Goal: Task Accomplishment & Management: Complete application form

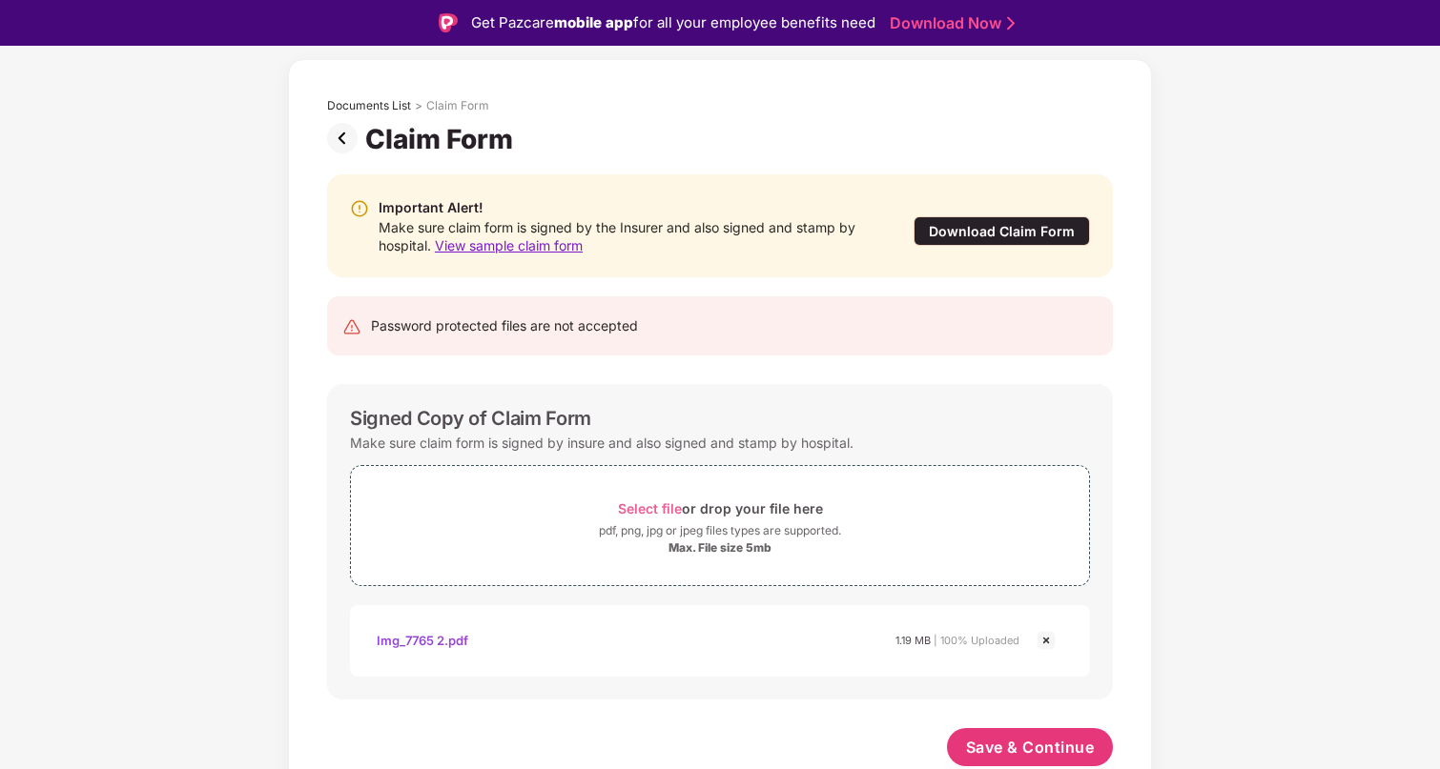
scroll to position [46, 0]
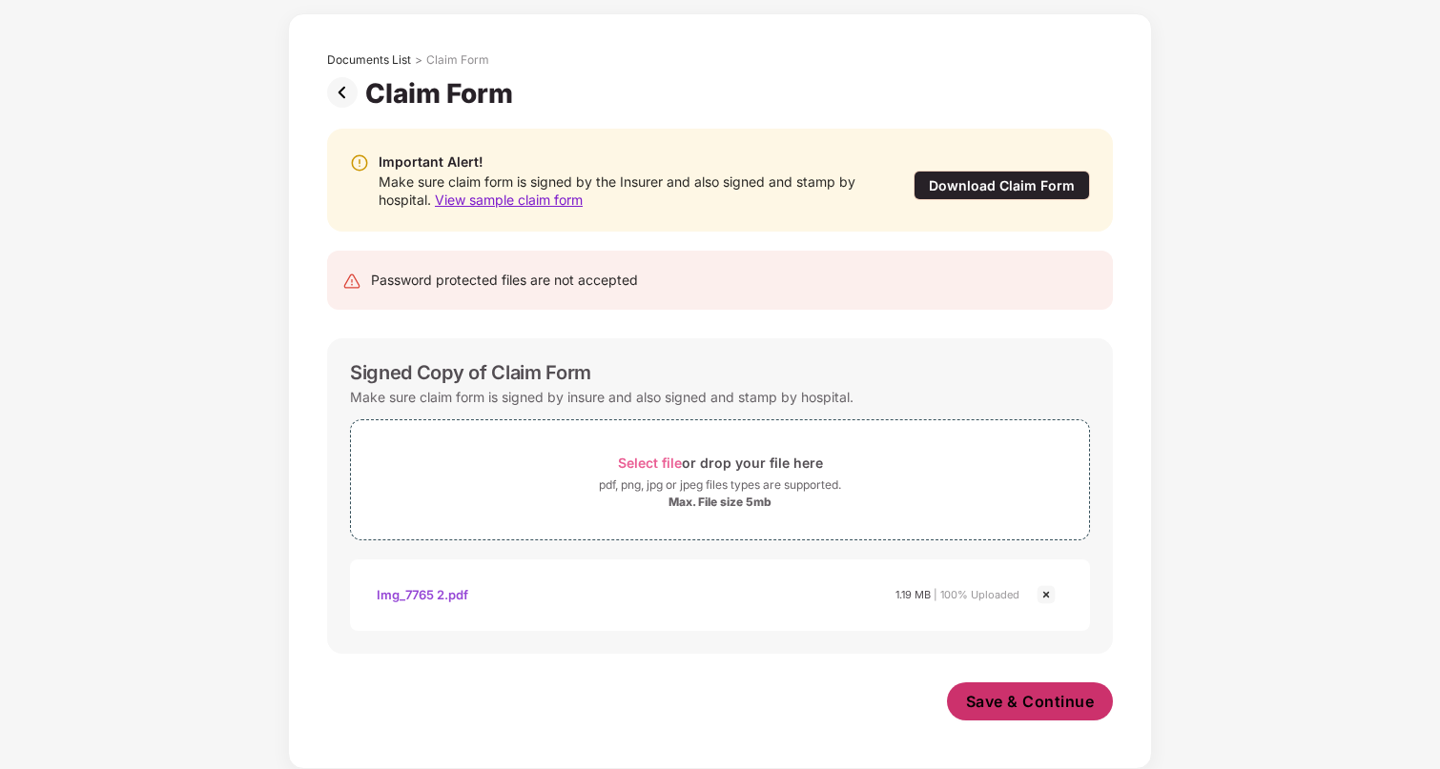
click at [1022, 698] on span "Save & Continue" at bounding box center [1030, 701] width 129 height 21
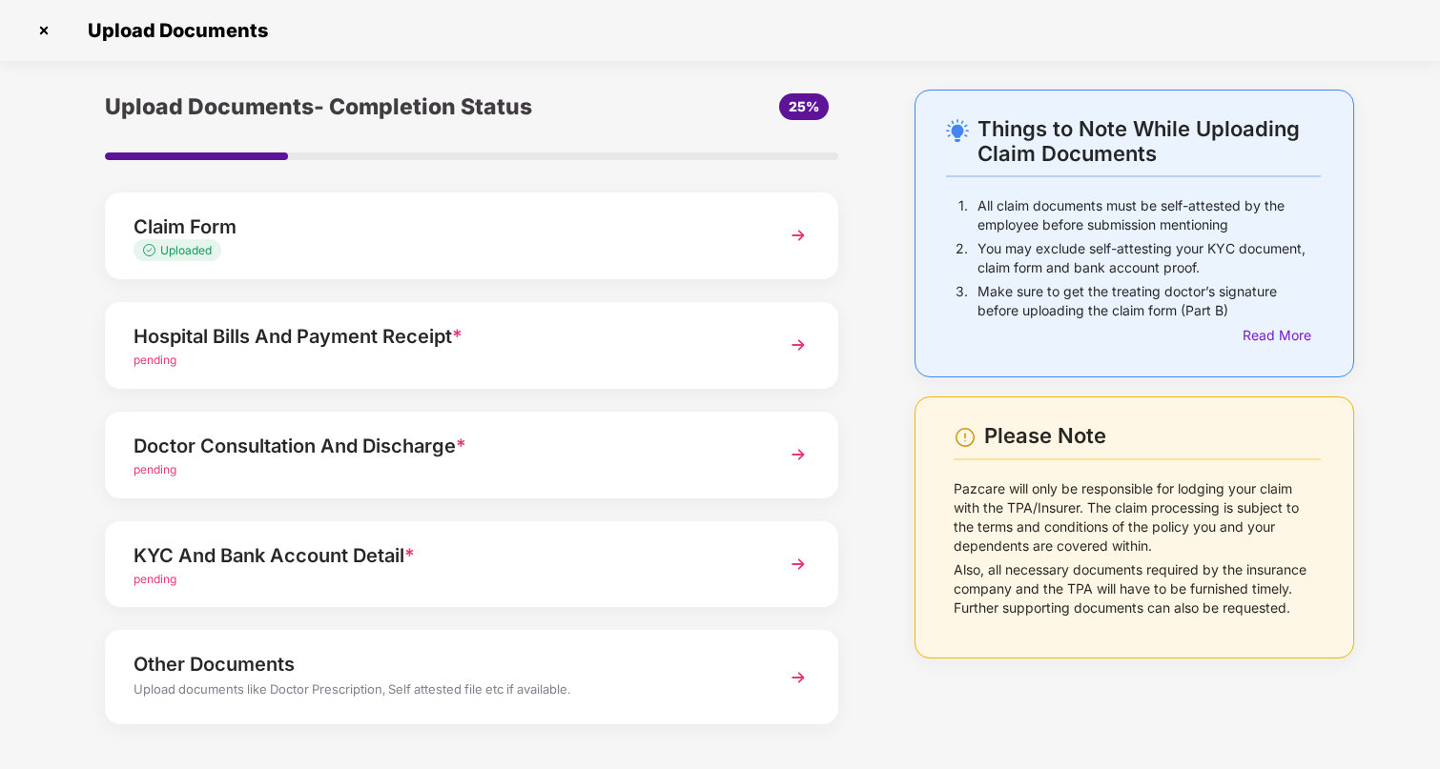
click at [793, 345] on img at bounding box center [798, 345] width 34 height 34
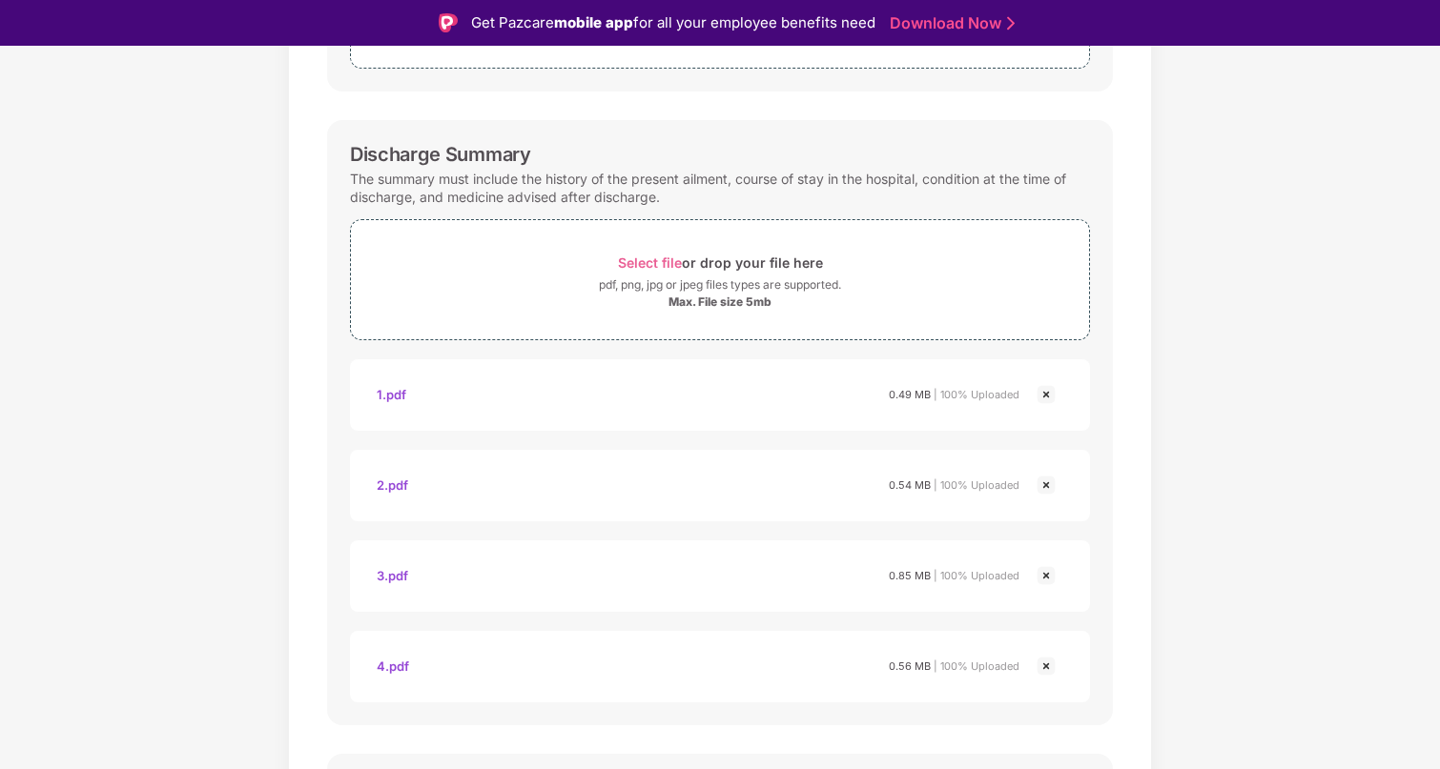
scroll to position [520, 0]
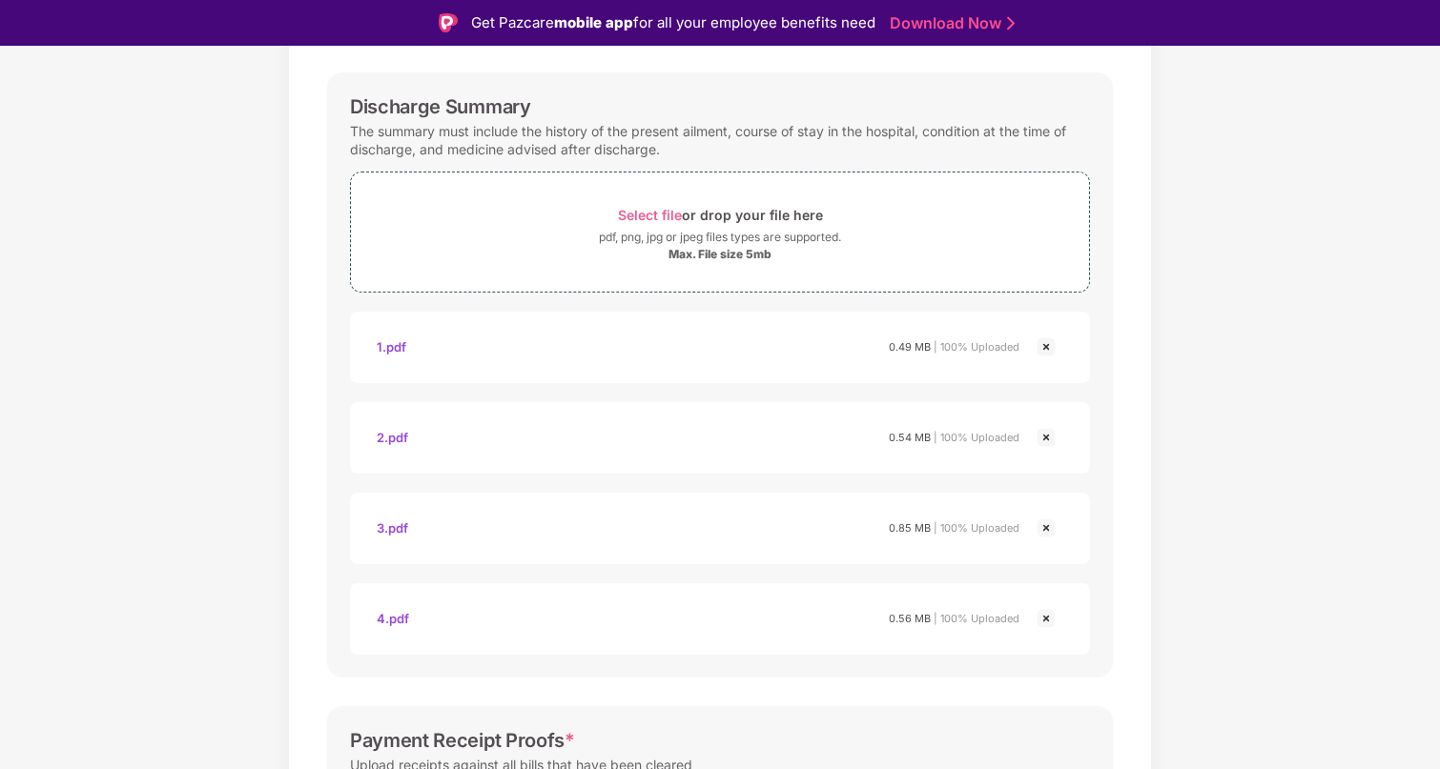
click at [1041, 352] on img at bounding box center [1045, 347] width 23 height 23
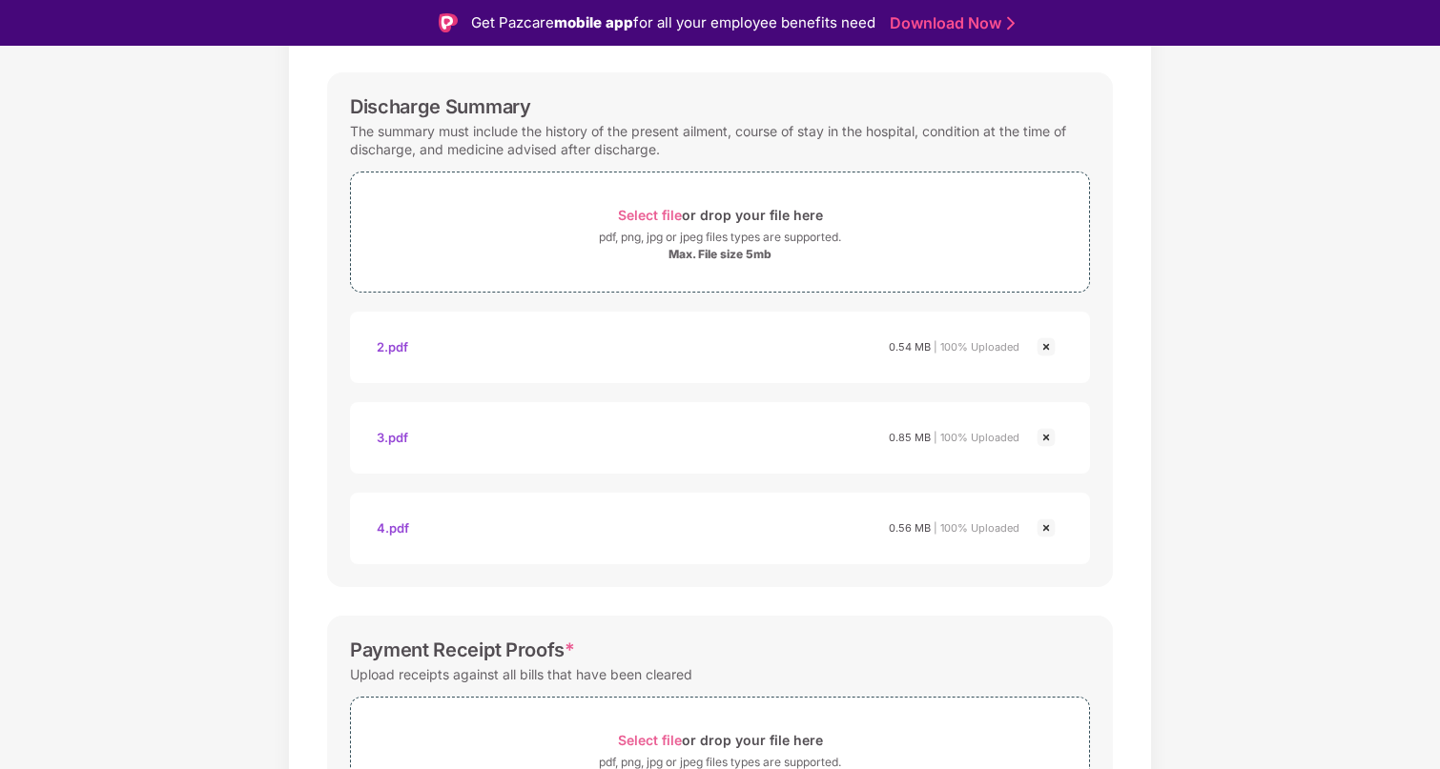
click at [1042, 350] on img at bounding box center [1045, 347] width 23 height 23
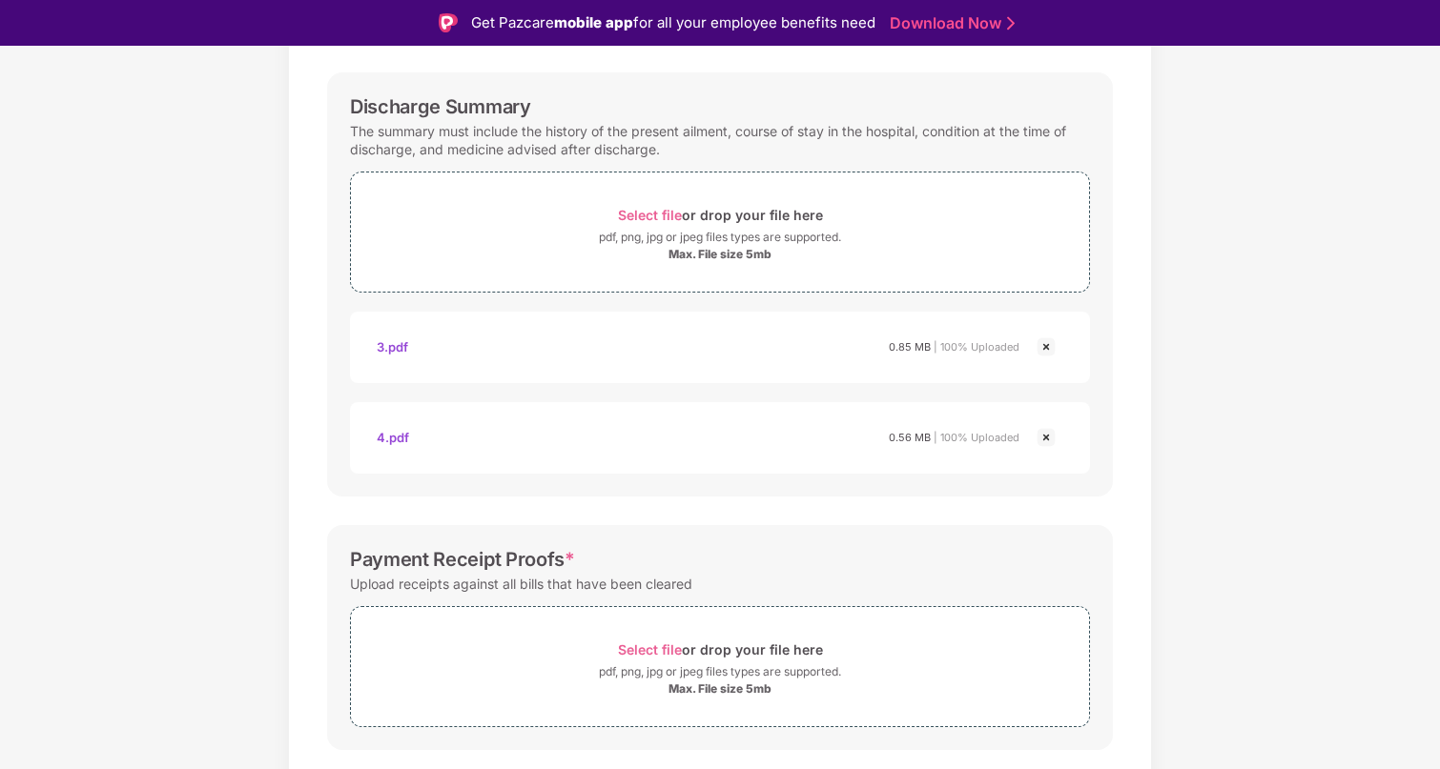
click at [1042, 350] on img at bounding box center [1045, 347] width 23 height 23
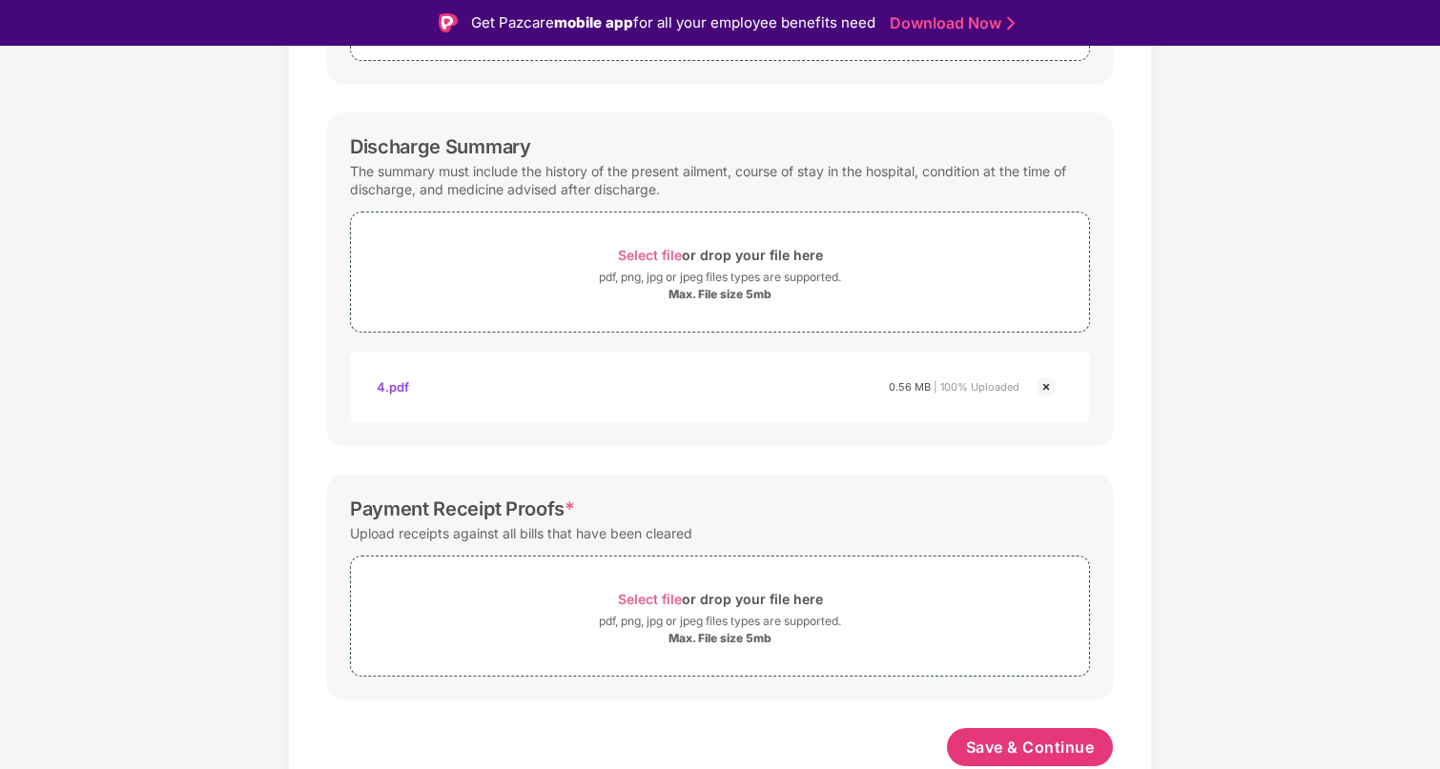
scroll to position [480, 0]
click at [1044, 392] on img at bounding box center [1045, 387] width 23 height 23
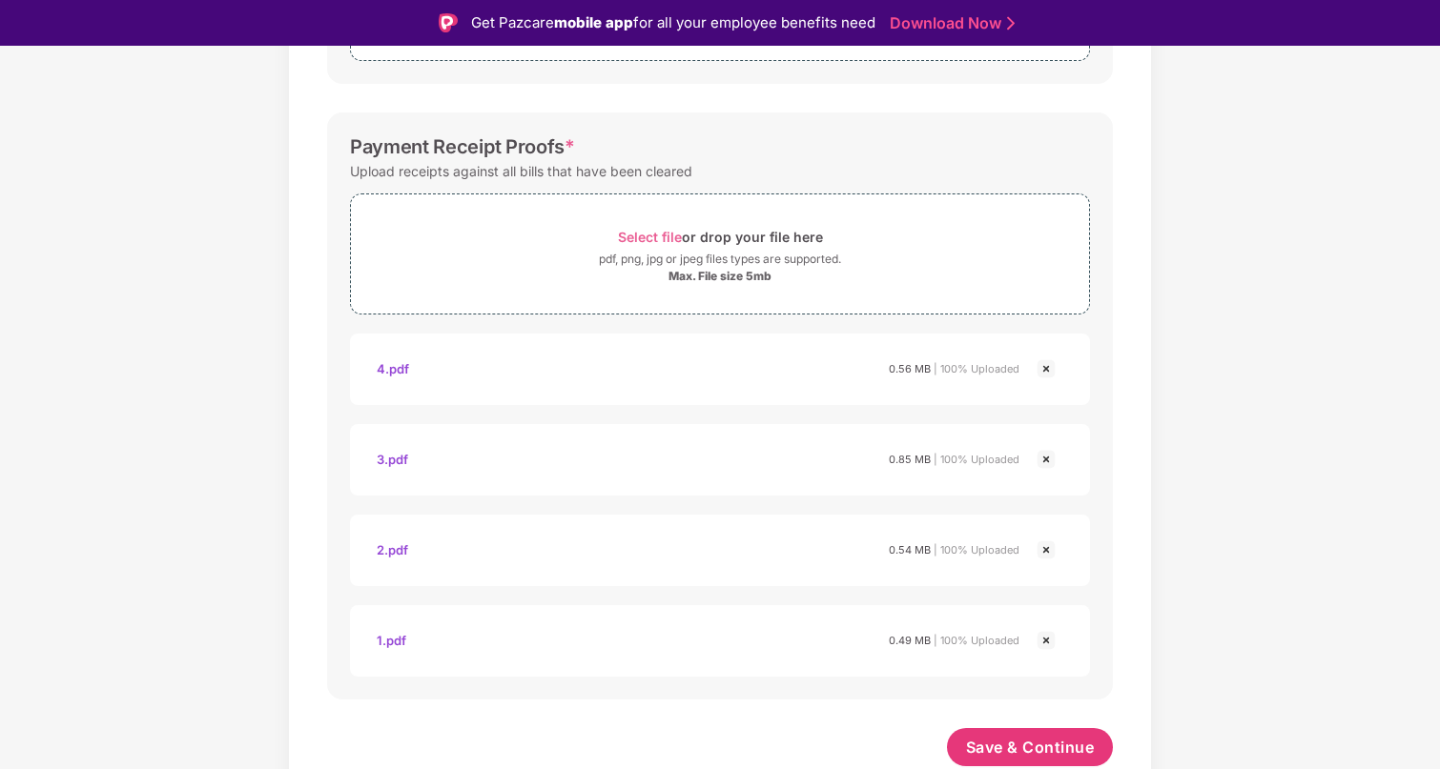
scroll to position [751, 0]
drag, startPoint x: 1063, startPoint y: 744, endPoint x: 1120, endPoint y: 724, distance: 60.6
click at [1063, 744] on span "Save & Continue" at bounding box center [1030, 747] width 129 height 21
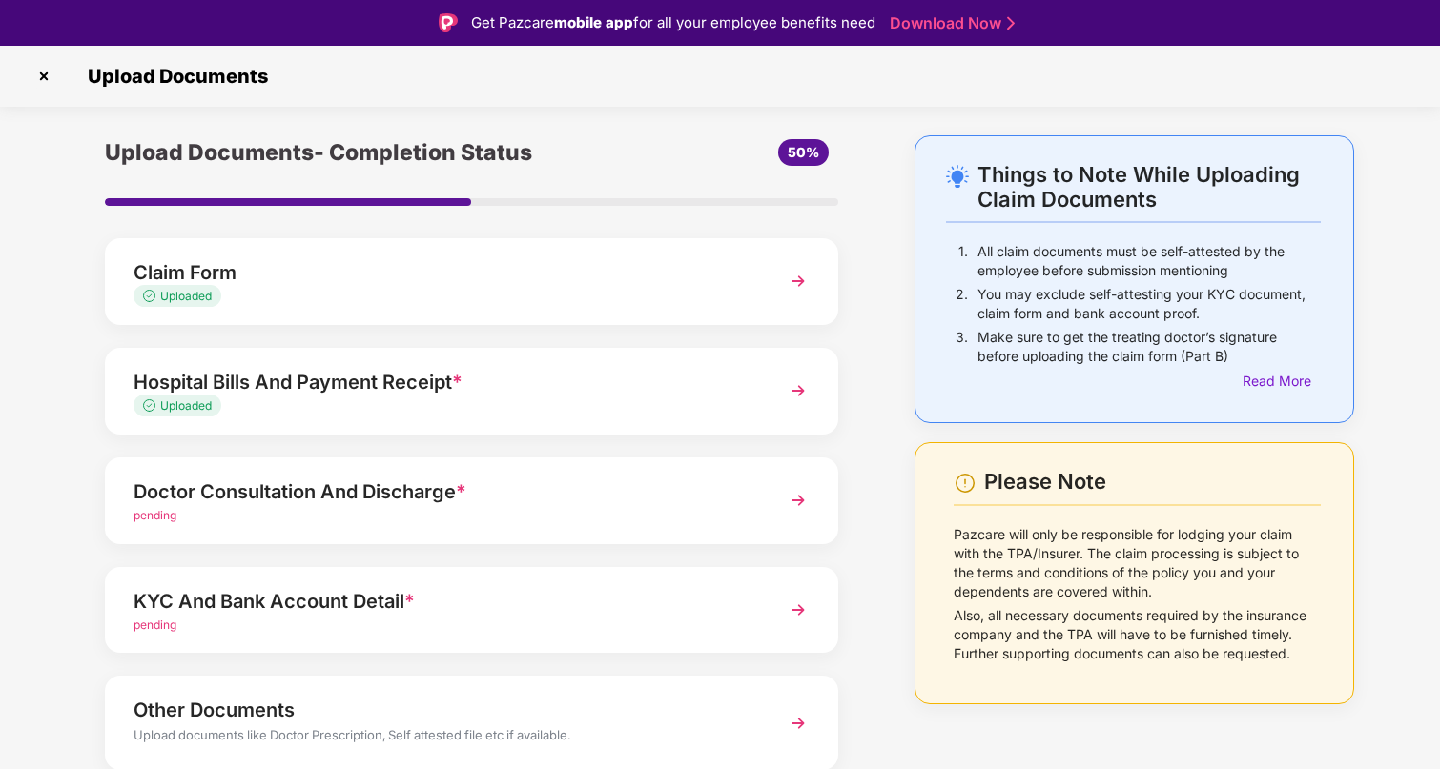
scroll to position [73, 0]
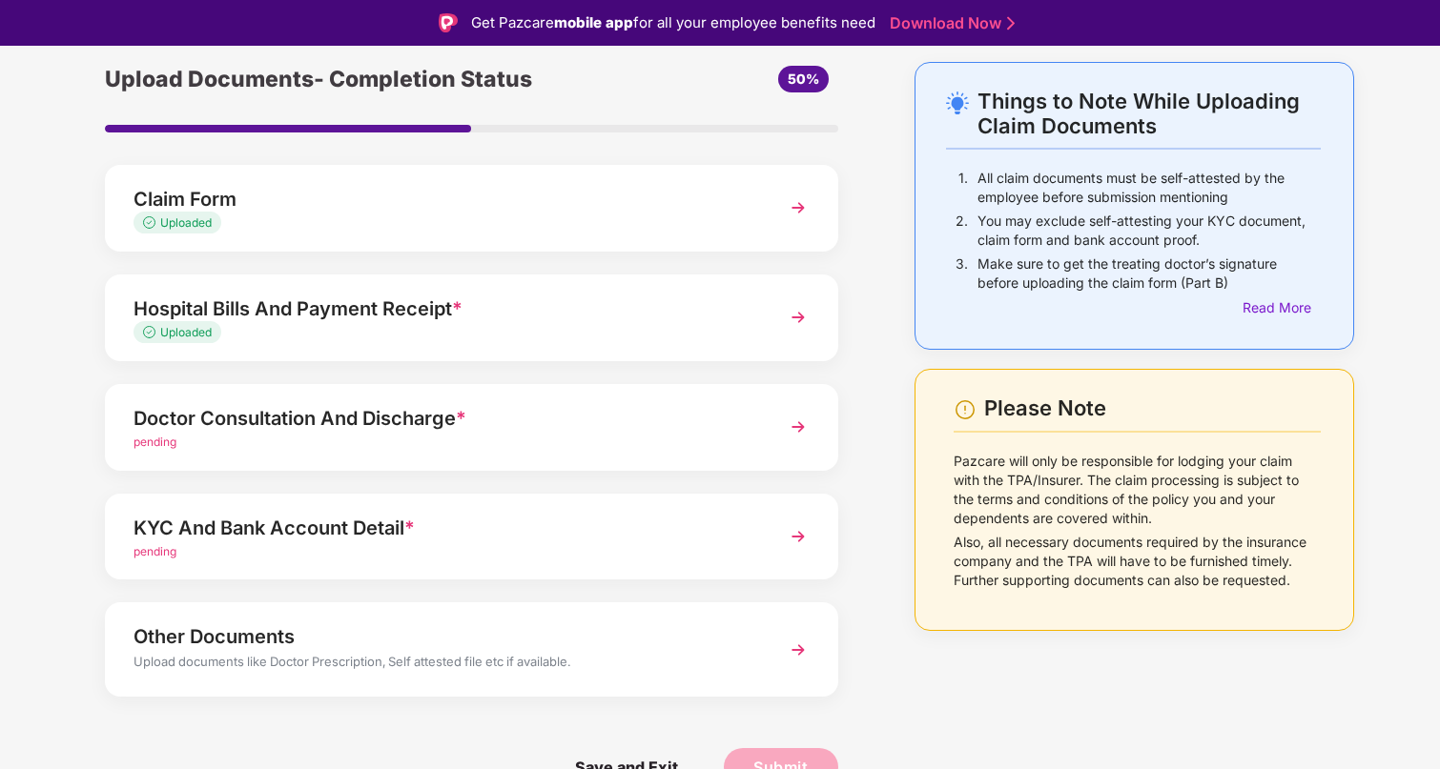
click at [396, 422] on div "Doctor Consultation And Discharge *" at bounding box center [443, 418] width 620 height 31
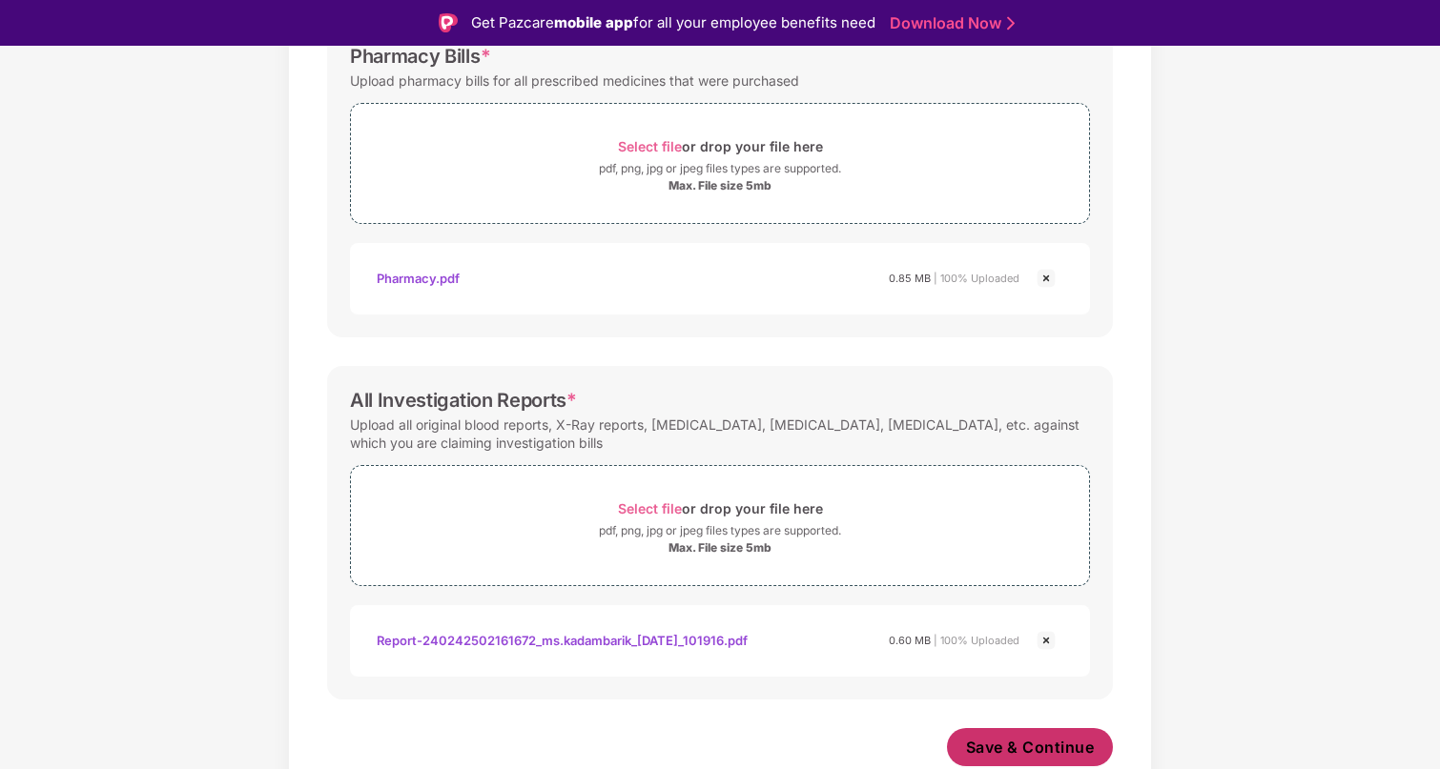
scroll to position [570, 0]
click at [1036, 744] on span "Save & Continue" at bounding box center [1030, 747] width 129 height 21
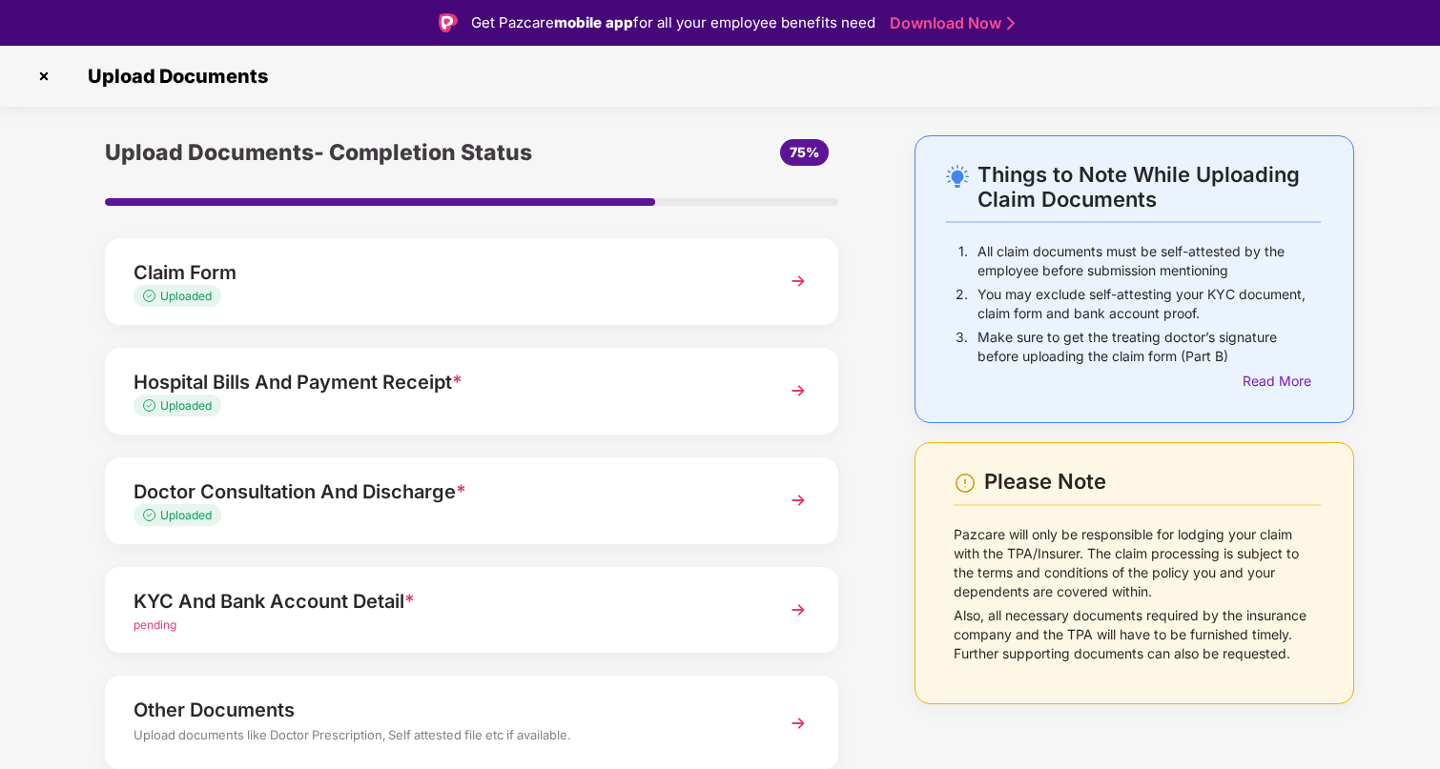
scroll to position [73, 0]
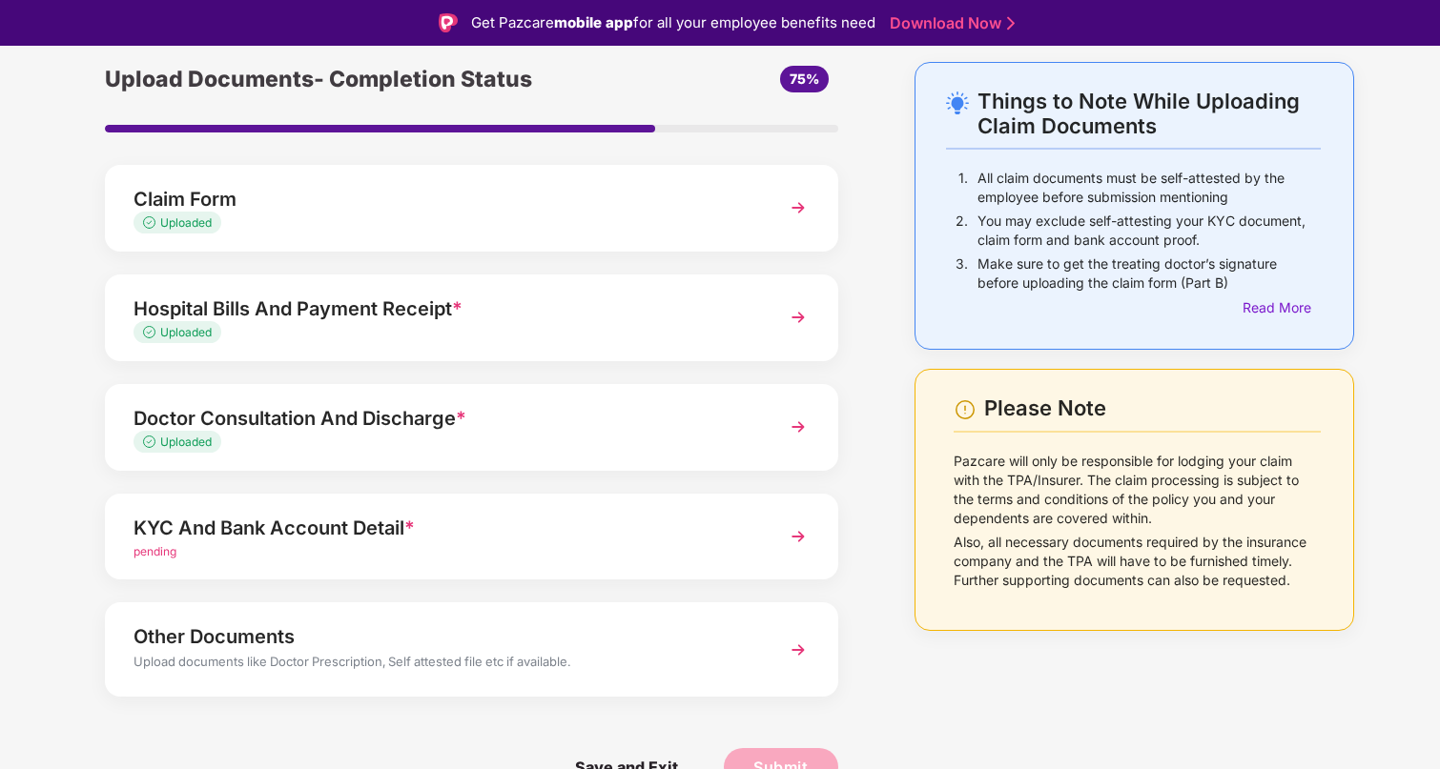
click at [347, 534] on div "KYC And Bank Account Detail *" at bounding box center [443, 528] width 620 height 31
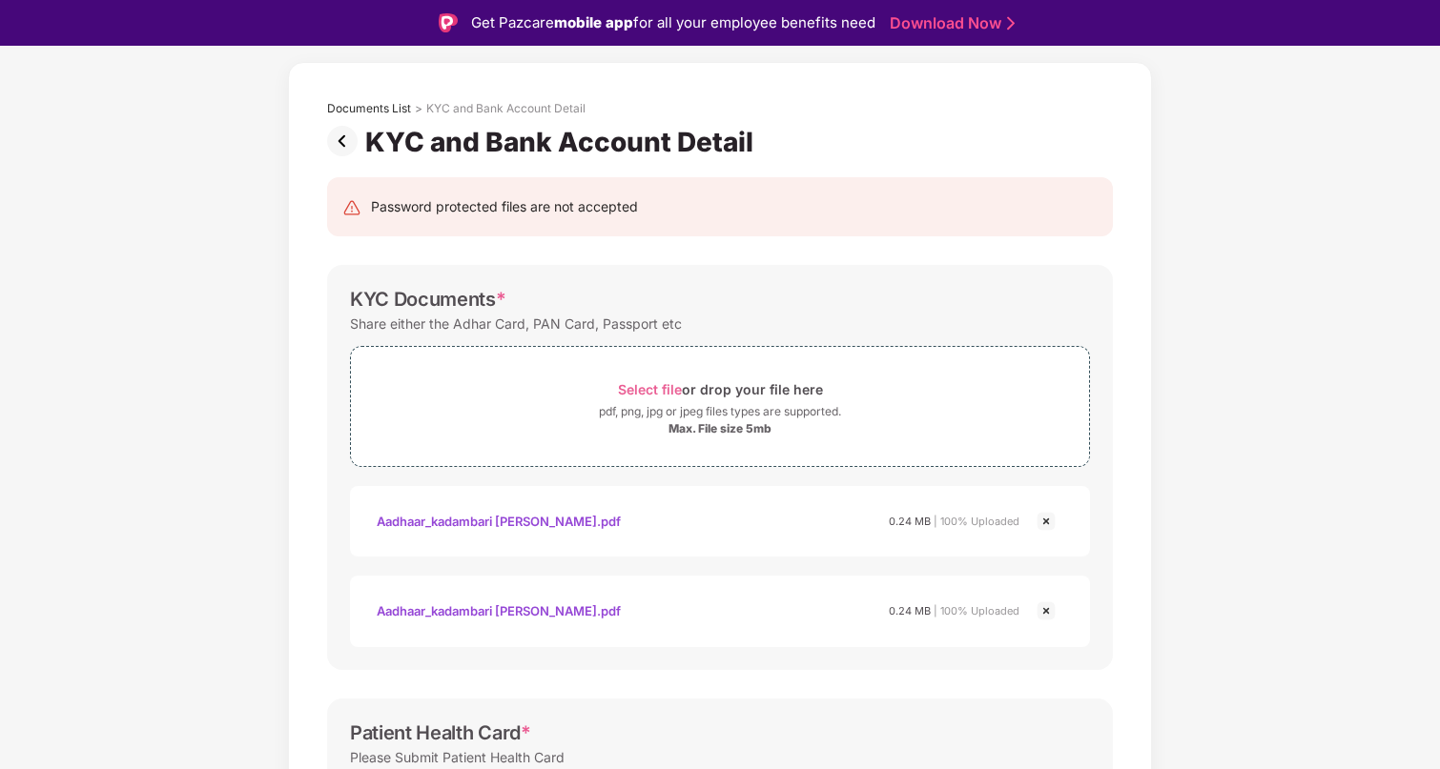
click at [1047, 611] on img at bounding box center [1045, 611] width 23 height 23
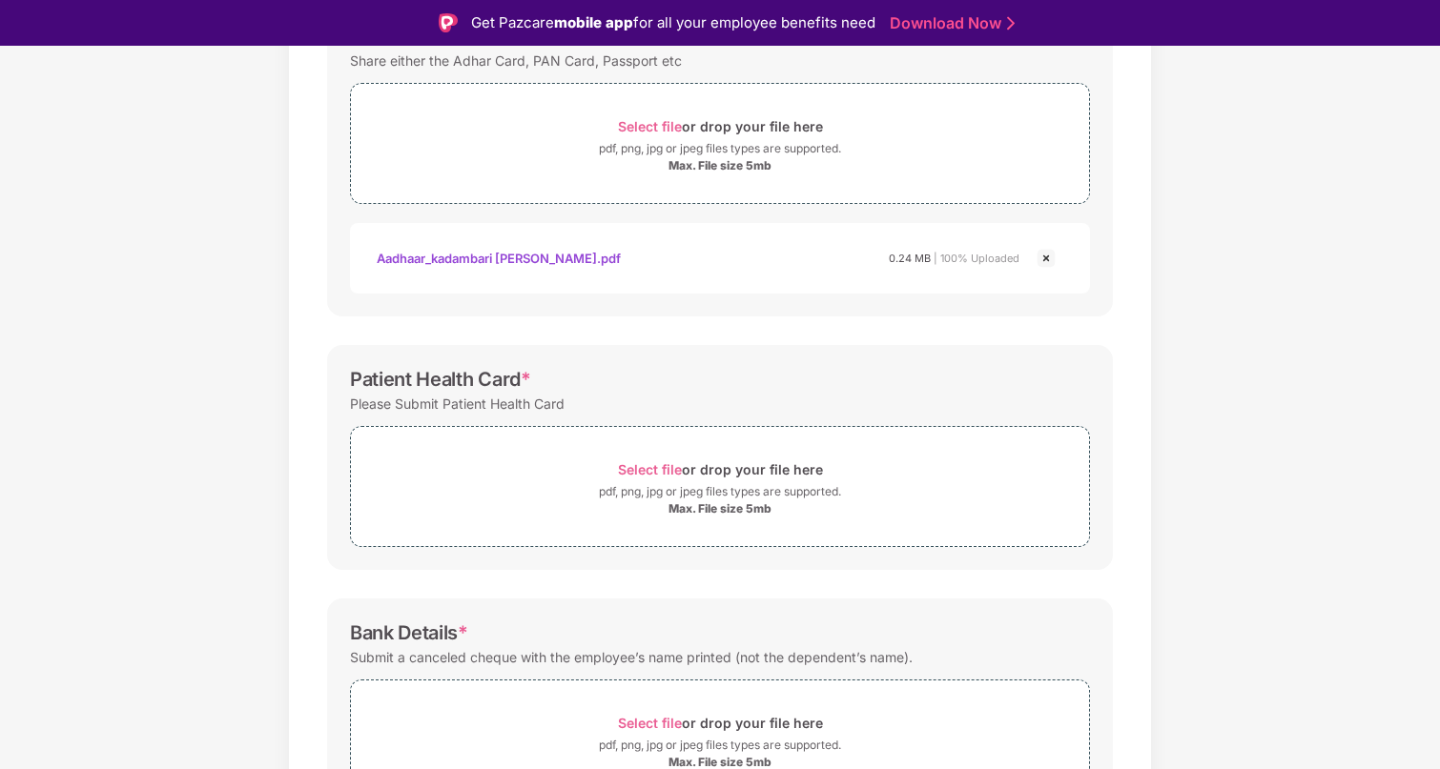
scroll to position [345, 0]
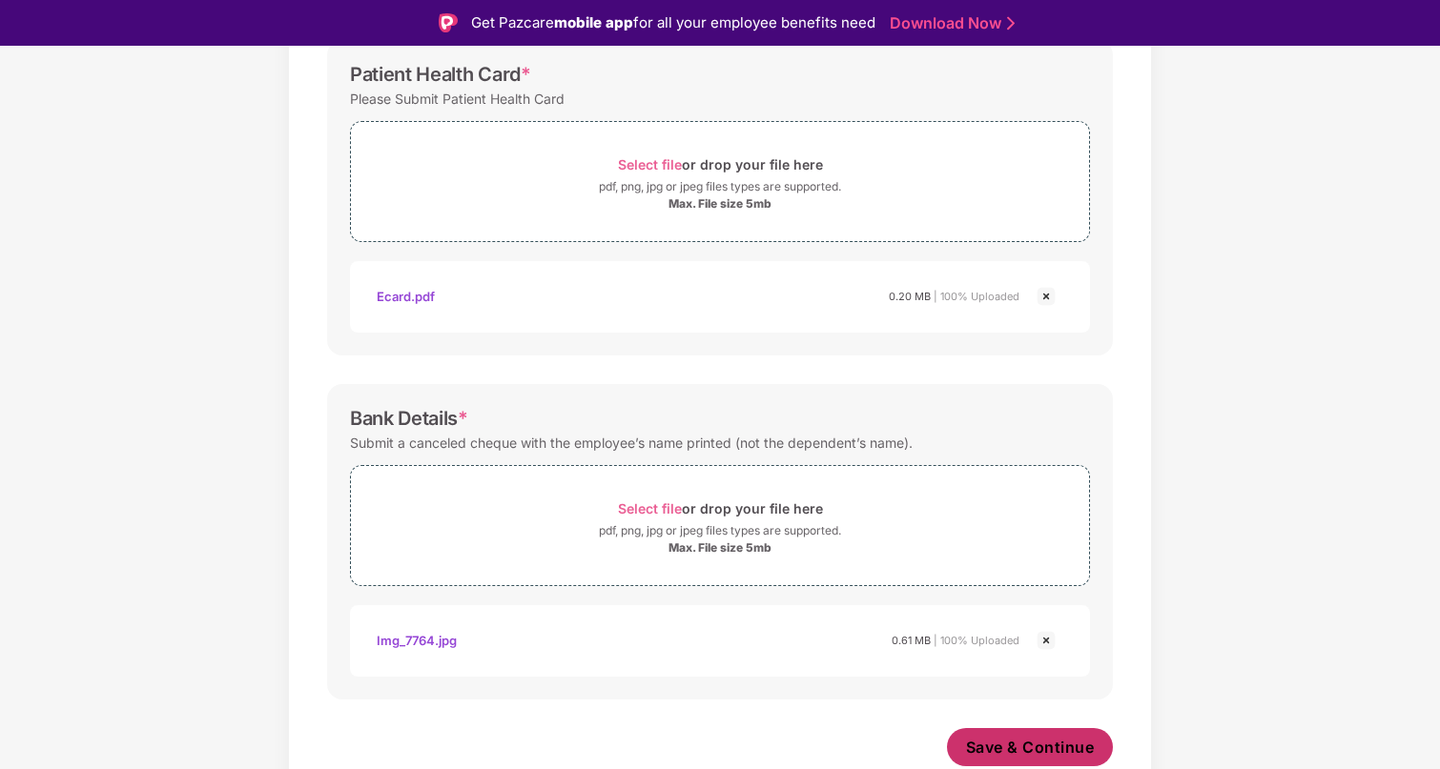
click at [1017, 752] on span "Save & Continue" at bounding box center [1030, 747] width 129 height 21
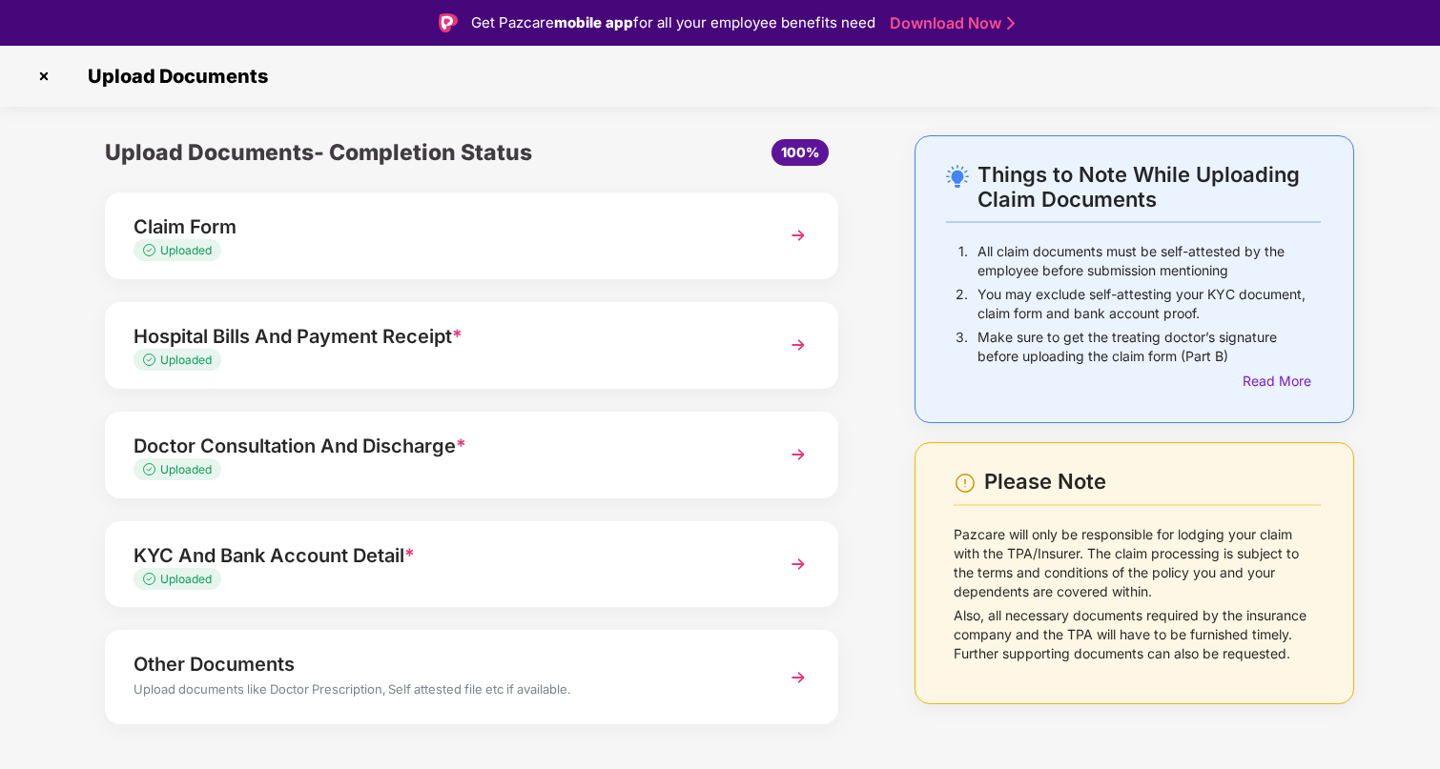
scroll to position [28, 0]
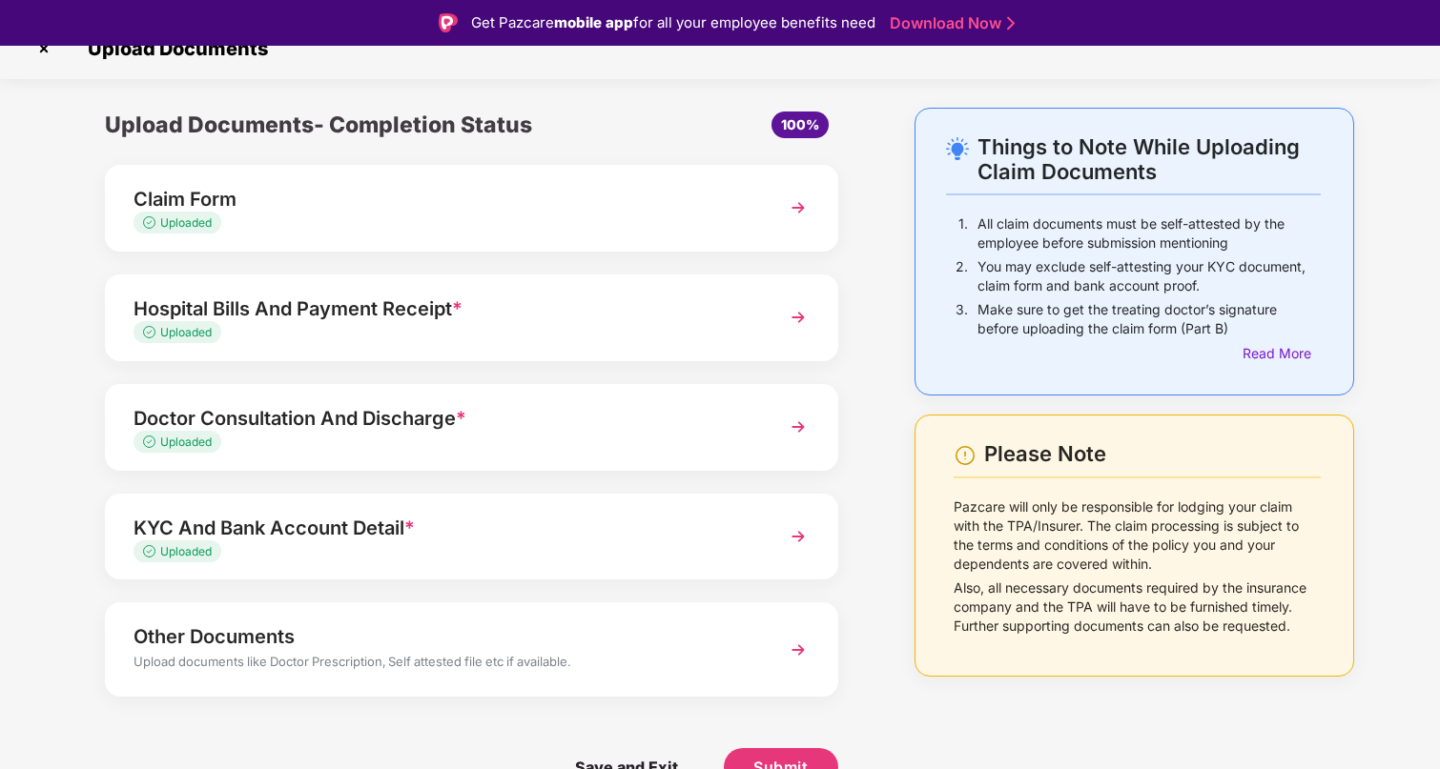
click at [484, 649] on div "Other Documents" at bounding box center [443, 637] width 620 height 31
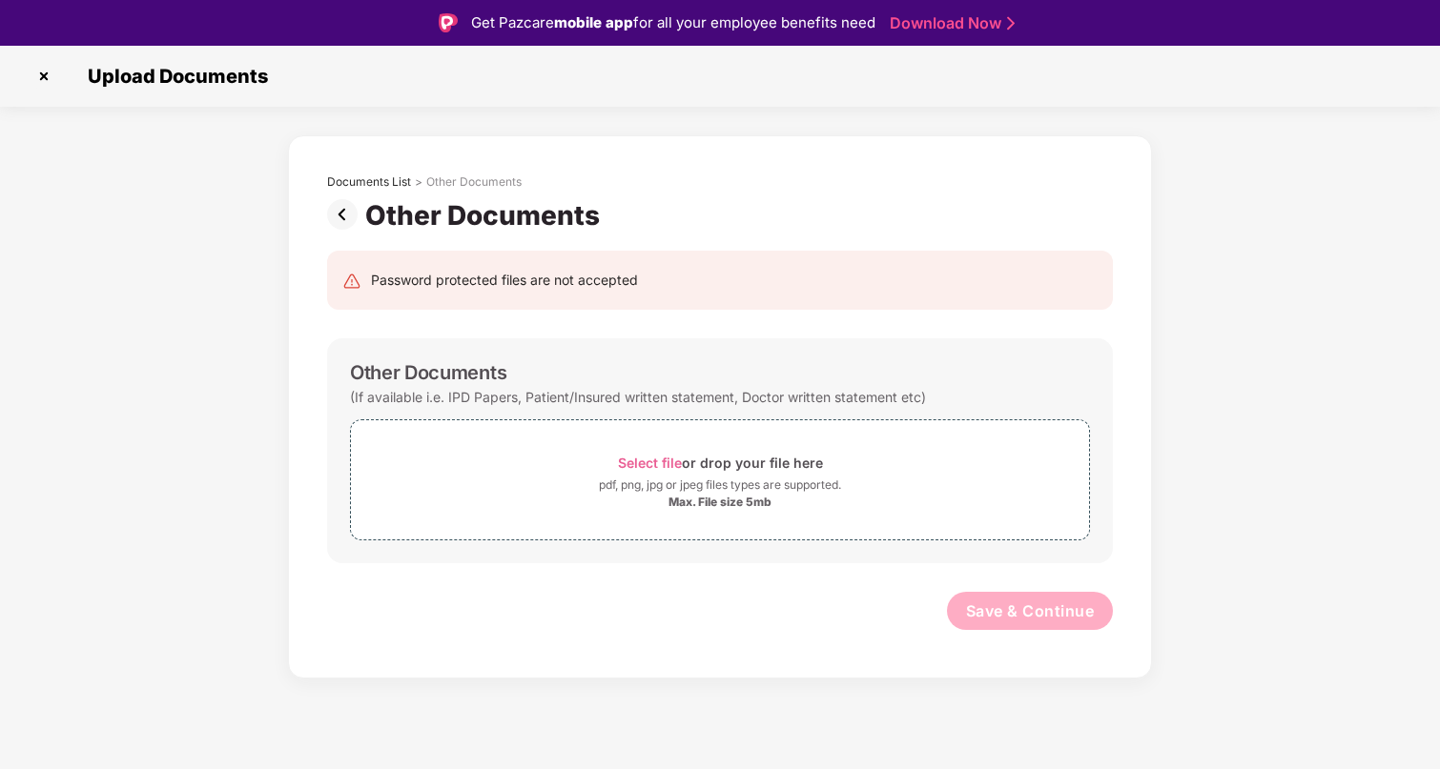
click at [329, 214] on img at bounding box center [346, 214] width 38 height 31
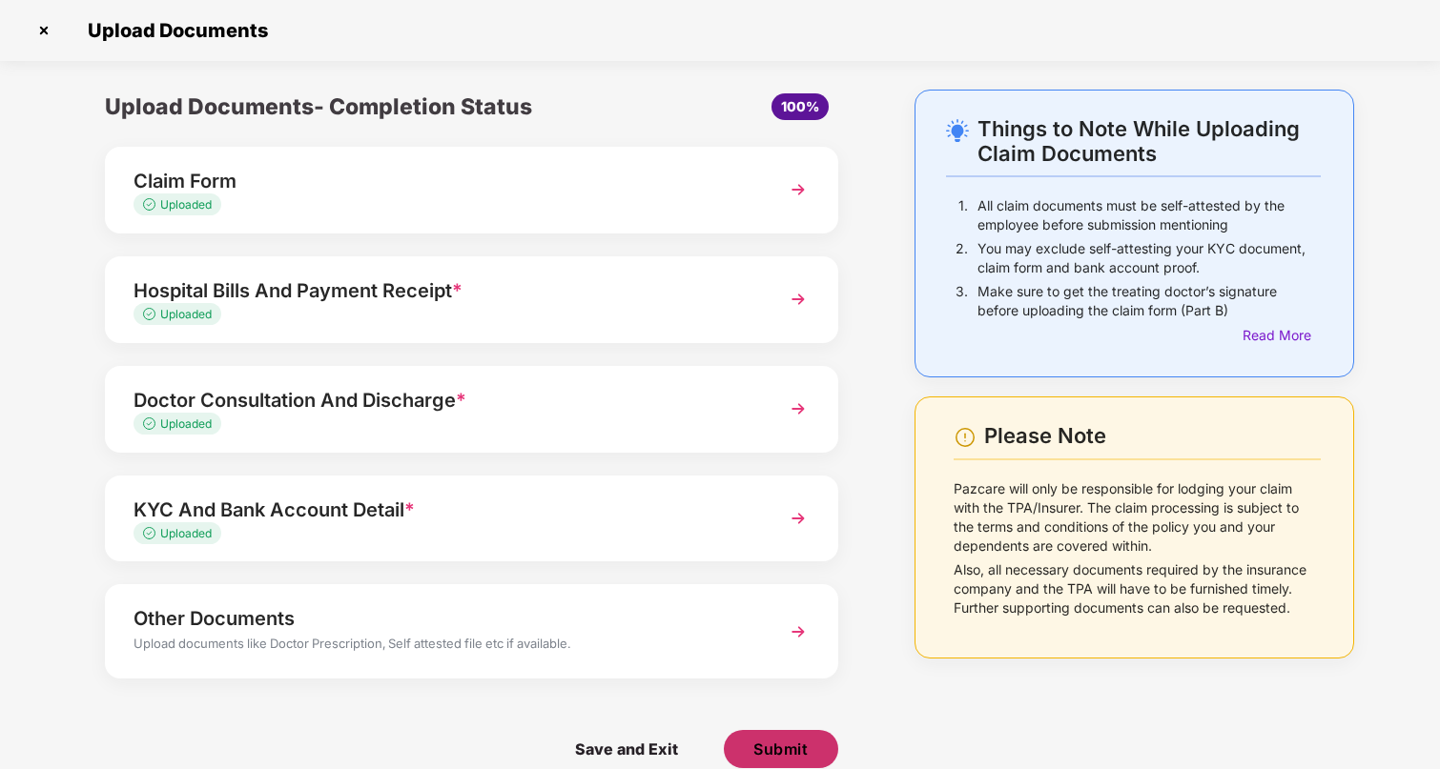
click at [776, 749] on span "Submit" at bounding box center [780, 749] width 54 height 21
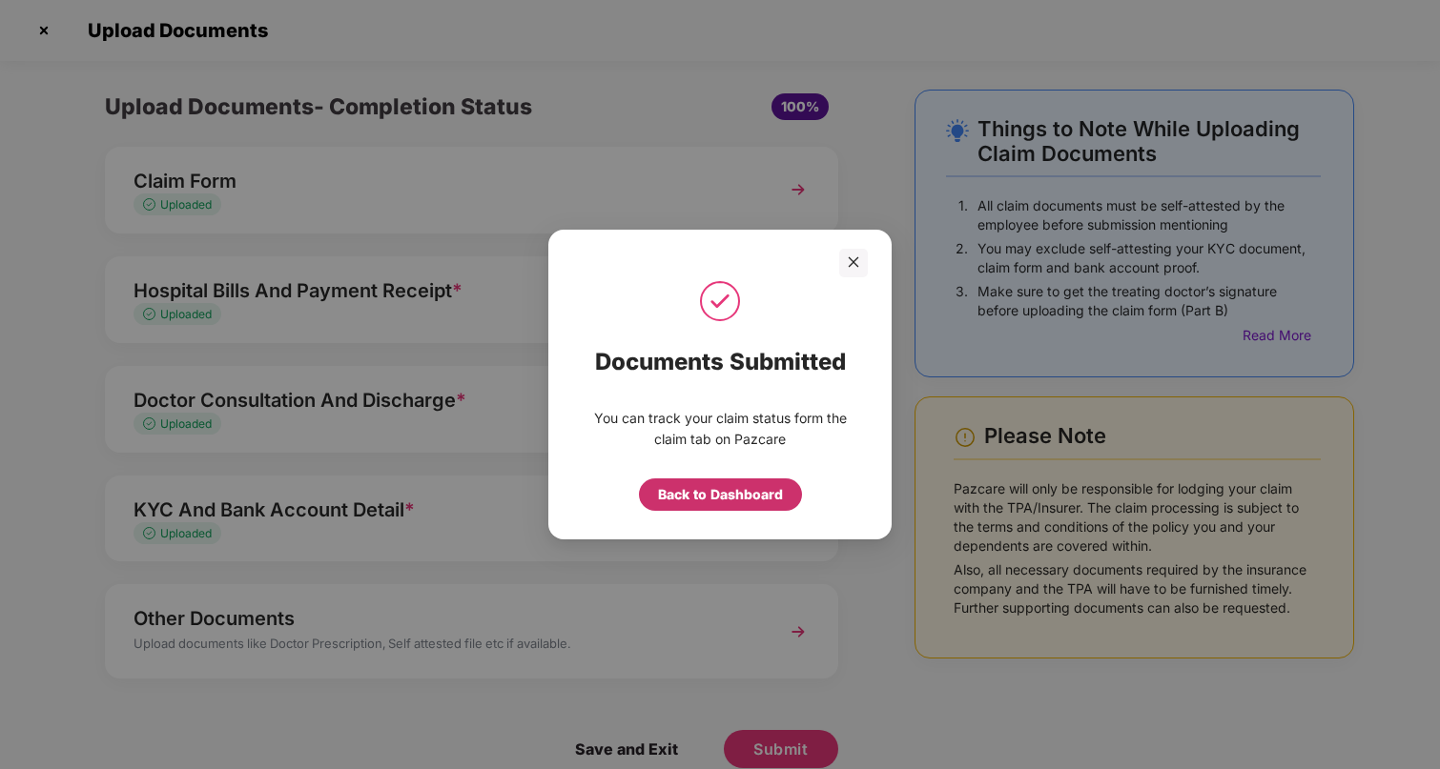
click at [728, 495] on div "Back to Dashboard" at bounding box center [720, 494] width 125 height 21
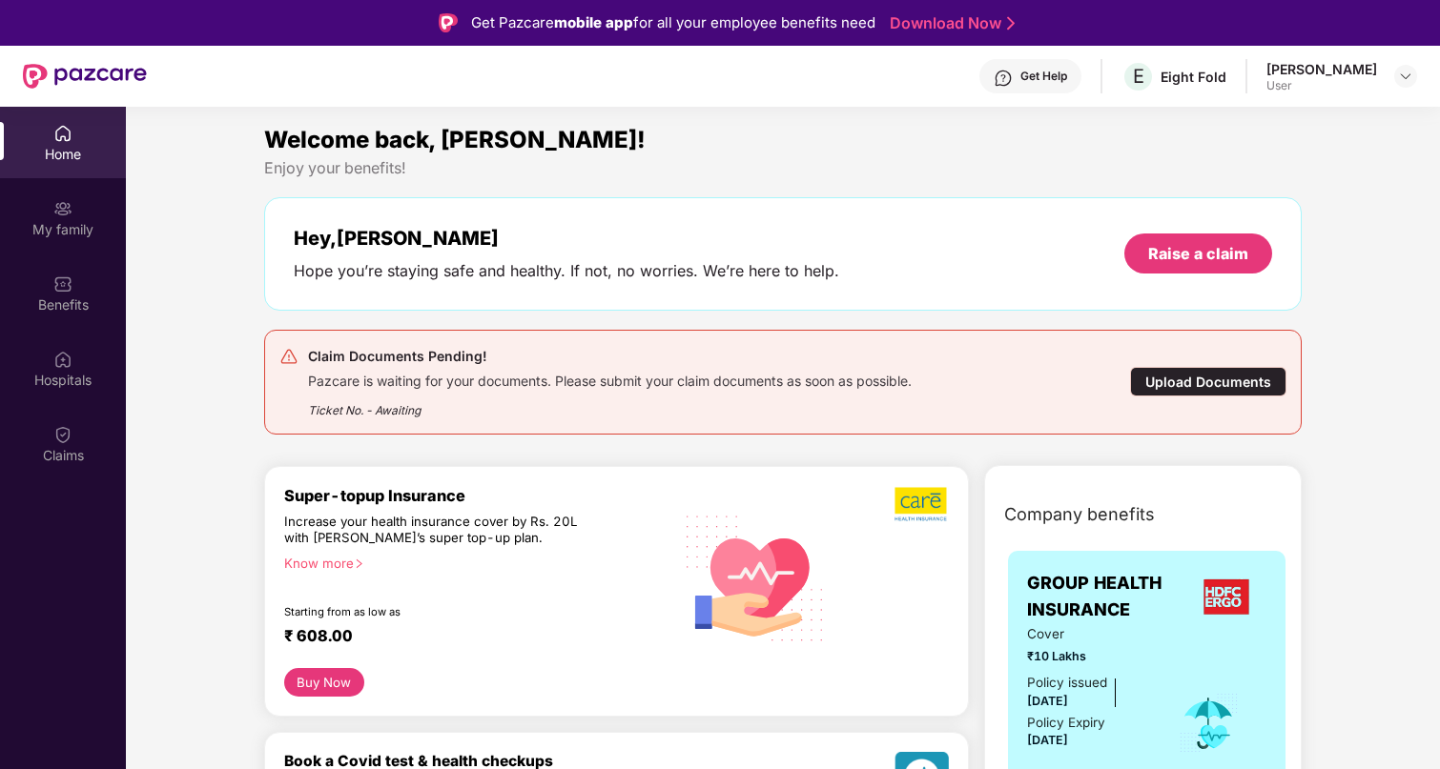
click at [1159, 377] on div "Upload Documents" at bounding box center [1208, 382] width 156 height 30
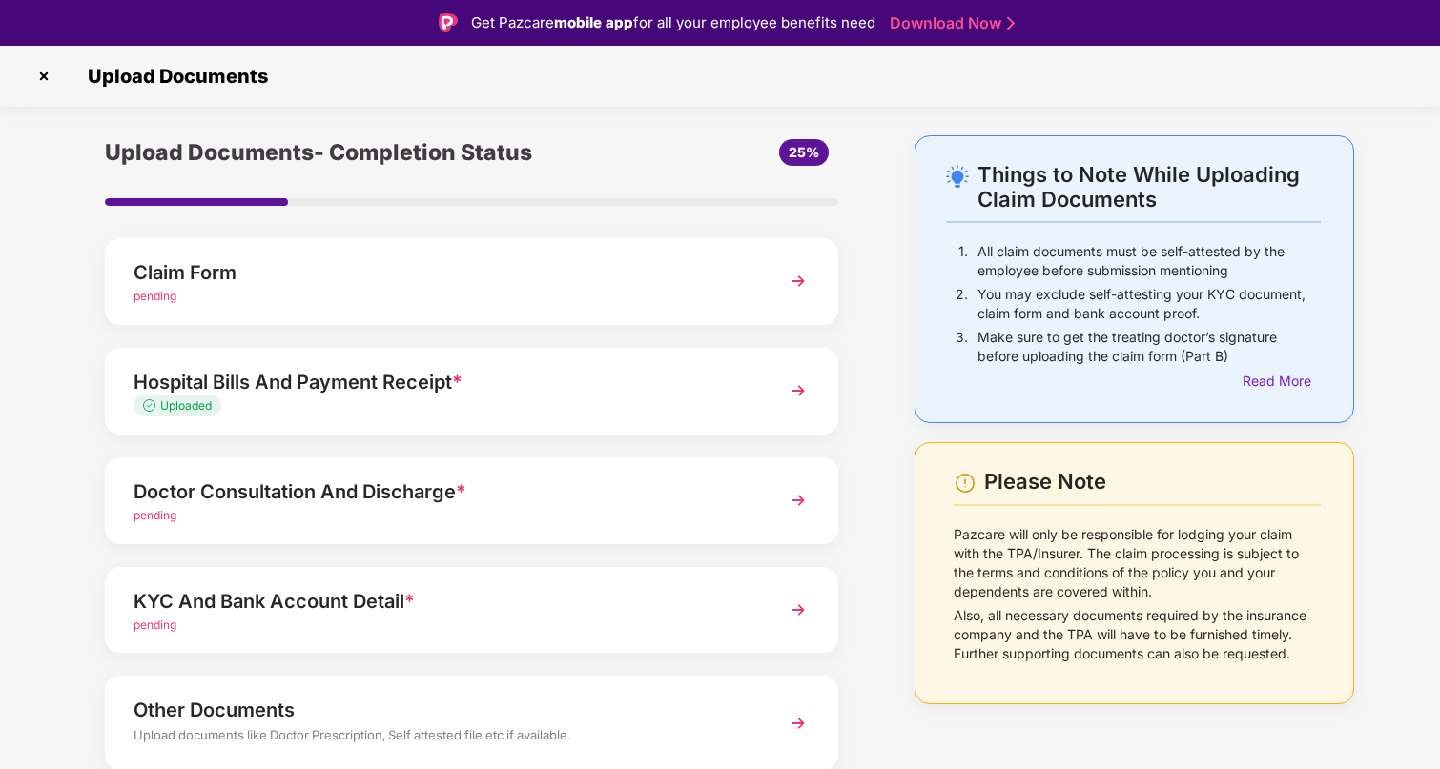
click at [796, 393] on img at bounding box center [798, 391] width 34 height 34
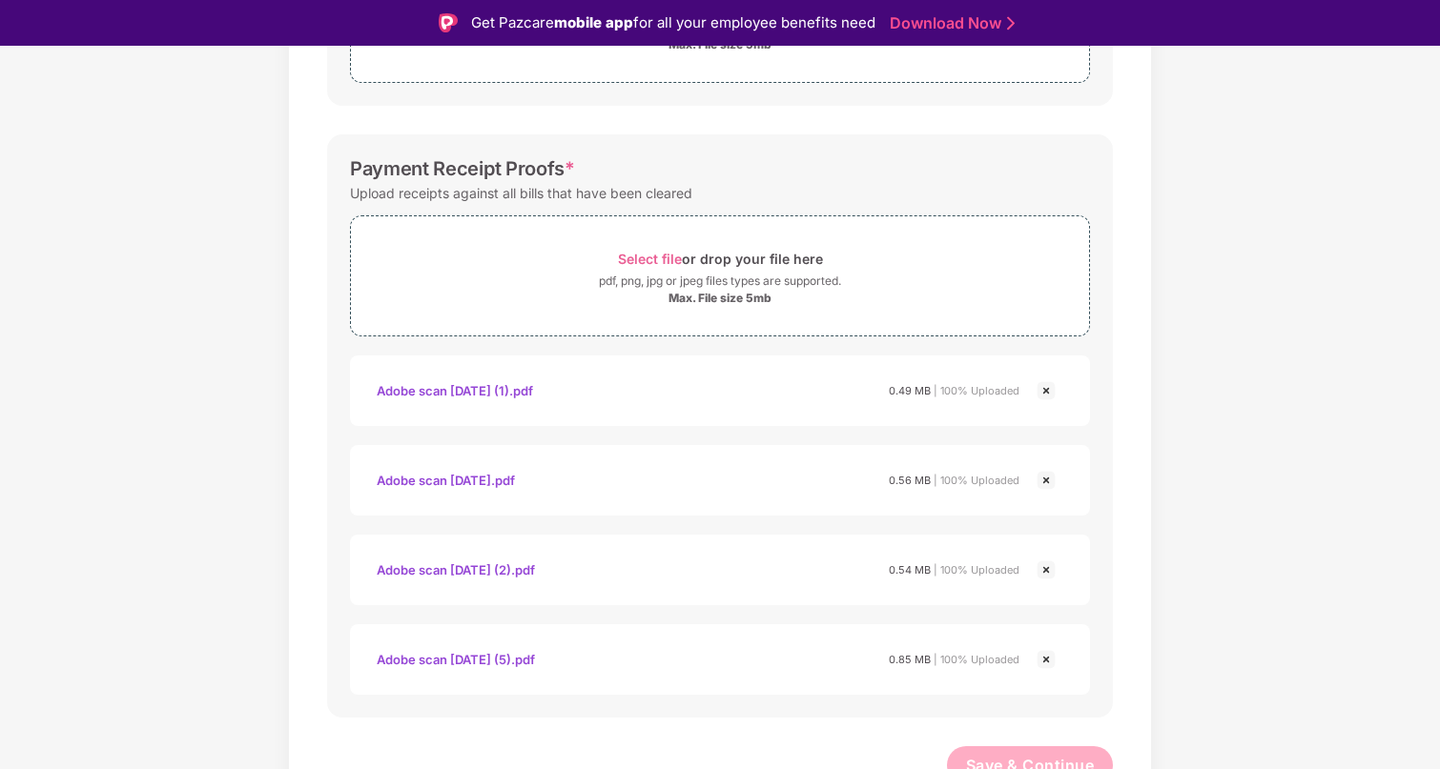
scroll to position [747, 0]
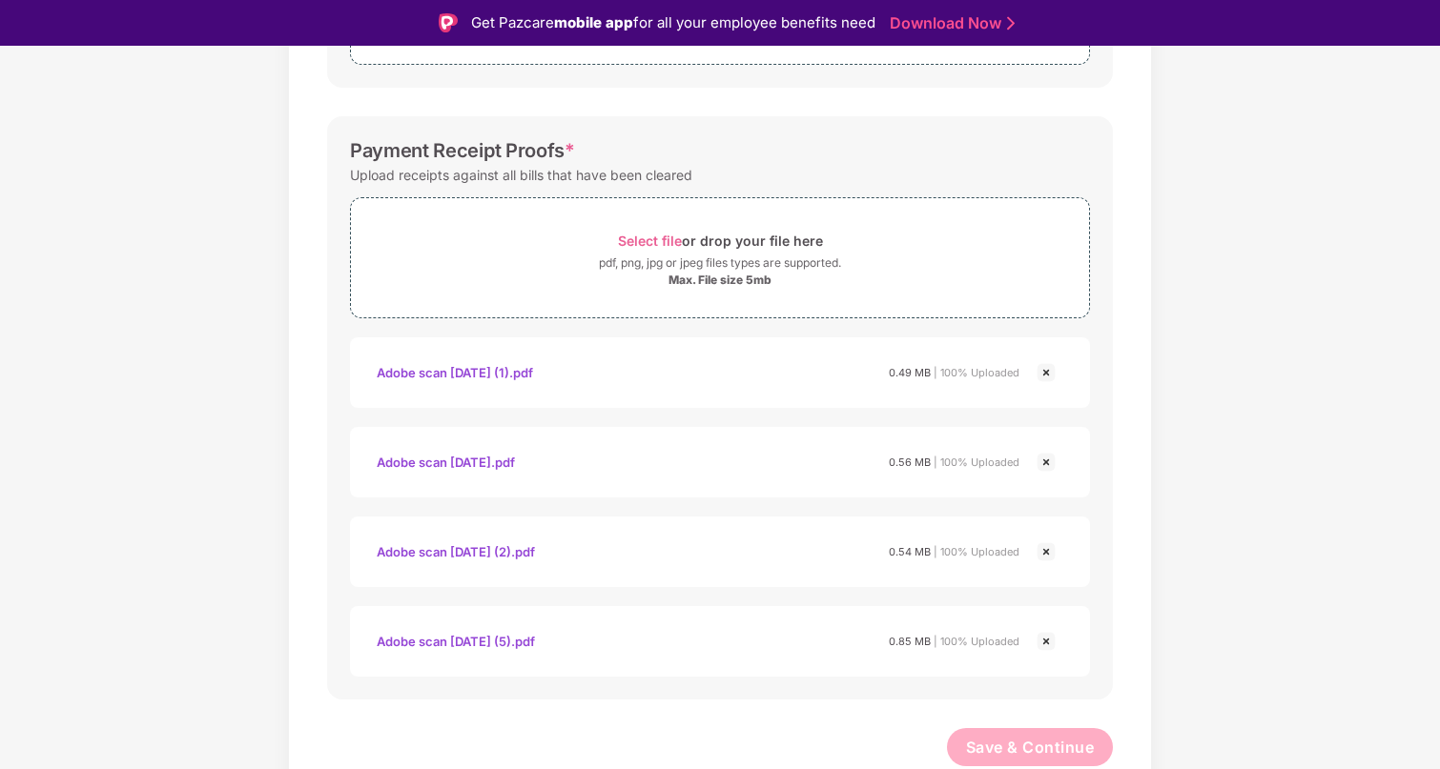
click at [1052, 372] on img at bounding box center [1045, 372] width 23 height 23
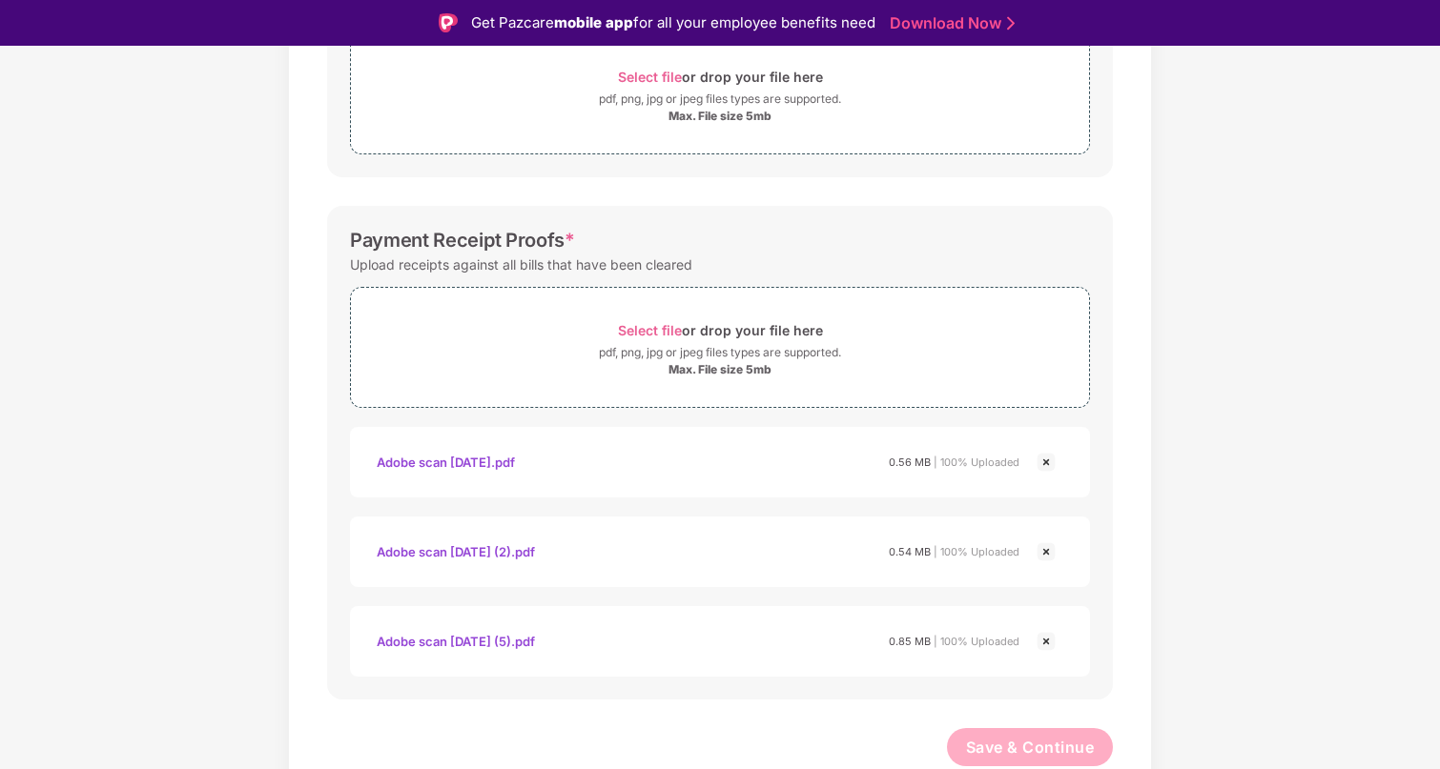
click at [1043, 457] on img at bounding box center [1045, 462] width 23 height 23
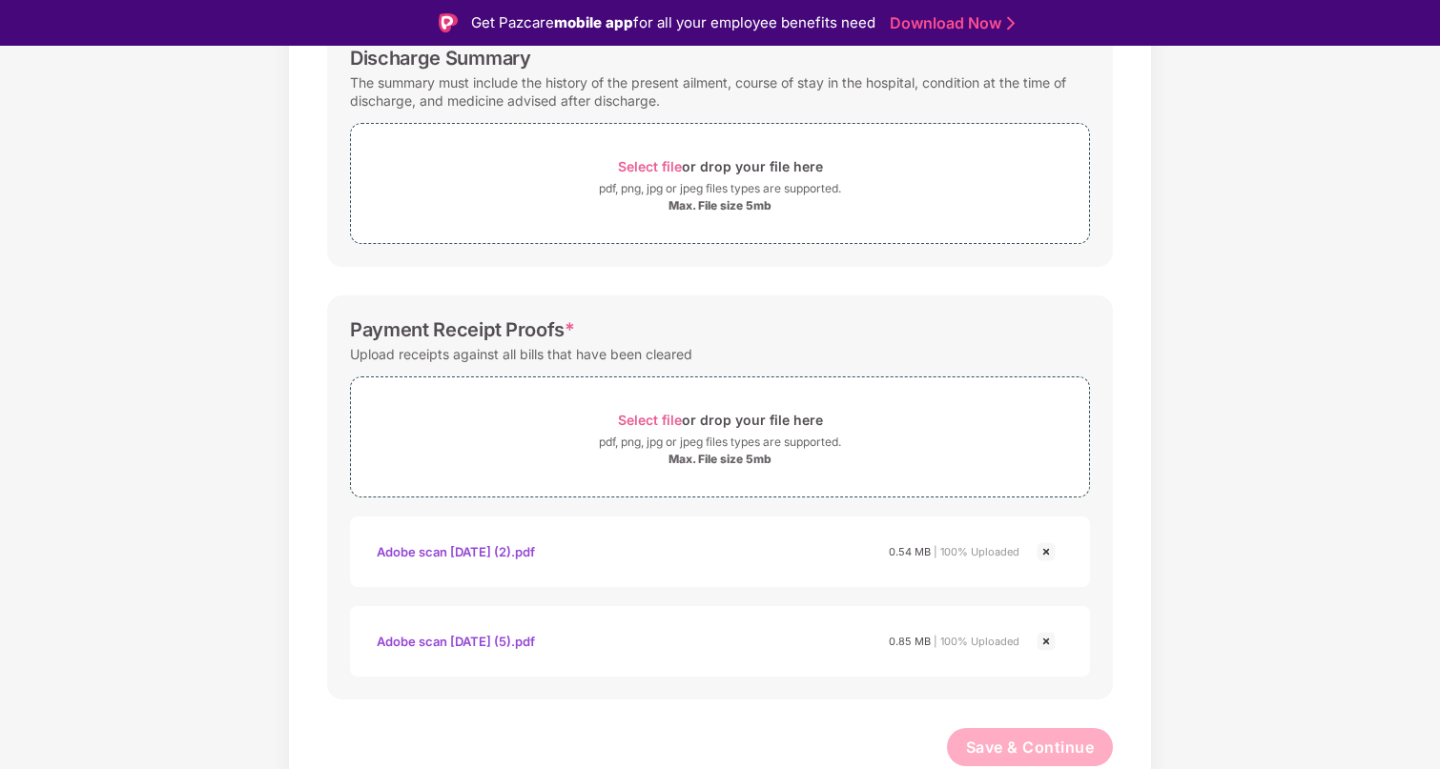
click at [1043, 547] on img at bounding box center [1045, 552] width 23 height 23
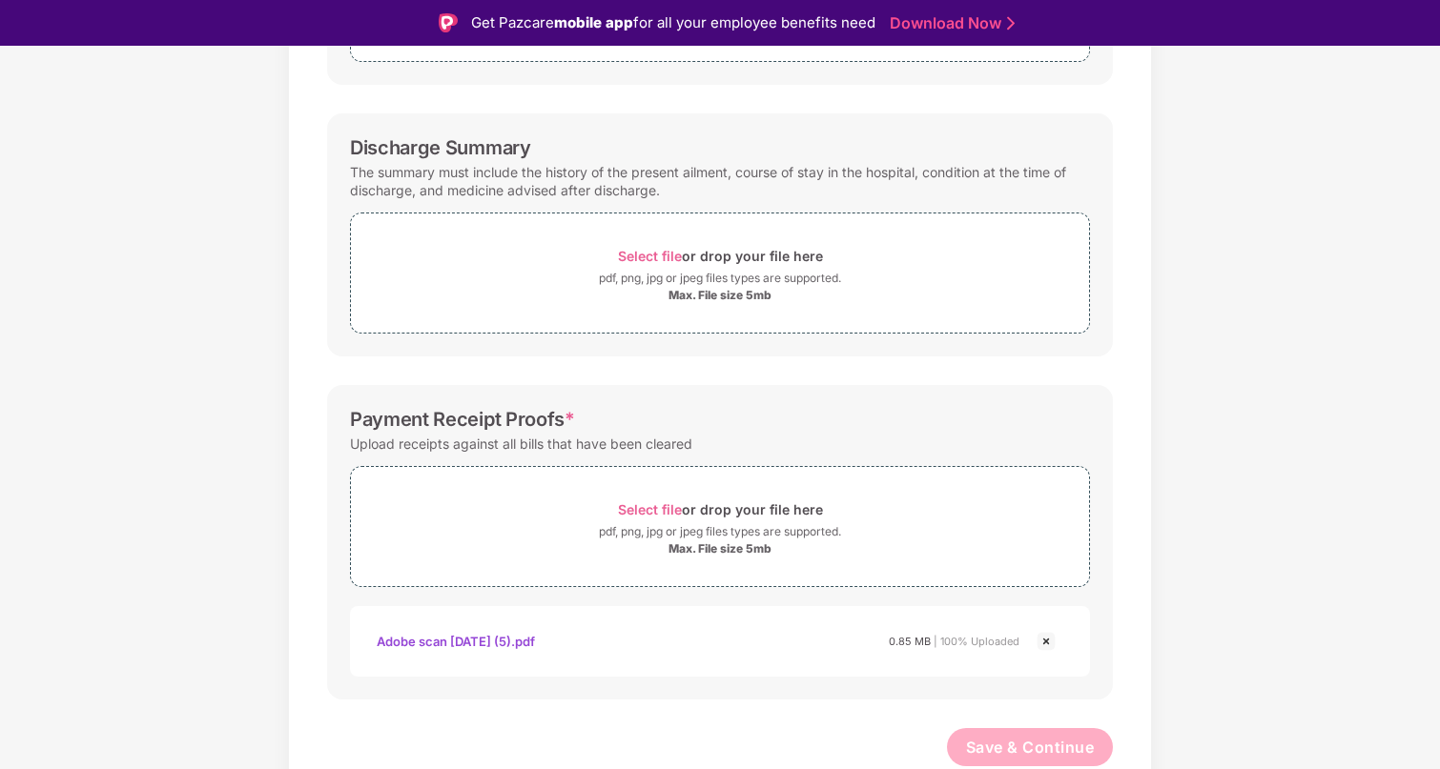
click at [1045, 640] on img at bounding box center [1045, 641] width 23 height 23
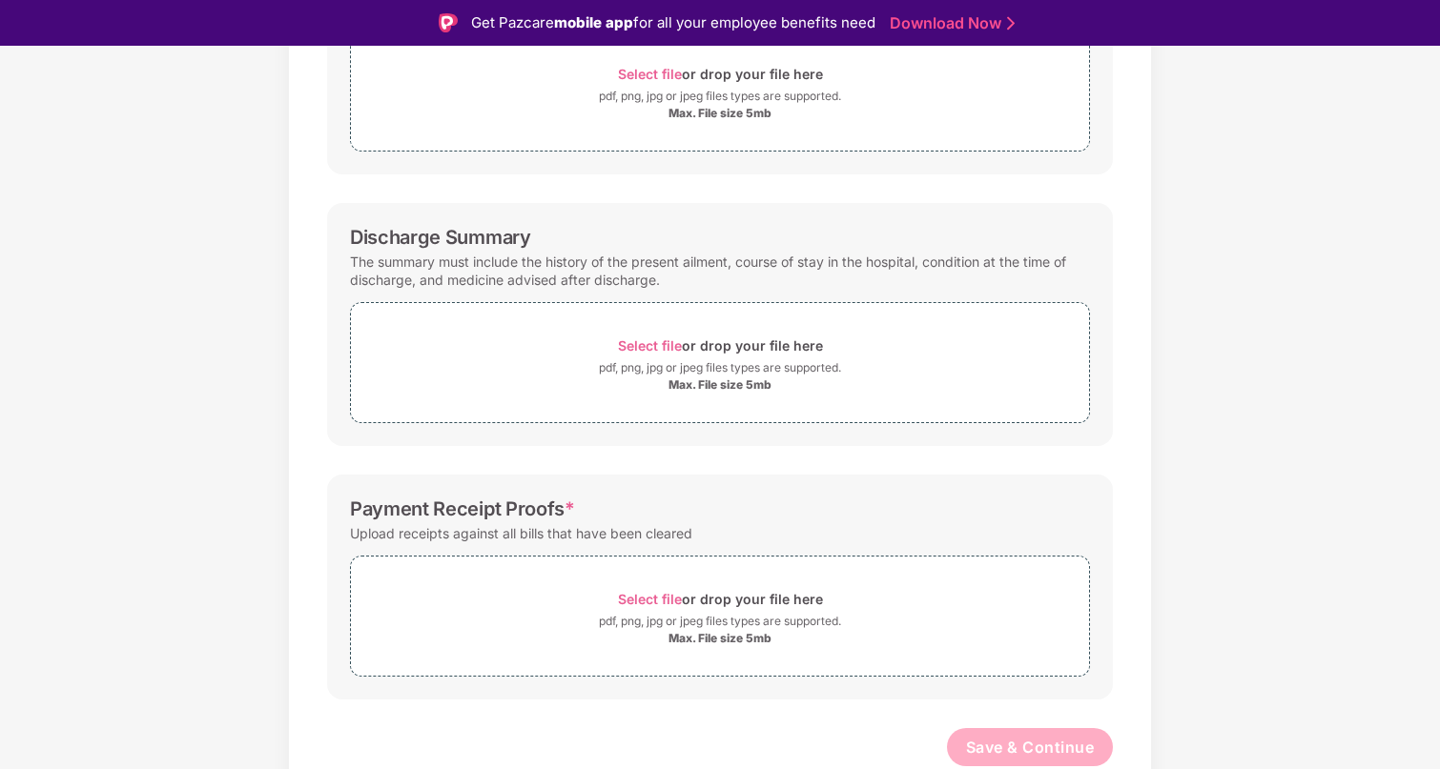
scroll to position [0, 0]
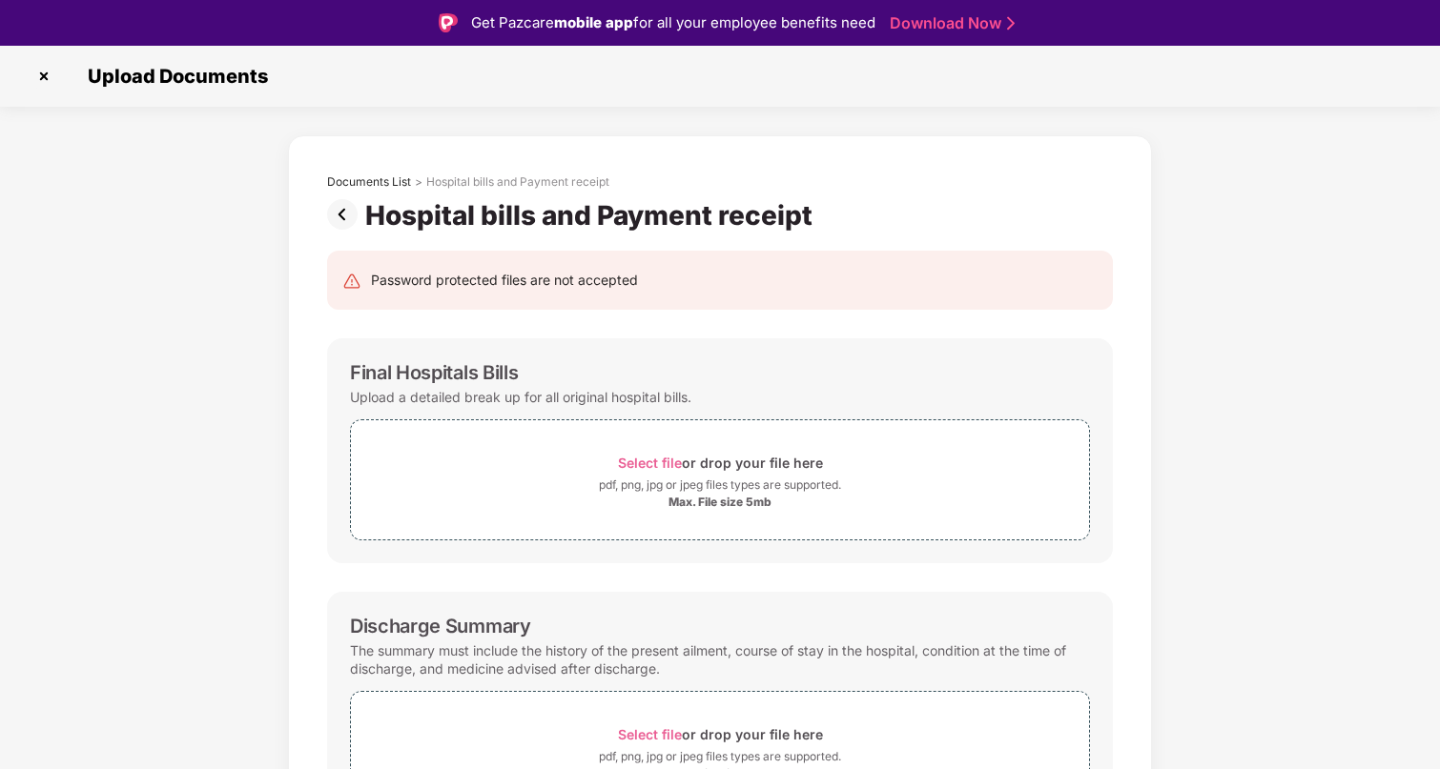
click at [341, 216] on img at bounding box center [346, 214] width 38 height 31
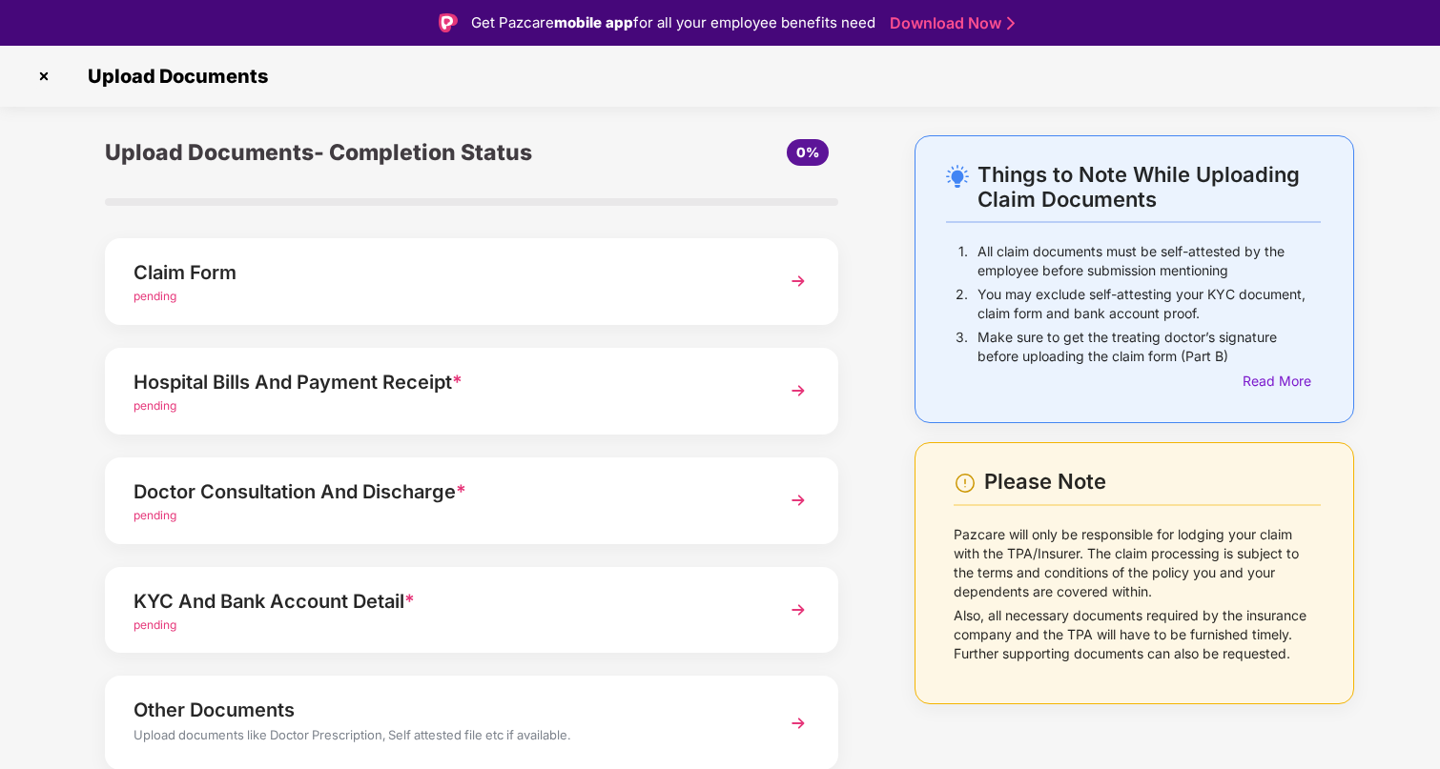
click at [47, 74] on img at bounding box center [44, 76] width 31 height 31
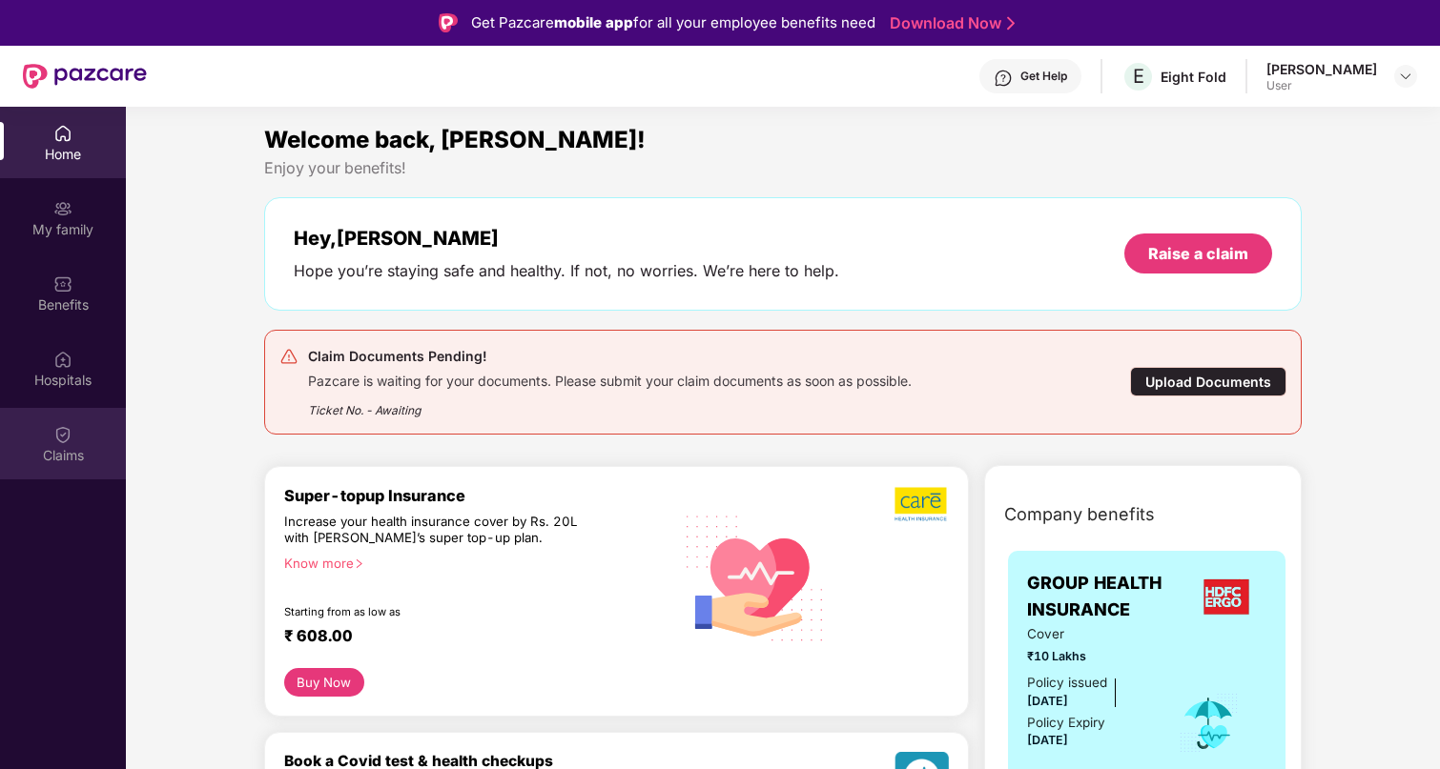
click at [83, 439] on div "Claims" at bounding box center [63, 443] width 126 height 71
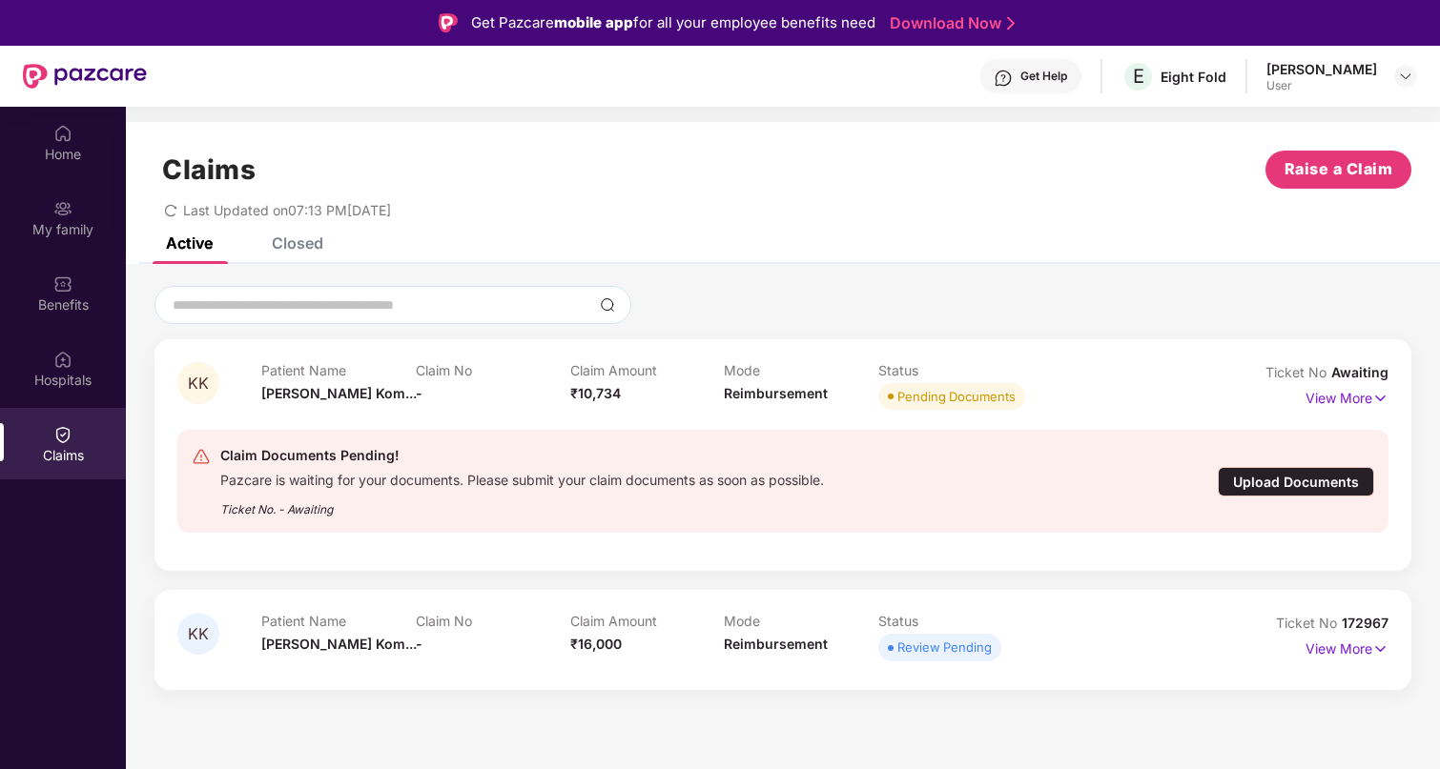
scroll to position [79, 0]
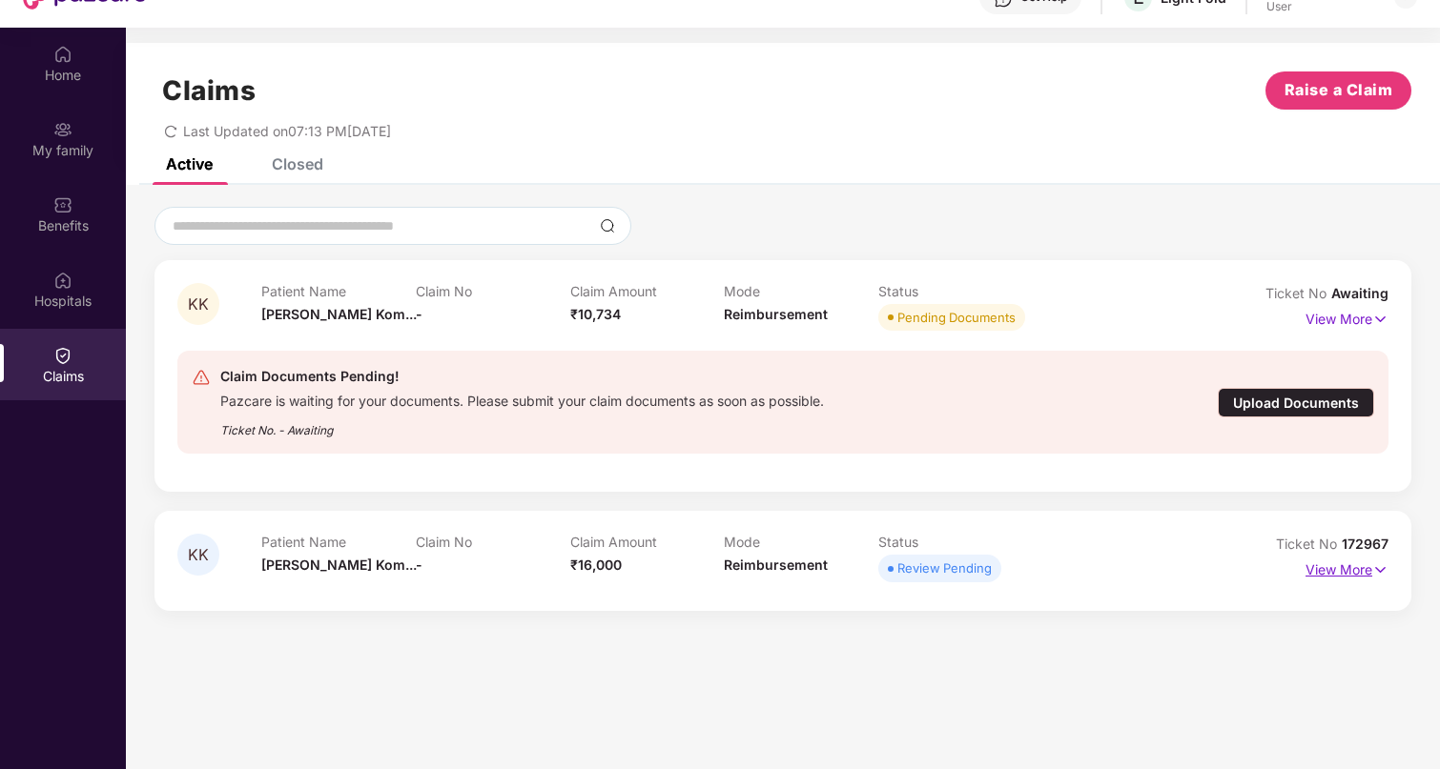
click at [1349, 564] on p "View More" at bounding box center [1346, 568] width 83 height 26
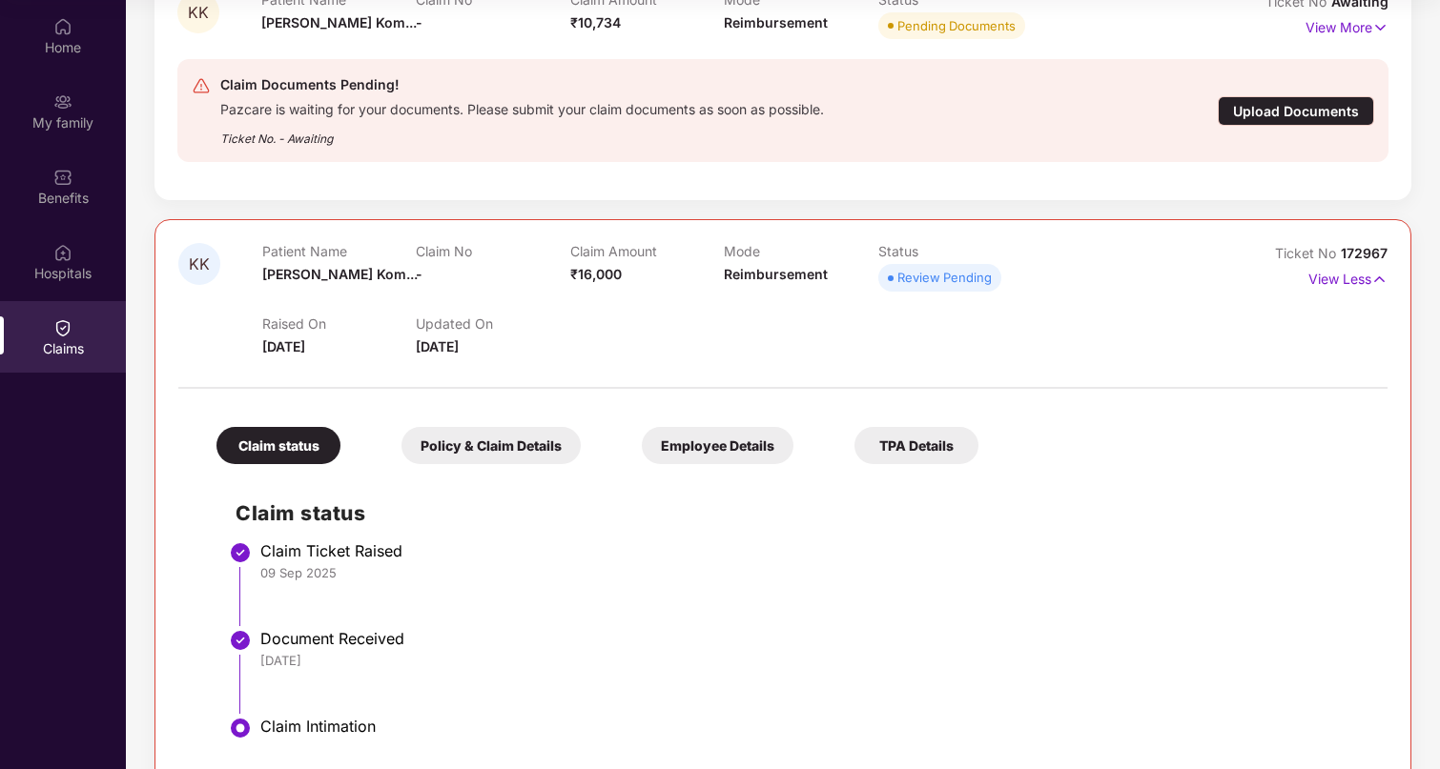
scroll to position [101, 0]
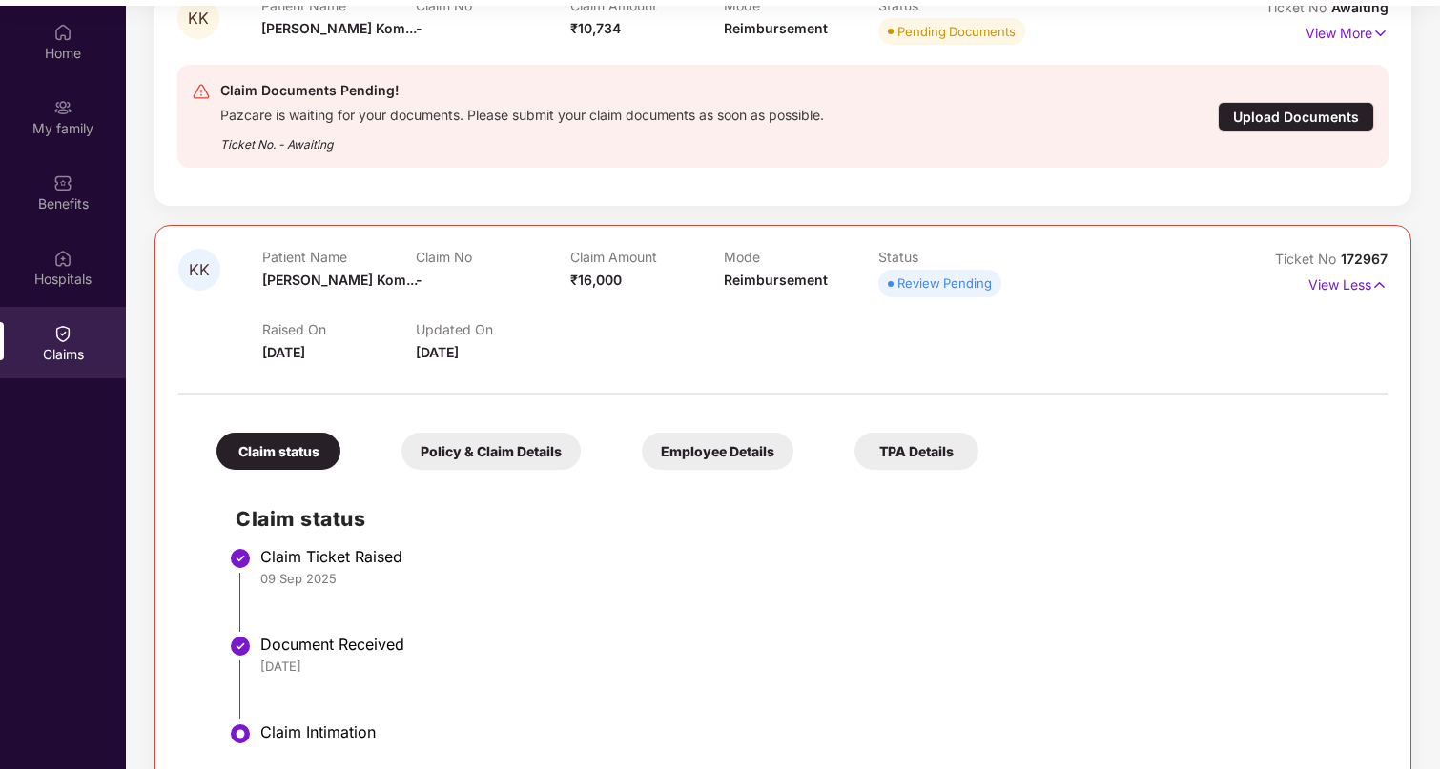
click at [469, 459] on div "Policy & Claim Details" at bounding box center [490, 451] width 179 height 37
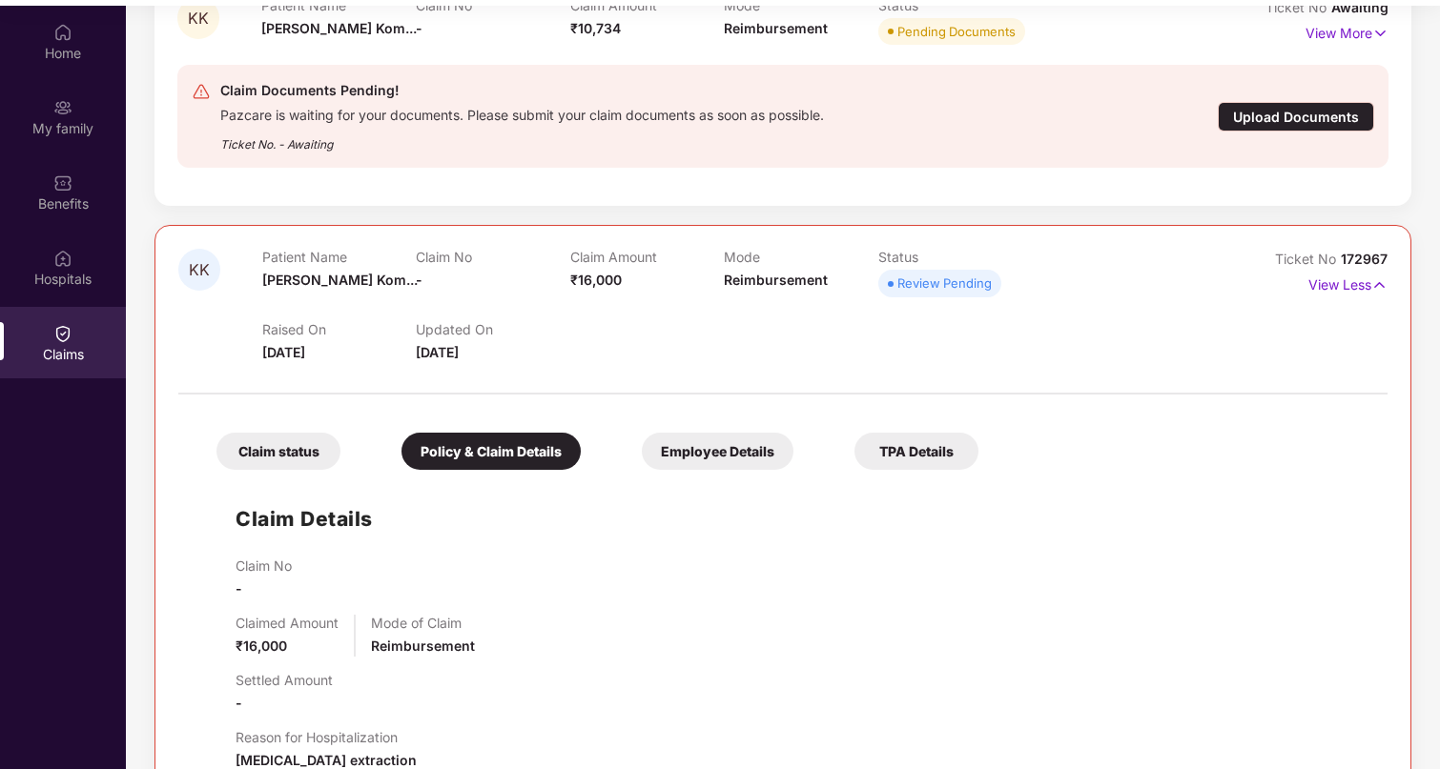
click at [682, 458] on div "Employee Details" at bounding box center [718, 451] width 152 height 37
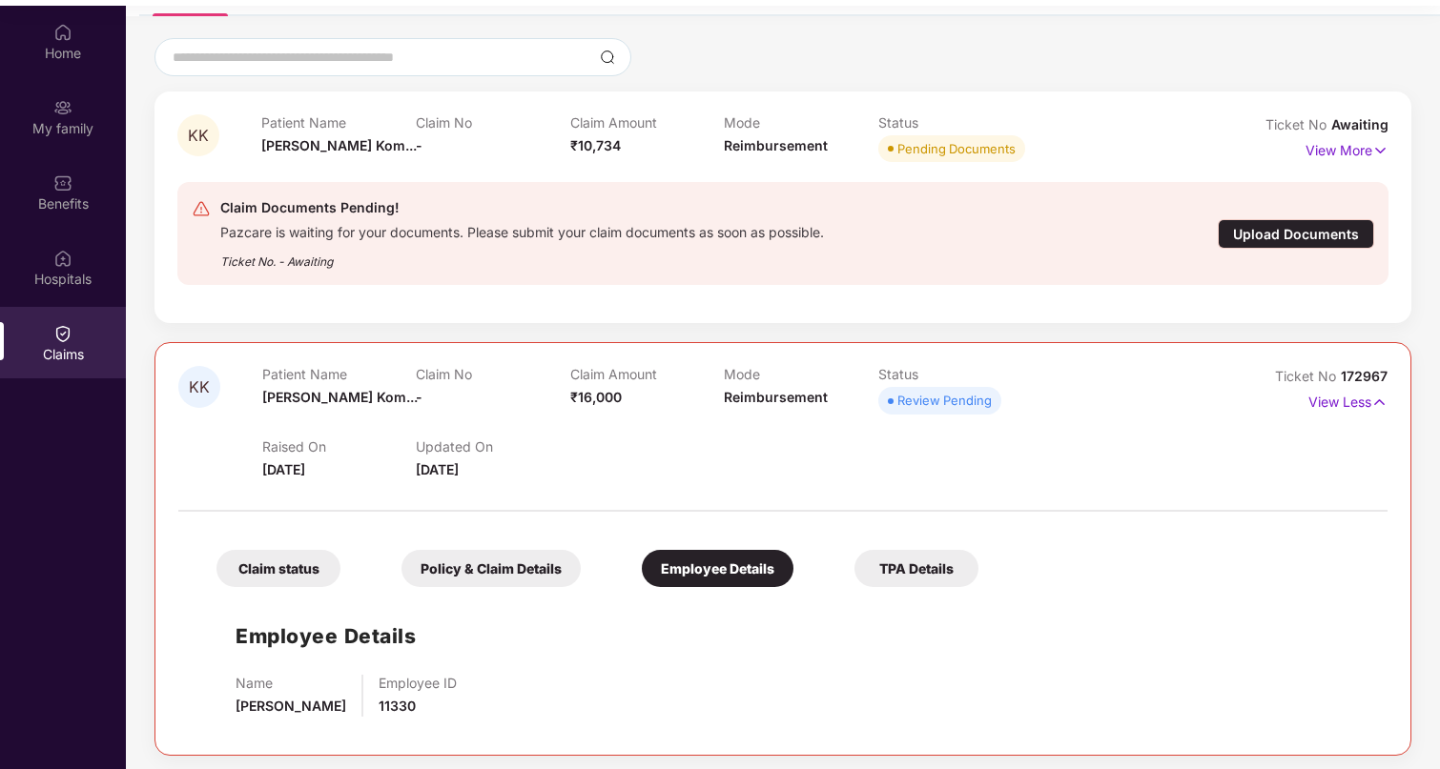
click at [927, 574] on div "TPA Details" at bounding box center [916, 568] width 124 height 37
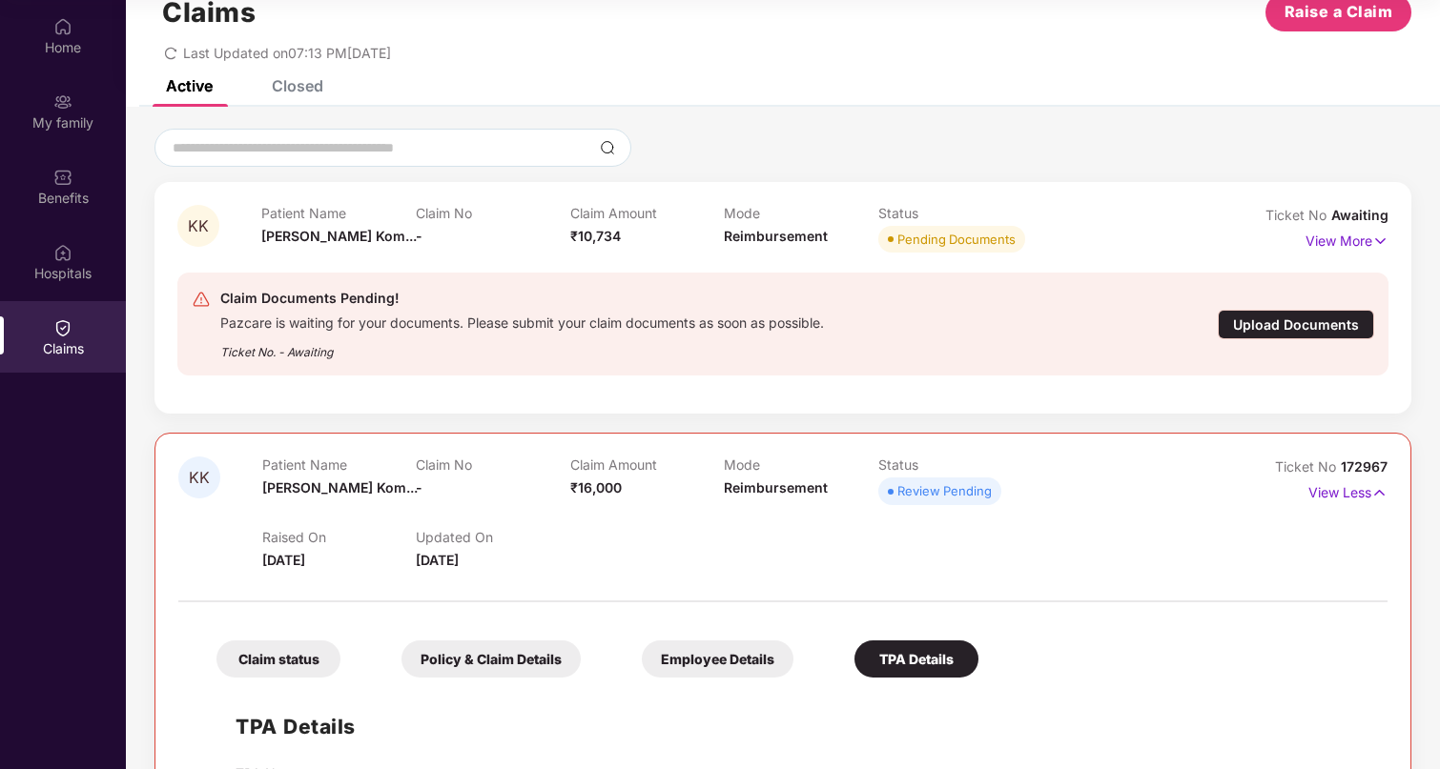
scroll to position [0, 0]
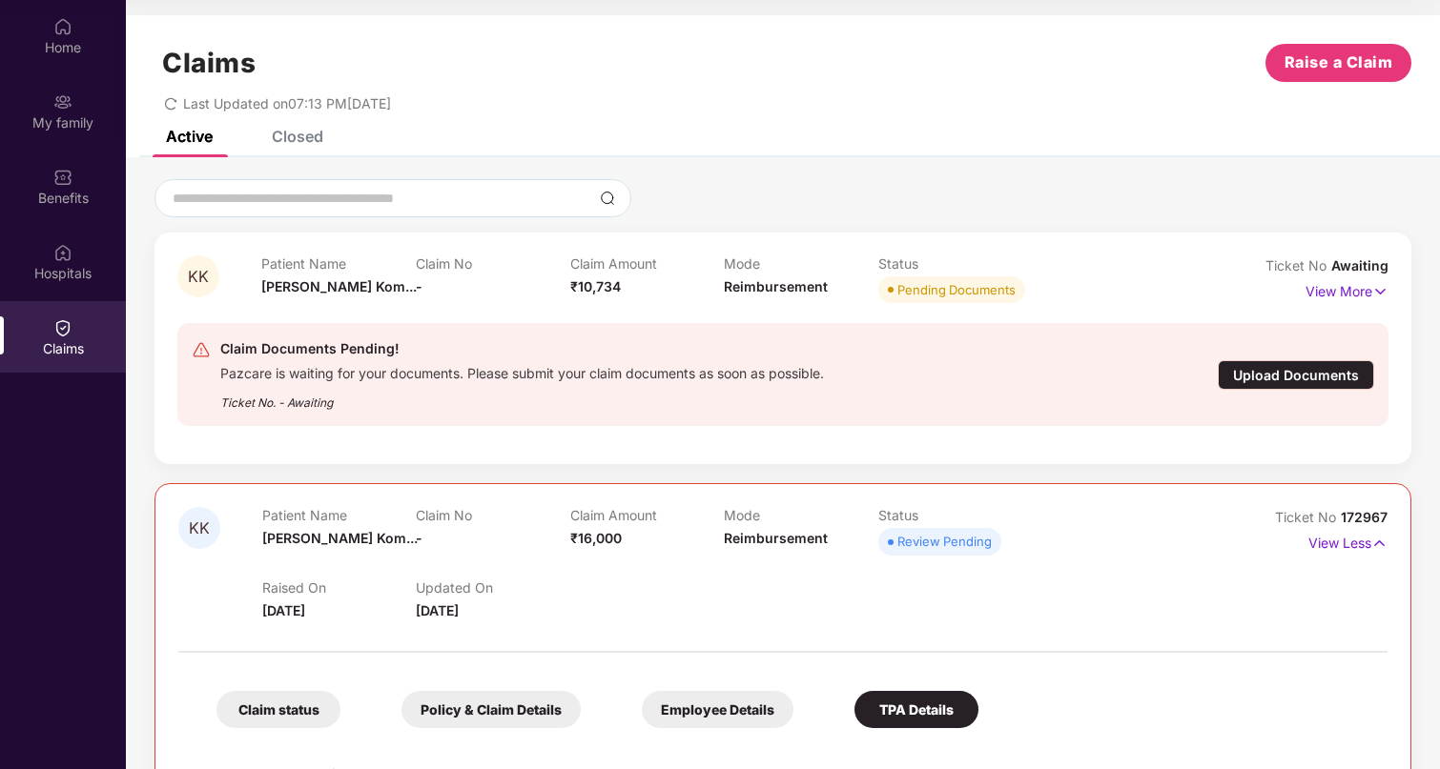
click at [1284, 380] on div "Upload Documents" at bounding box center [1295, 375] width 156 height 30
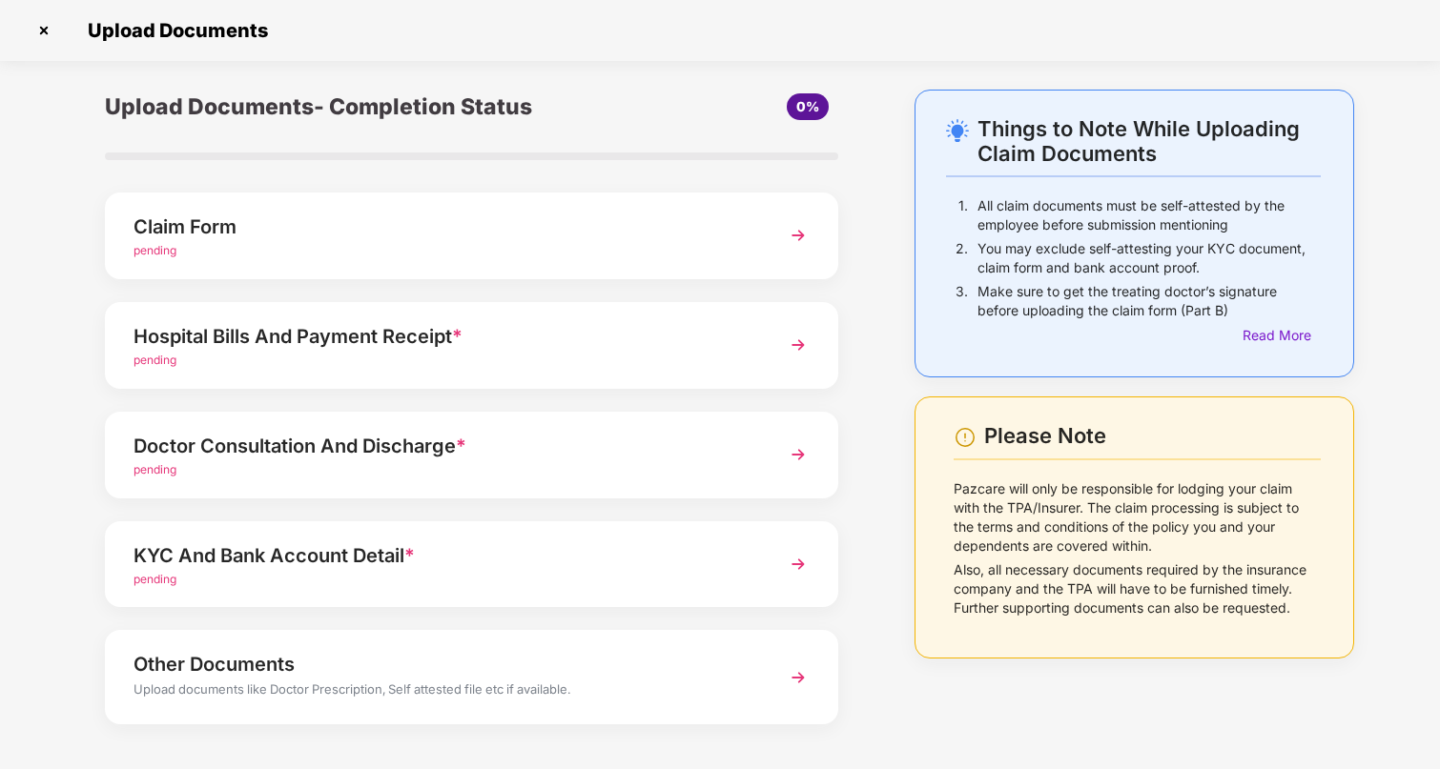
scroll to position [1, 0]
click at [27, 26] on div "Upload Documents" at bounding box center [720, 29] width 1440 height 61
drag, startPoint x: 64, startPoint y: 30, endPoint x: 49, endPoint y: 34, distance: 16.0
click at [64, 29] on div "Upload Documents" at bounding box center [720, 29] width 1382 height 31
click at [48, 33] on img at bounding box center [44, 29] width 31 height 31
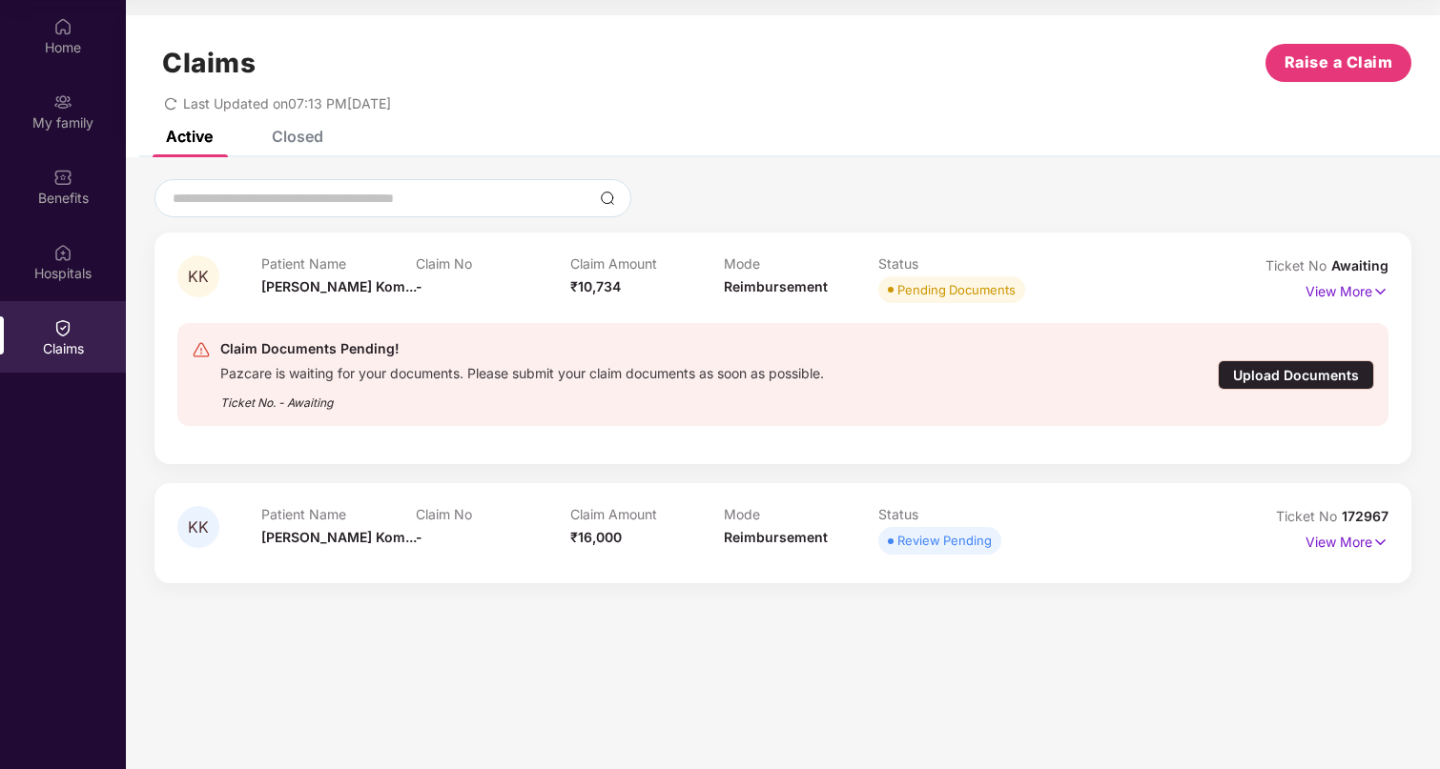
click at [293, 137] on div "Closed" at bounding box center [297, 136] width 51 height 19
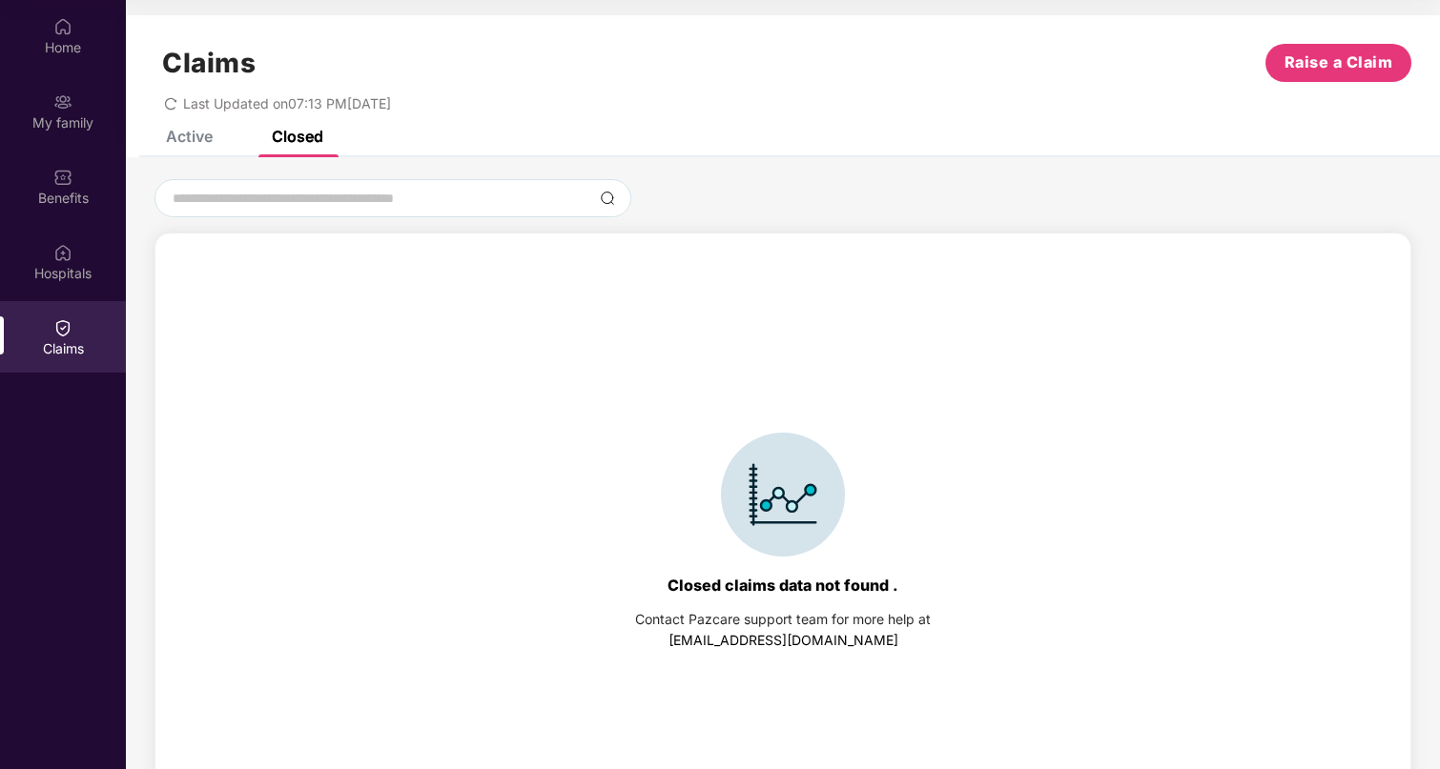
click at [207, 139] on div "Active" at bounding box center [189, 136] width 47 height 19
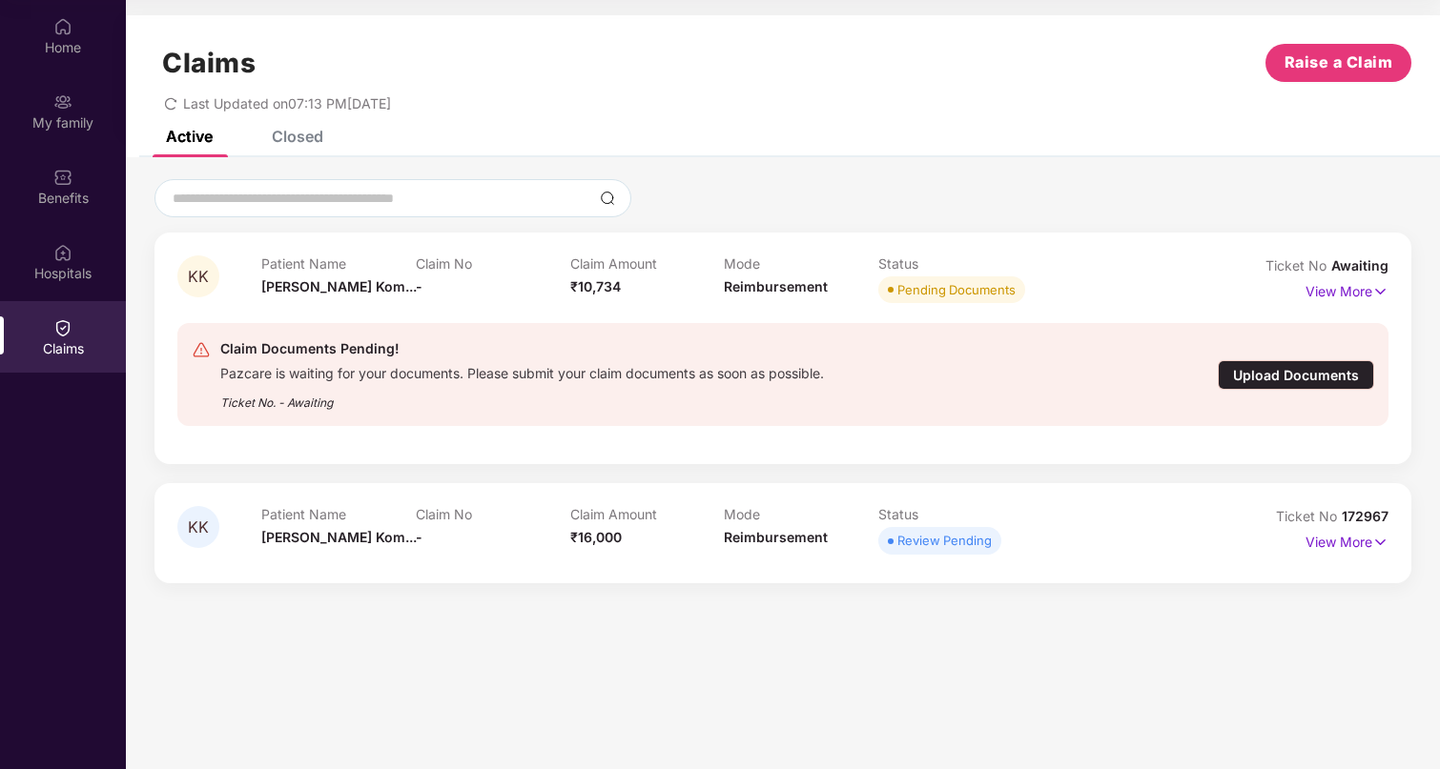
click at [1233, 533] on div "KK Patient Name [PERSON_NAME] Kom... Claim No - Claim Amount ₹16,000 Mode Reimb…" at bounding box center [782, 532] width 1211 height 52
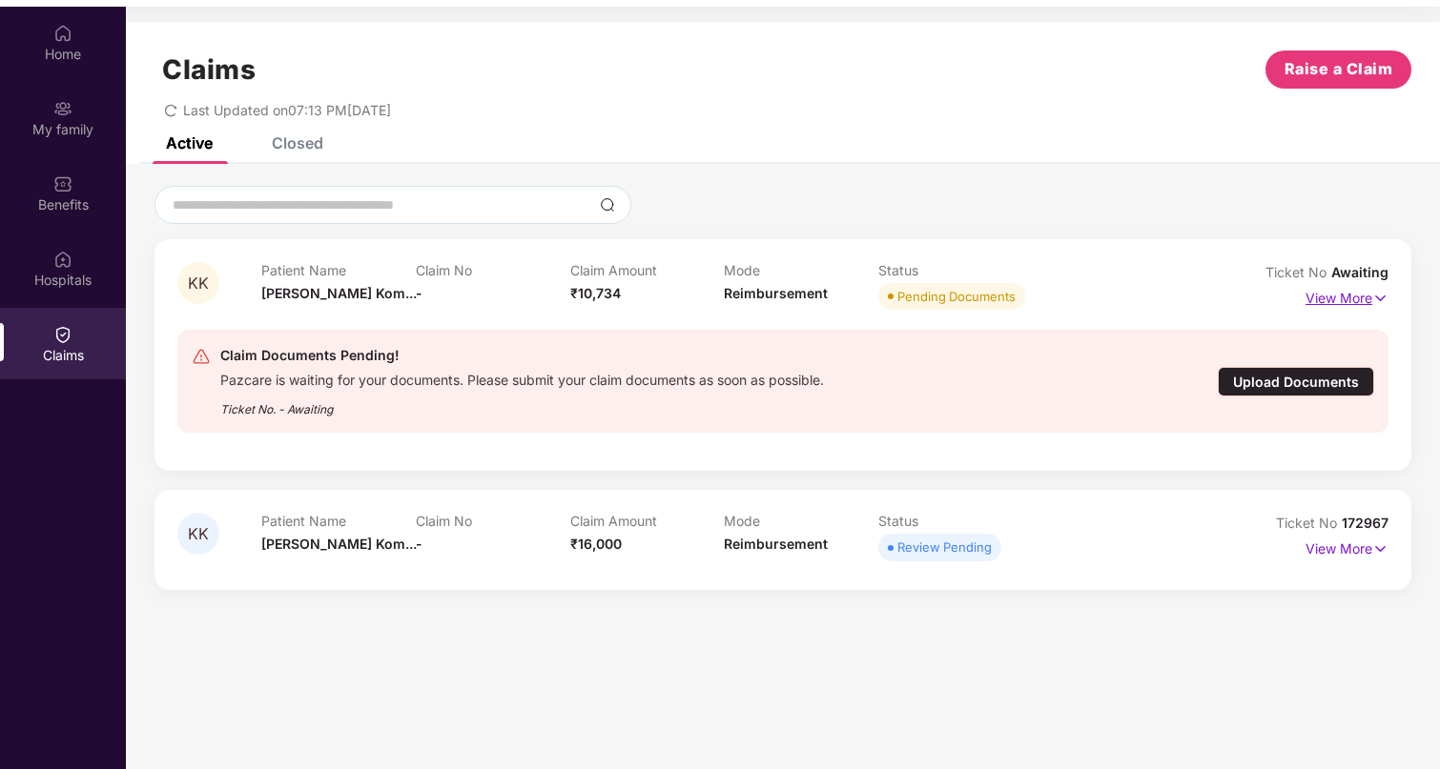
click at [1352, 299] on p "View More" at bounding box center [1346, 296] width 83 height 26
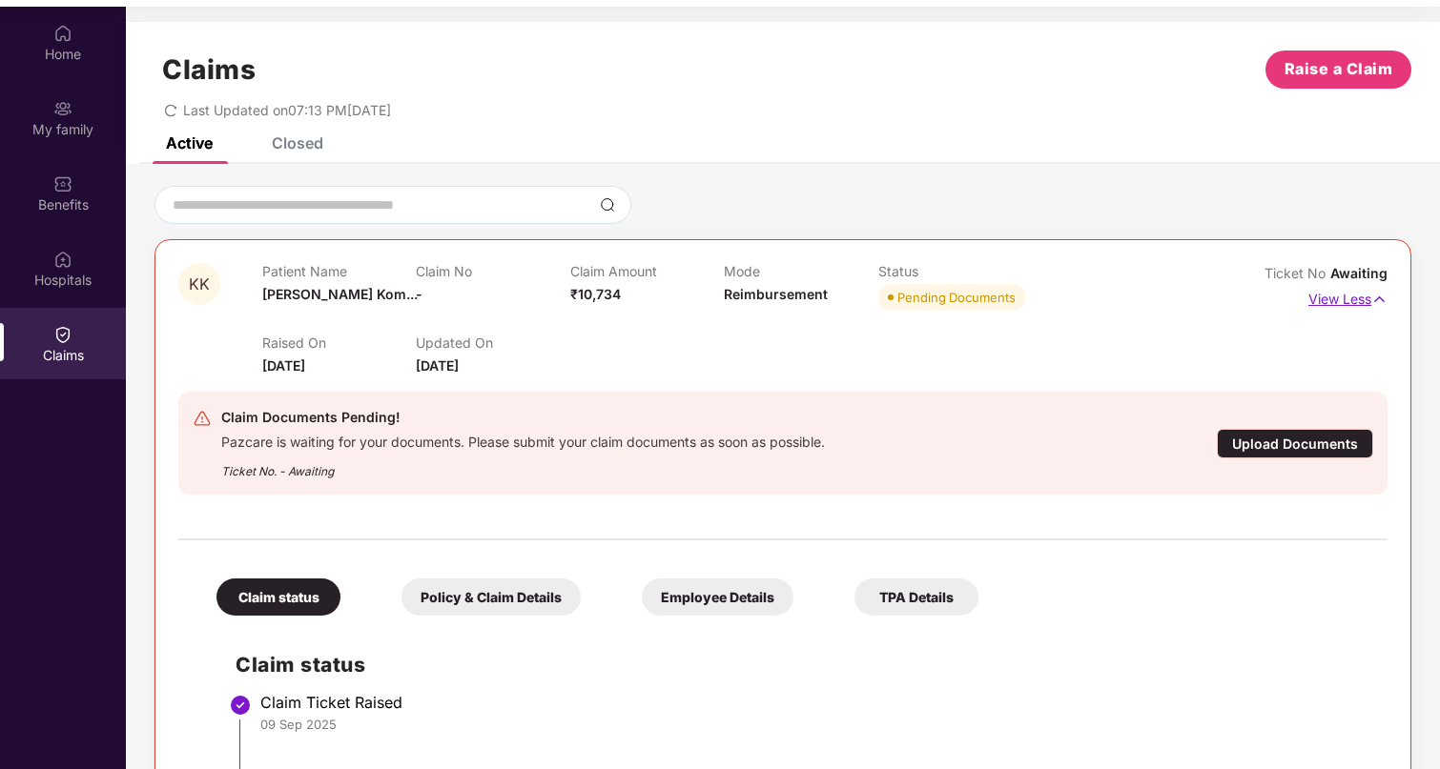
click at [1352, 299] on p "View Less" at bounding box center [1347, 297] width 79 height 26
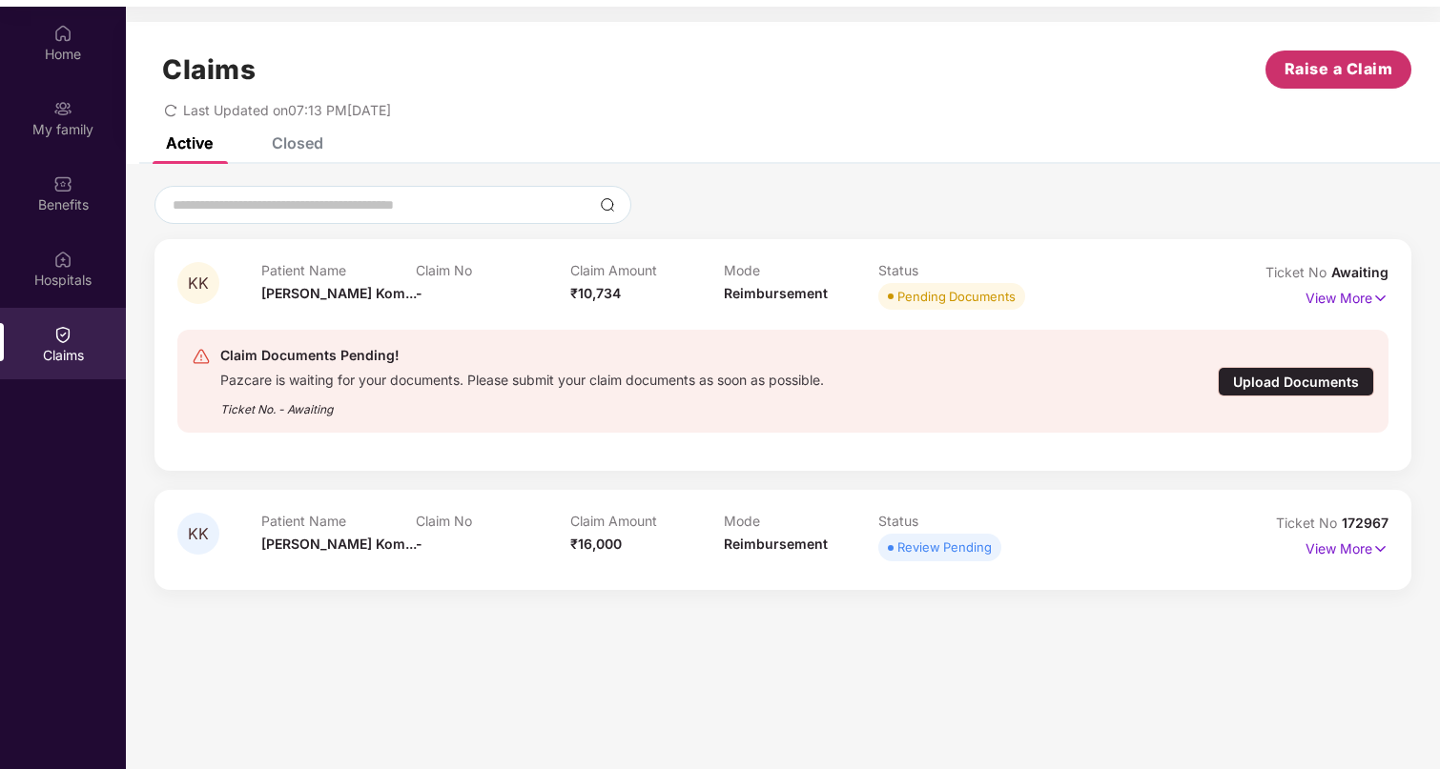
click at [1298, 76] on span "Raise a Claim" at bounding box center [1338, 69] width 109 height 24
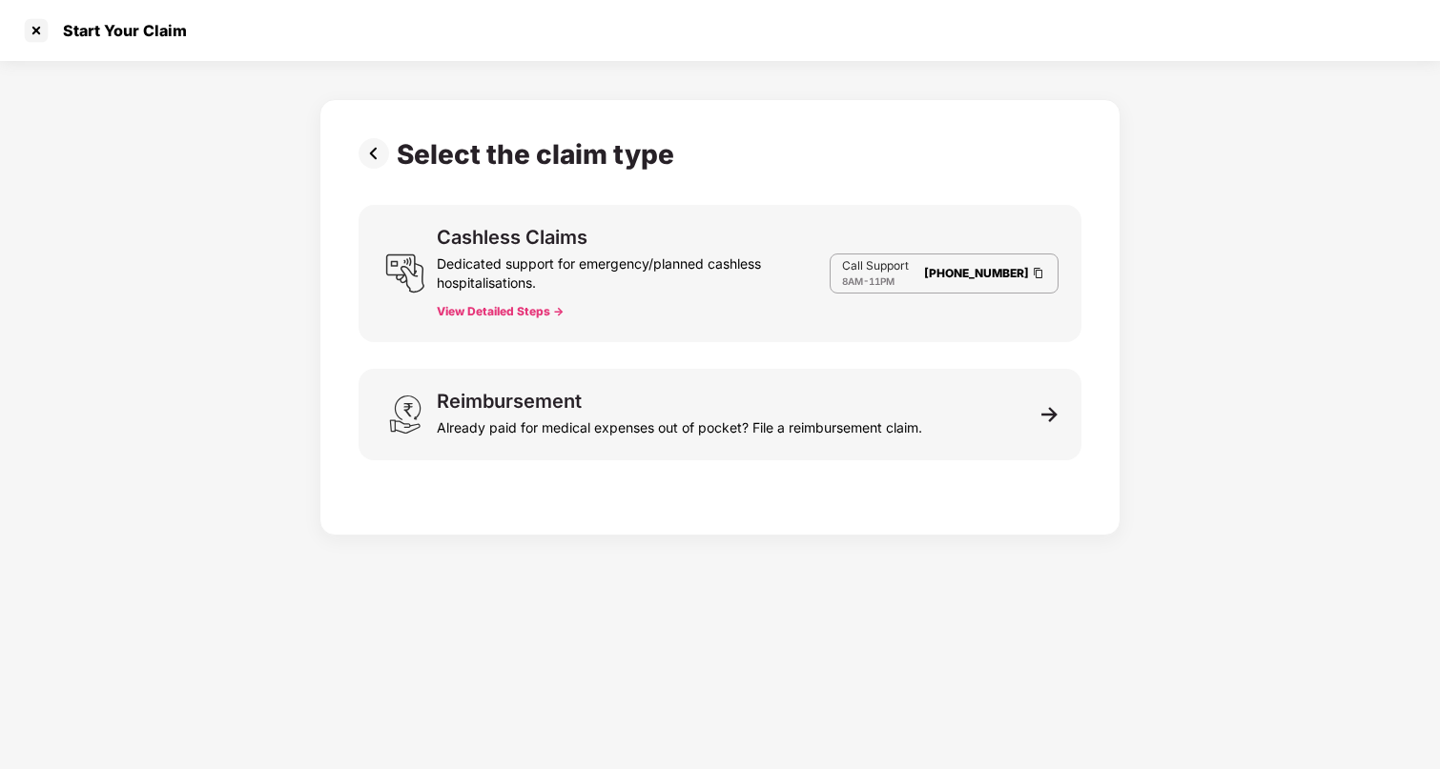
scroll to position [39, 0]
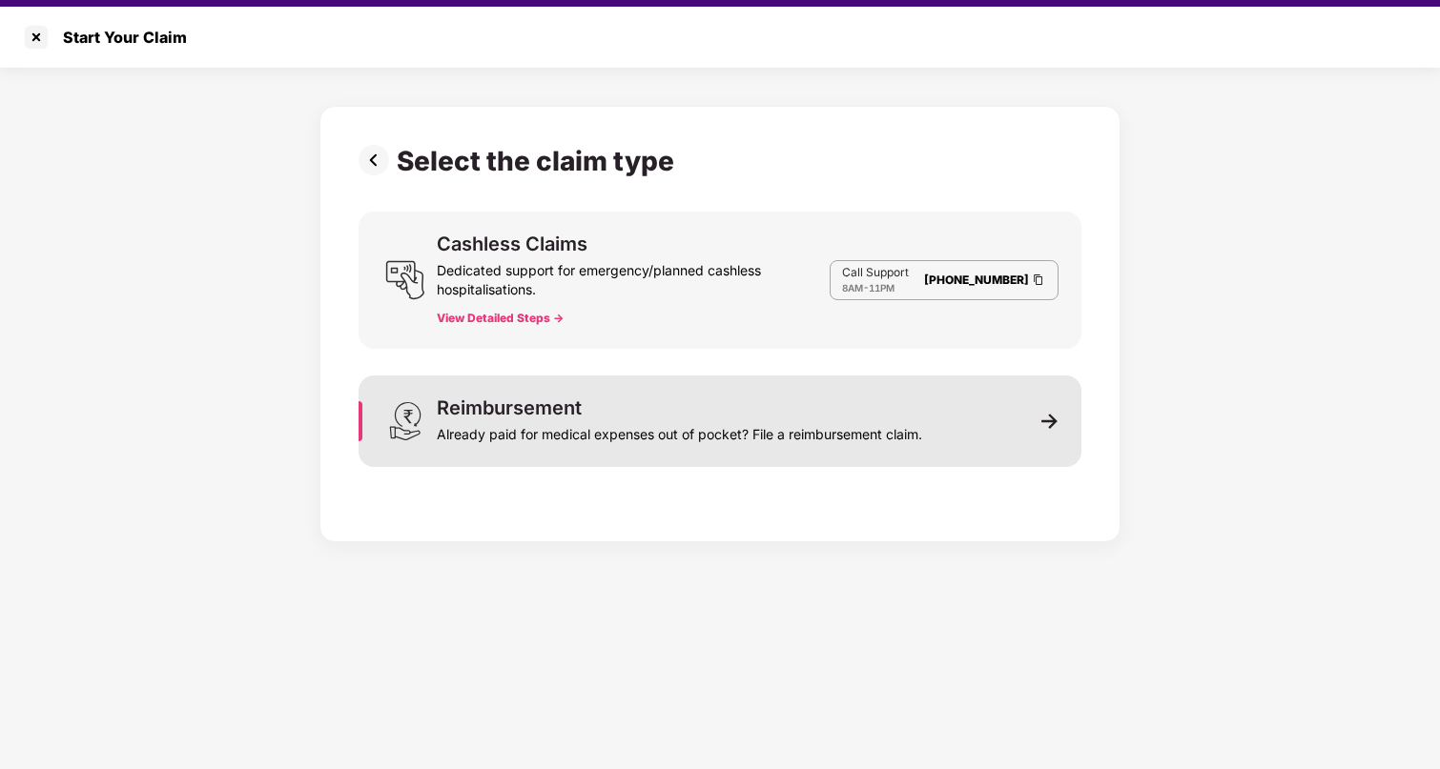
click at [592, 414] on div "Reimbursement Already paid for medical expenses out of pocket? File a reimburse…" at bounding box center [679, 421] width 485 height 46
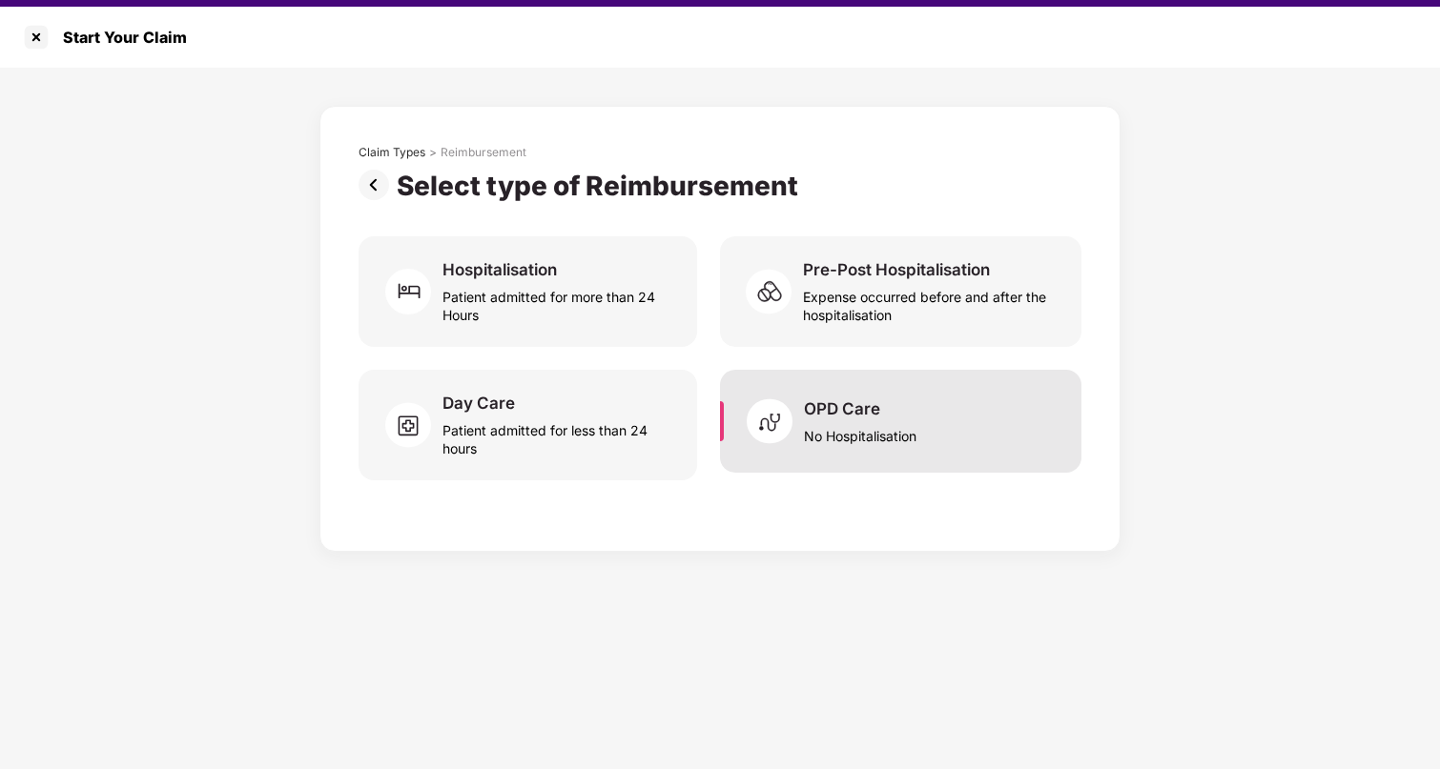
click at [878, 417] on div "OPD Care" at bounding box center [842, 408] width 76 height 21
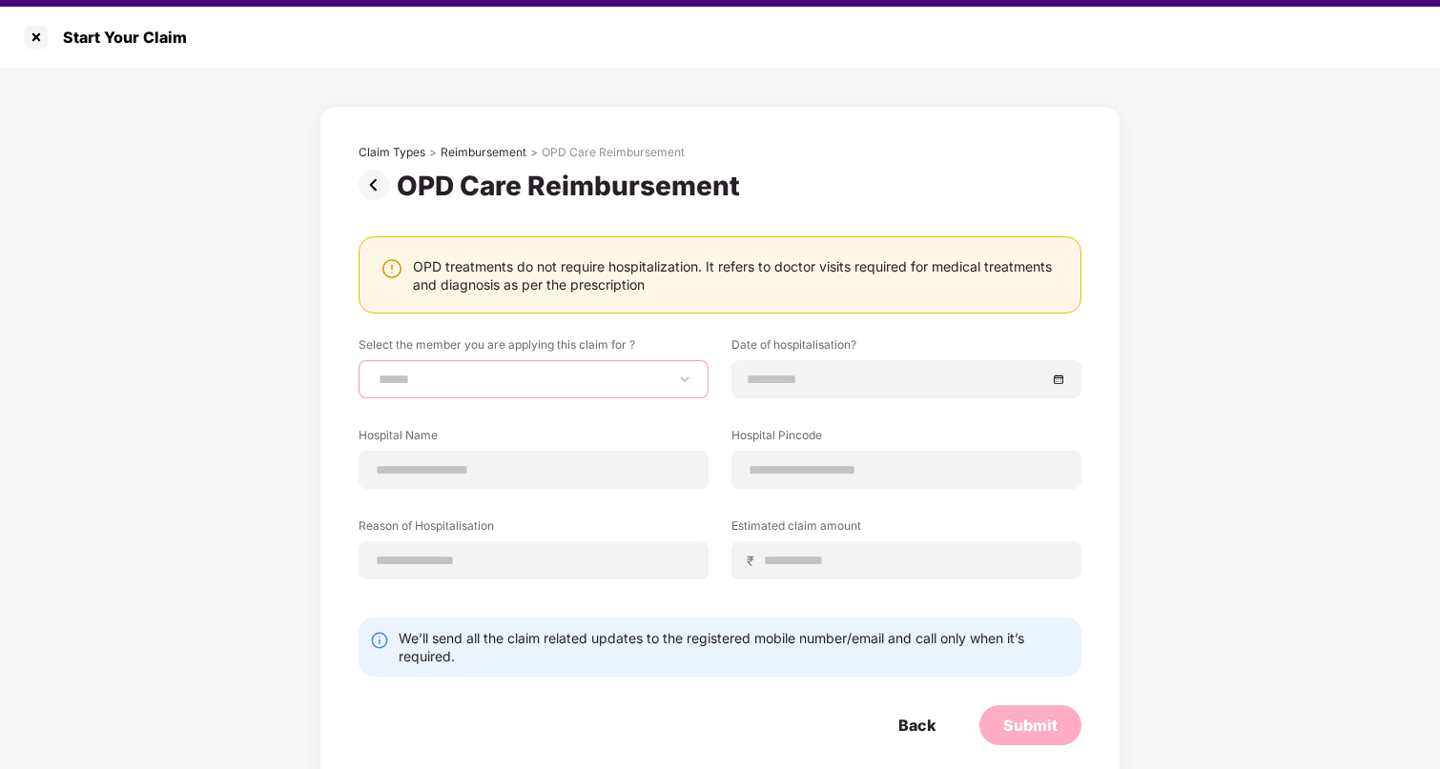
click at [426, 387] on select "**********" at bounding box center [533, 379] width 317 height 15
select select "**********"
click at [375, 372] on select "**********" at bounding box center [533, 379] width 317 height 15
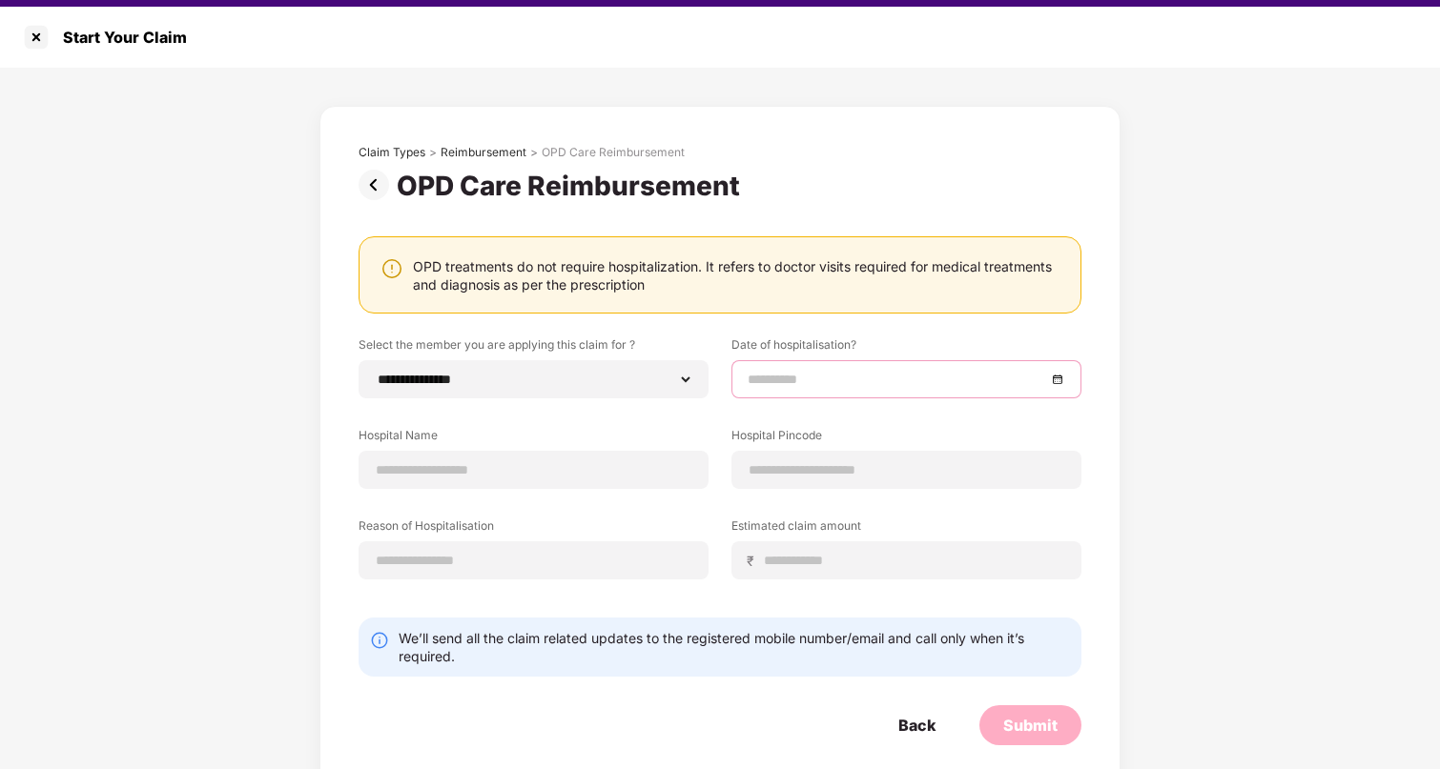
click at [757, 380] on input at bounding box center [896, 379] width 298 height 21
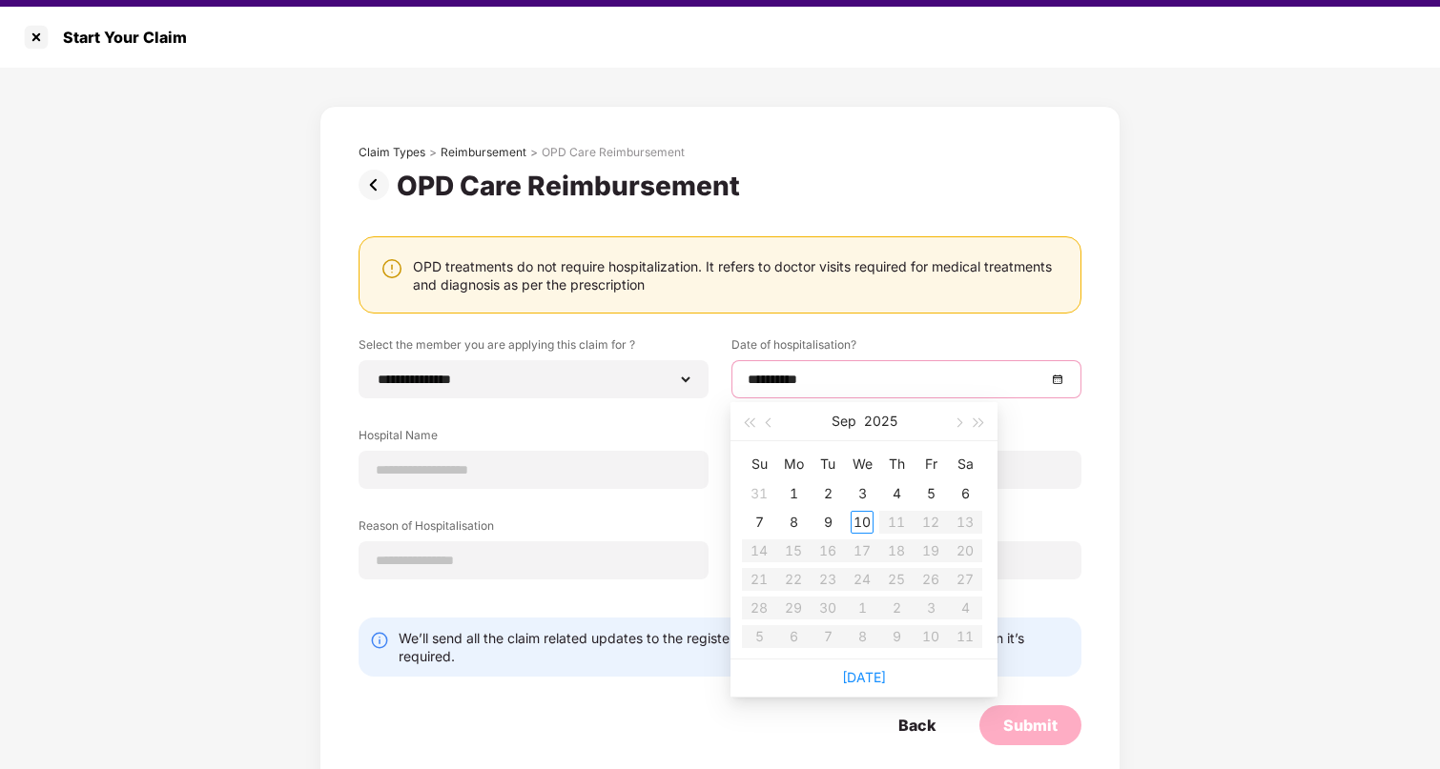
type input "**********"
click at [847, 422] on button "Sep" at bounding box center [843, 421] width 25 height 38
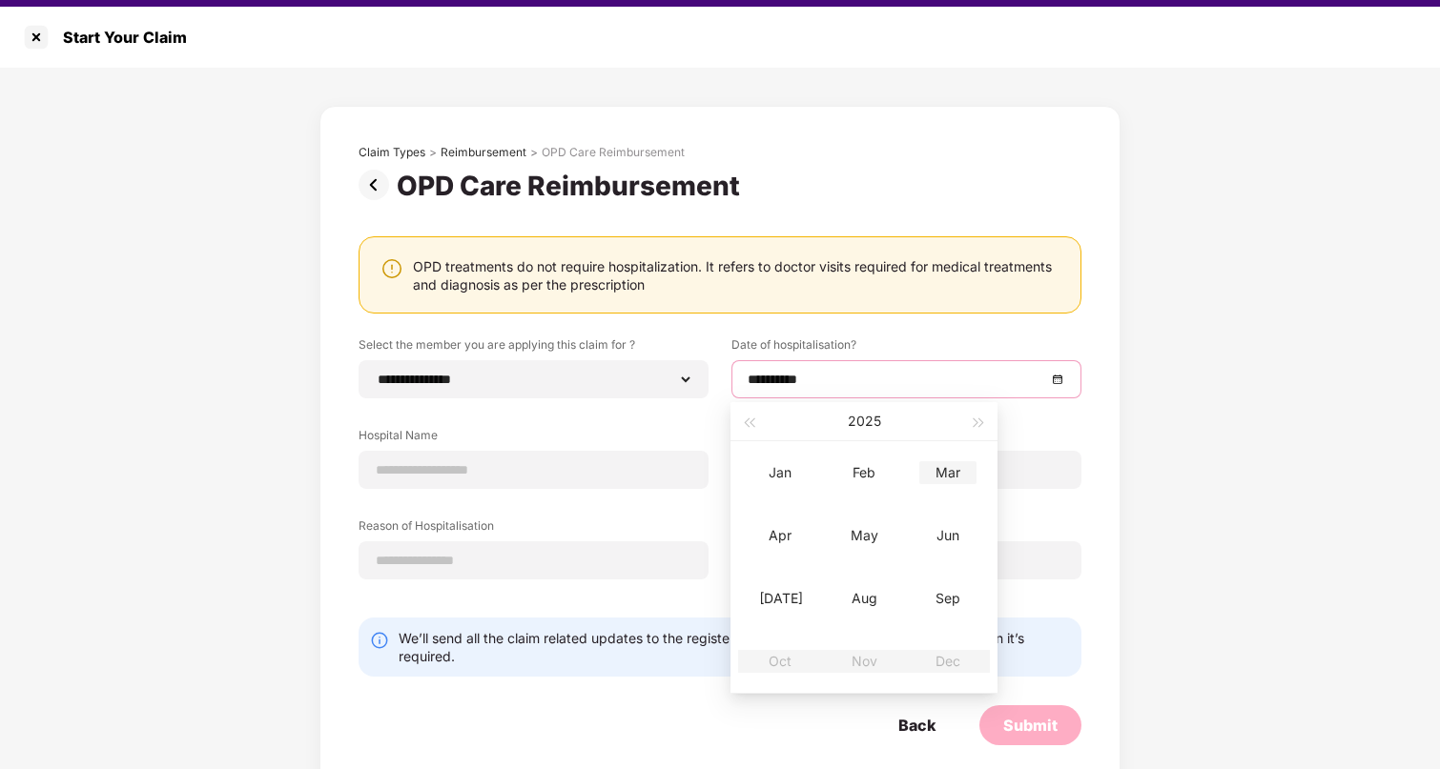
type input "**********"
click at [946, 476] on div "Mar" at bounding box center [947, 472] width 57 height 23
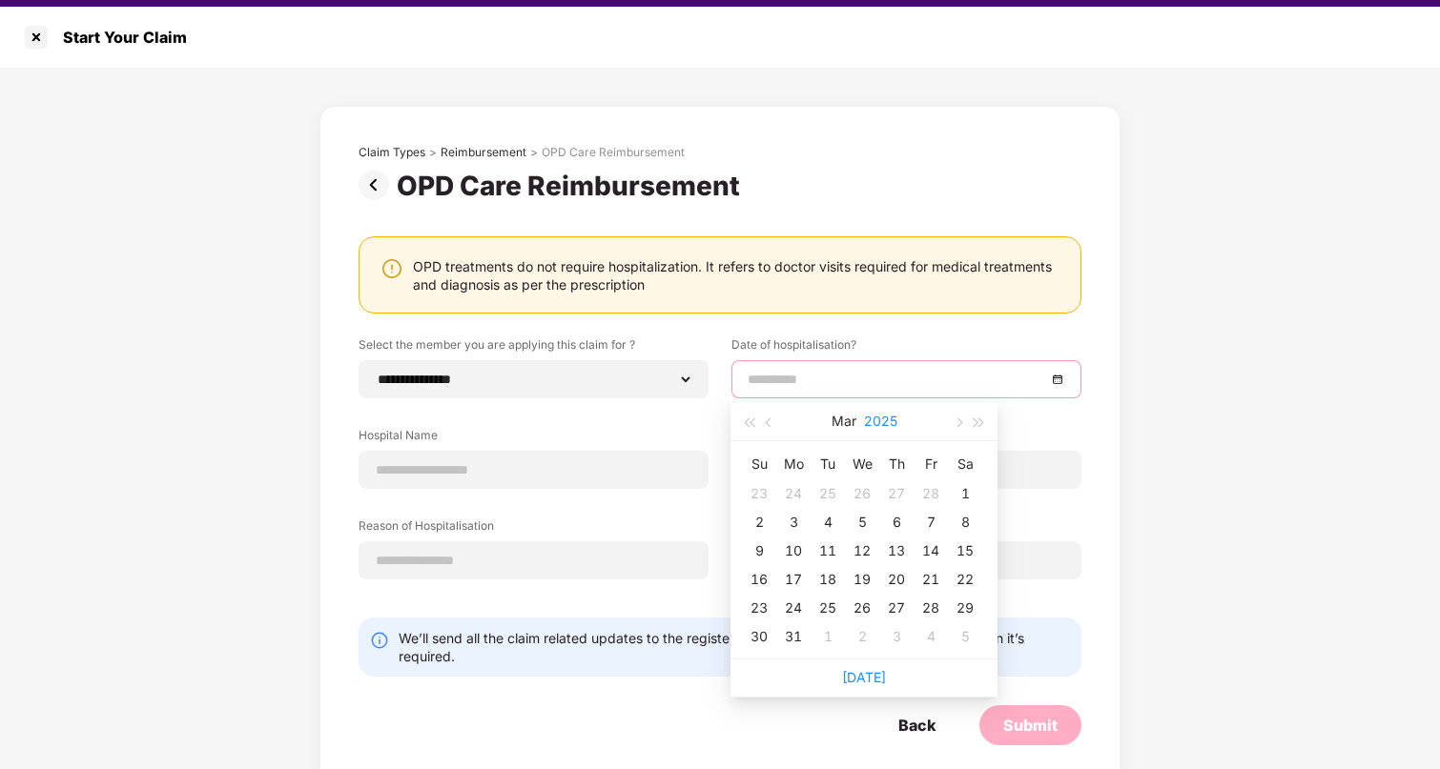
click at [871, 423] on button "2025" at bounding box center [880, 421] width 33 height 38
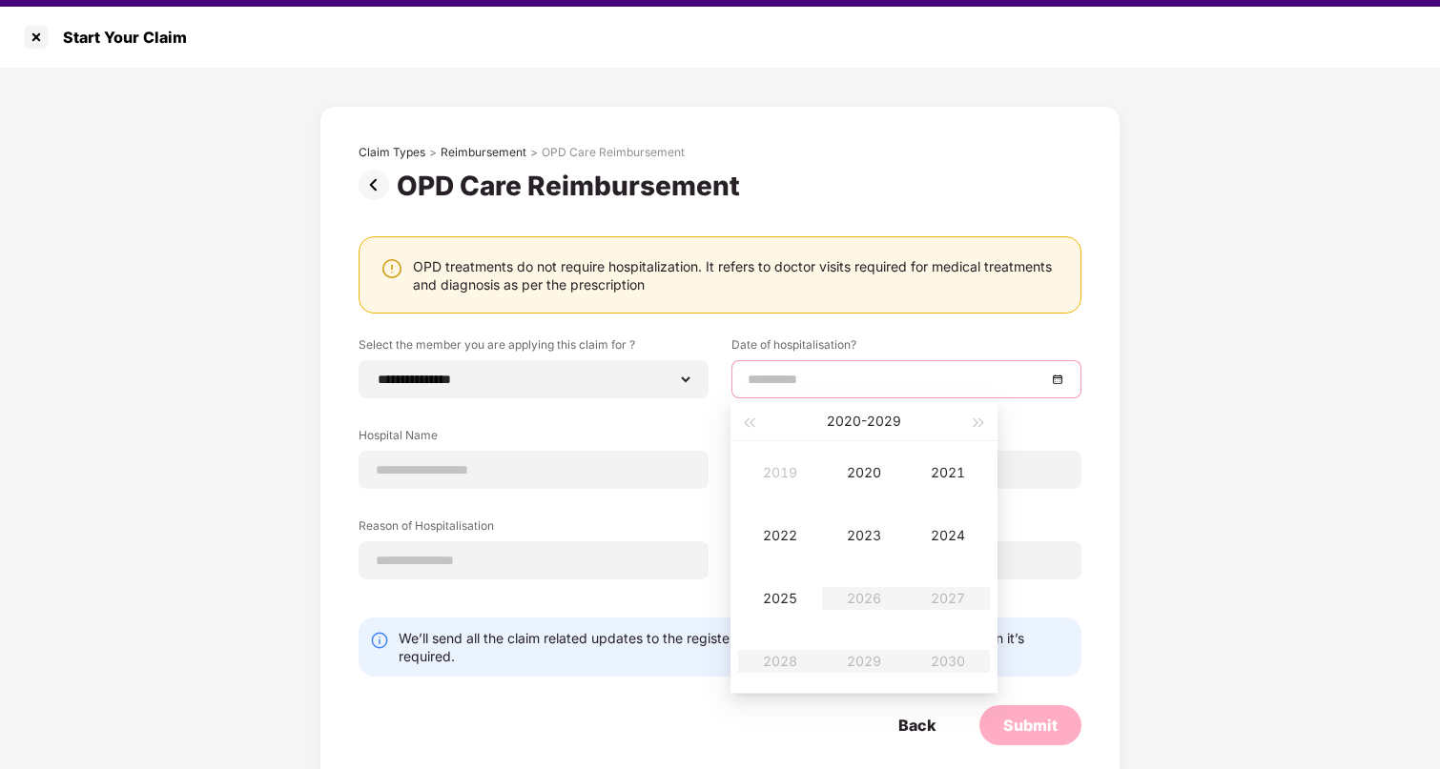
type input "**********"
click at [953, 545] on div "2024" at bounding box center [947, 535] width 57 height 23
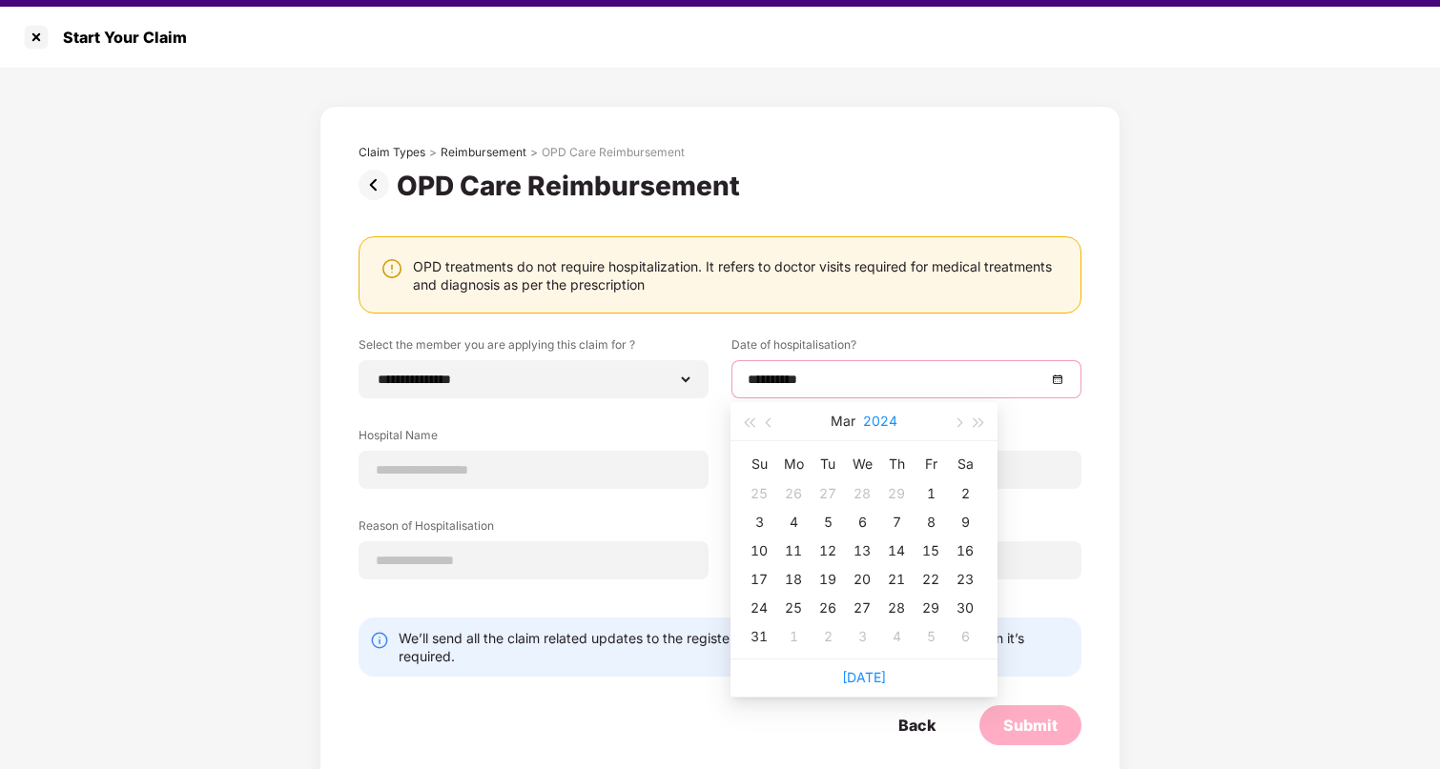
type input "**********"
click at [867, 411] on button "2024" at bounding box center [880, 421] width 34 height 38
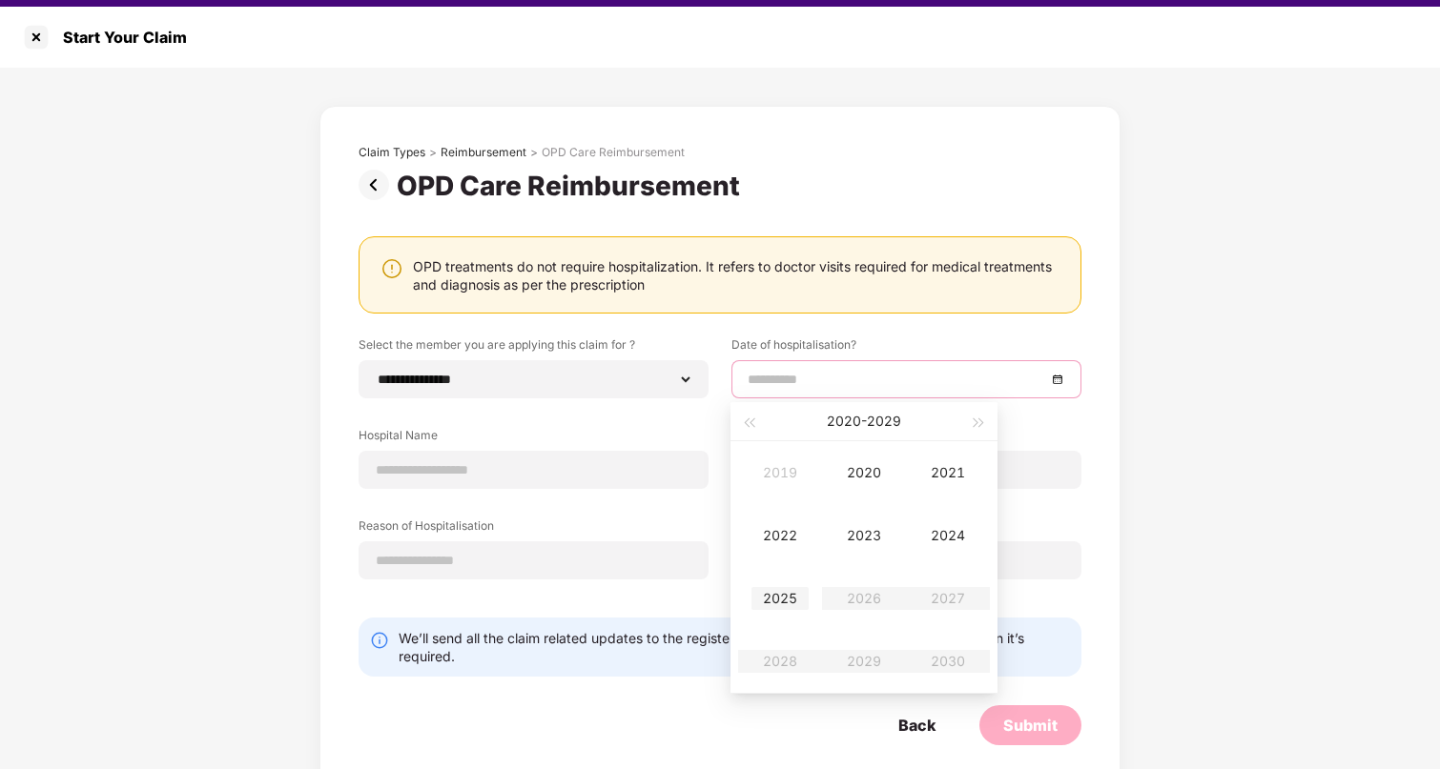
type input "**********"
click at [775, 600] on div "2025" at bounding box center [779, 598] width 57 height 23
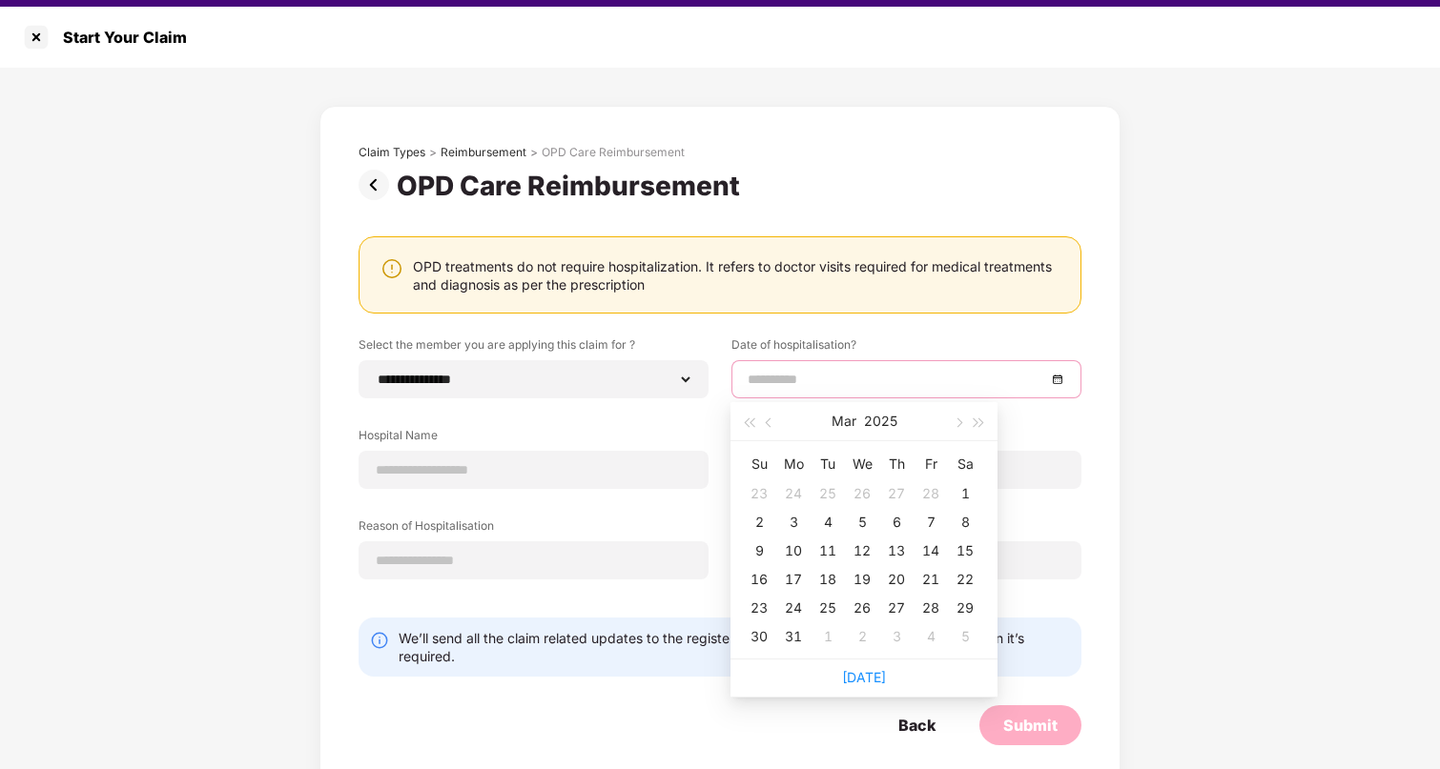
type input "**********"
click at [866, 609] on div "26" at bounding box center [861, 608] width 23 height 23
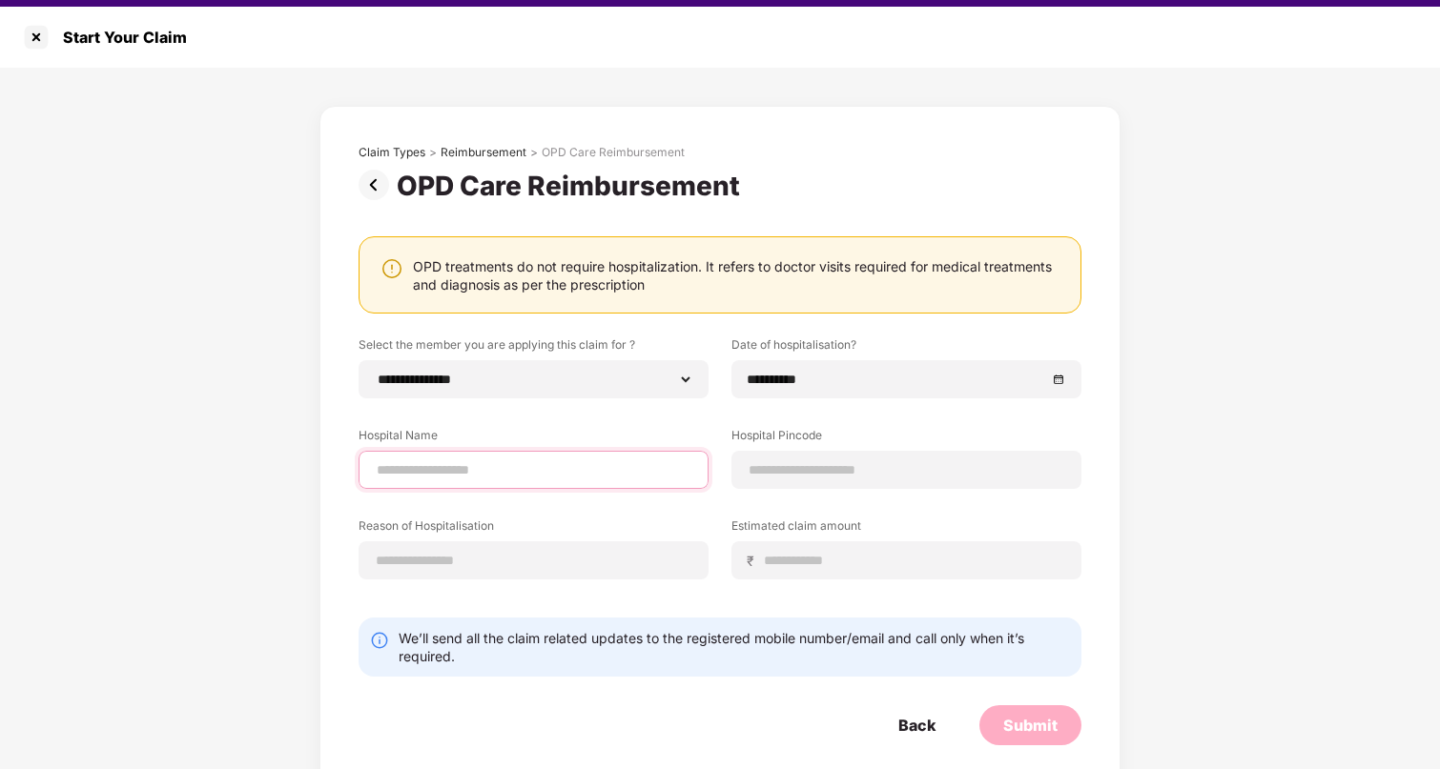
click at [422, 470] on input at bounding box center [533, 470] width 317 height 20
type input "******"
click at [901, 460] on input at bounding box center [905, 470] width 317 height 20
click at [437, 559] on div "Reason of Hospitalisation" at bounding box center [533, 549] width 350 height 62
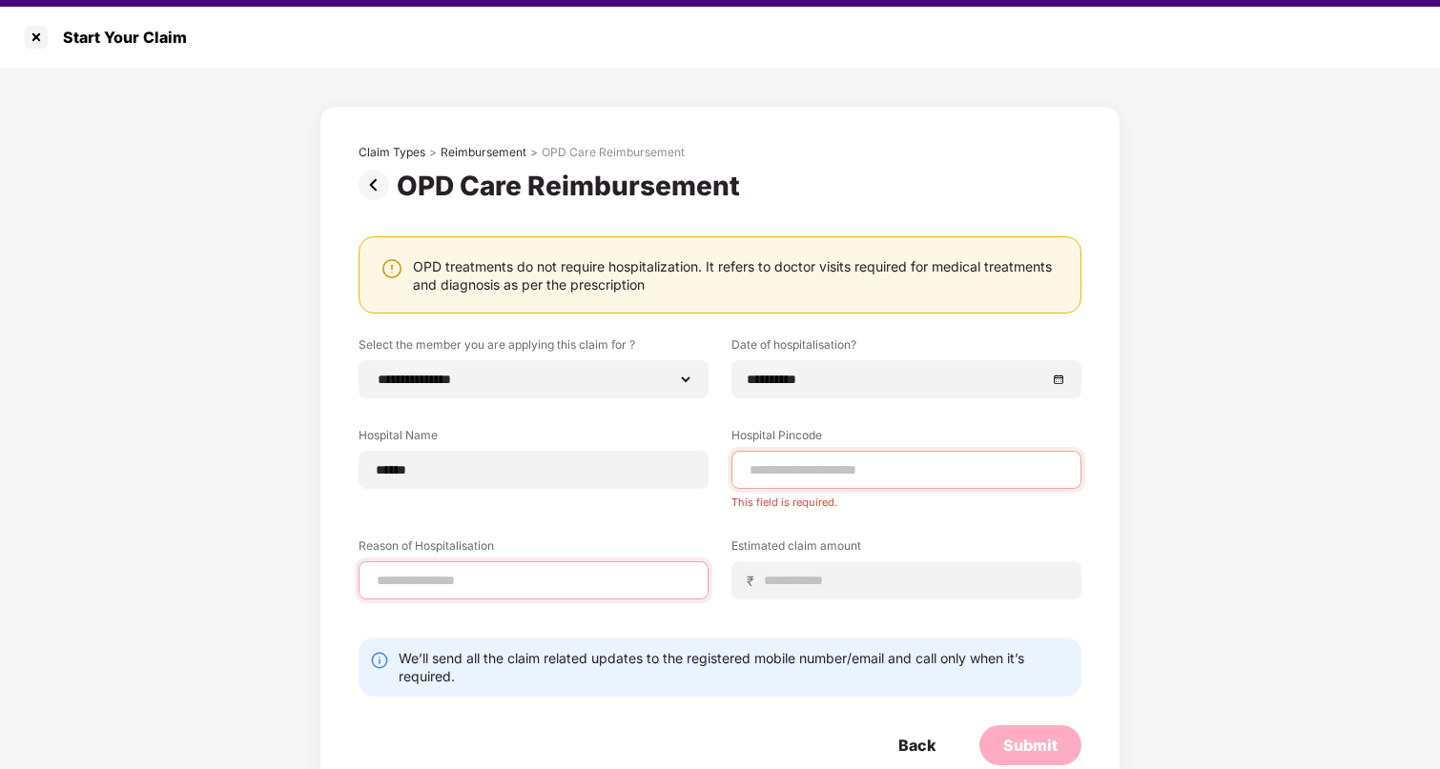
type input "**********"
click at [828, 587] on input at bounding box center [914, 581] width 302 height 20
drag, startPoint x: 803, startPoint y: 582, endPoint x: 785, endPoint y: 583, distance: 18.2
click at [785, 583] on input "*****" at bounding box center [914, 581] width 302 height 20
type input "*****"
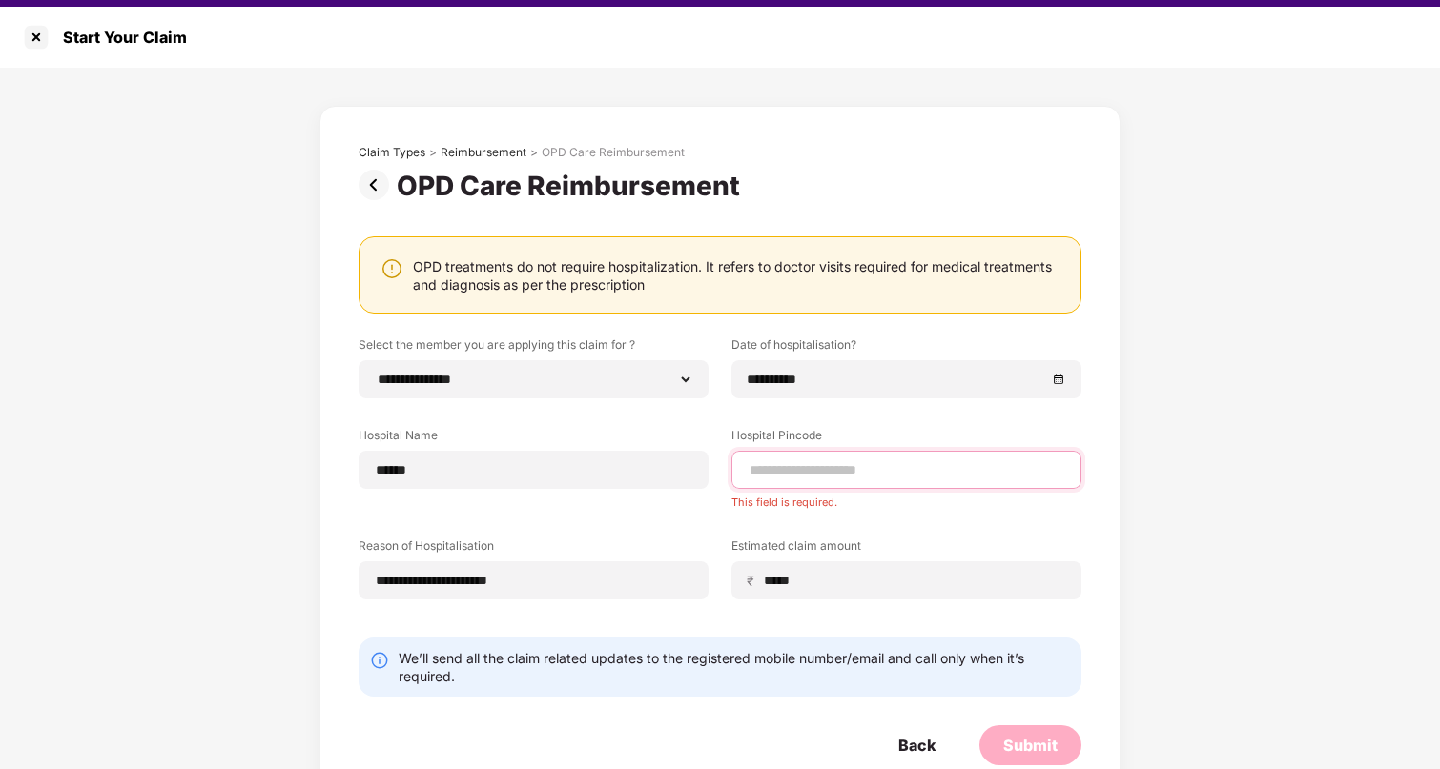
click at [790, 475] on input at bounding box center [905, 470] width 317 height 20
type input "******"
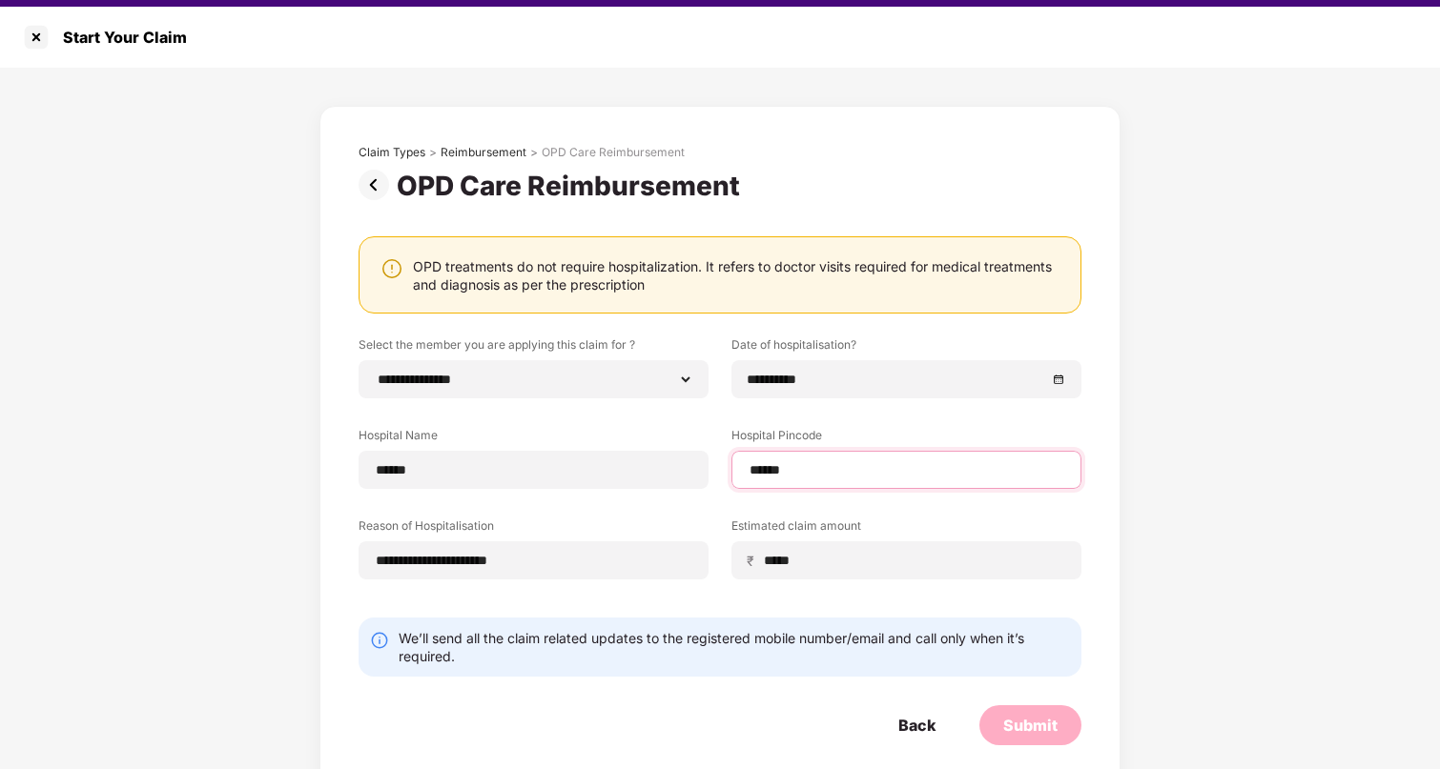
scroll to position [38, 0]
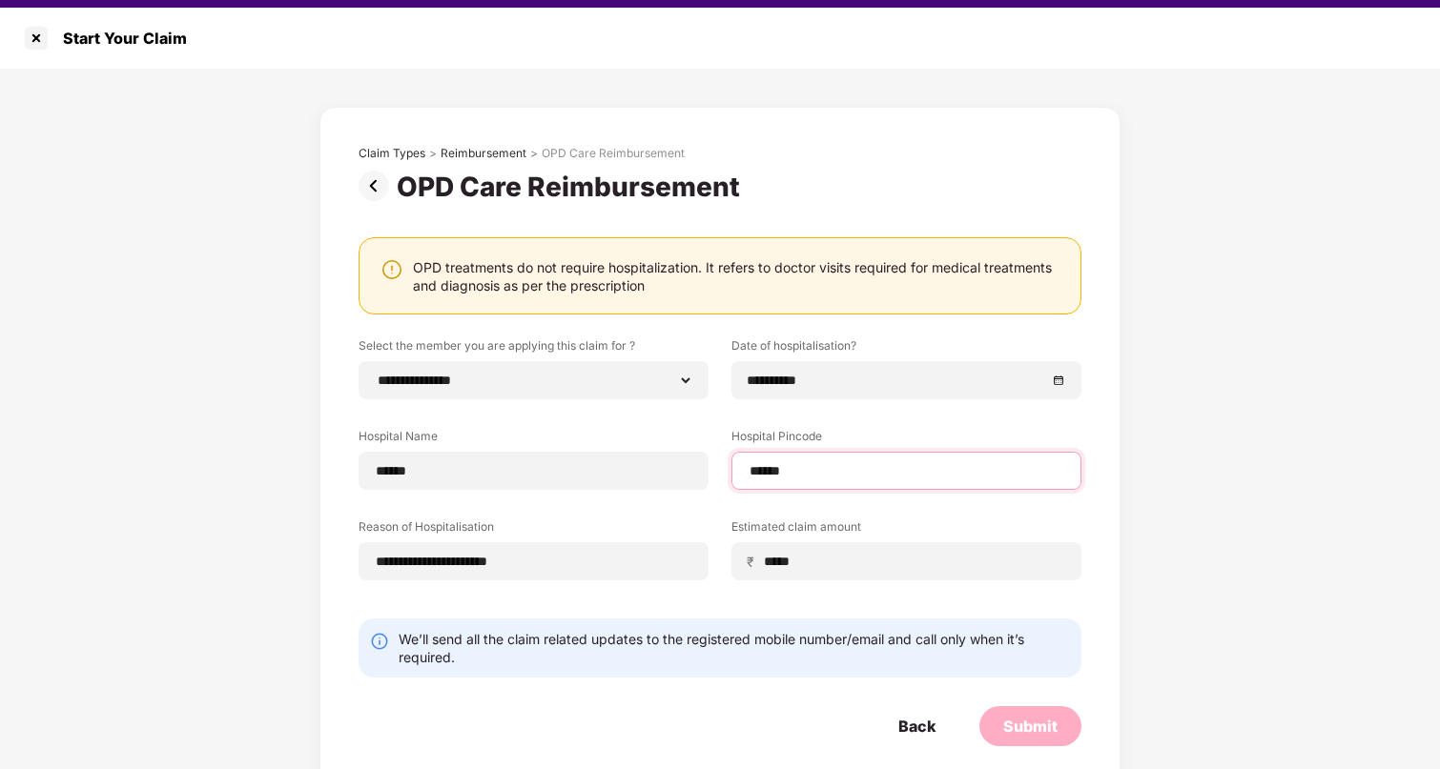
select select "*********"
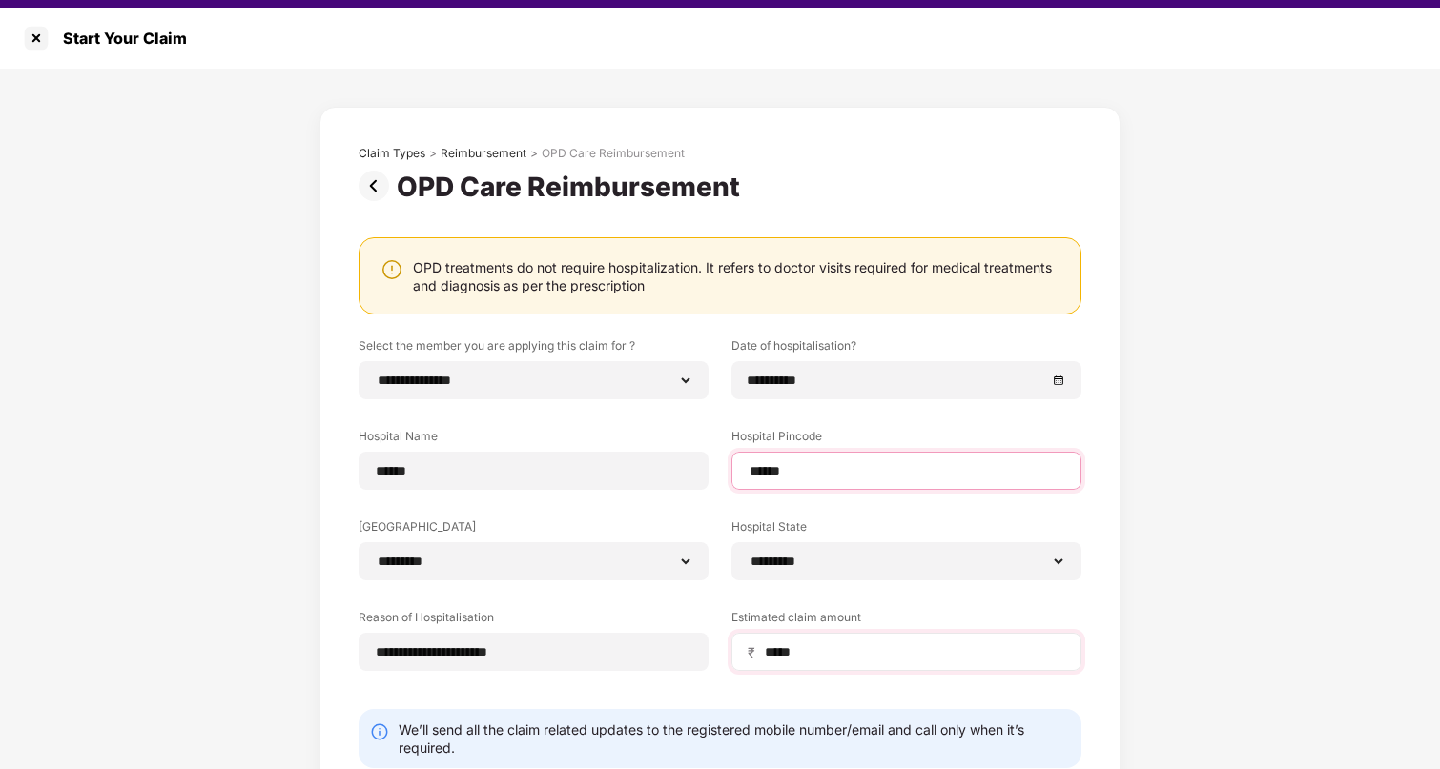
scroll to position [109, 0]
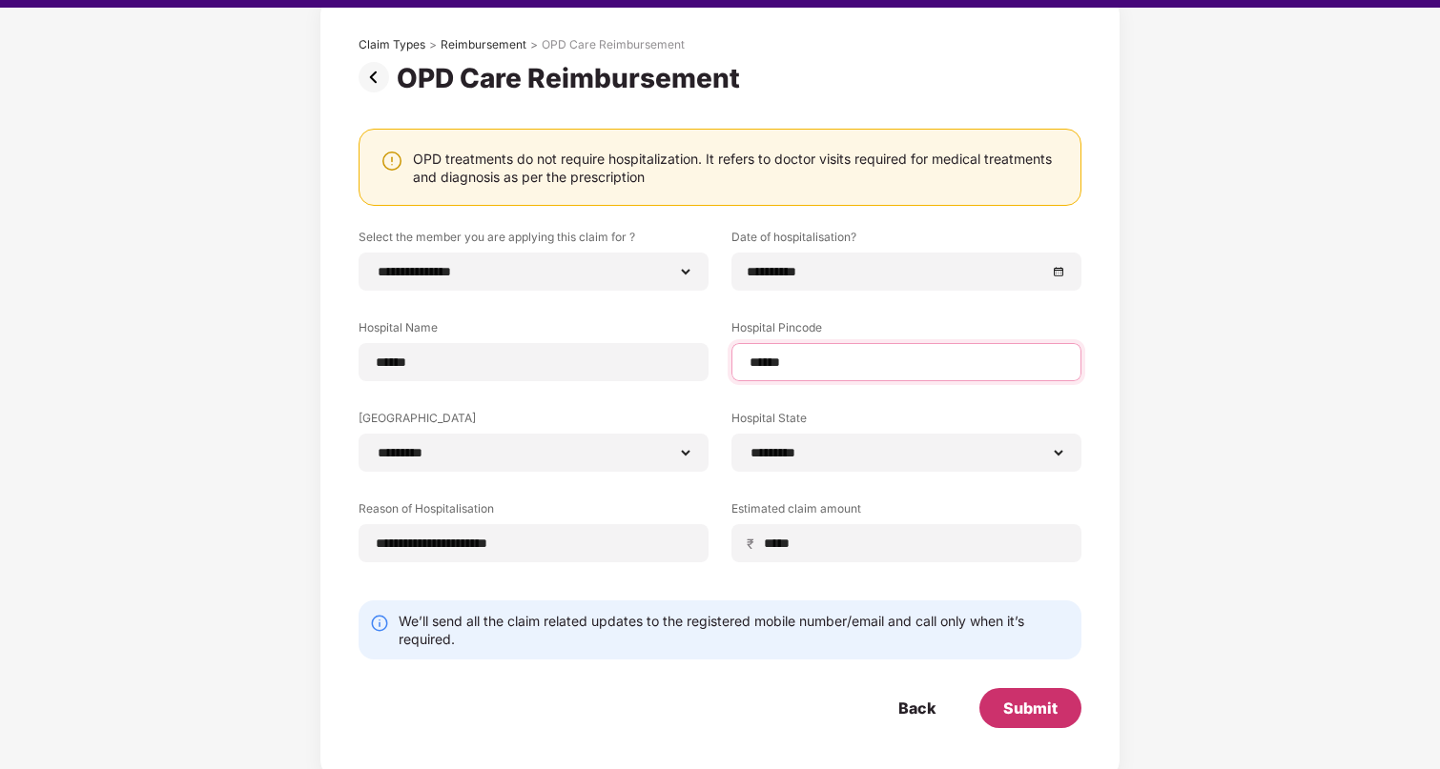
type input "******"
click at [1035, 717] on div "Submit" at bounding box center [1030, 708] width 54 height 21
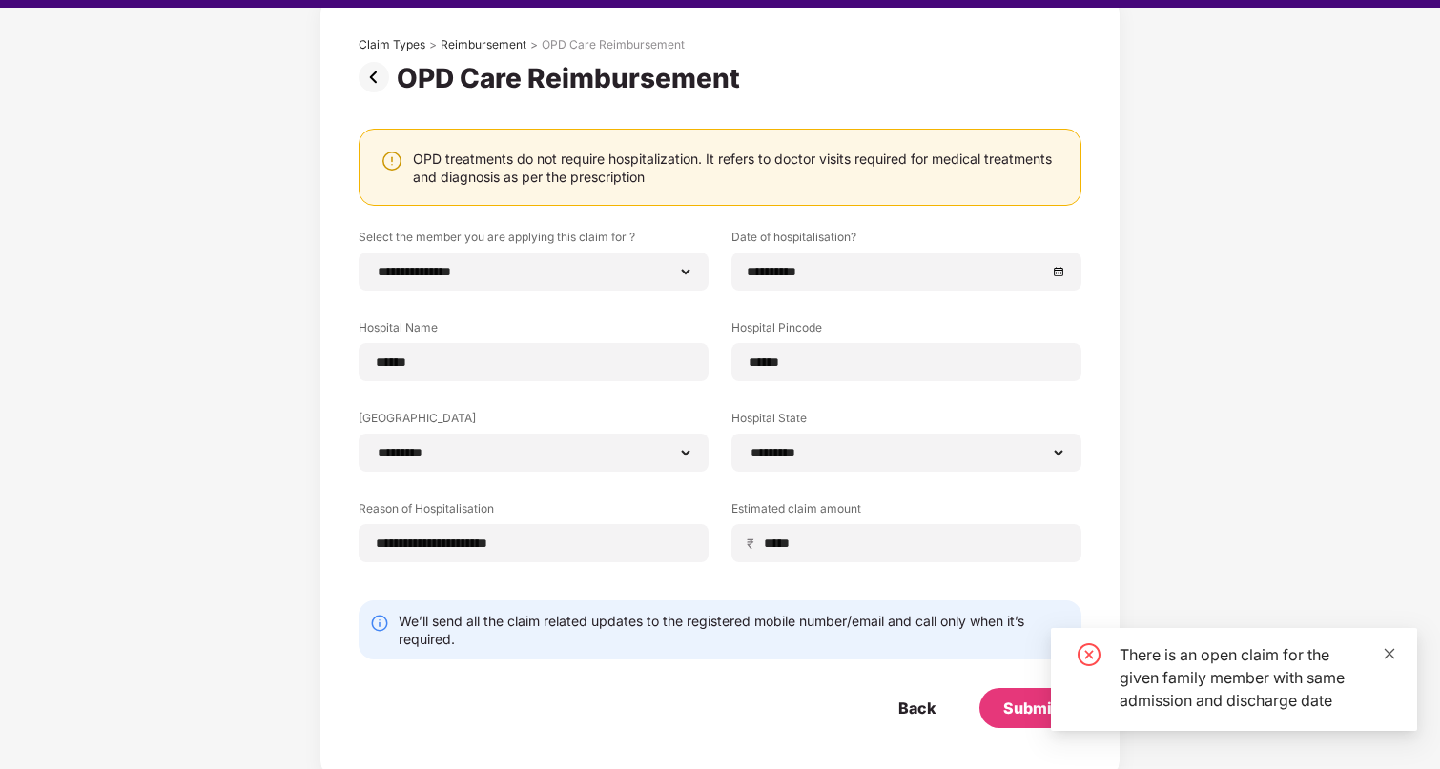
click at [1389, 655] on icon "close" at bounding box center [1388, 653] width 13 height 13
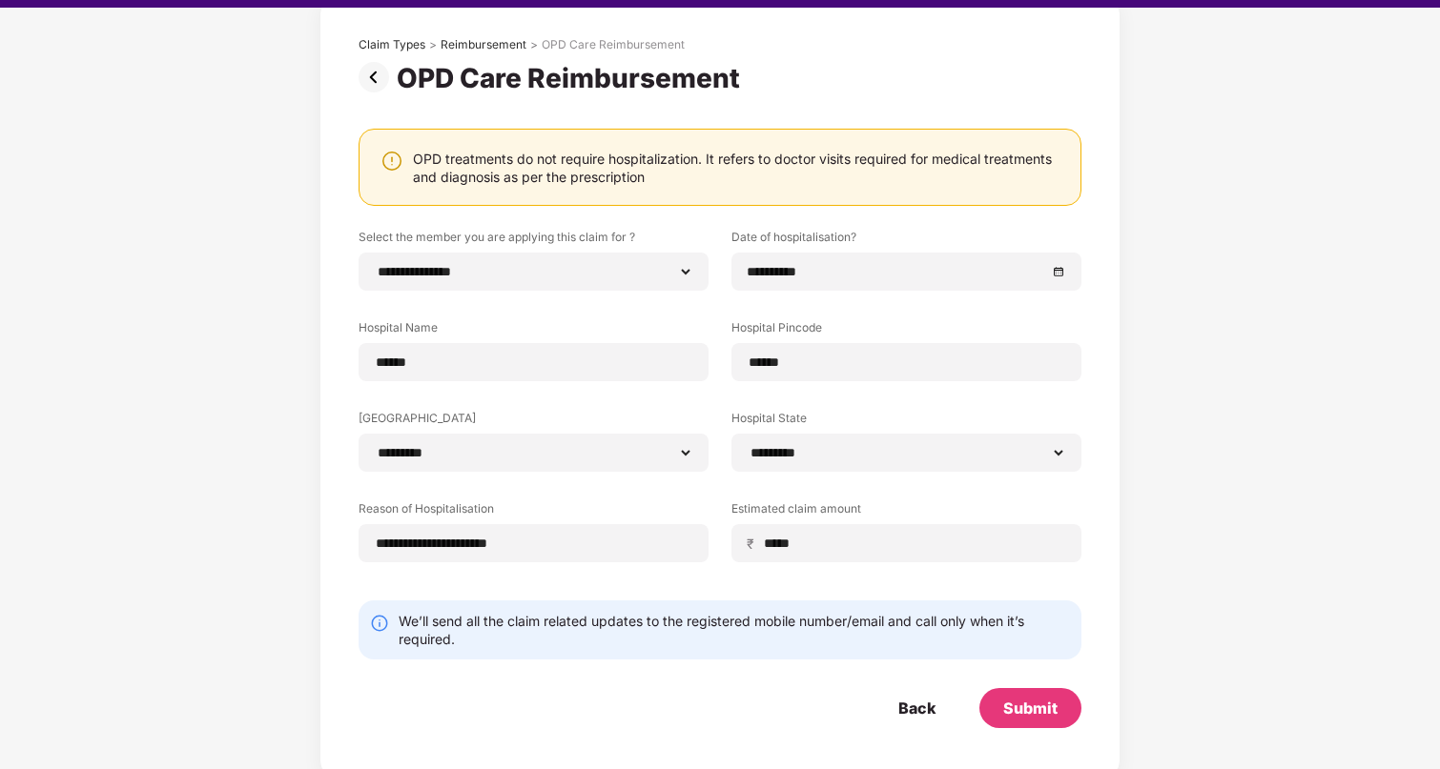
click at [378, 77] on img at bounding box center [377, 77] width 38 height 31
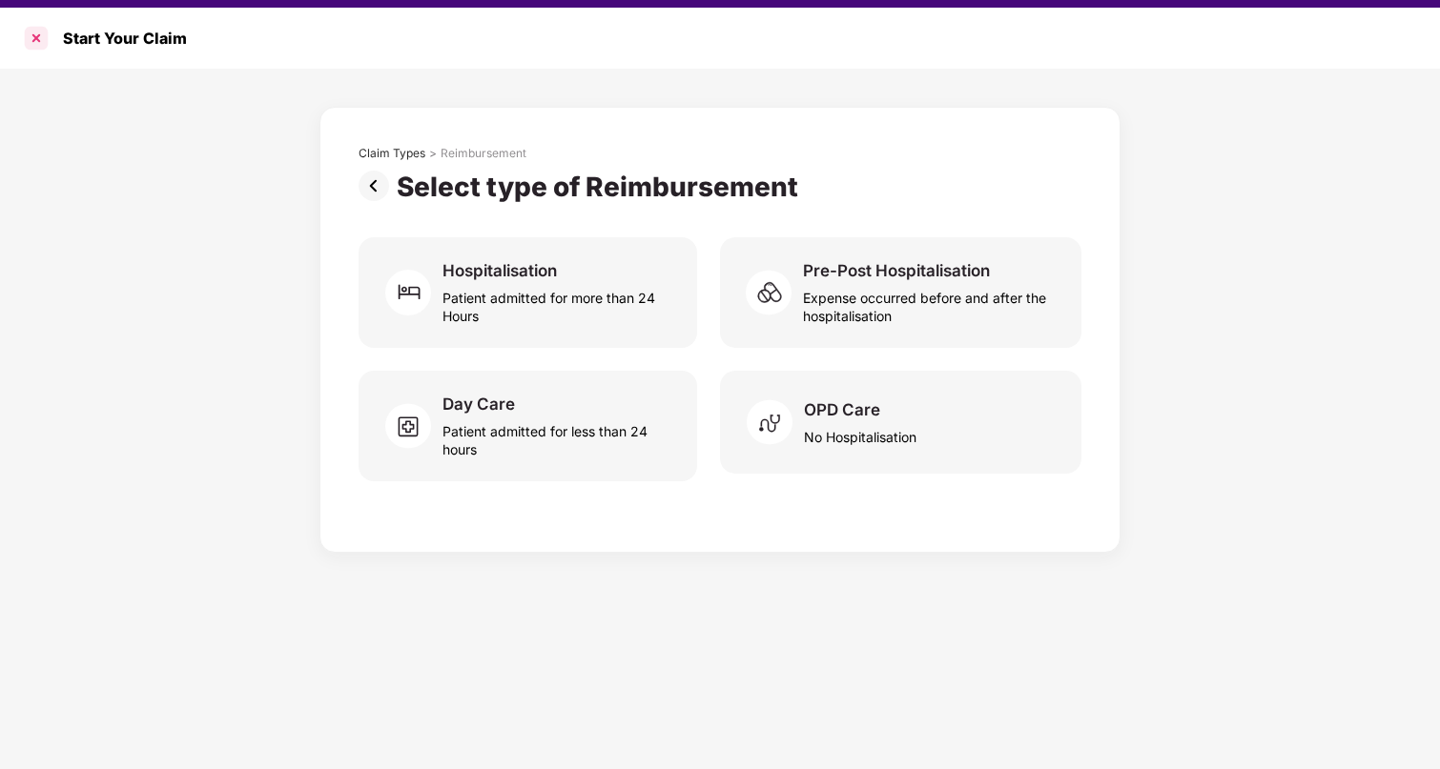
click at [43, 39] on div at bounding box center [36, 38] width 31 height 31
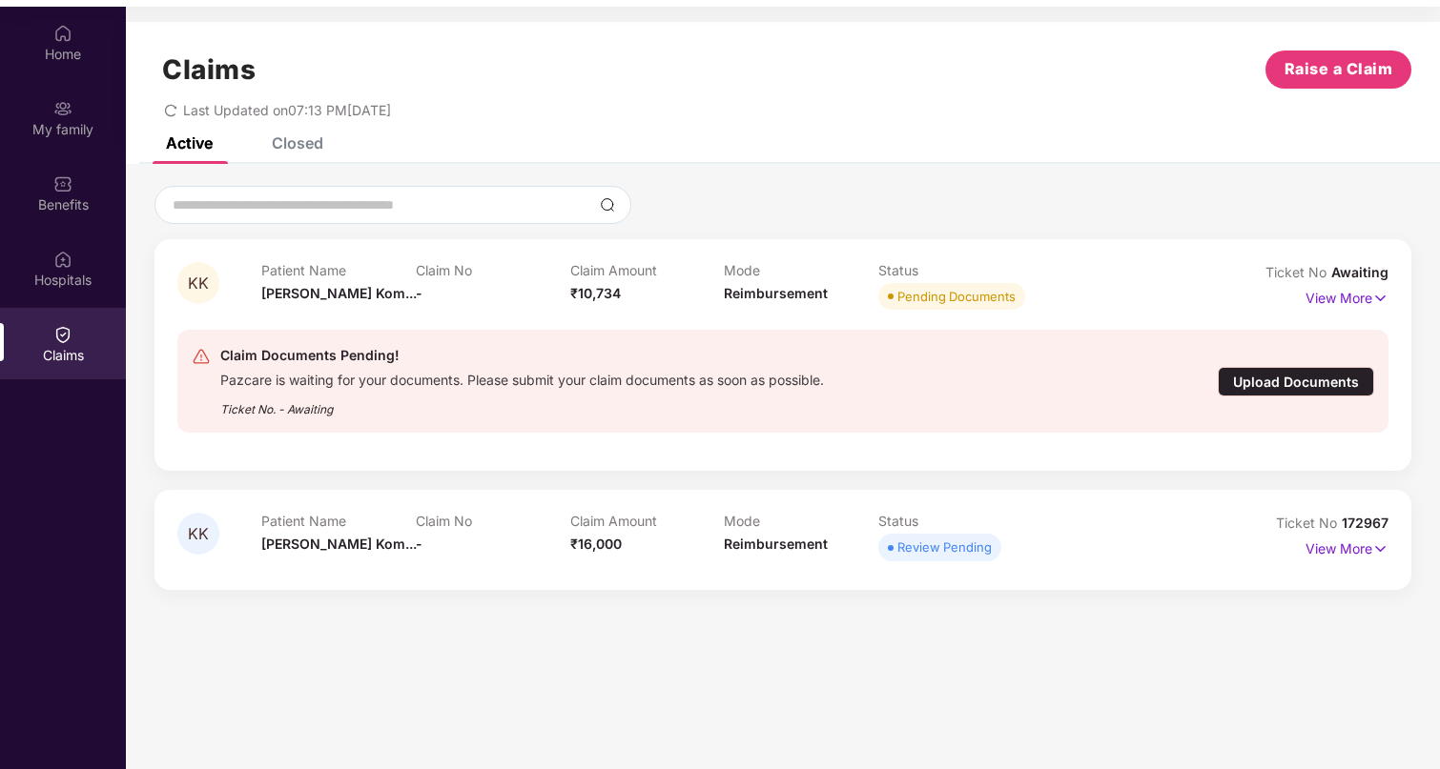
drag, startPoint x: 930, startPoint y: 544, endPoint x: 914, endPoint y: 535, distance: 18.8
click at [930, 544] on div "Review Pending" at bounding box center [944, 547] width 94 height 19
drag, startPoint x: 892, startPoint y: 521, endPoint x: 961, endPoint y: 538, distance: 70.5
click at [961, 538] on div "Status Review Pending" at bounding box center [955, 539] width 154 height 52
click at [234, 553] on div "KK" at bounding box center [219, 539] width 84 height 52
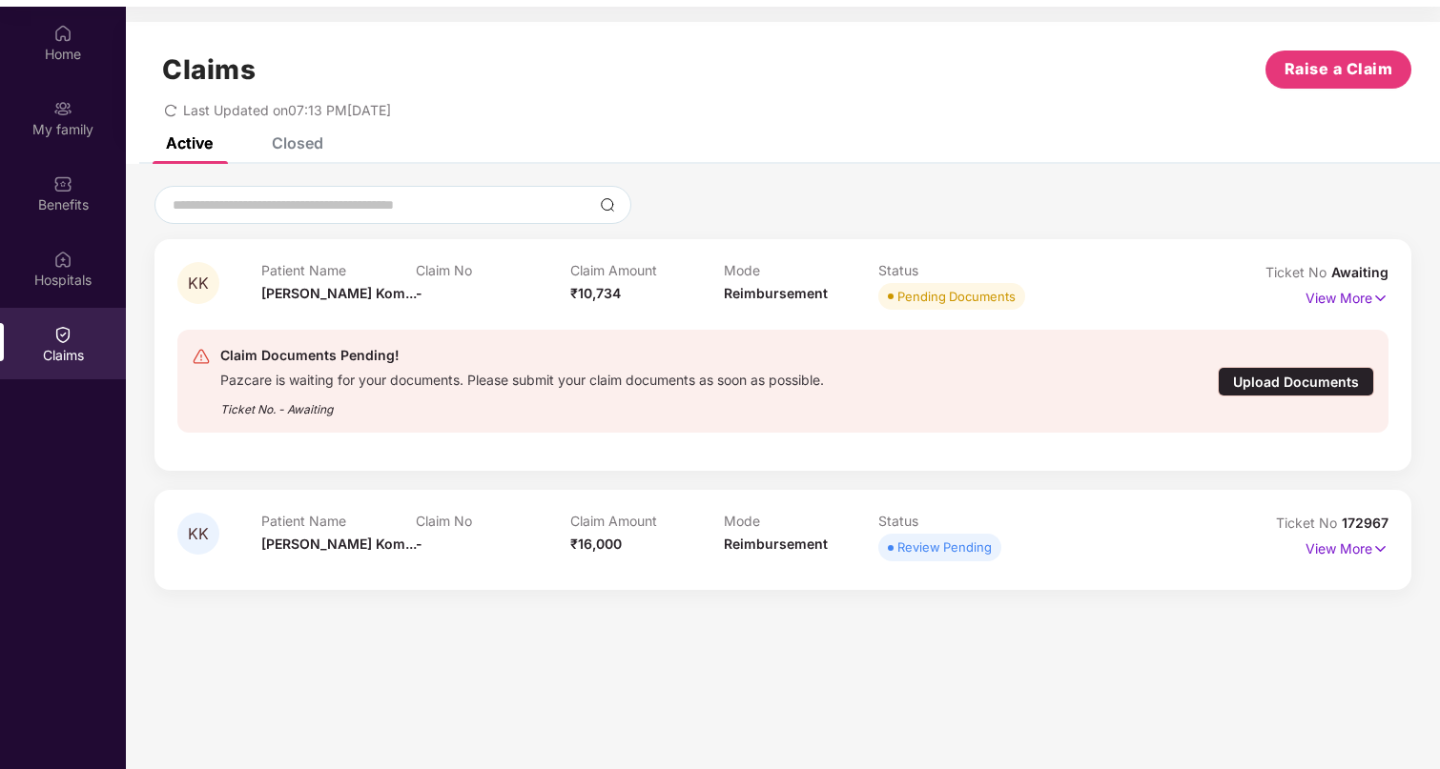
click at [197, 536] on span "KK" at bounding box center [198, 534] width 21 height 16
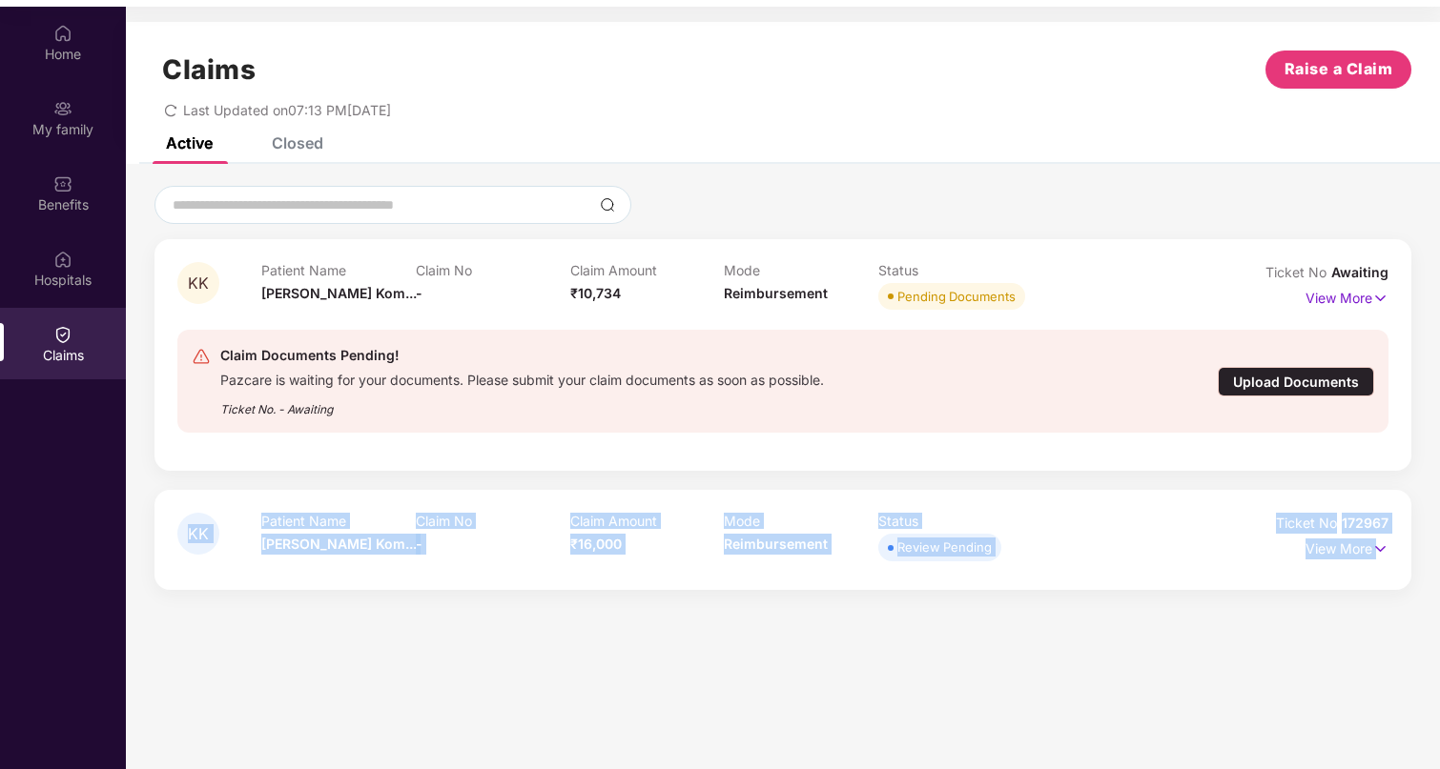
drag, startPoint x: 186, startPoint y: 532, endPoint x: 1376, endPoint y: 562, distance: 1190.1
click at [1436, 561] on div "KK Patient Name [PERSON_NAME] Kom... Claim No - Claim Amount ₹10,734 Mode Reimb…" at bounding box center [783, 388] width 1314 height 404
click at [1334, 552] on p "View More" at bounding box center [1346, 547] width 83 height 26
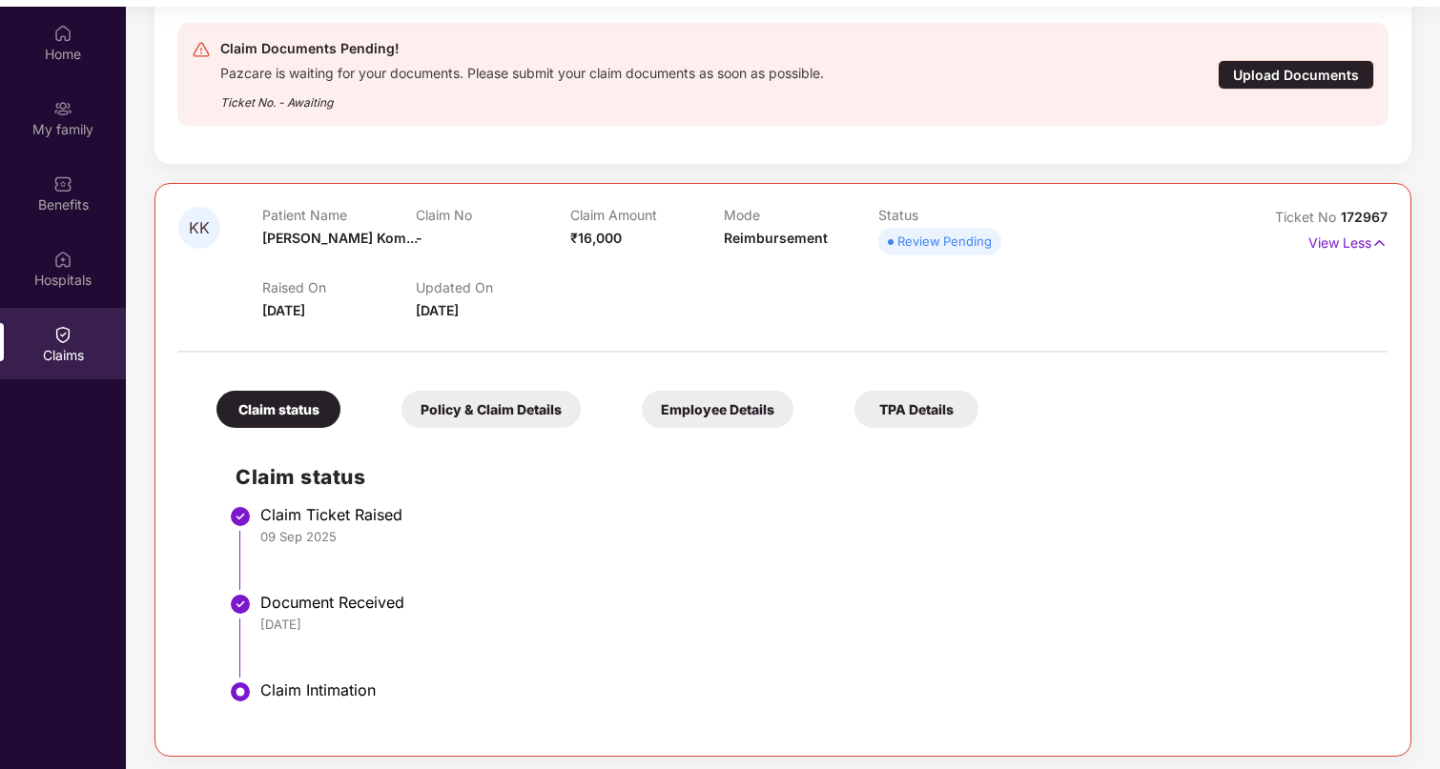
scroll to position [107, 0]
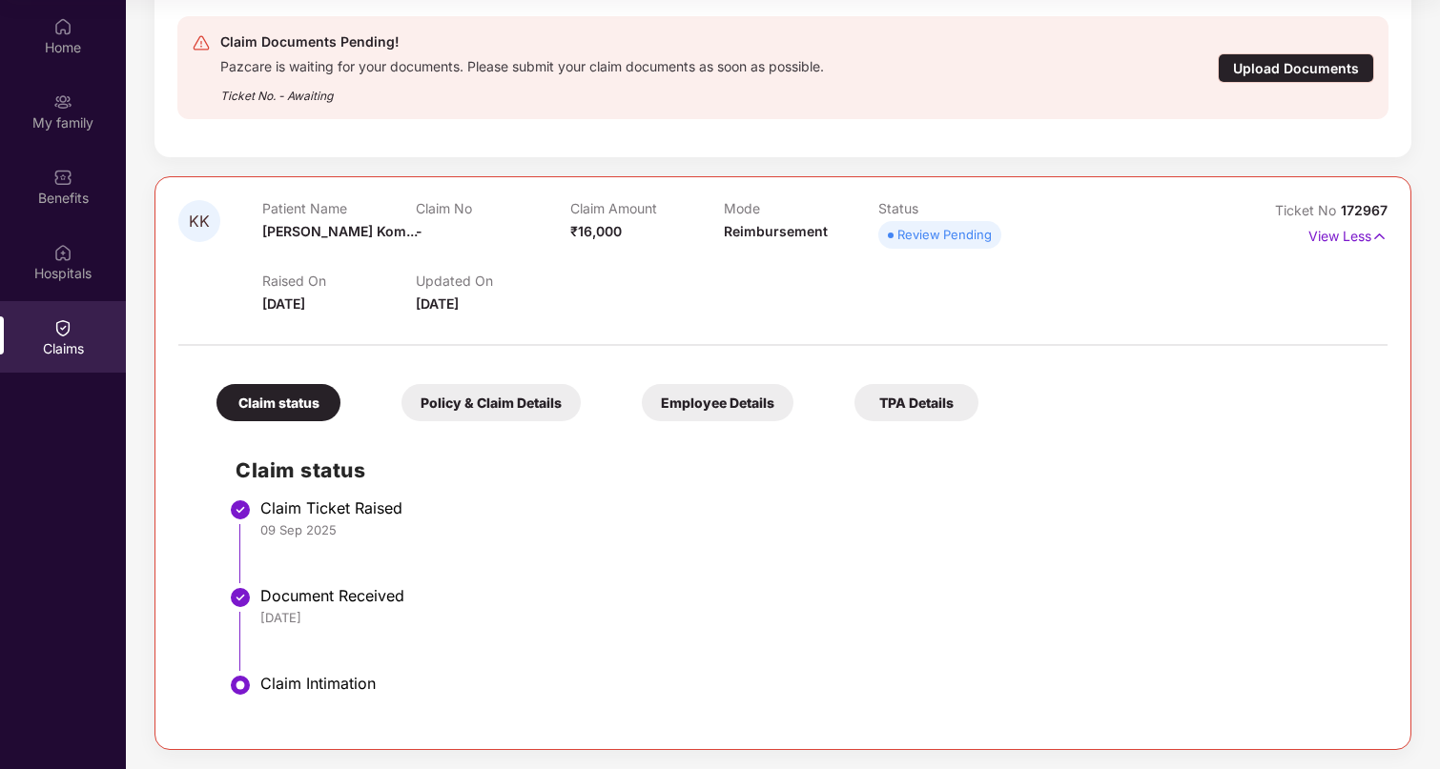
click at [441, 391] on div "Policy & Claim Details" at bounding box center [490, 402] width 179 height 37
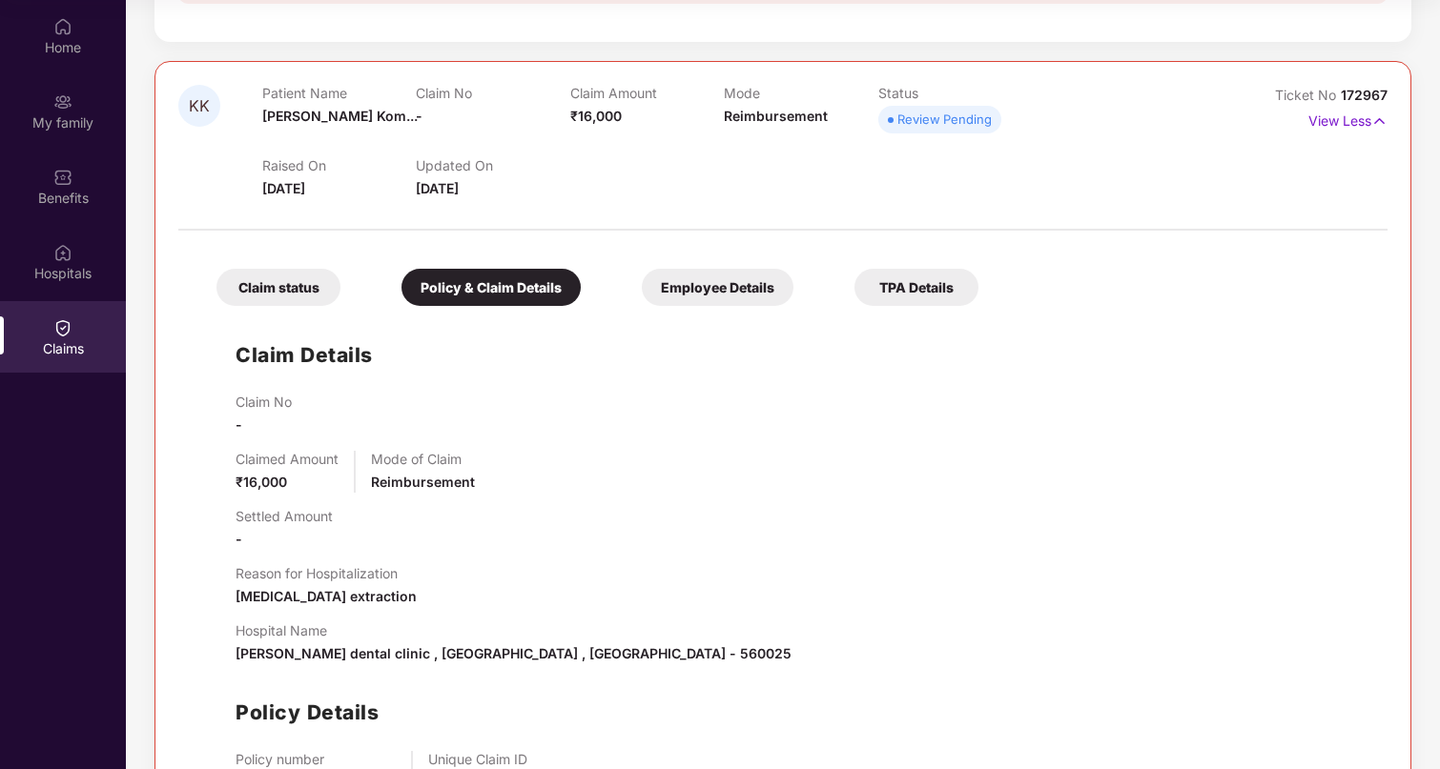
scroll to position [562, 0]
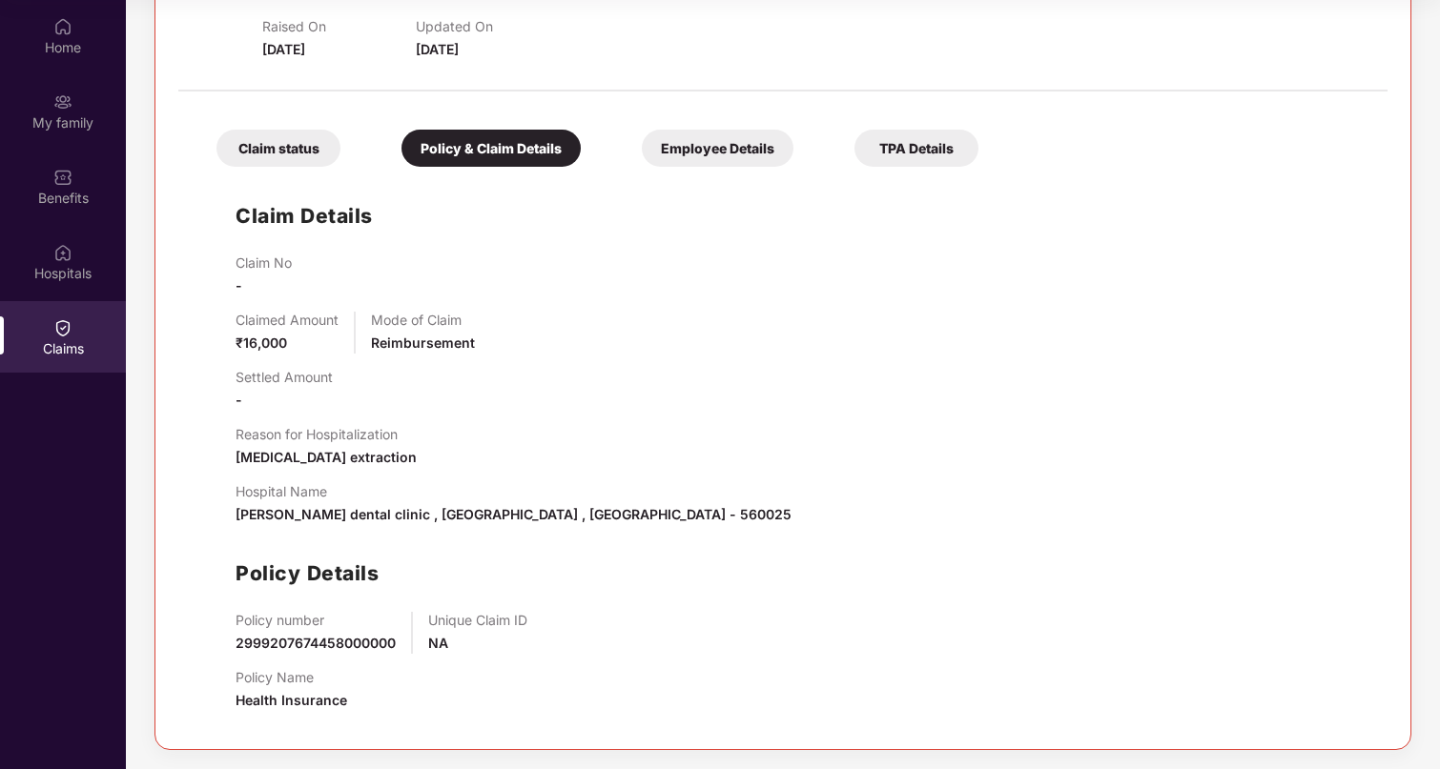
click at [740, 157] on div "Employee Details" at bounding box center [718, 148] width 152 height 37
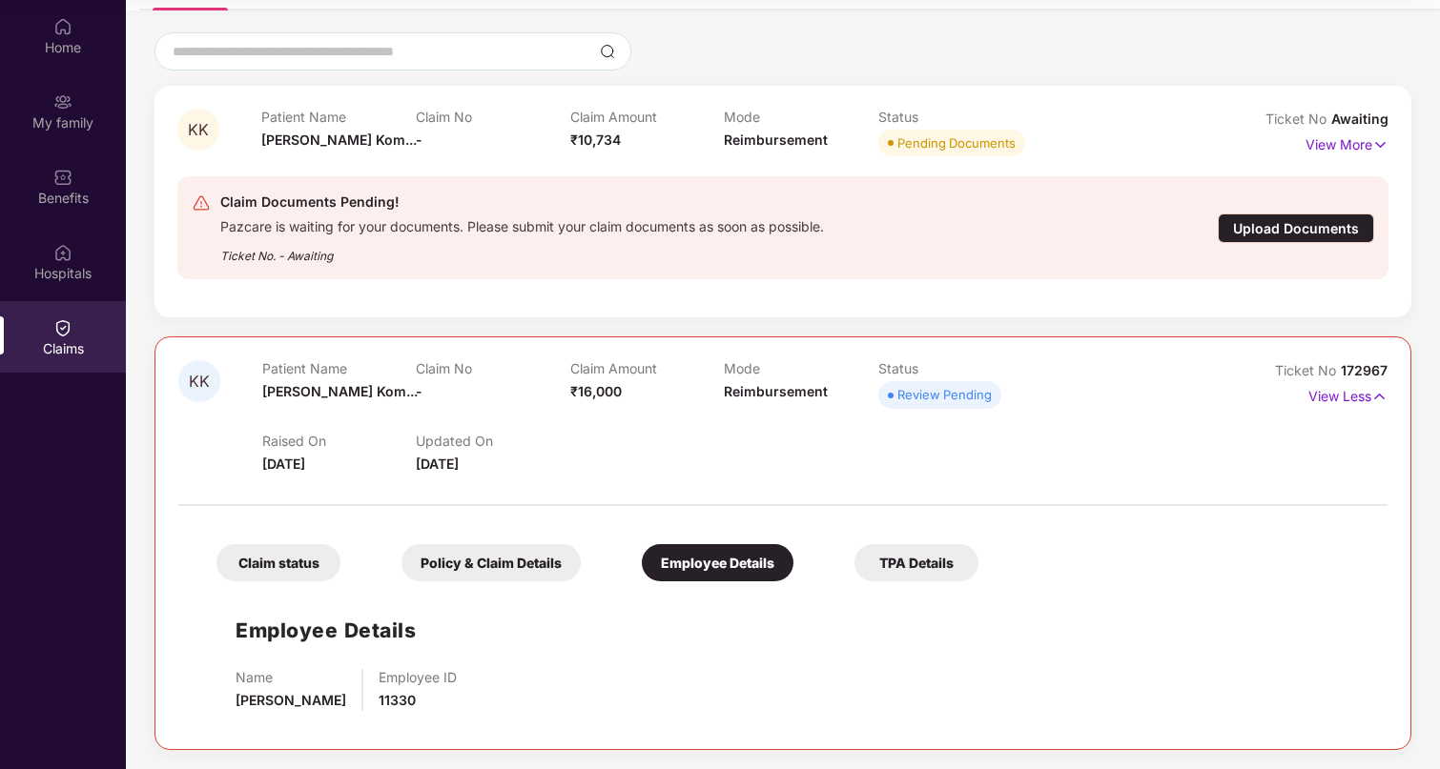
scroll to position [147, 0]
click at [917, 561] on div "TPA Details" at bounding box center [916, 562] width 124 height 37
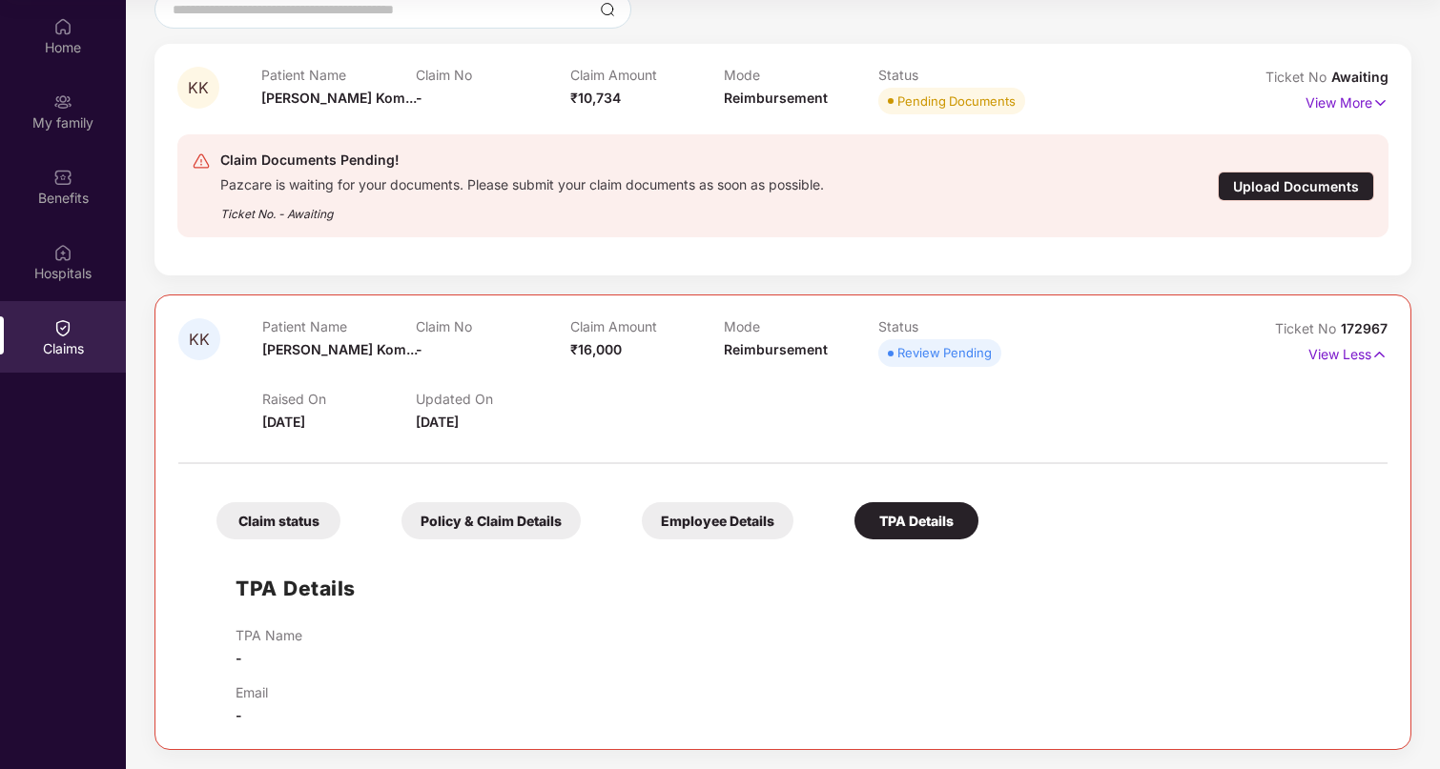
scroll to position [0, 0]
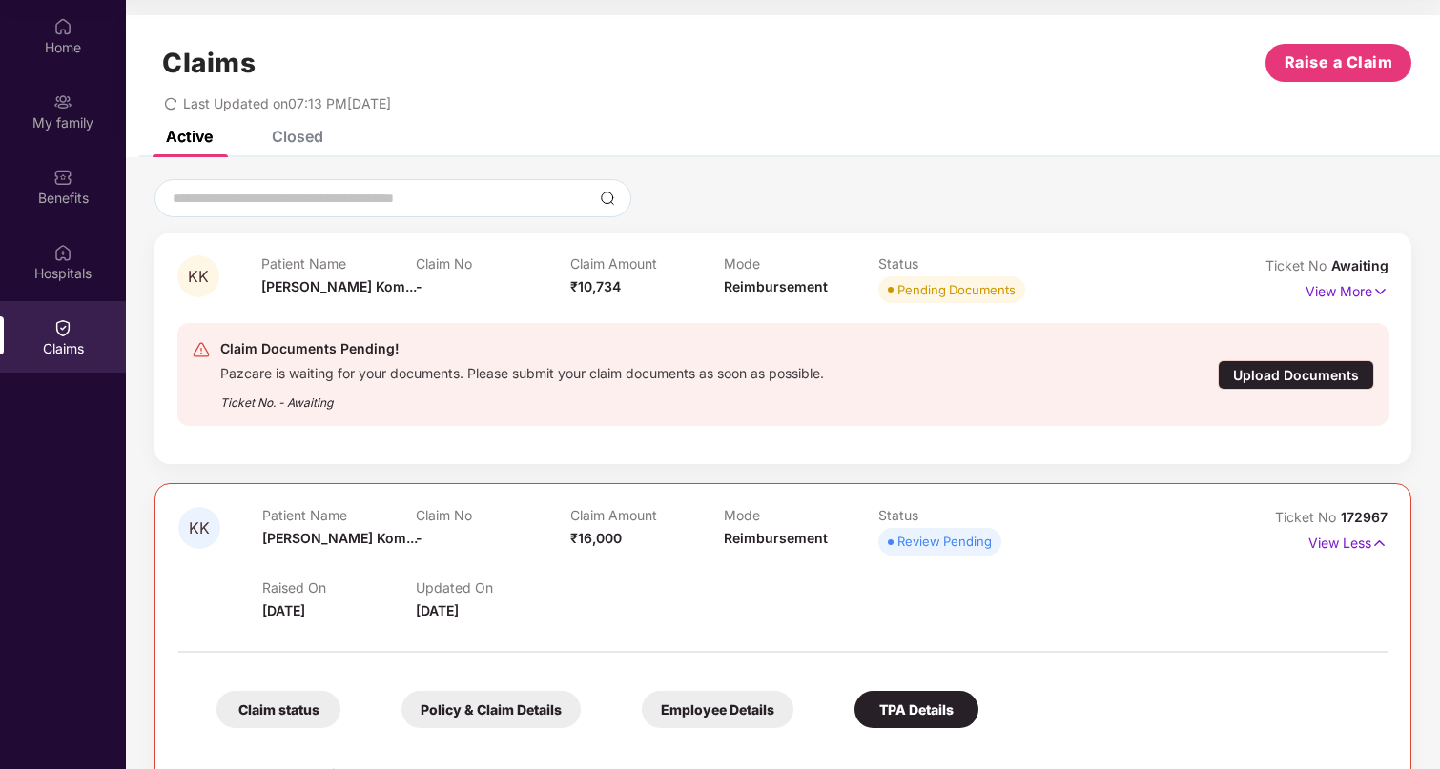
click at [1239, 376] on div "Upload Documents" at bounding box center [1295, 375] width 156 height 30
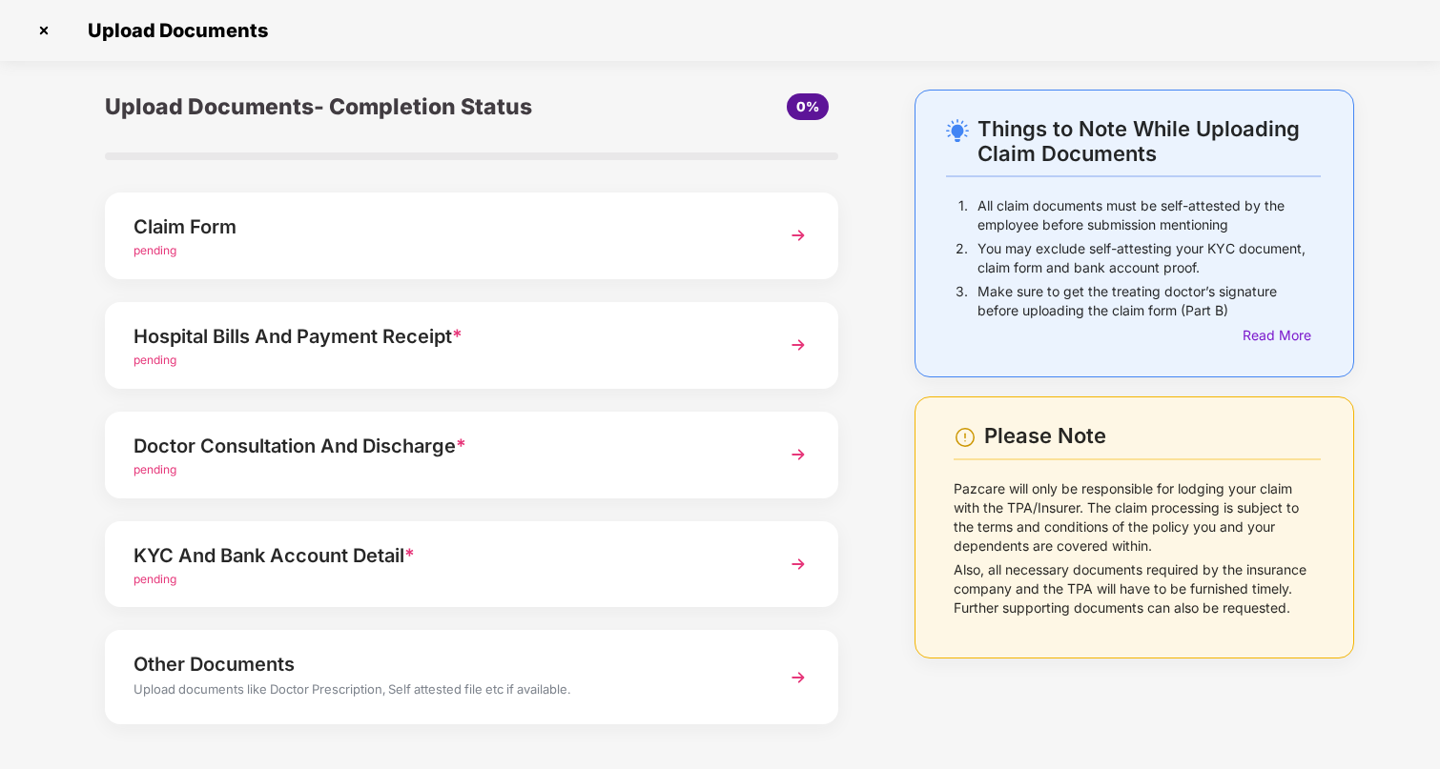
click at [206, 236] on div "Claim Form" at bounding box center [443, 227] width 620 height 31
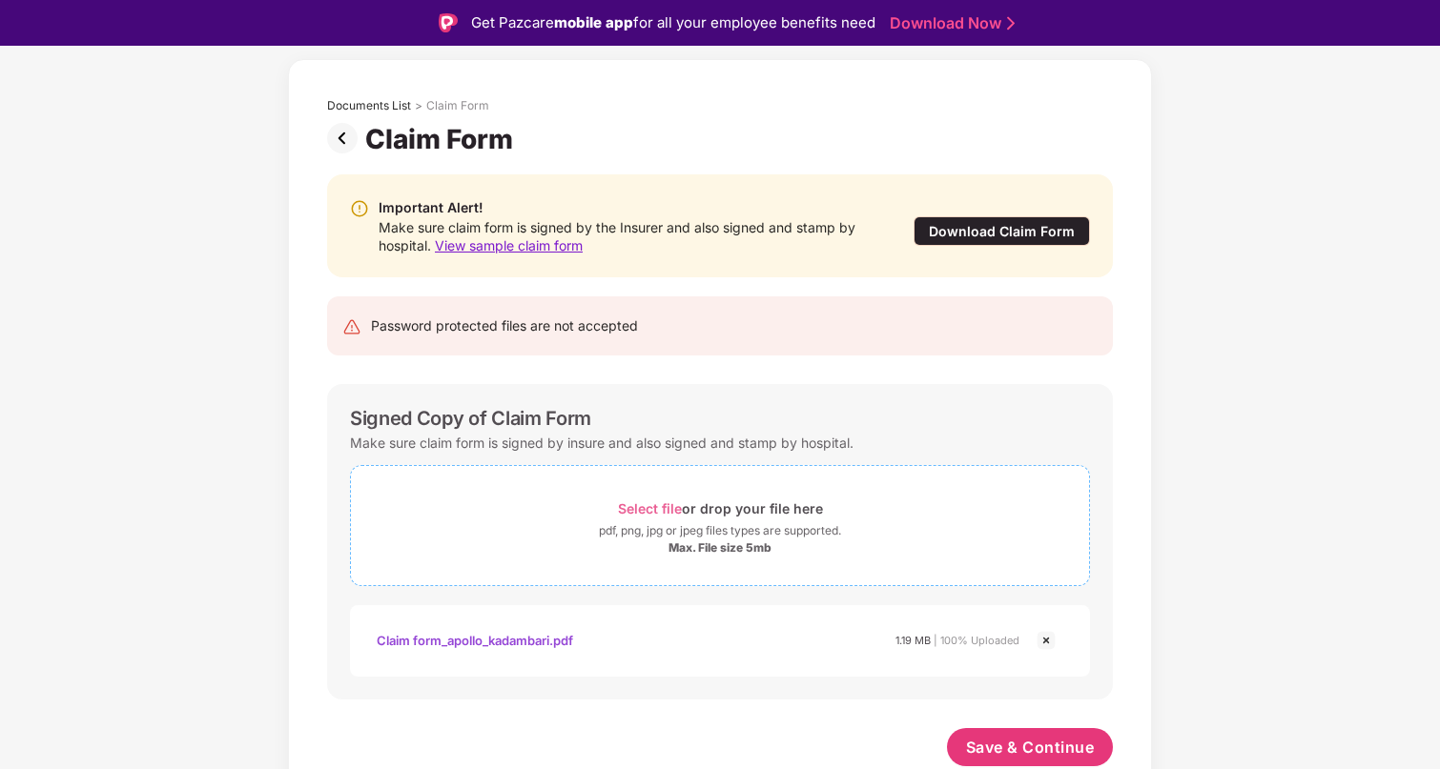
scroll to position [76, 0]
click at [1051, 750] on span "Save & Continue" at bounding box center [1030, 747] width 129 height 21
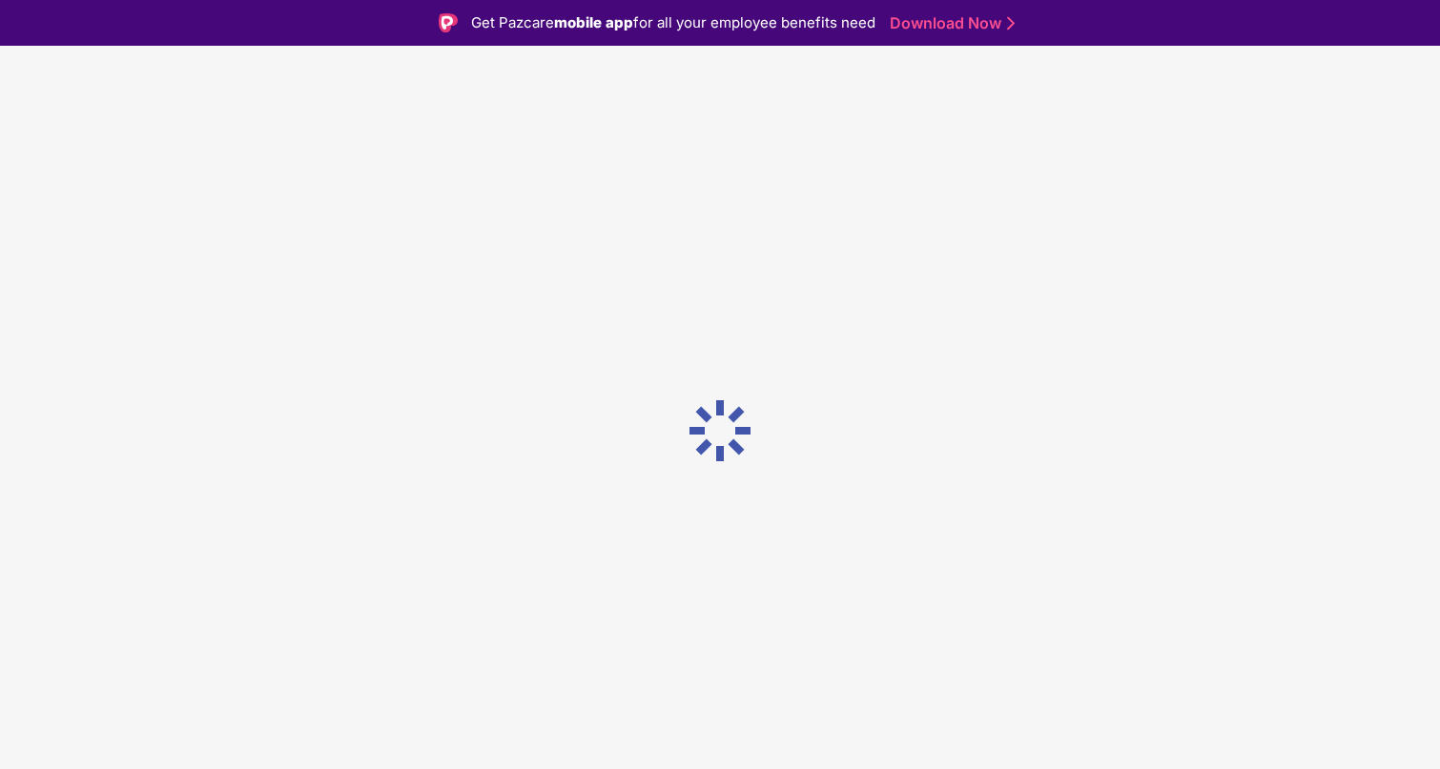
scroll to position [0, 0]
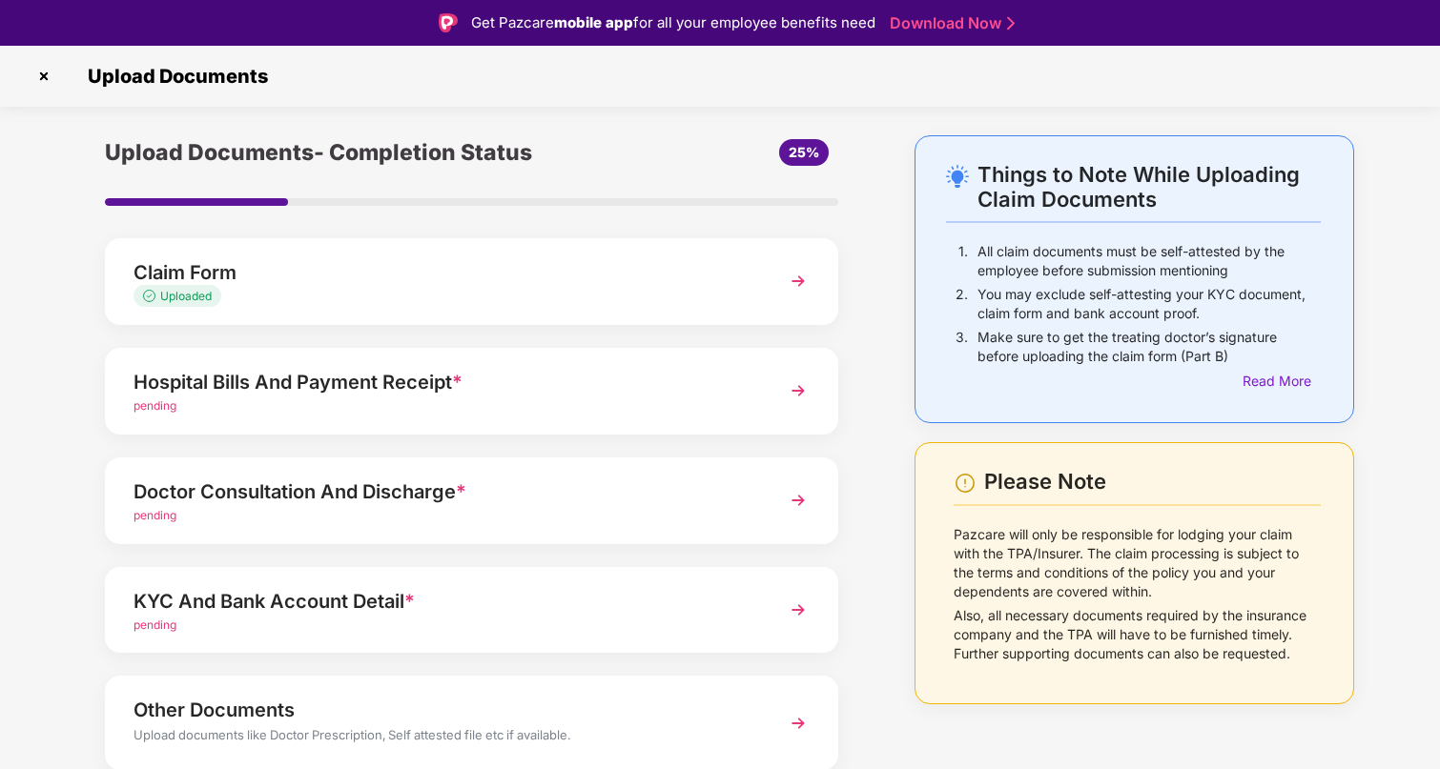
click at [385, 380] on div "Hospital Bills And Payment Receipt *" at bounding box center [443, 382] width 620 height 31
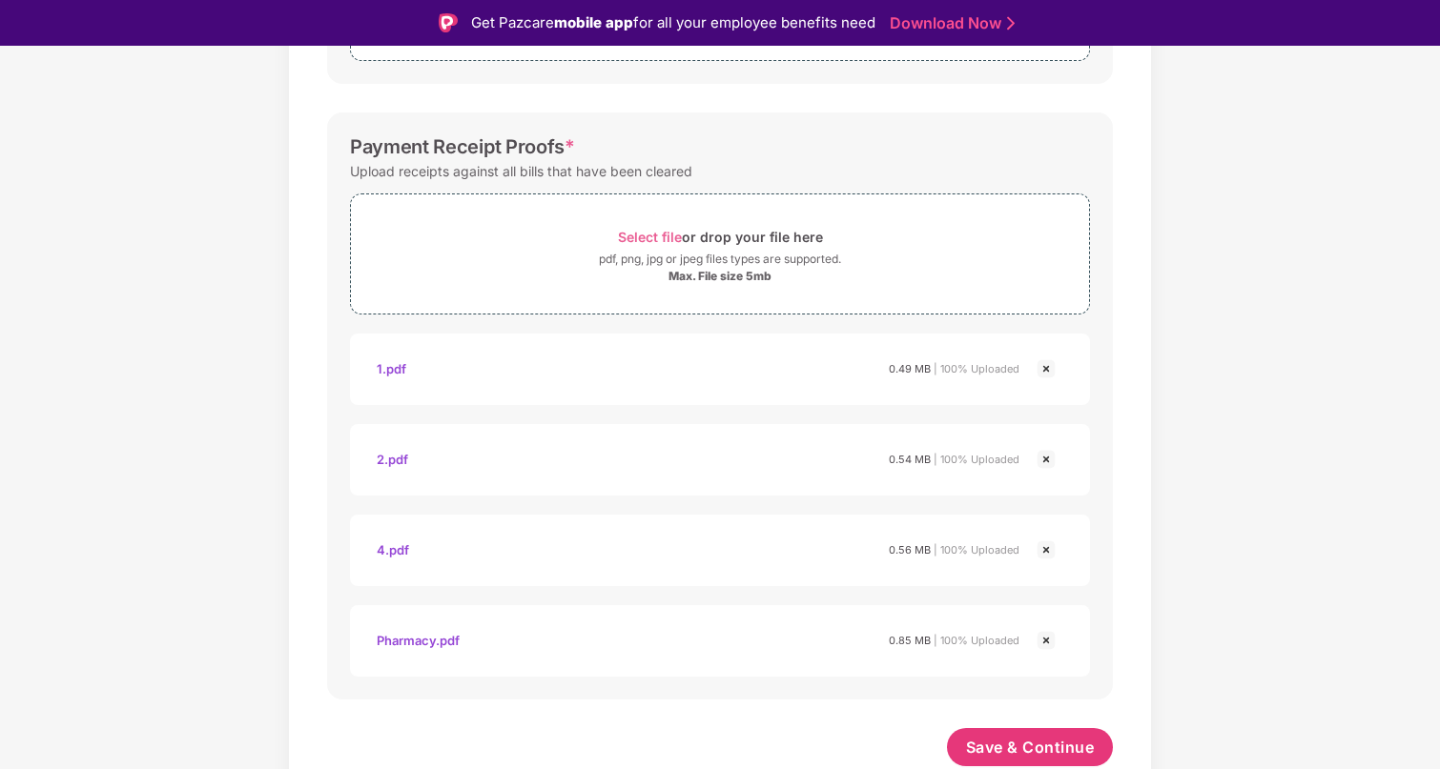
scroll to position [46, 0]
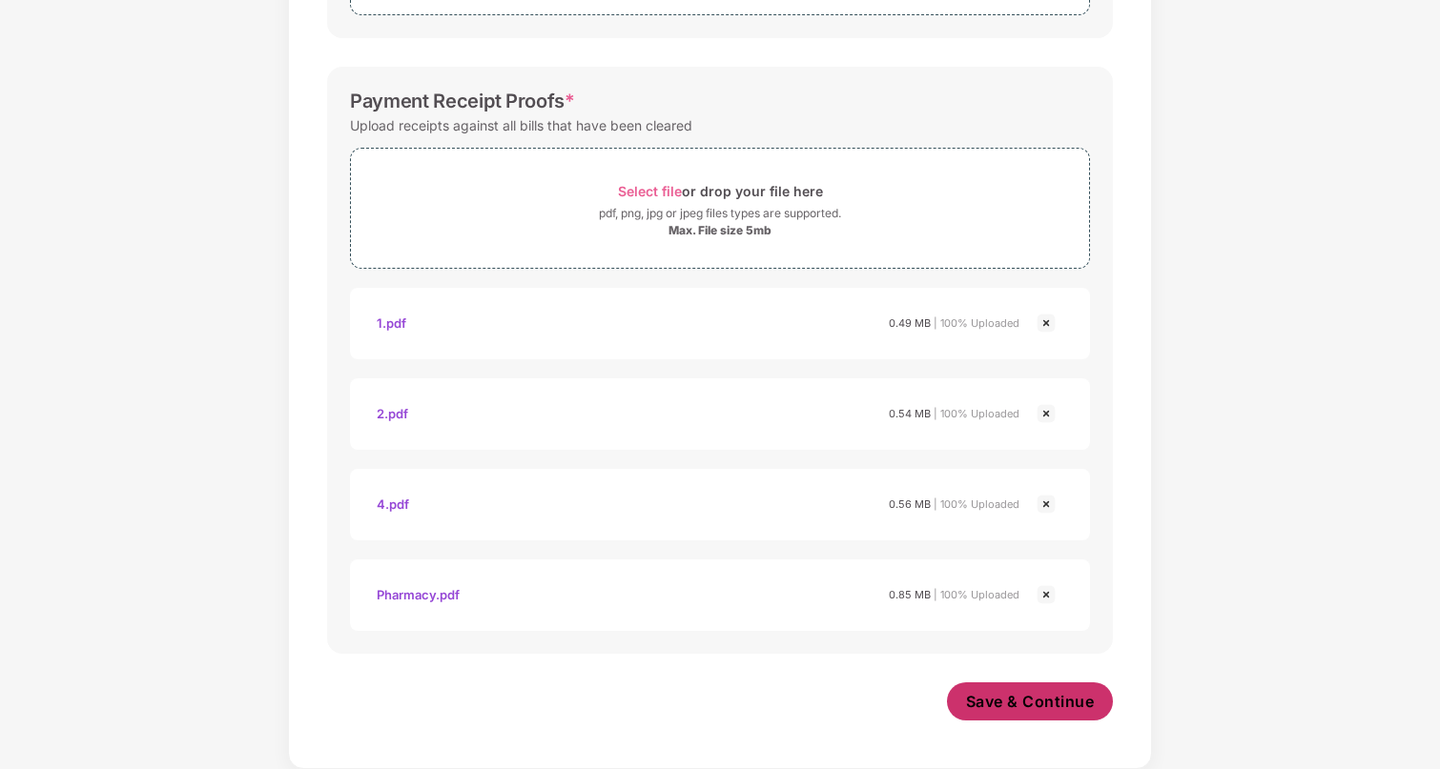
click at [1051, 706] on span "Save & Continue" at bounding box center [1030, 701] width 129 height 21
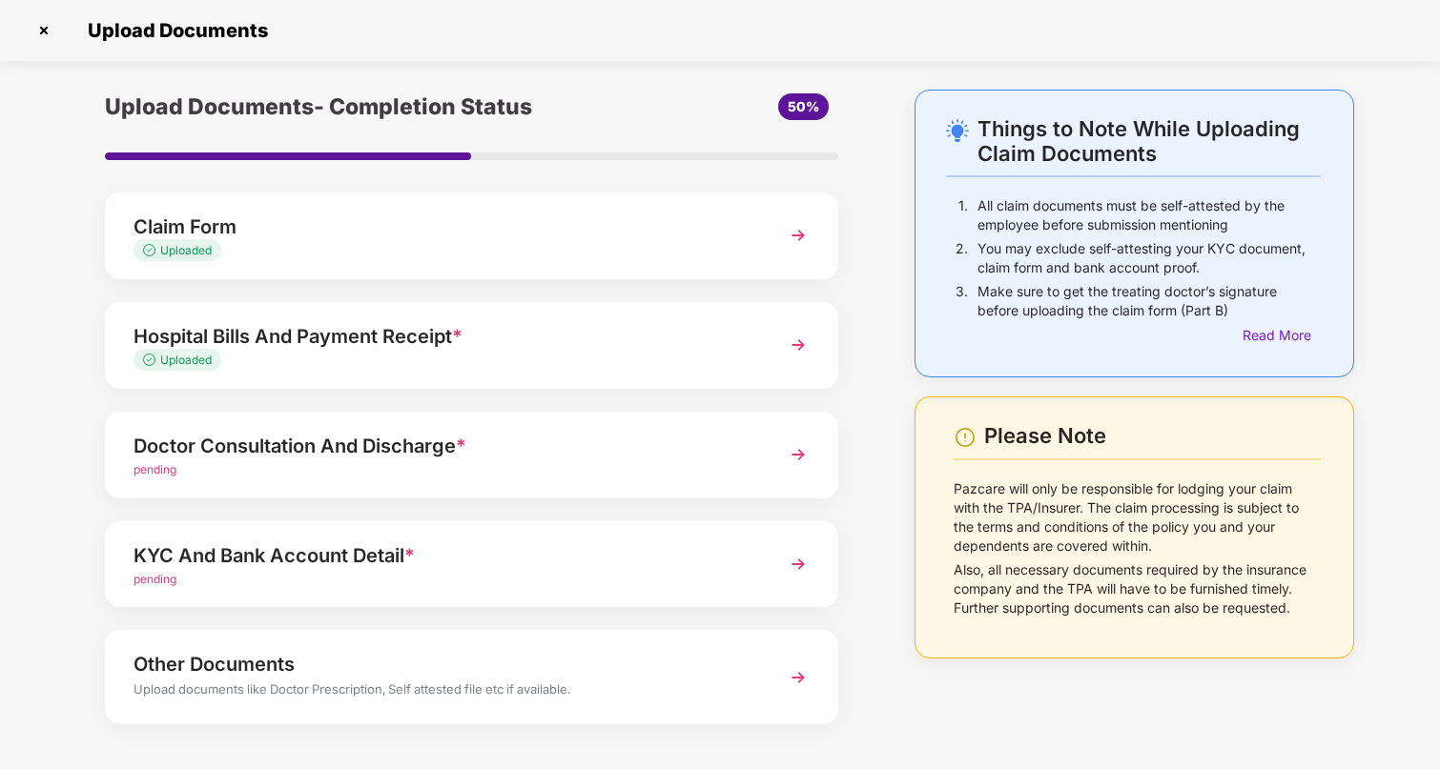
click at [356, 475] on div "pending" at bounding box center [443, 470] width 620 height 18
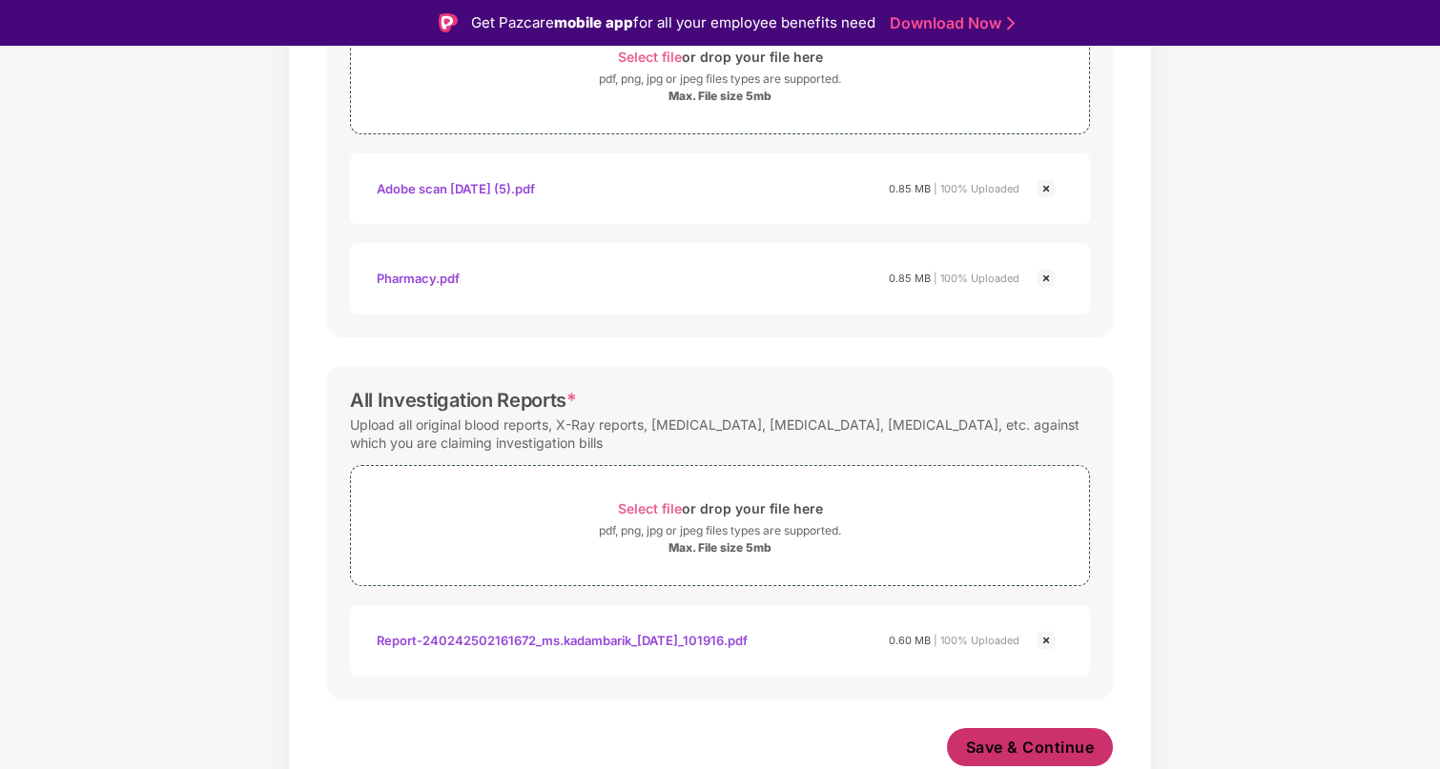
scroll to position [660, 0]
click at [1003, 742] on span "Save & Continue" at bounding box center [1030, 747] width 129 height 21
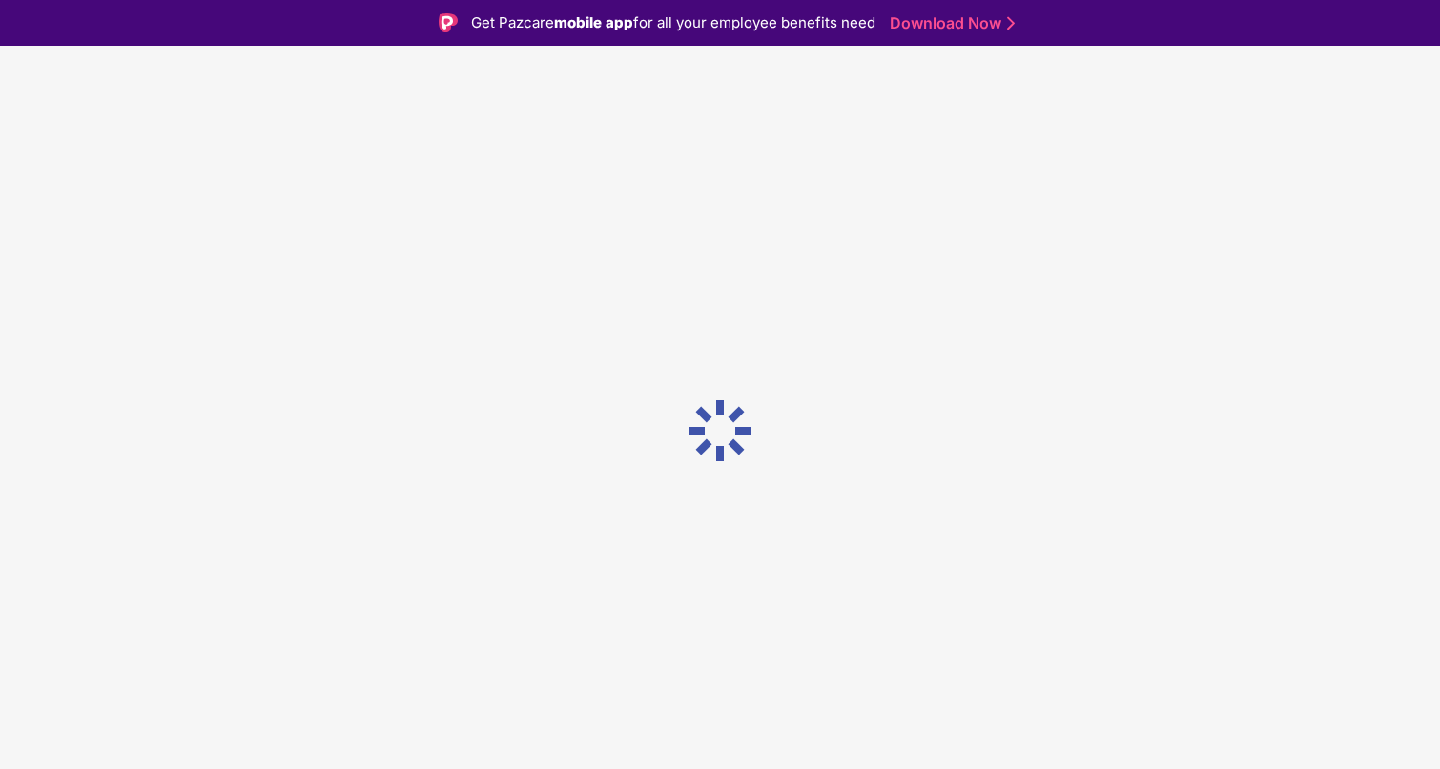
scroll to position [0, 0]
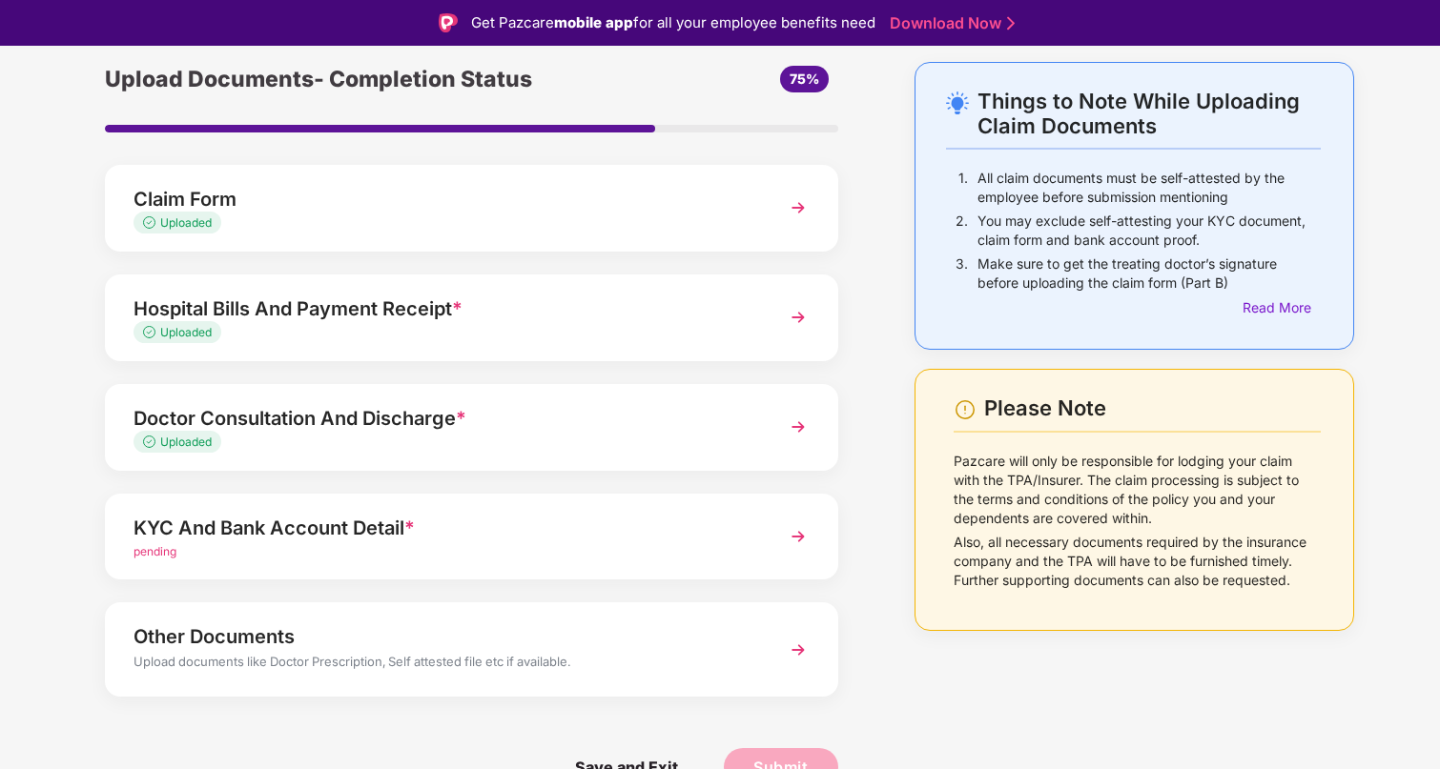
click at [403, 539] on div "KYC And Bank Account Detail *" at bounding box center [443, 528] width 620 height 31
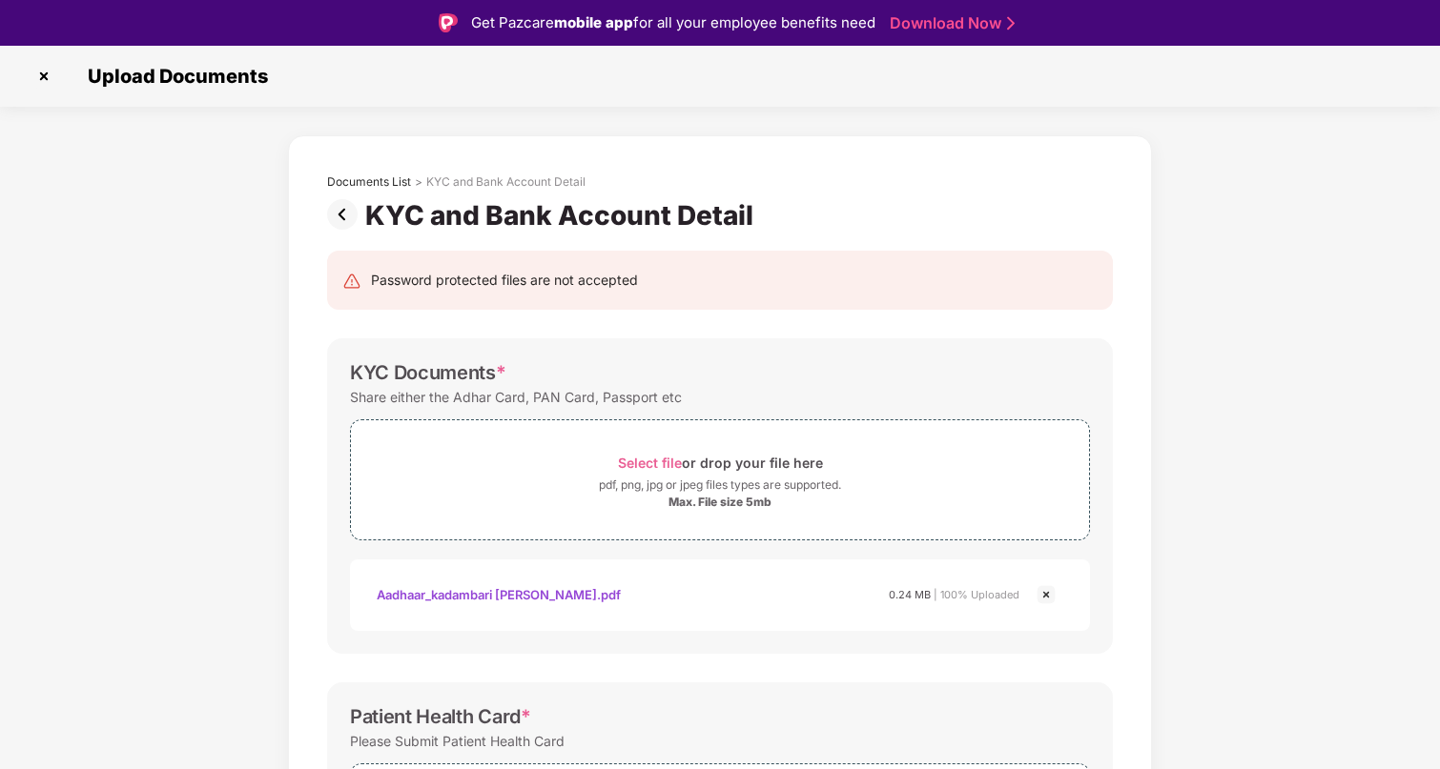
scroll to position [643, 0]
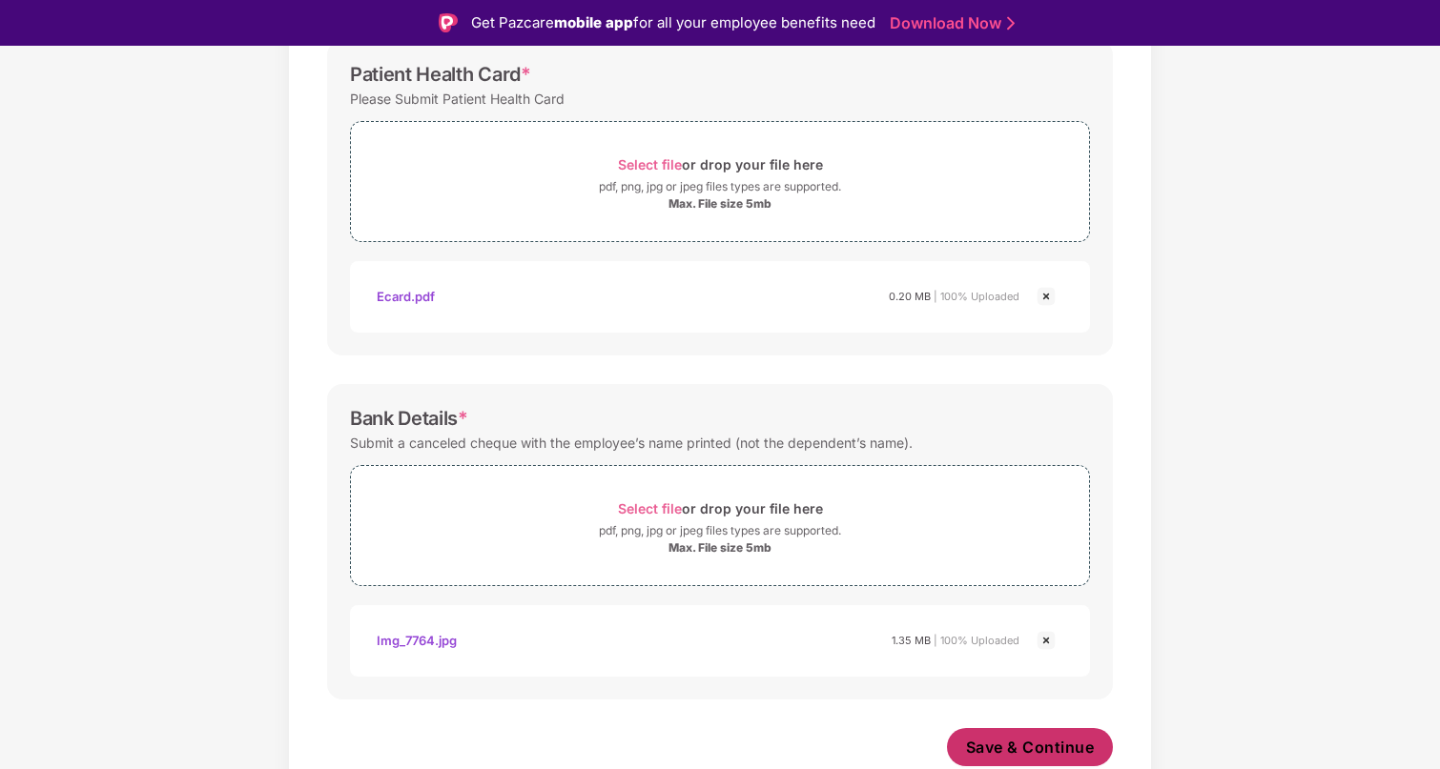
click at [1033, 748] on span "Save & Continue" at bounding box center [1030, 747] width 129 height 21
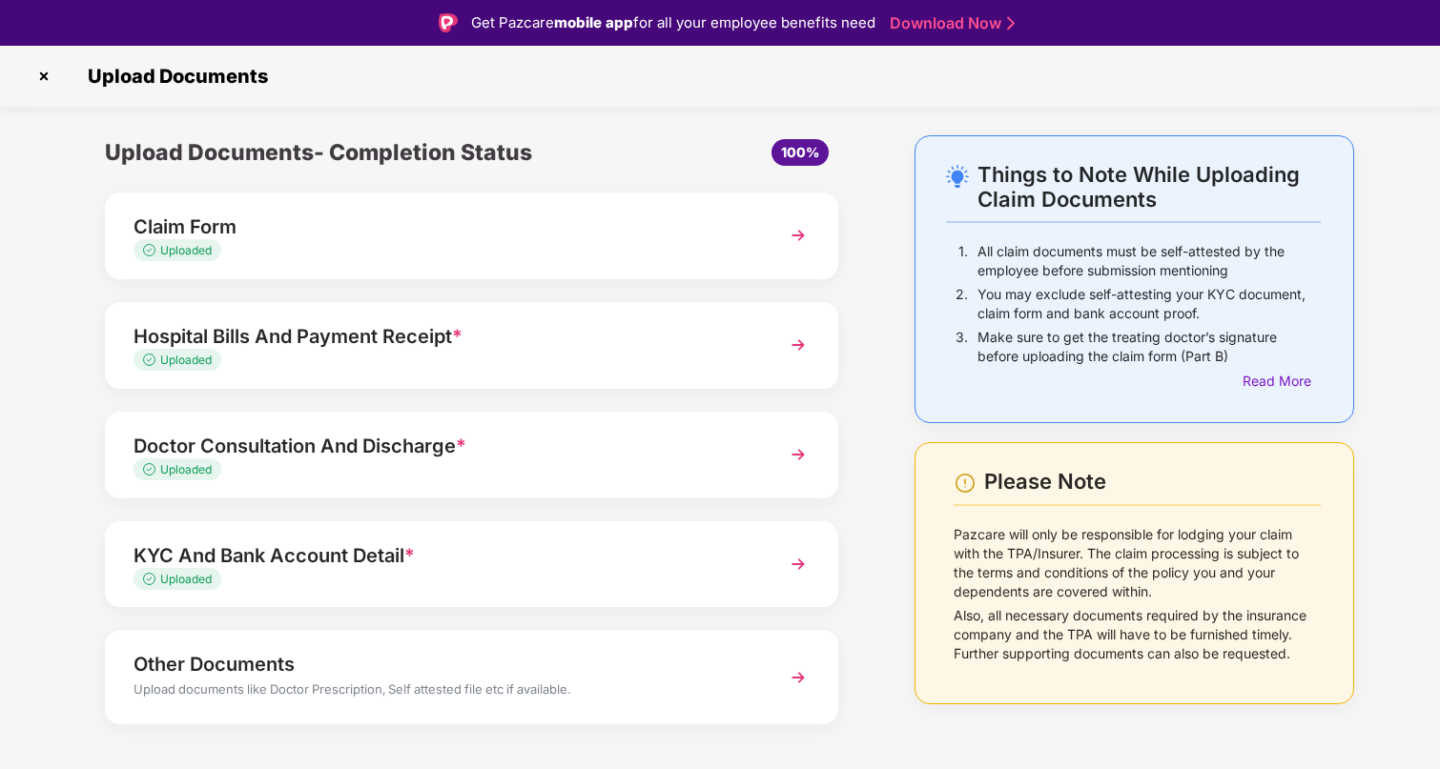
scroll to position [28, 0]
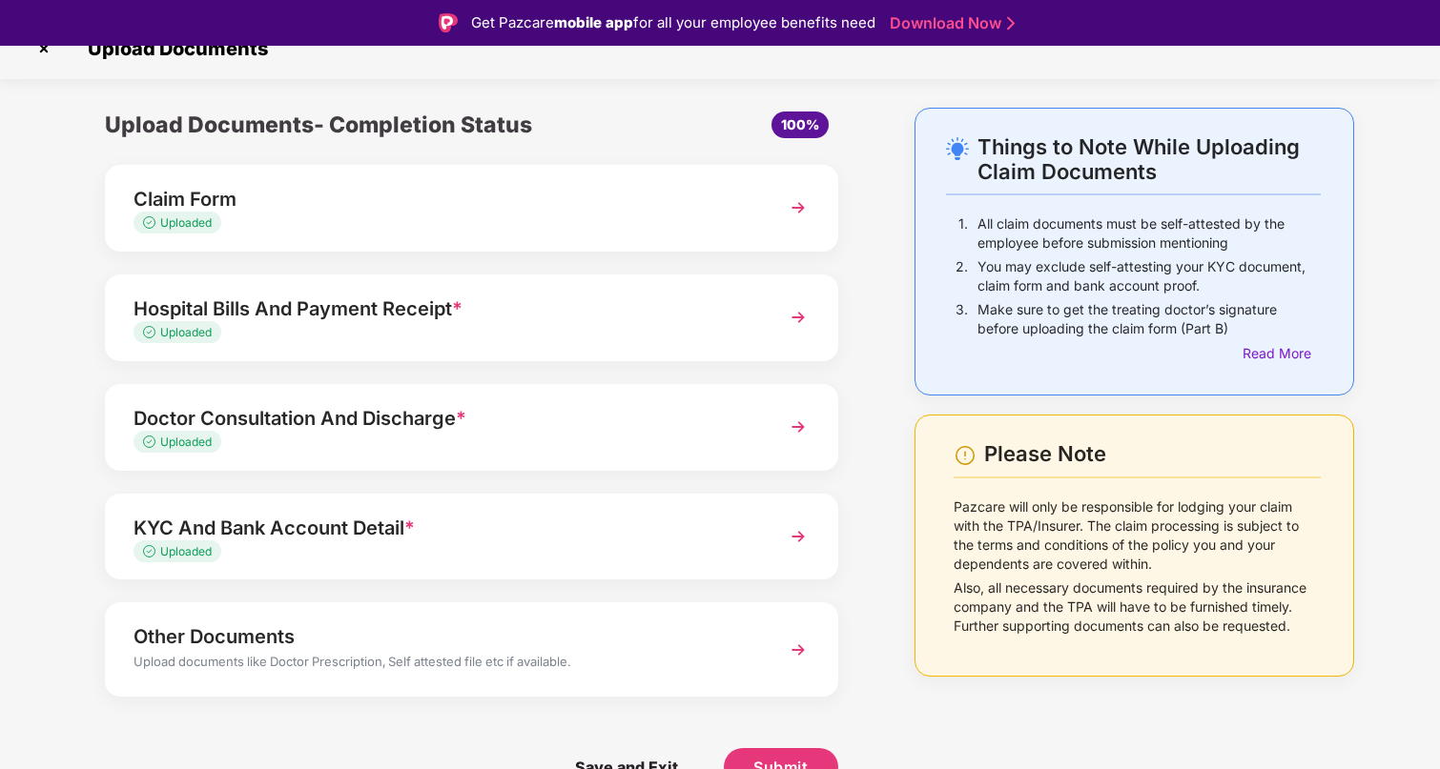
click at [800, 214] on img at bounding box center [798, 208] width 34 height 34
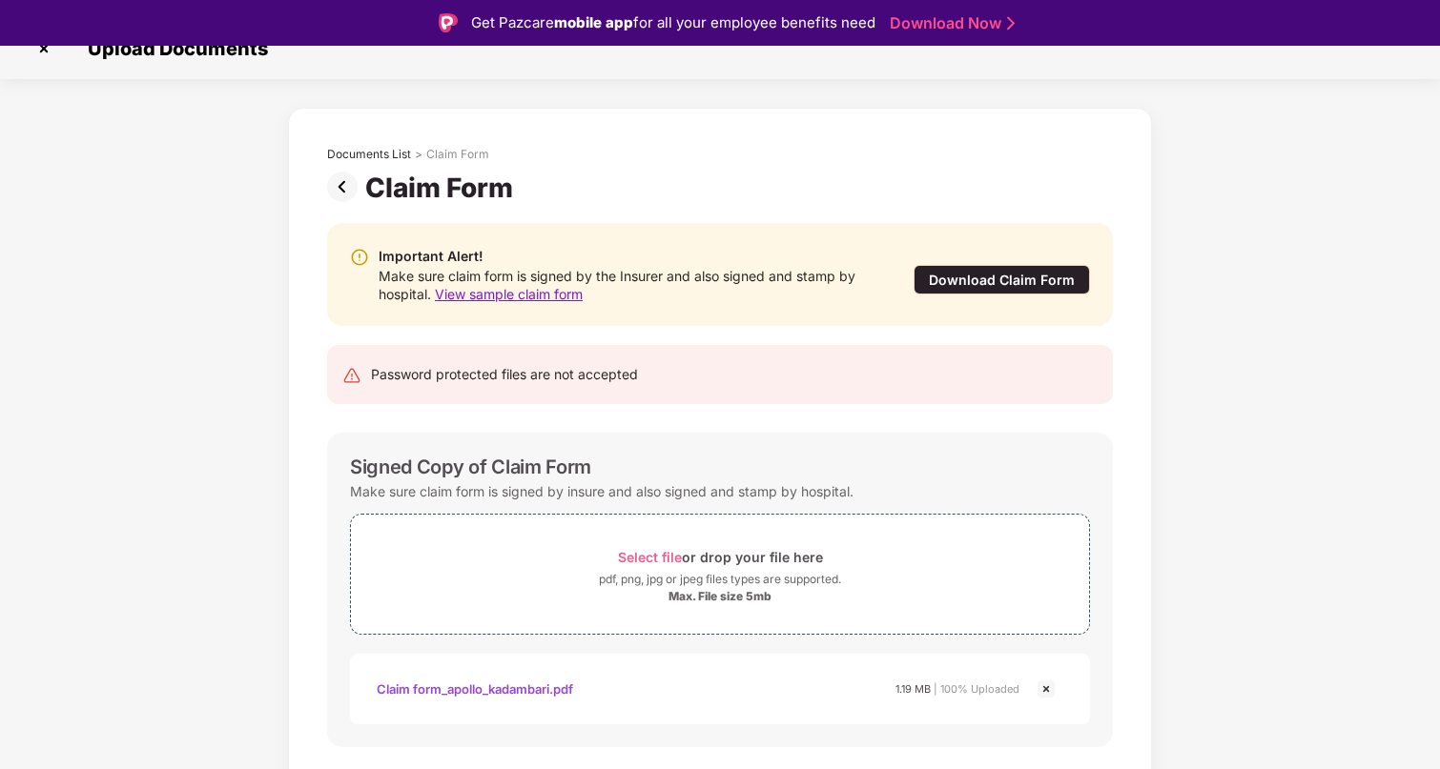
scroll to position [75, 0]
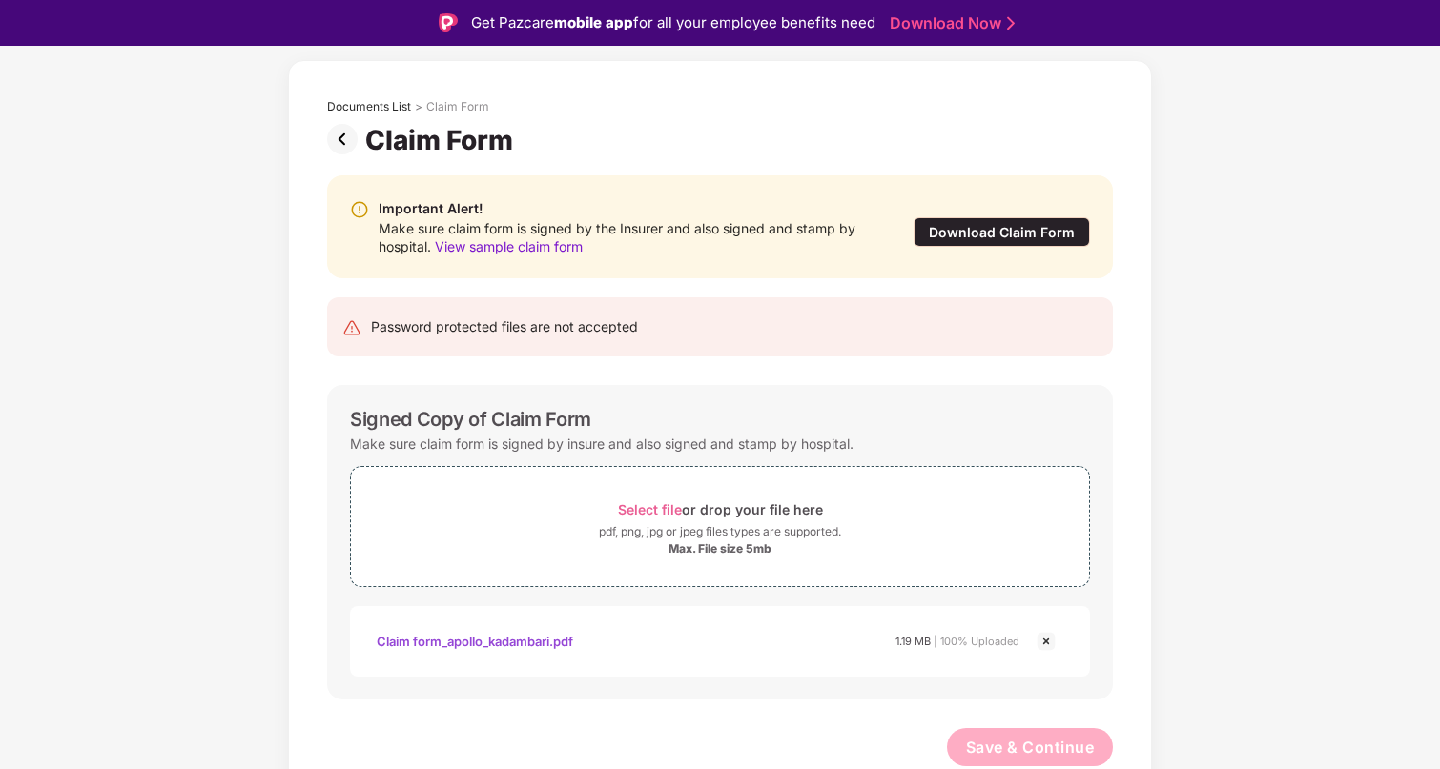
drag, startPoint x: 335, startPoint y: 120, endPoint x: 336, endPoint y: 136, distance: 16.2
click at [335, 123] on div "Documents List > Claim Form" at bounding box center [720, 111] width 786 height 25
click at [344, 141] on img at bounding box center [346, 139] width 38 height 31
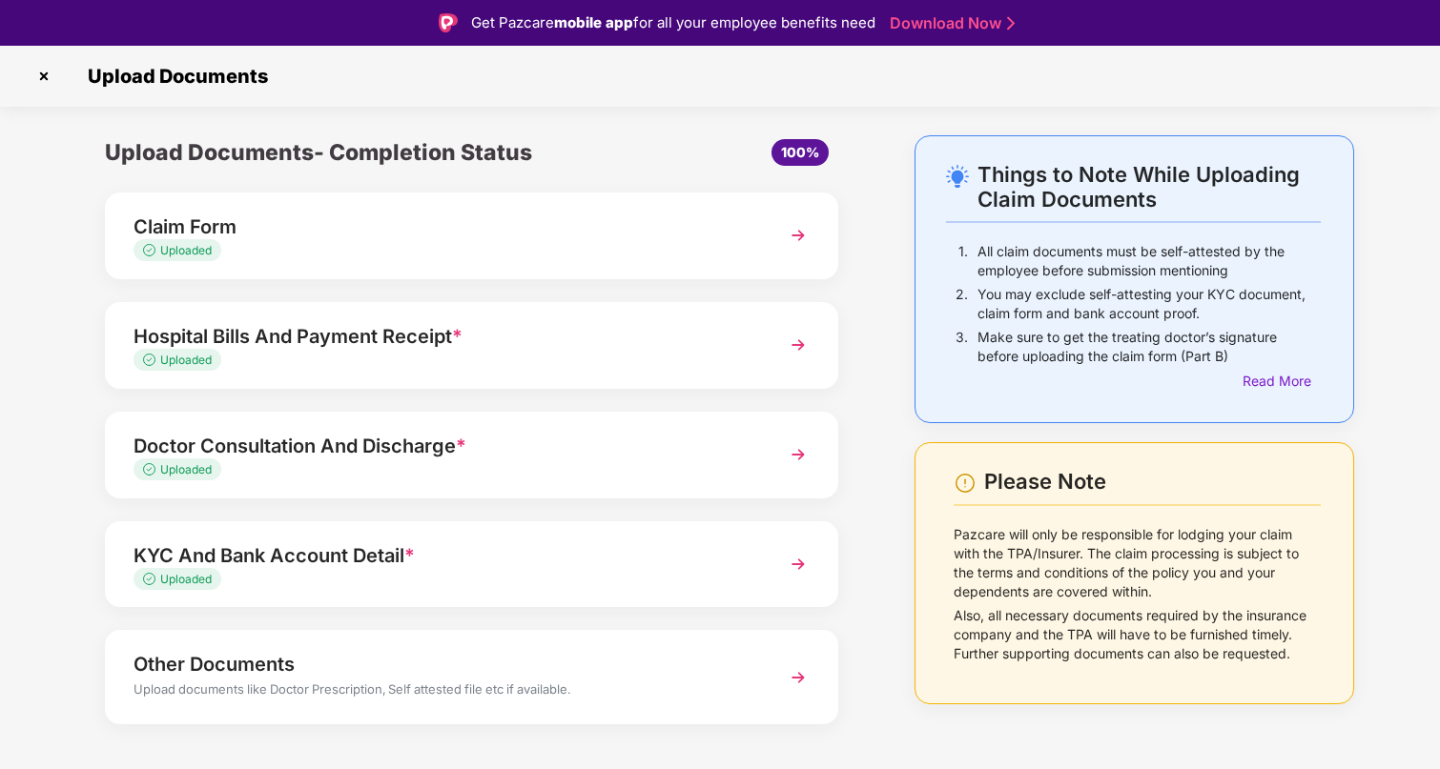
click at [797, 357] on img at bounding box center [798, 345] width 34 height 34
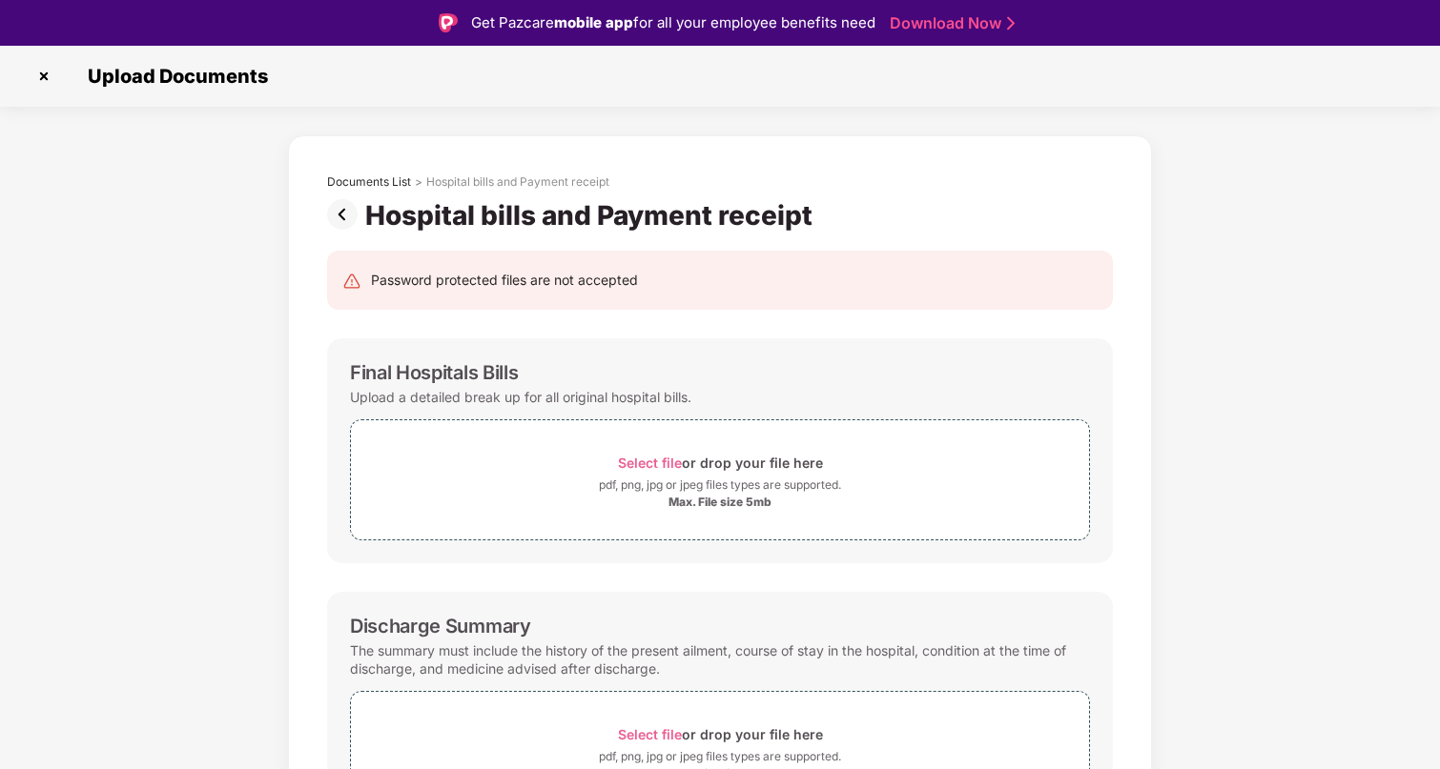
click at [341, 209] on img at bounding box center [346, 214] width 38 height 31
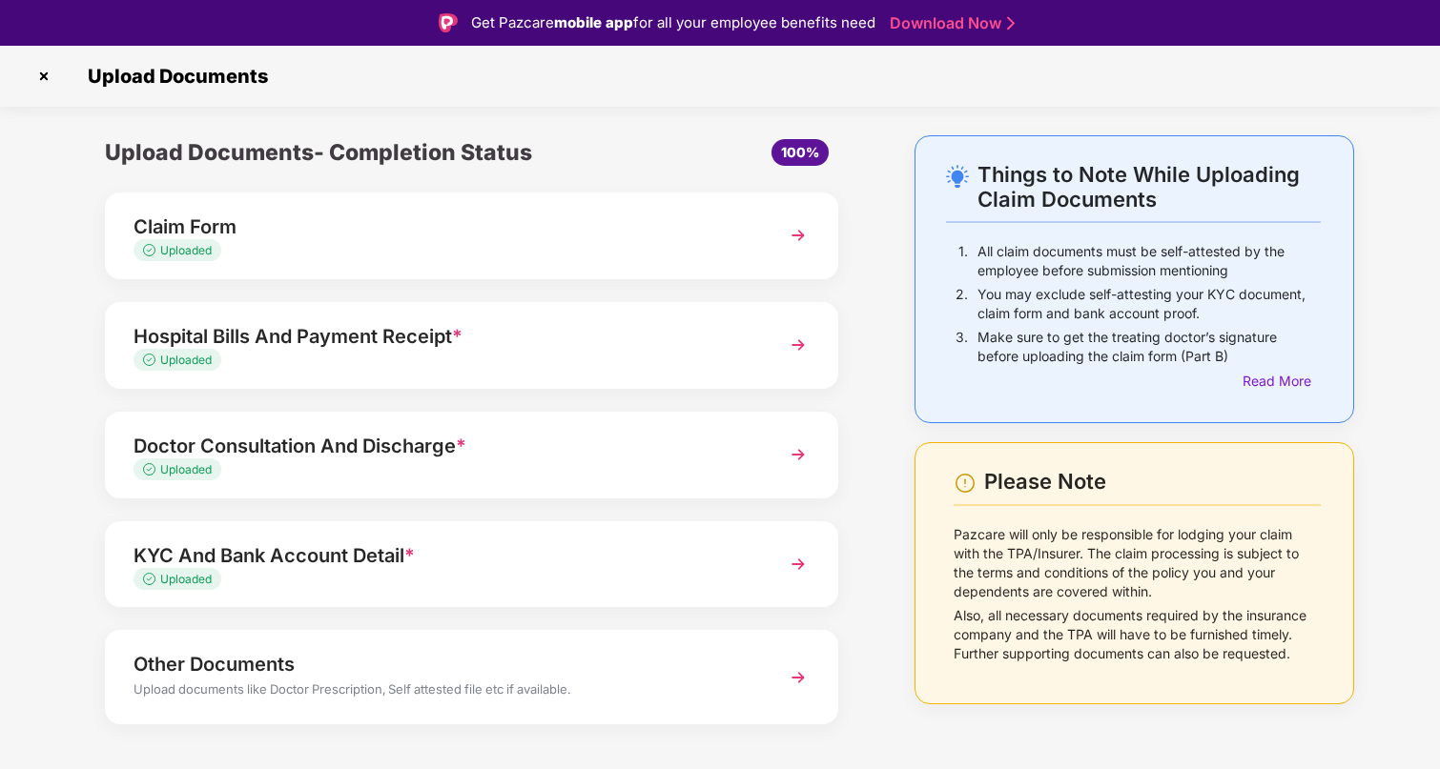
click at [790, 450] on img at bounding box center [798, 455] width 34 height 34
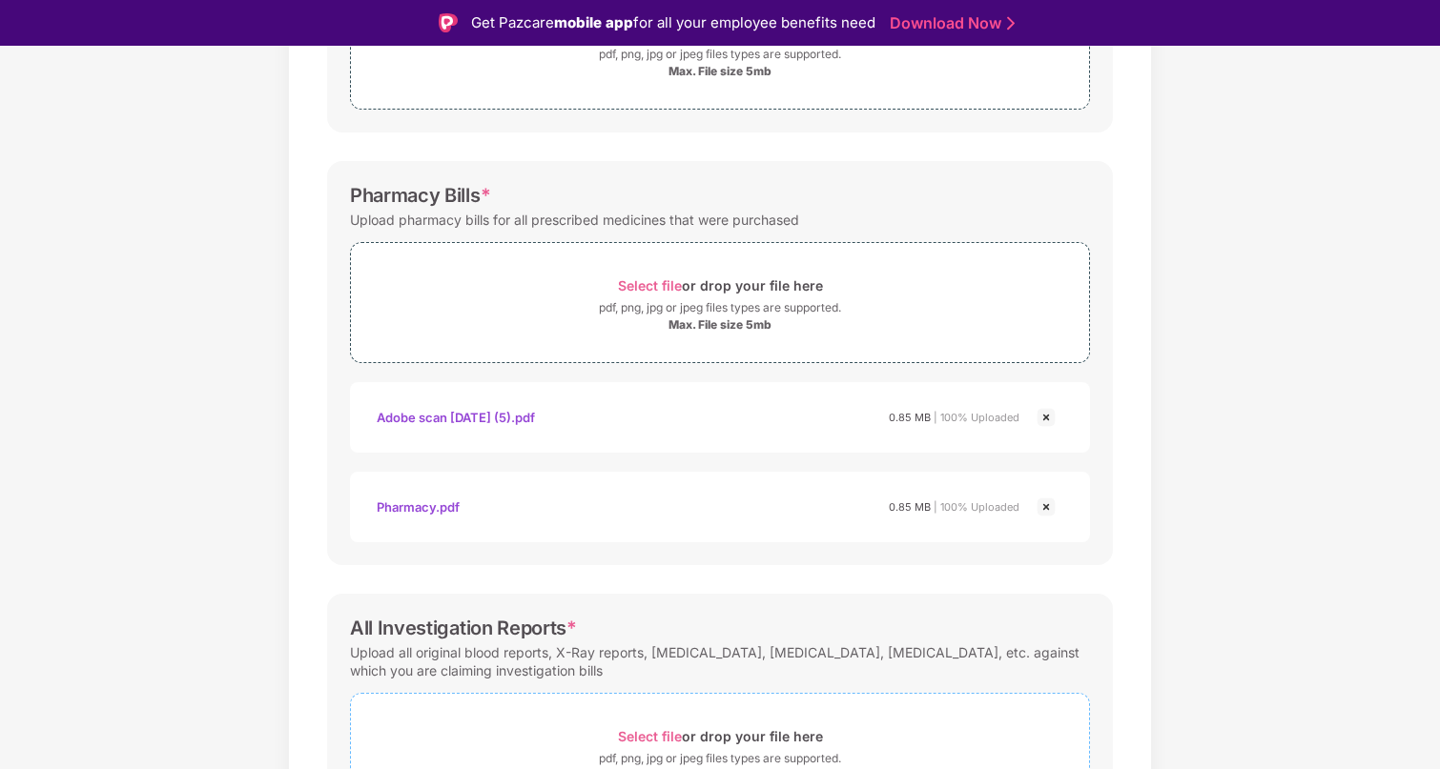
scroll to position [401, 0]
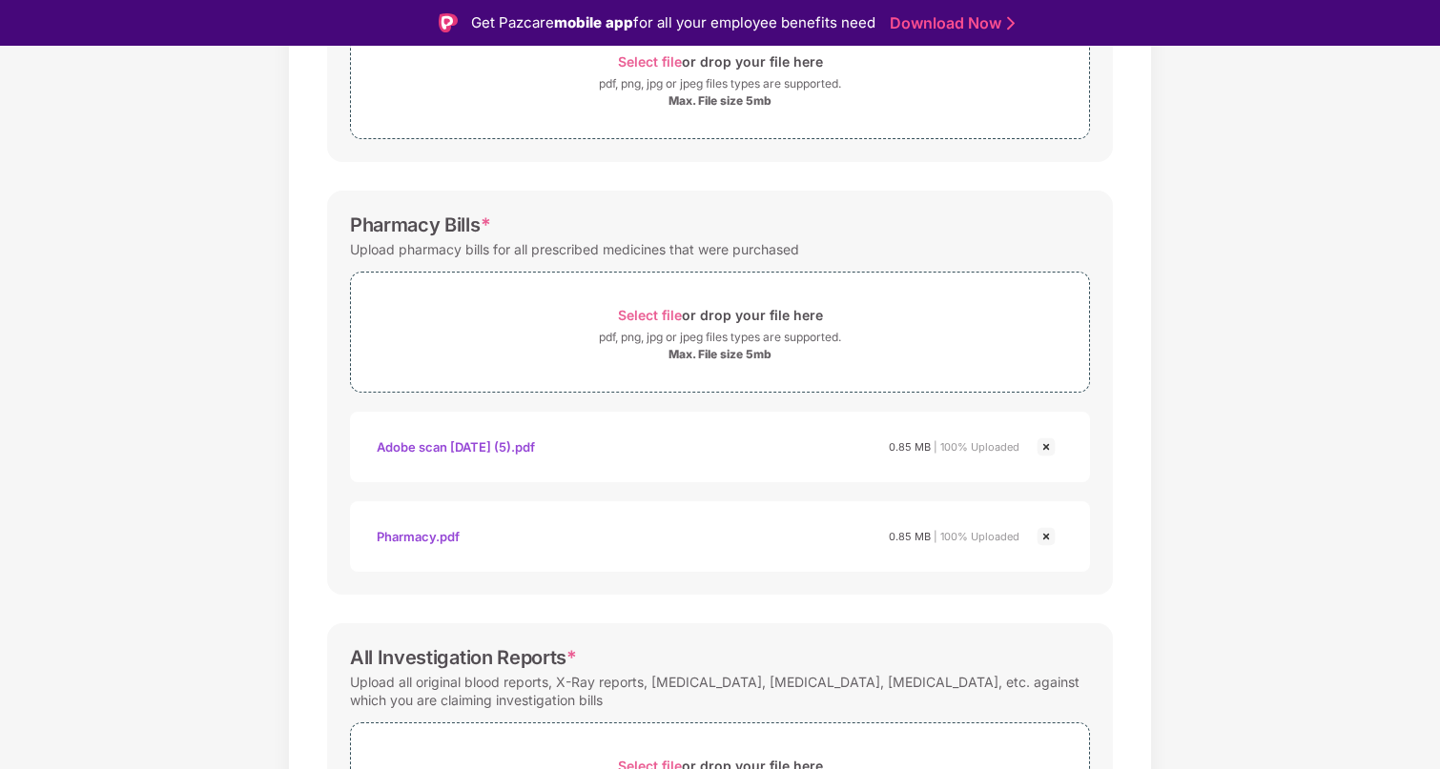
click at [1049, 446] on img at bounding box center [1045, 447] width 23 height 23
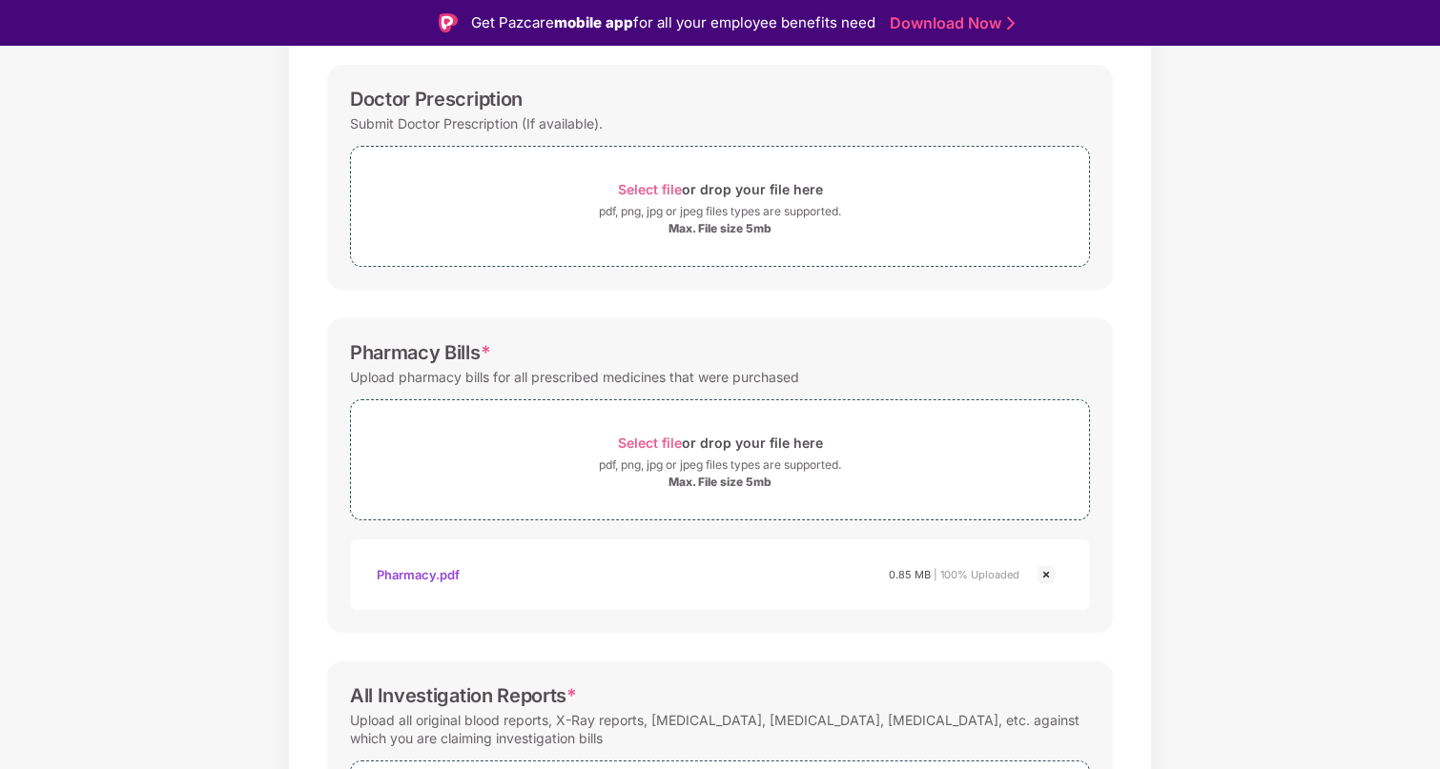
scroll to position [0, 0]
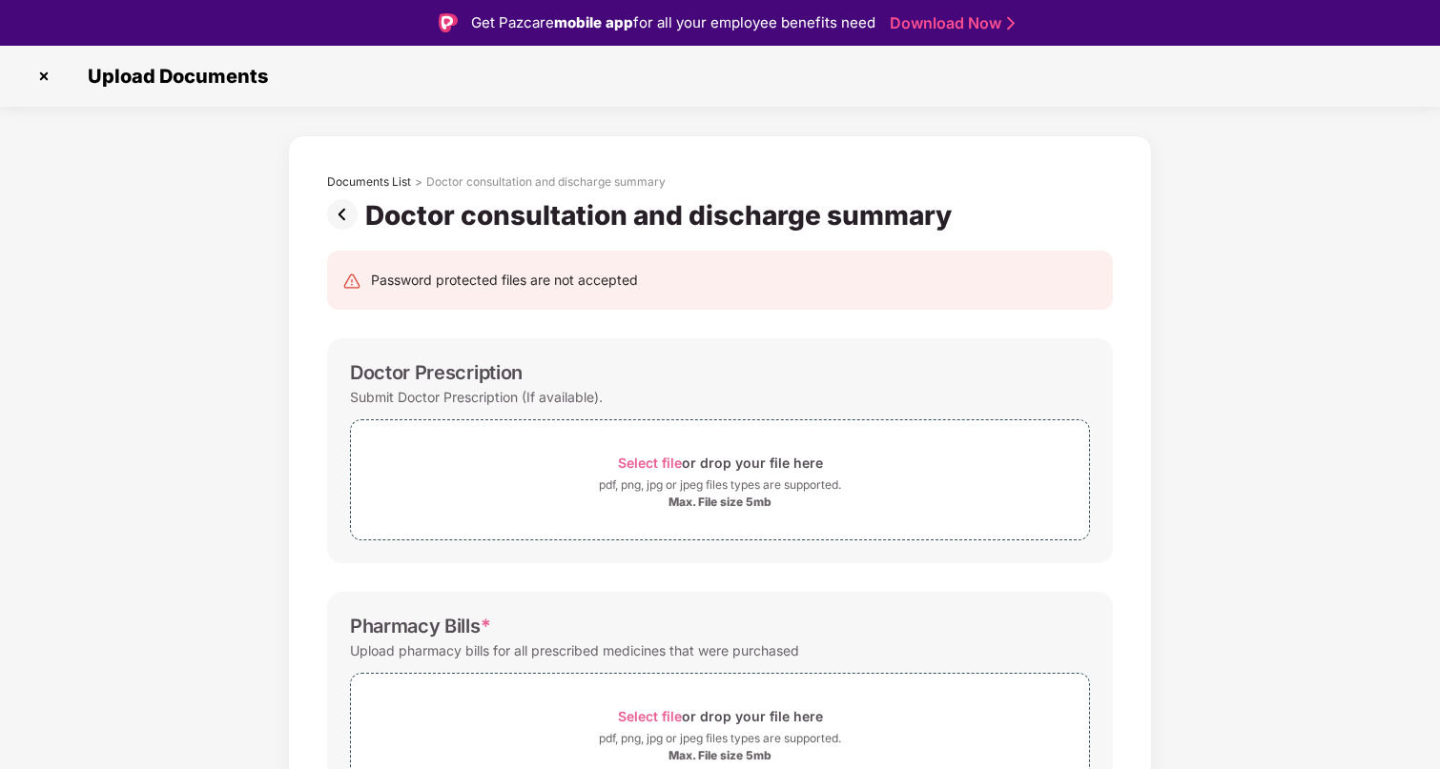
click at [344, 219] on img at bounding box center [346, 214] width 38 height 31
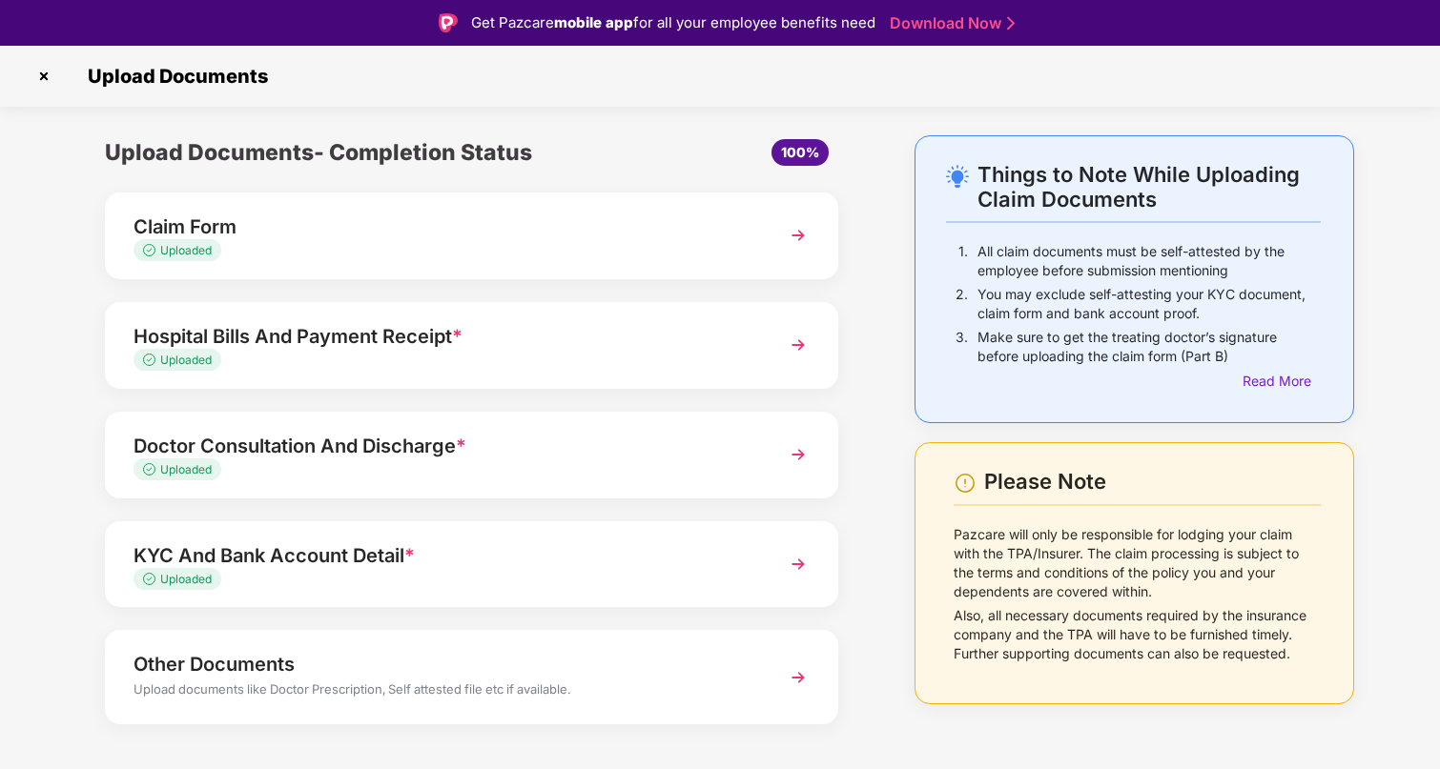
click at [795, 451] on img at bounding box center [798, 455] width 34 height 34
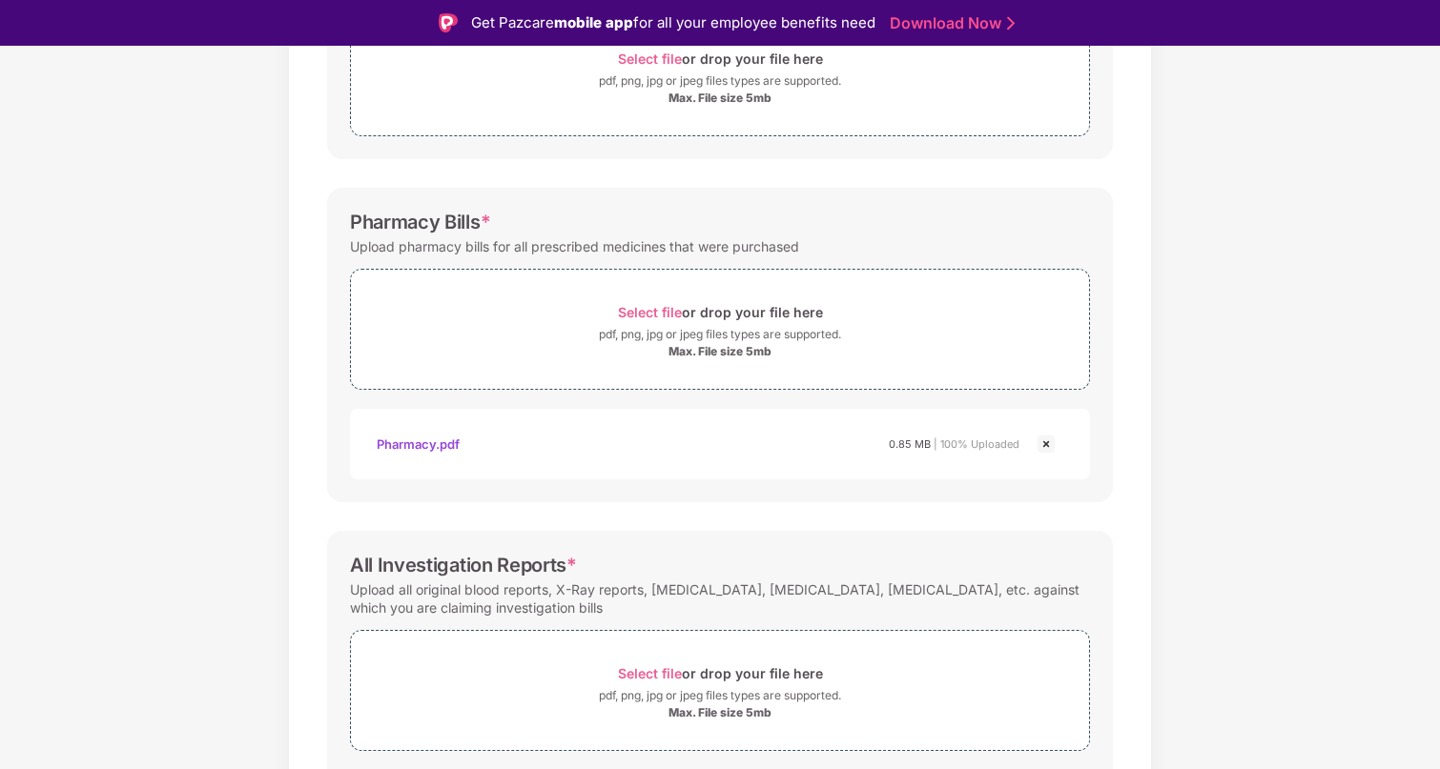
scroll to position [568, 0]
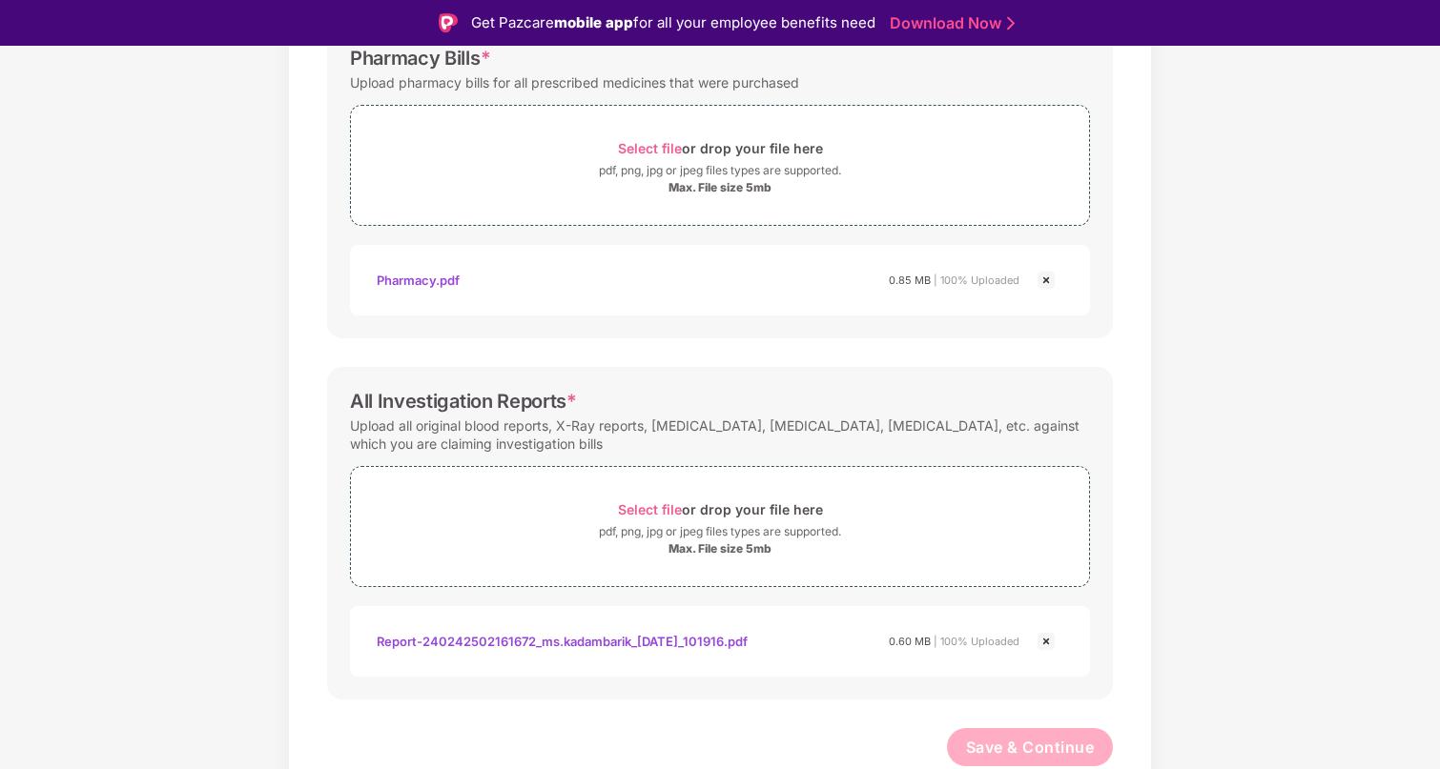
click at [424, 276] on div "Pharmacy.pdf" at bounding box center [418, 280] width 83 height 32
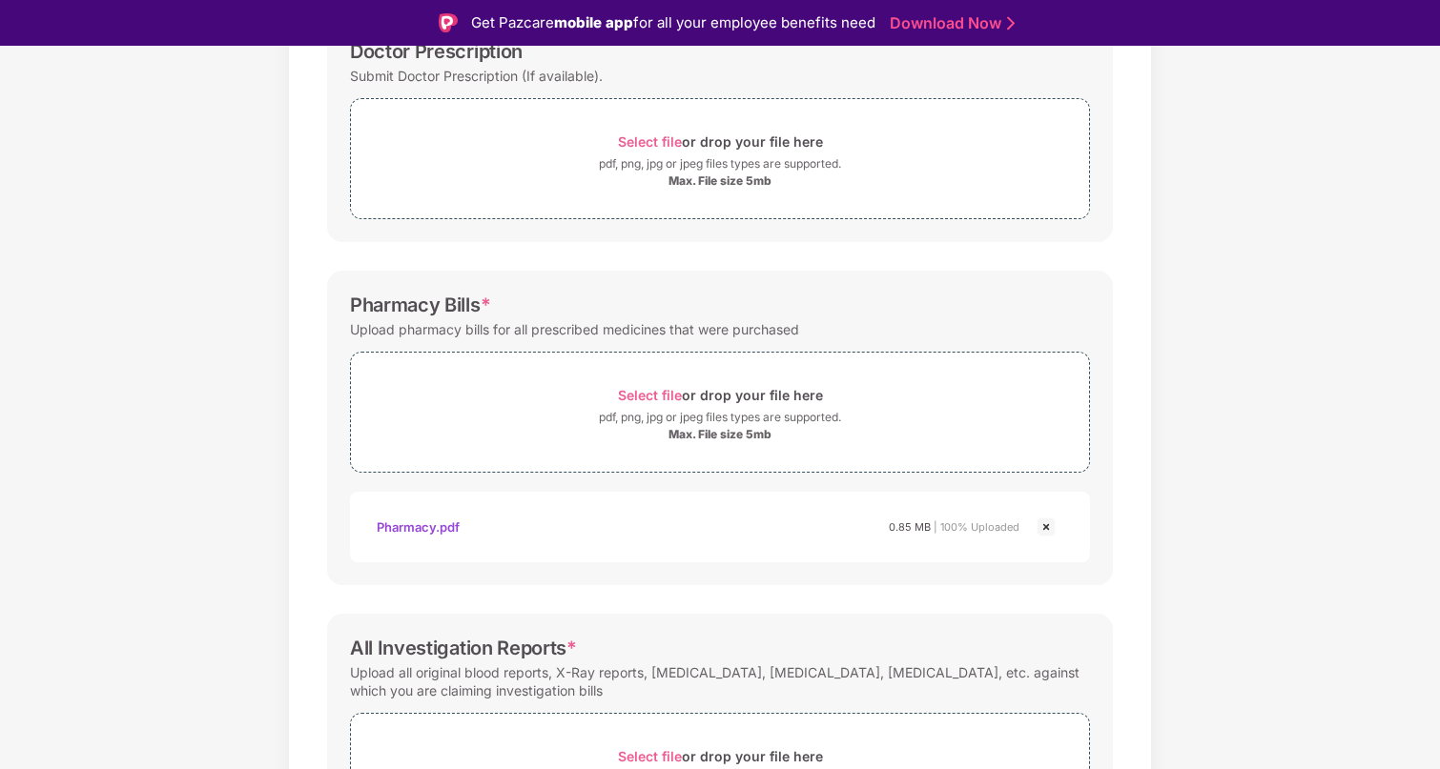
scroll to position [0, 0]
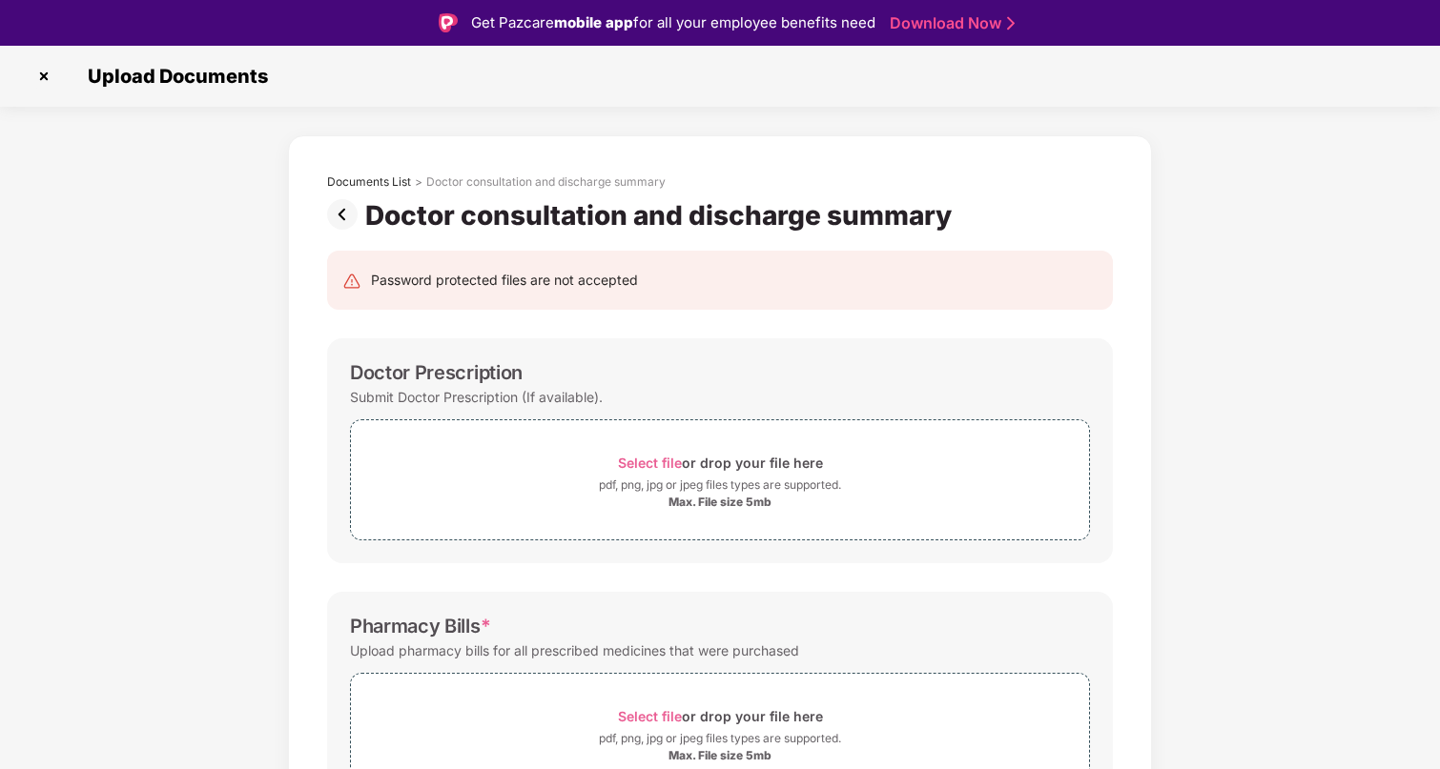
click at [337, 221] on img at bounding box center [346, 214] width 38 height 31
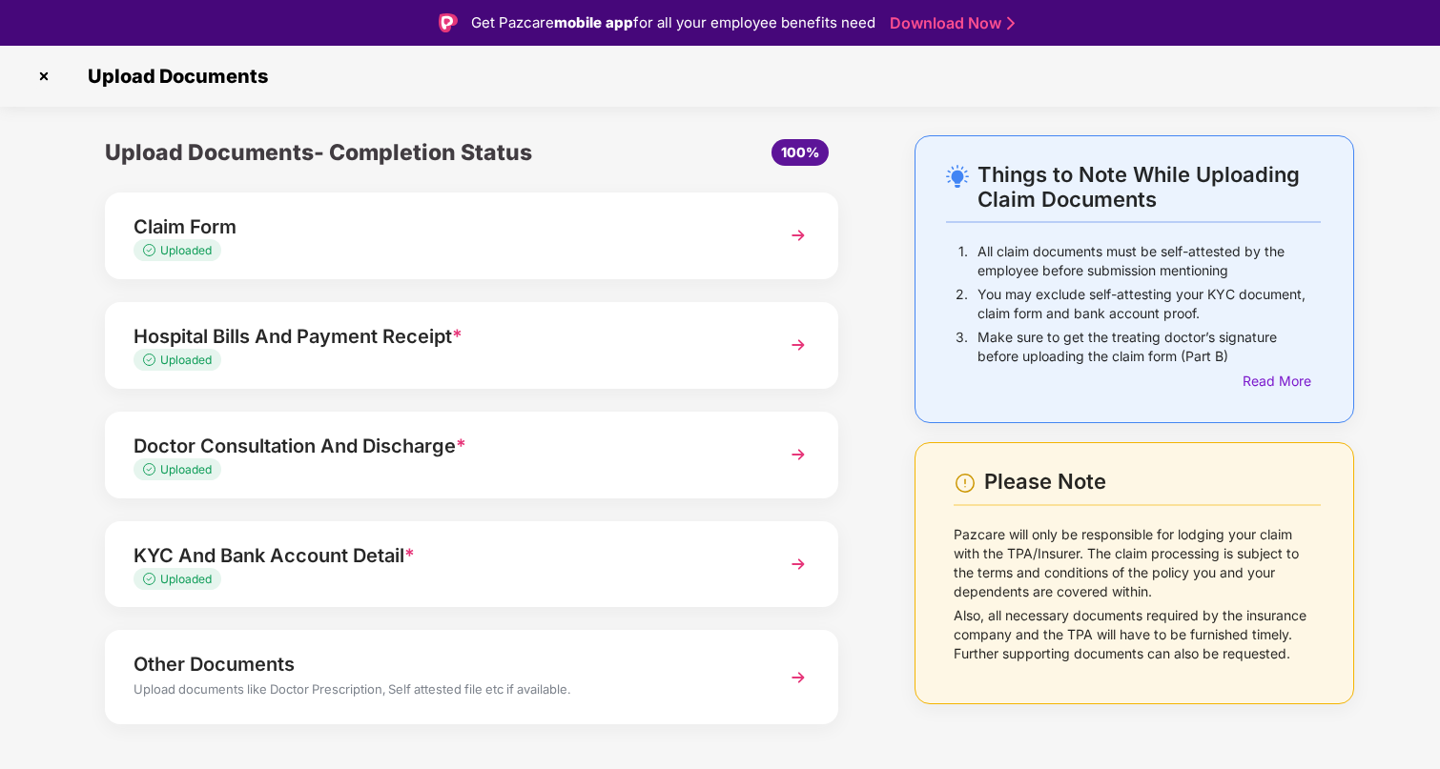
scroll to position [28, 0]
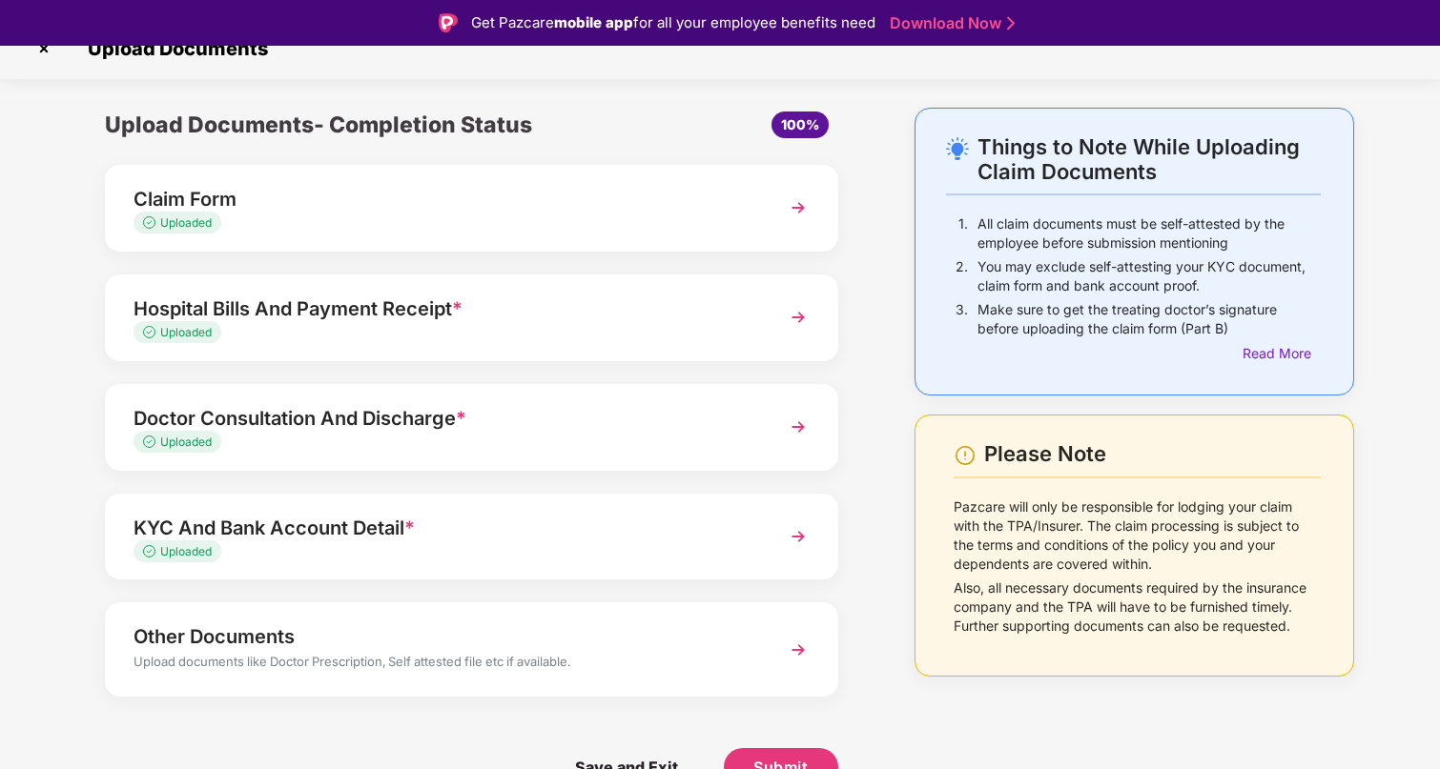
click at [799, 549] on img at bounding box center [798, 537] width 34 height 34
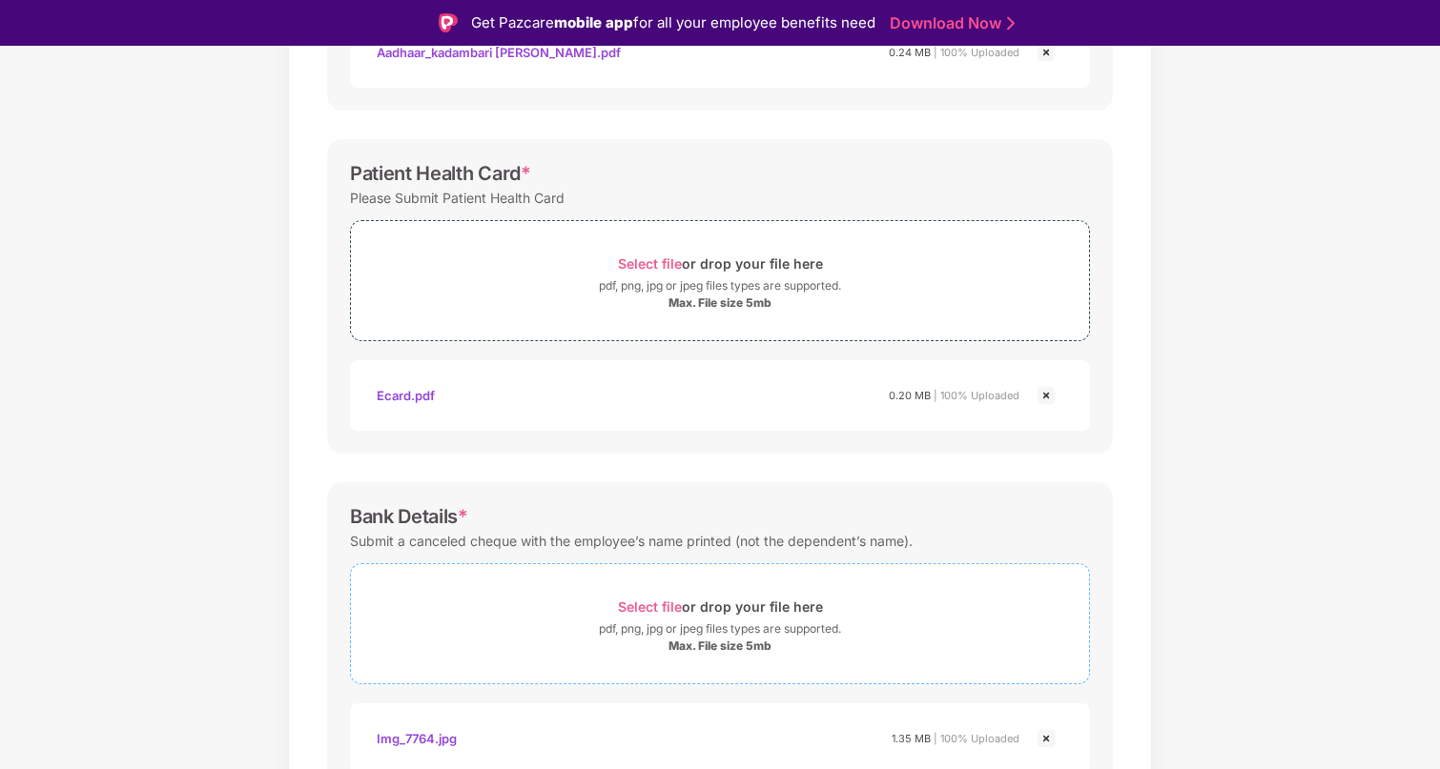
scroll to position [640, 0]
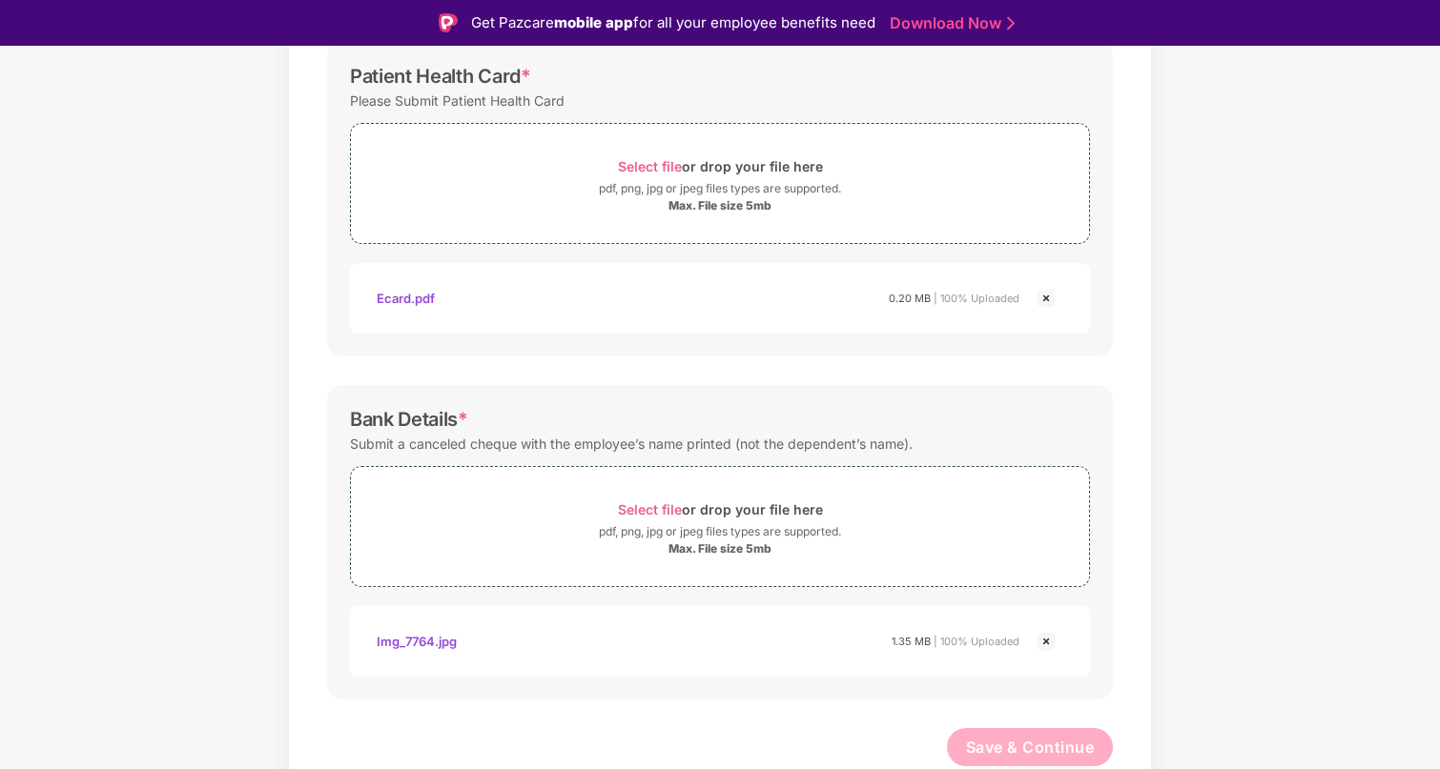
click at [397, 645] on div "Img_7764.jpg" at bounding box center [417, 641] width 80 height 32
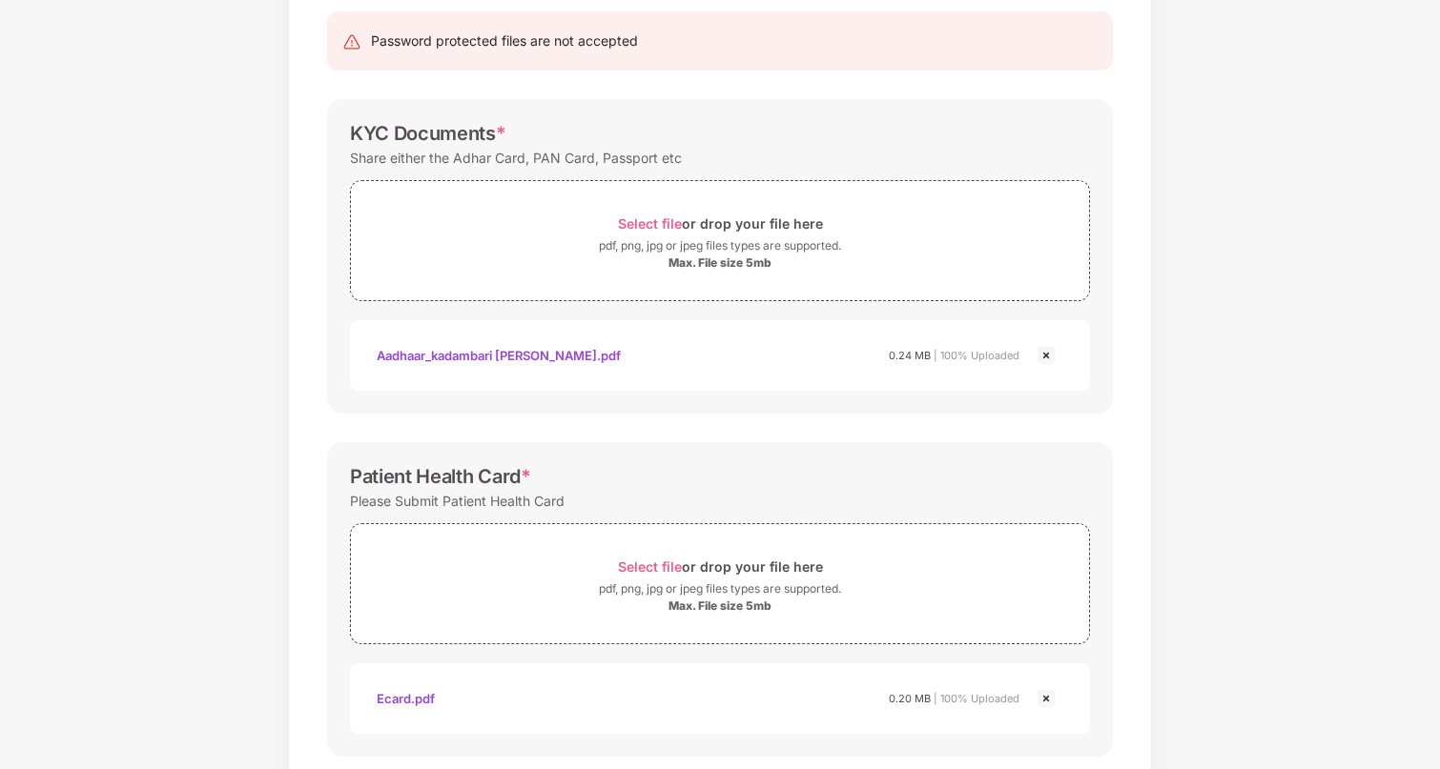
scroll to position [89, 0]
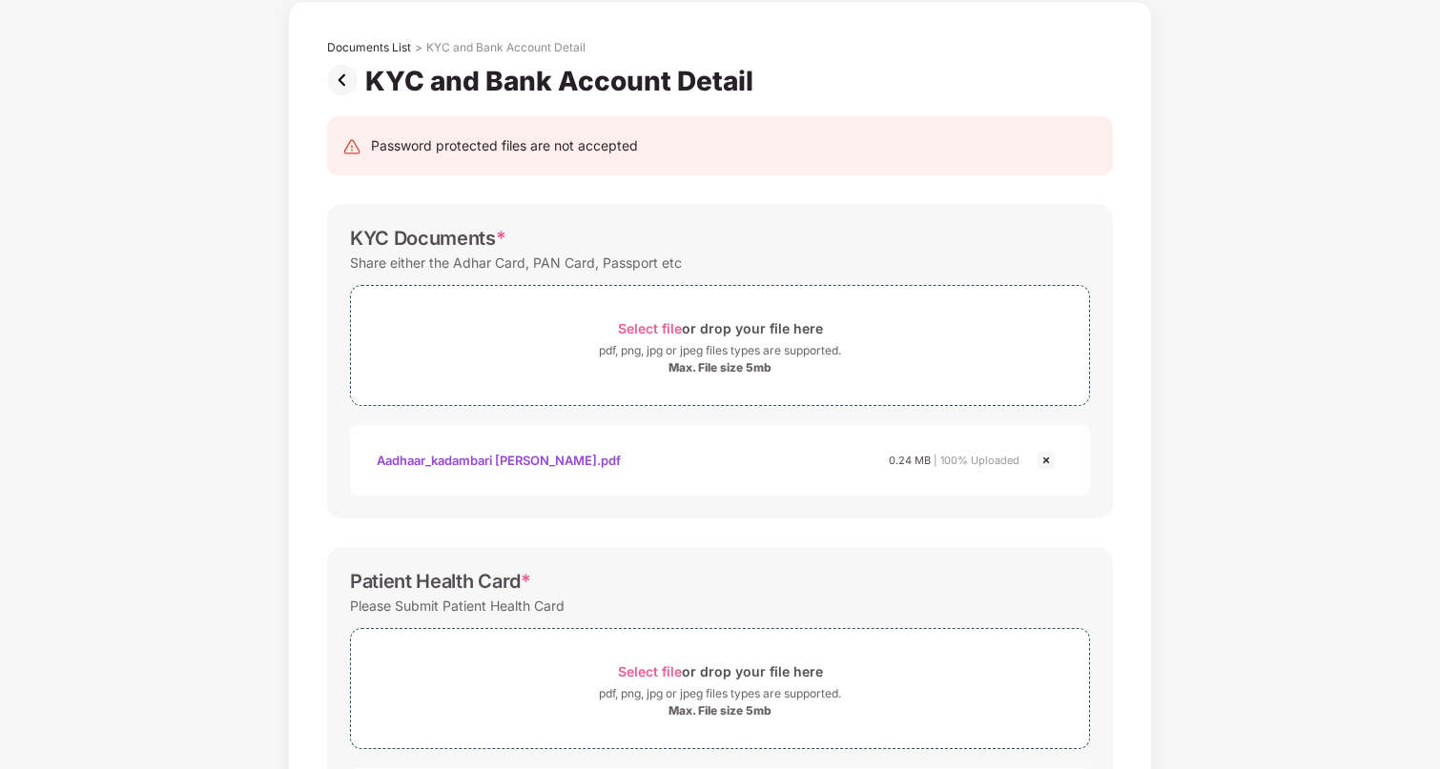
click at [338, 75] on img at bounding box center [346, 80] width 38 height 31
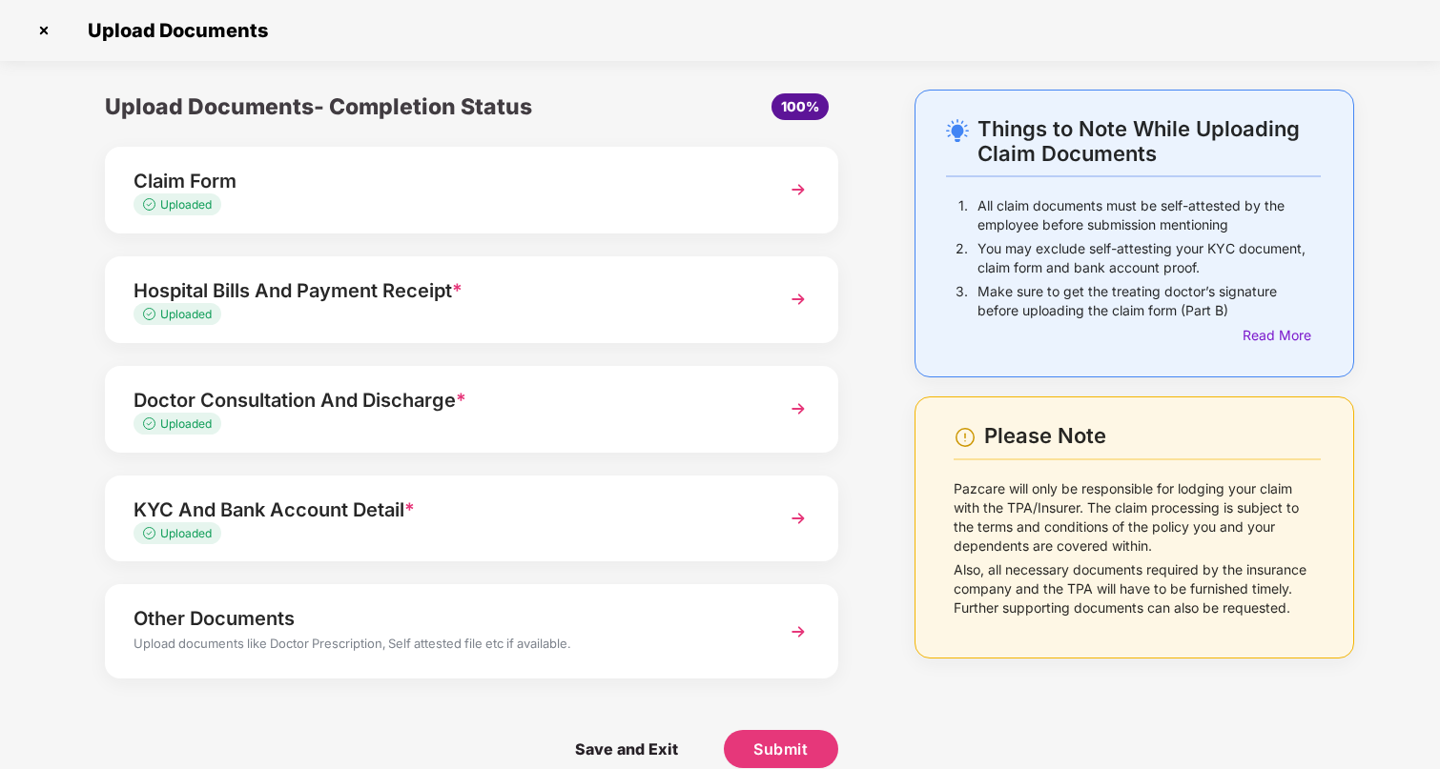
scroll to position [28, 0]
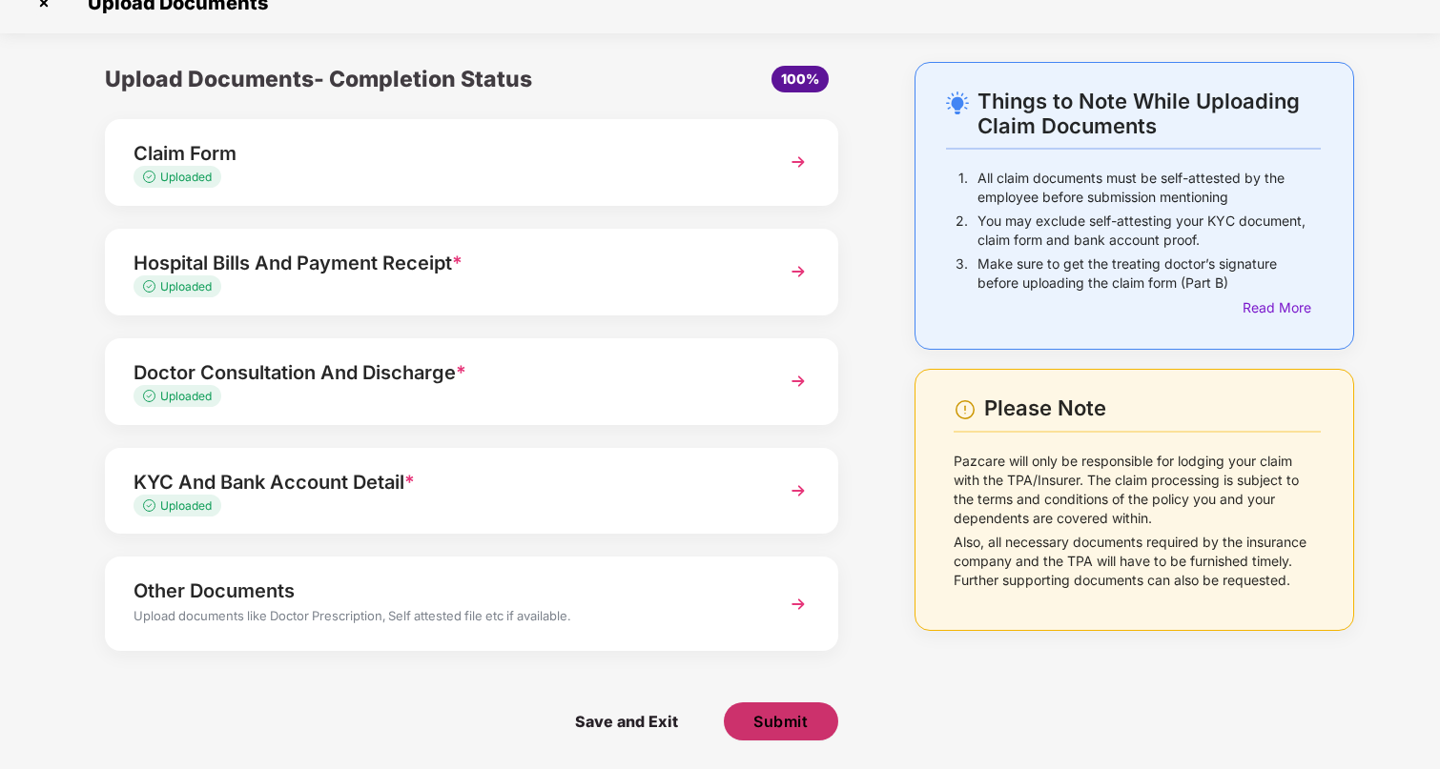
click at [777, 723] on span "Submit" at bounding box center [780, 721] width 54 height 21
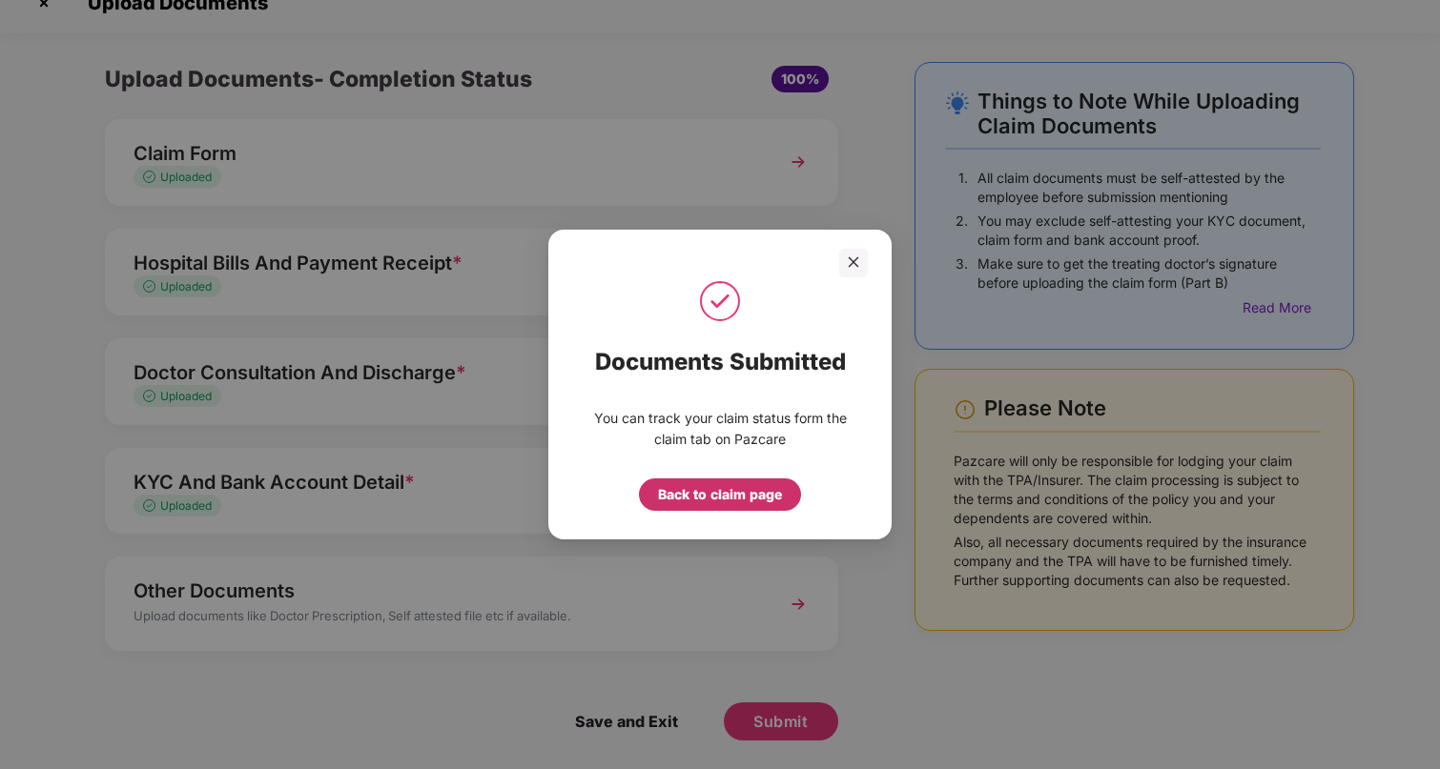
click at [765, 503] on div "Back to claim page" at bounding box center [720, 494] width 124 height 21
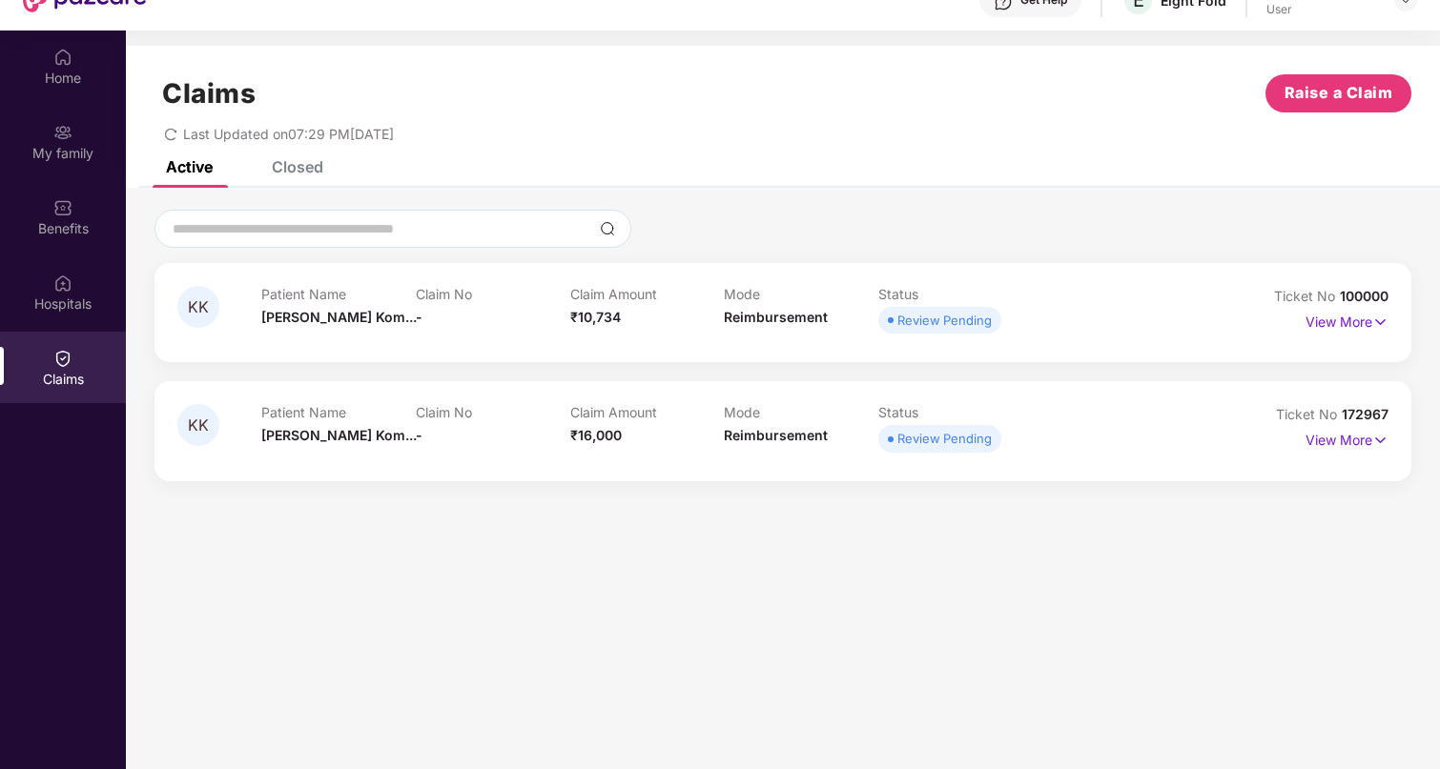
scroll to position [69, 0]
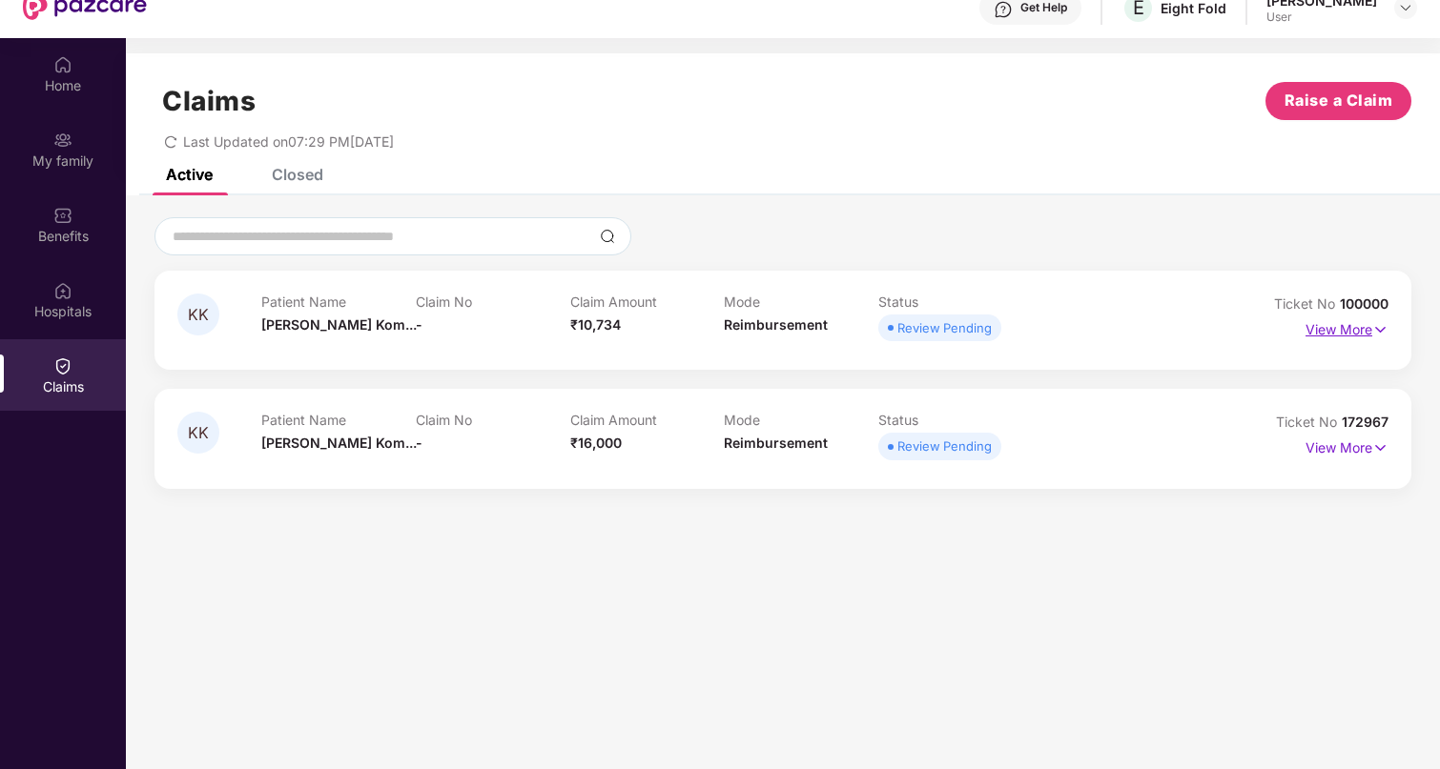
click at [1364, 334] on p "View More" at bounding box center [1346, 328] width 83 height 26
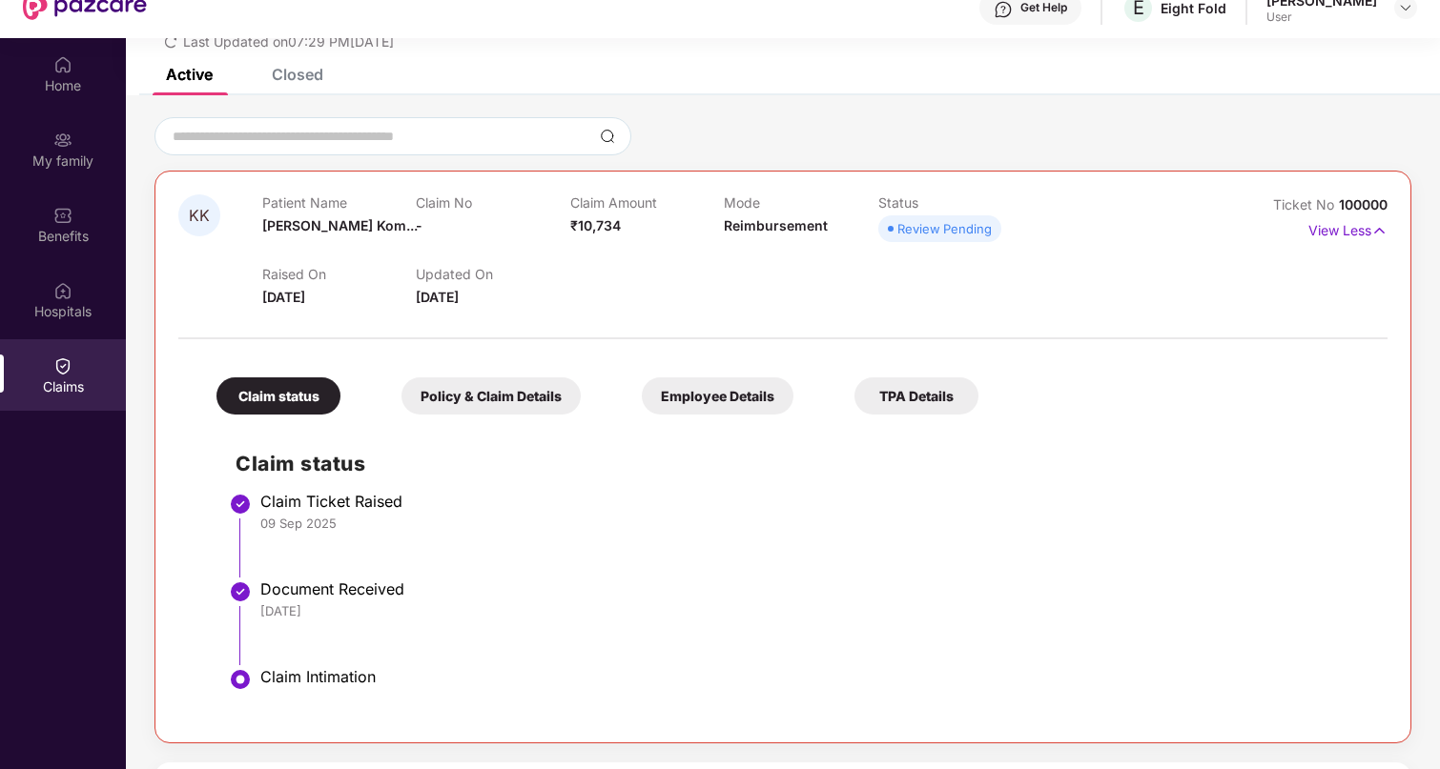
scroll to position [174, 0]
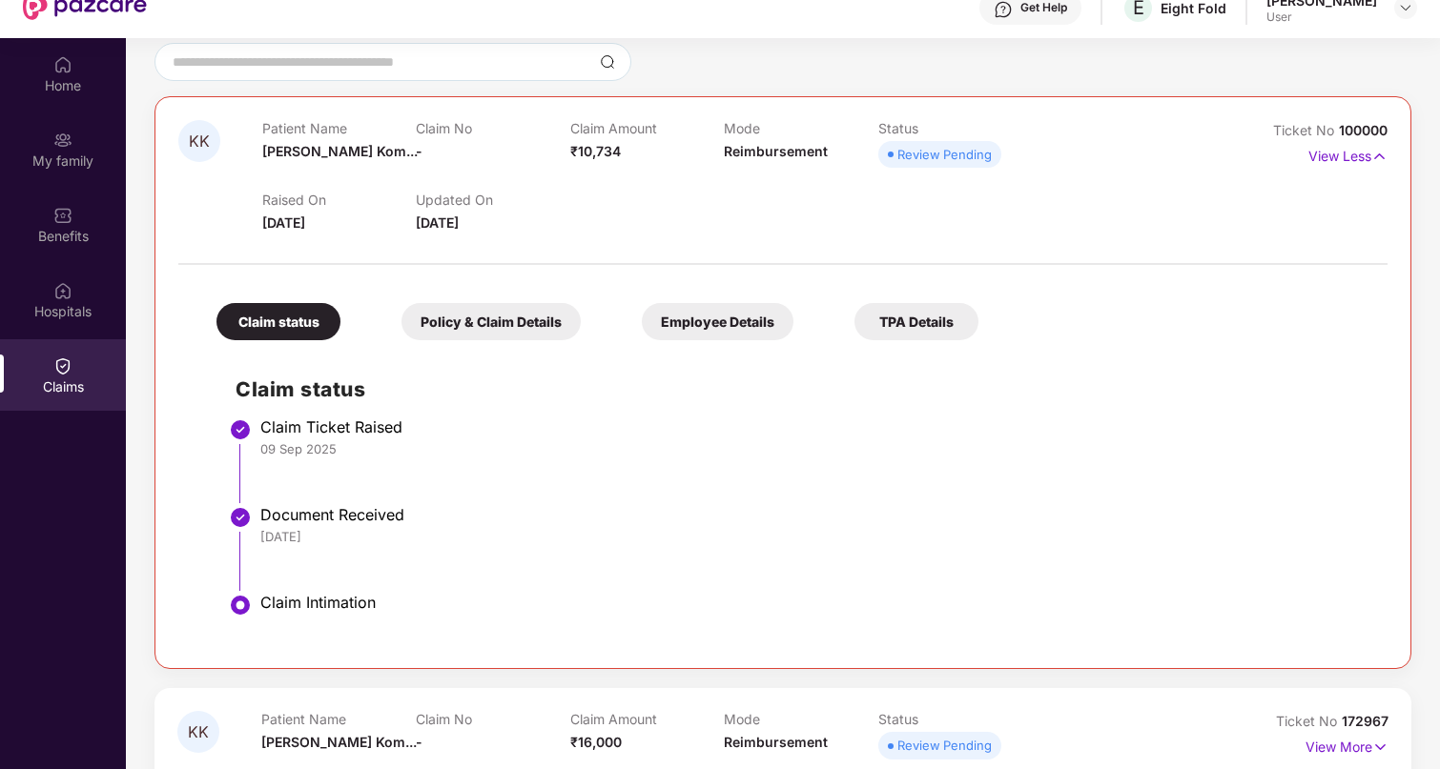
click at [500, 328] on div "Policy & Claim Details" at bounding box center [490, 321] width 179 height 37
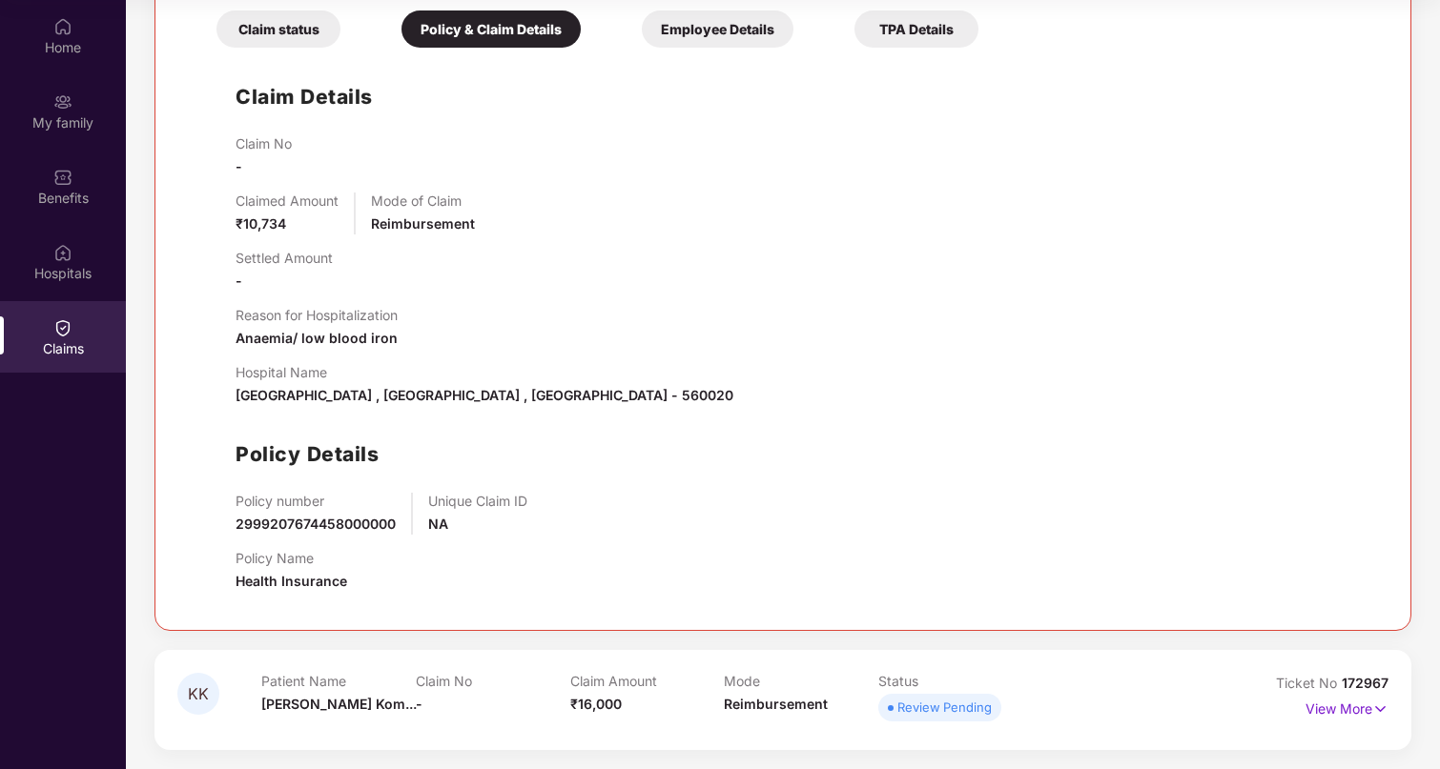
scroll to position [0, 0]
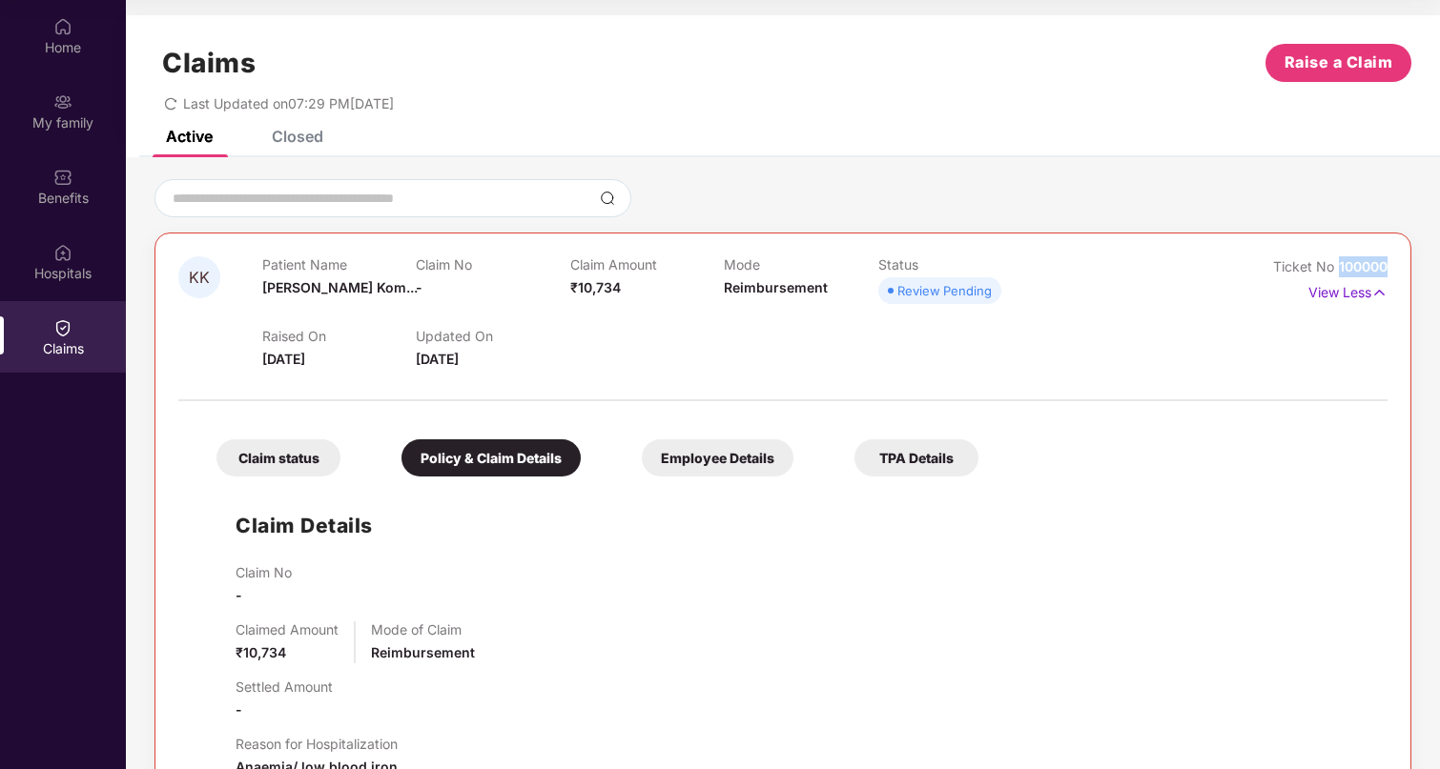
drag, startPoint x: 1333, startPoint y: 270, endPoint x: 1438, endPoint y: 1, distance: 288.6
click at [1386, 271] on div "KK Patient Name [PERSON_NAME] Kom... Claim No - Claim Amount ₹10,734 Mode Reimb…" at bounding box center [782, 646] width 1256 height 827
copy span "100000"
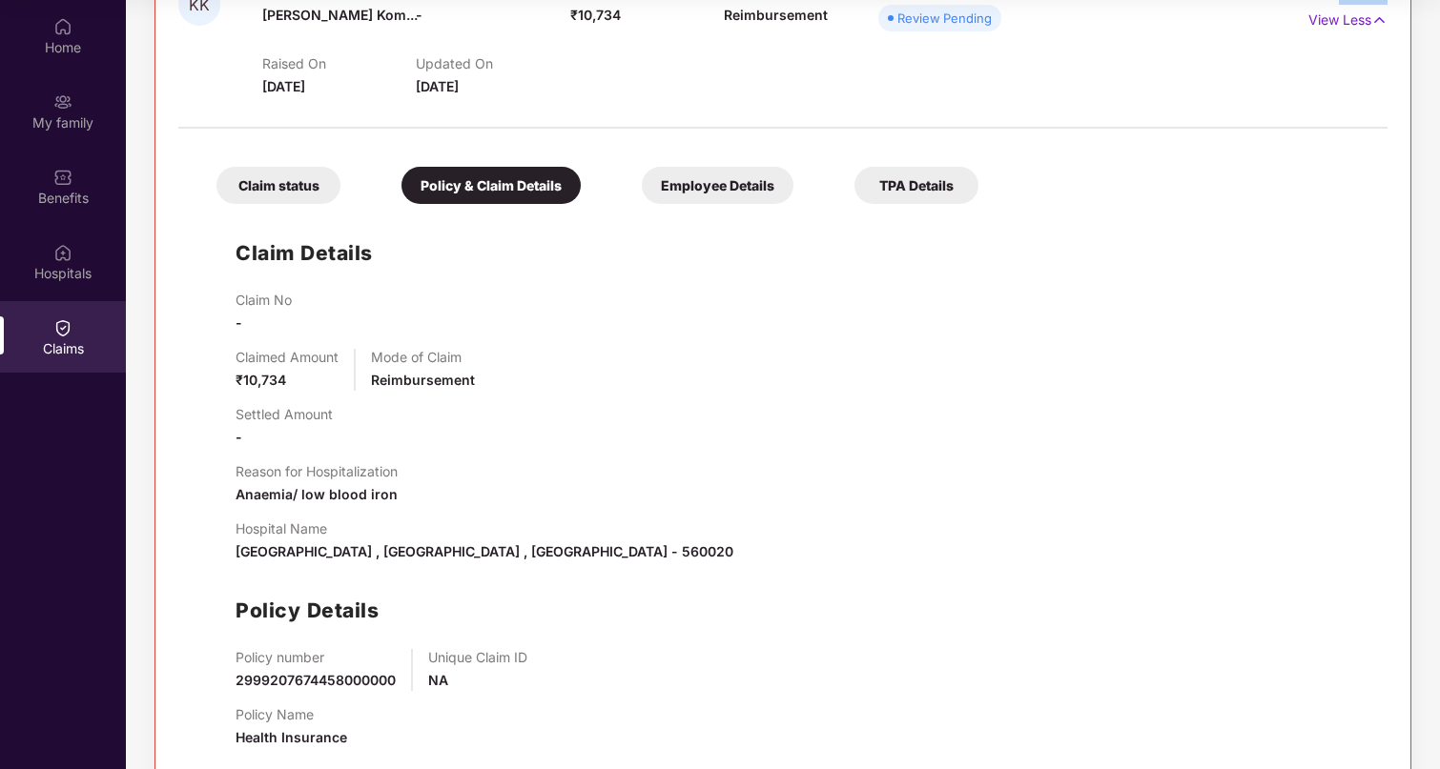
scroll to position [157, 0]
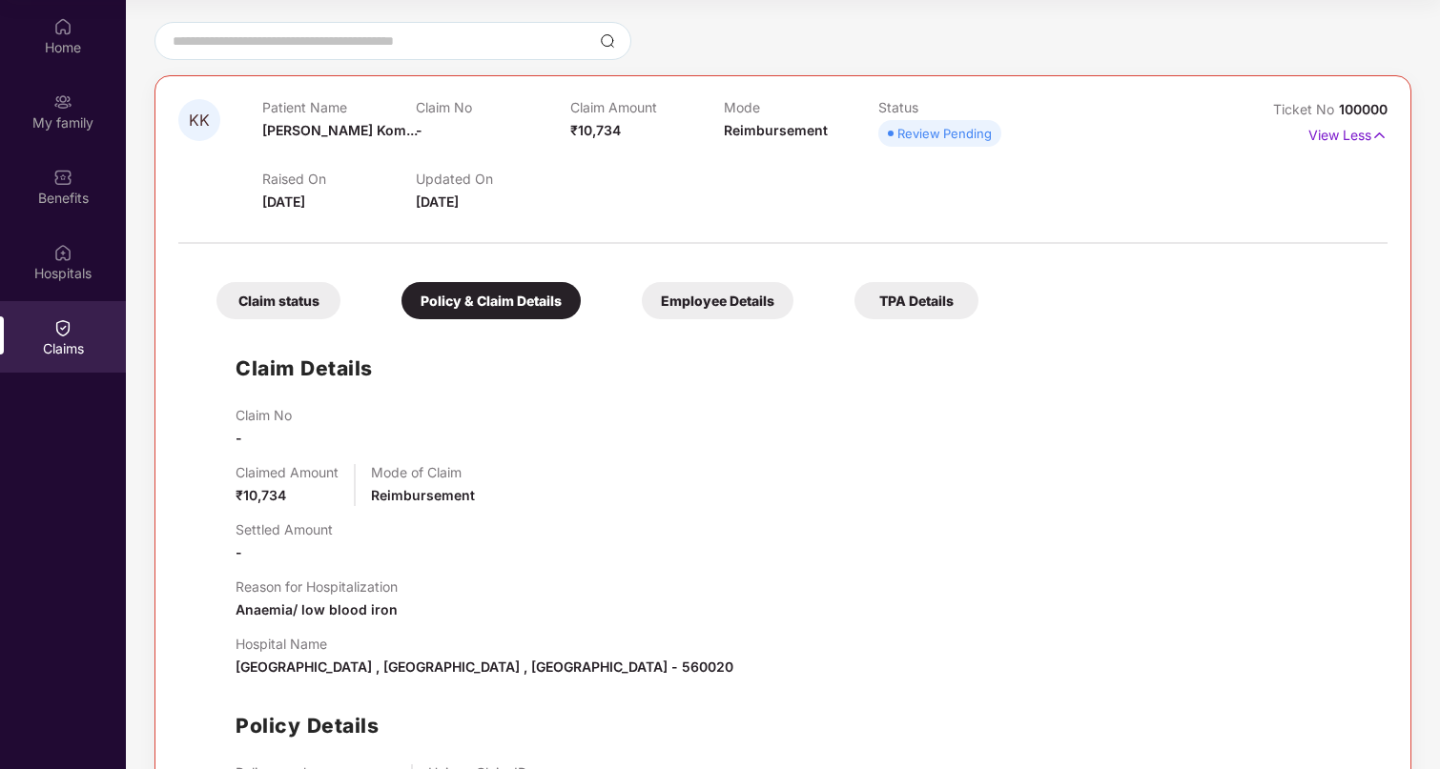
click at [1354, 134] on p "View Less" at bounding box center [1347, 133] width 79 height 26
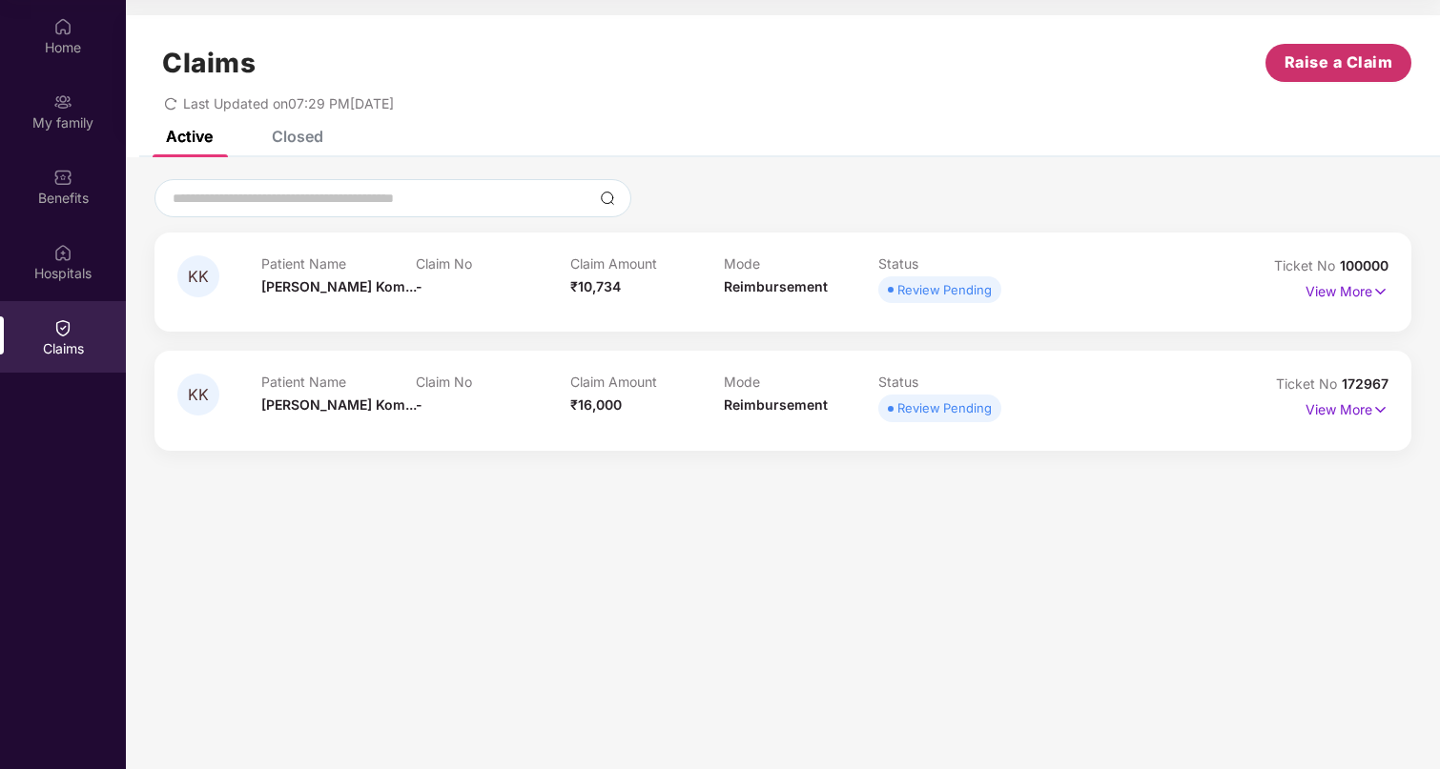
click at [1342, 64] on span "Raise a Claim" at bounding box center [1338, 63] width 109 height 24
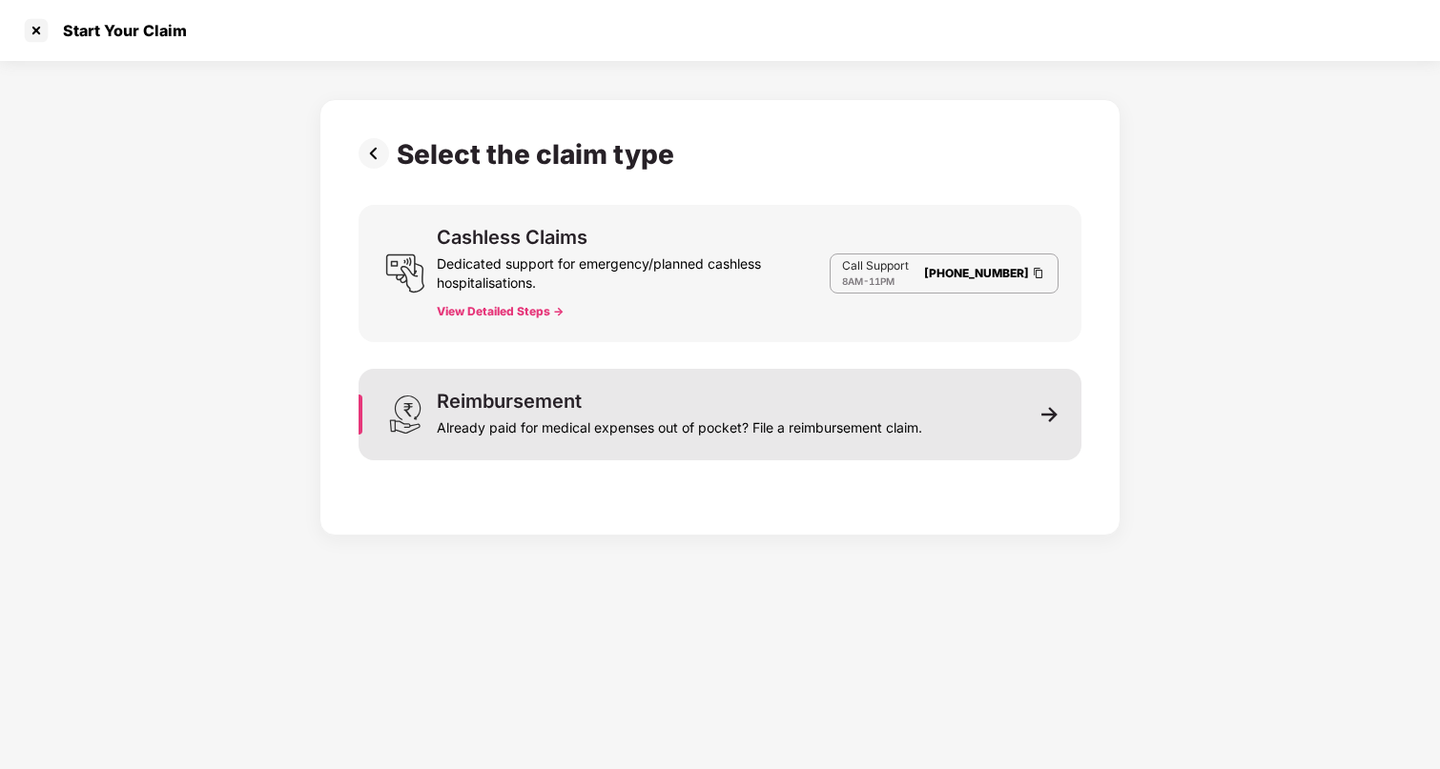
click at [611, 441] on div "Reimbursement Already paid for medical expenses out of pocket? File a reimburse…" at bounding box center [719, 415] width 723 height 92
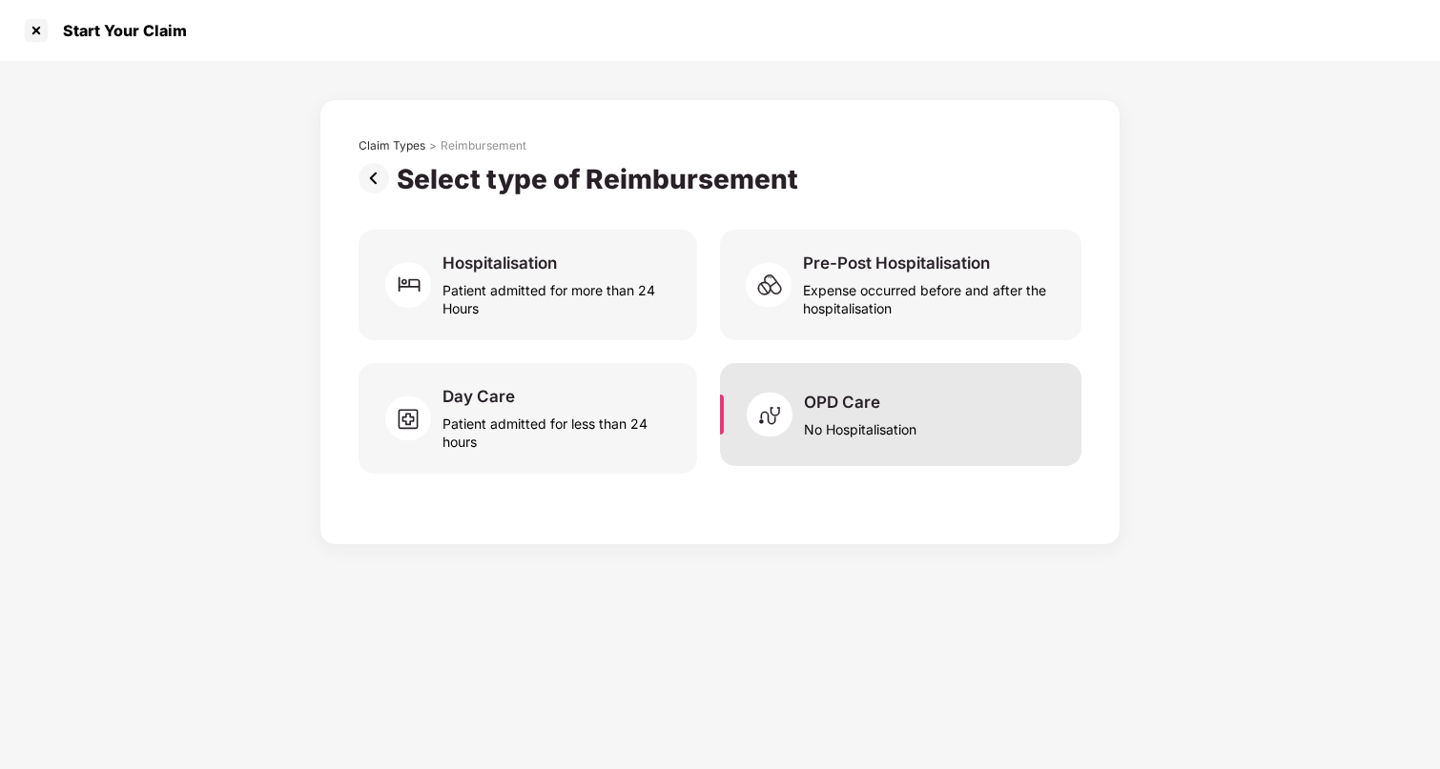
click at [876, 399] on div "OPD Care" at bounding box center [842, 402] width 76 height 21
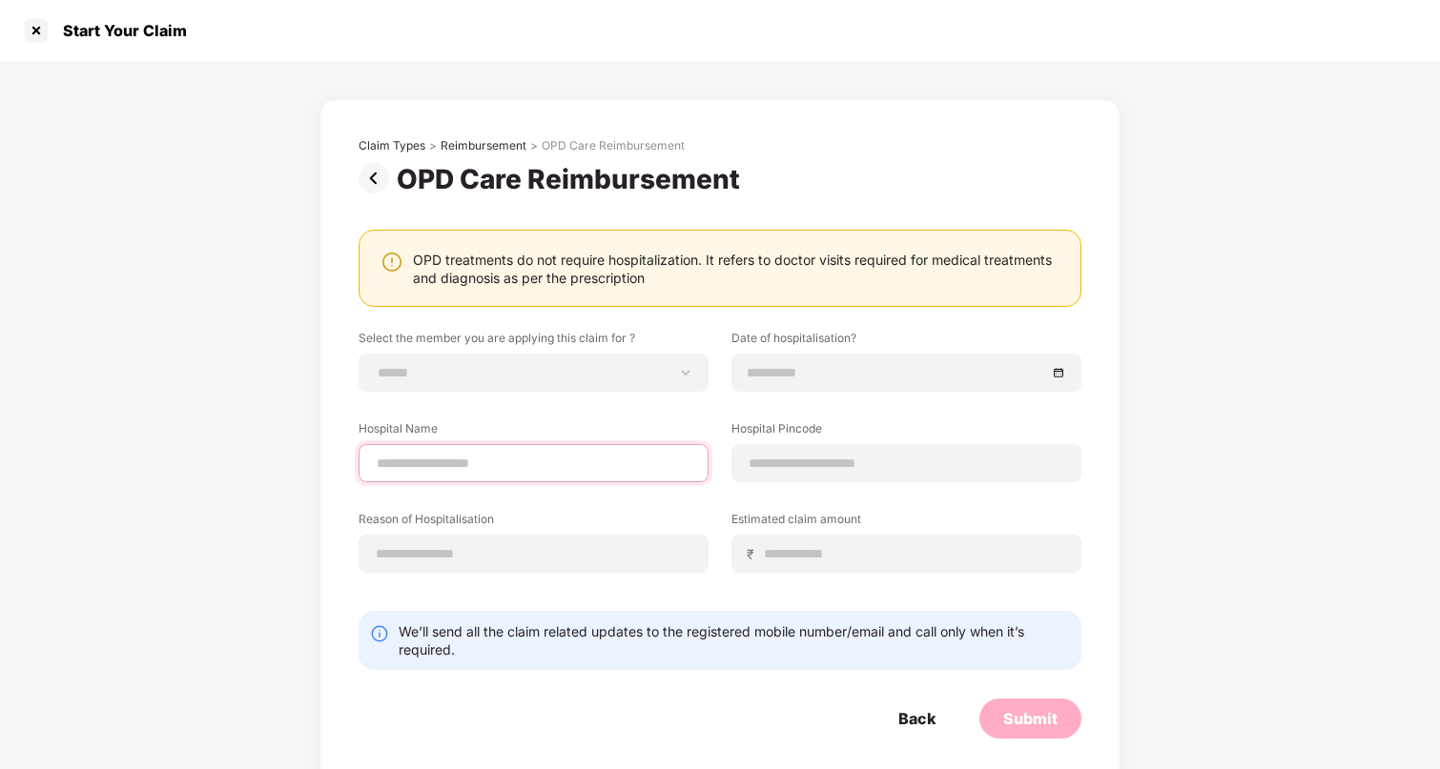
click at [468, 471] on input at bounding box center [533, 464] width 317 height 20
drag, startPoint x: 396, startPoint y: 464, endPoint x: 348, endPoint y: 465, distance: 47.7
click at [348, 465] on div "**********" at bounding box center [719, 443] width 801 height 688
drag, startPoint x: 451, startPoint y: 463, endPoint x: 487, endPoint y: 459, distance: 36.5
click at [487, 459] on input "**********" at bounding box center [533, 464] width 317 height 20
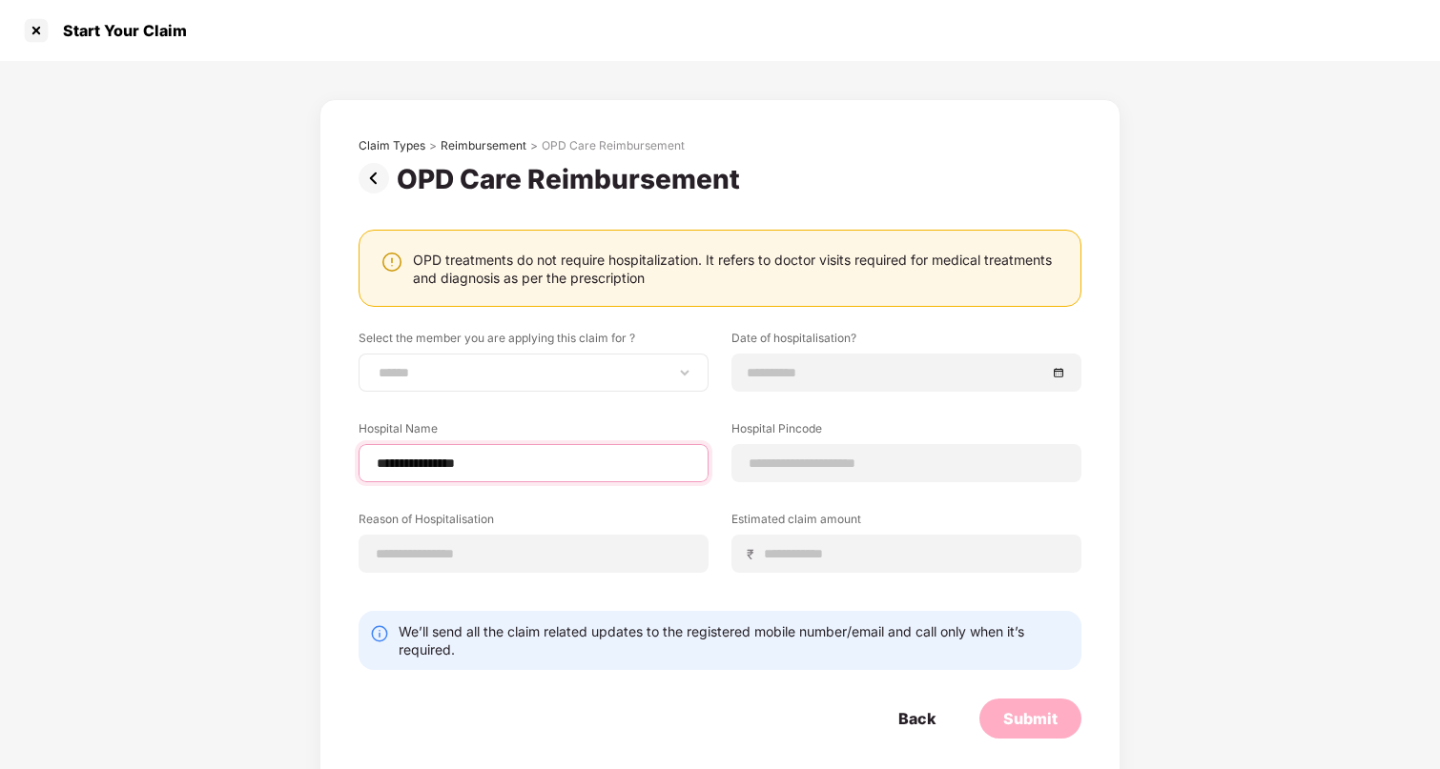
type input "**********"
click at [423, 378] on select "**********" at bounding box center [533, 372] width 317 height 15
select select "**********"
click at [375, 365] on select "**********" at bounding box center [533, 372] width 317 height 15
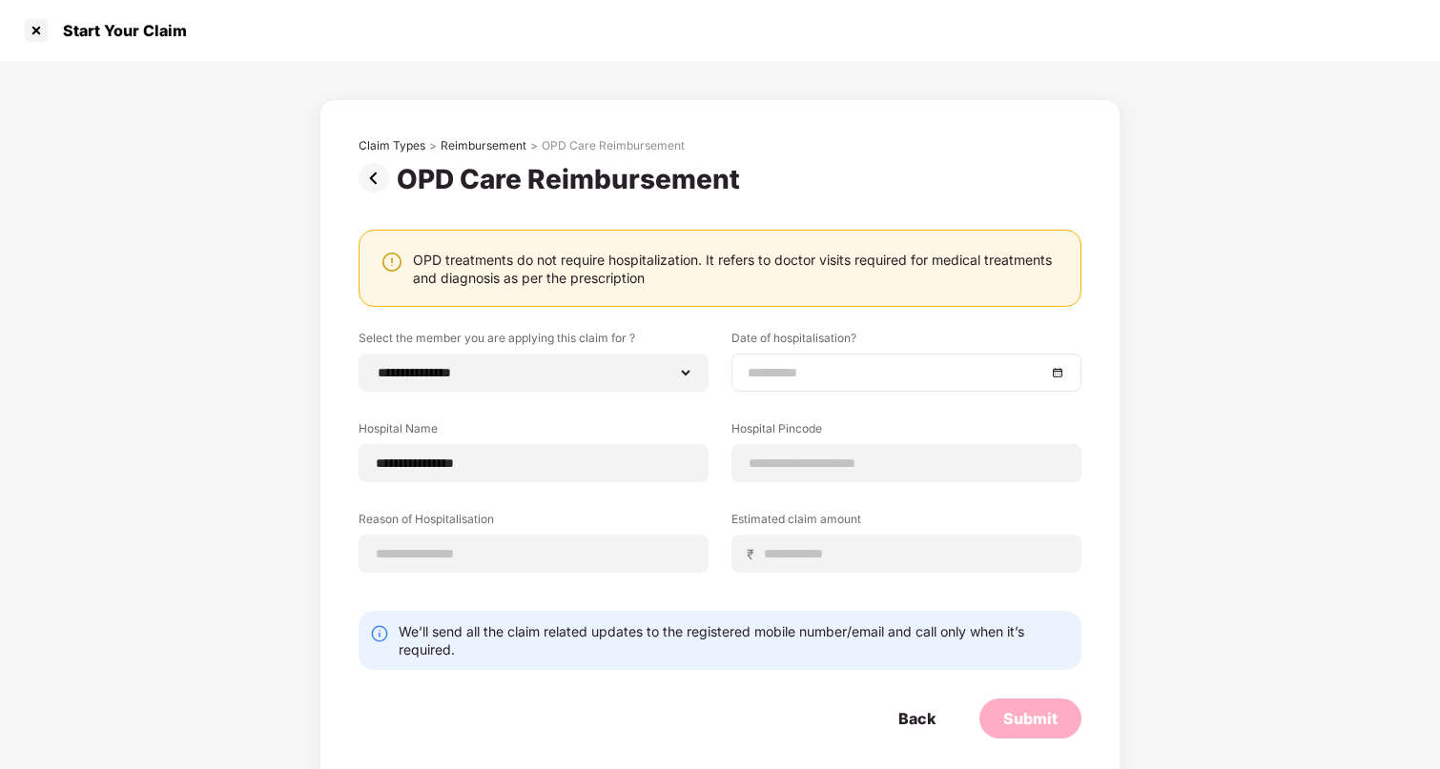
click at [753, 374] on input at bounding box center [896, 372] width 298 height 21
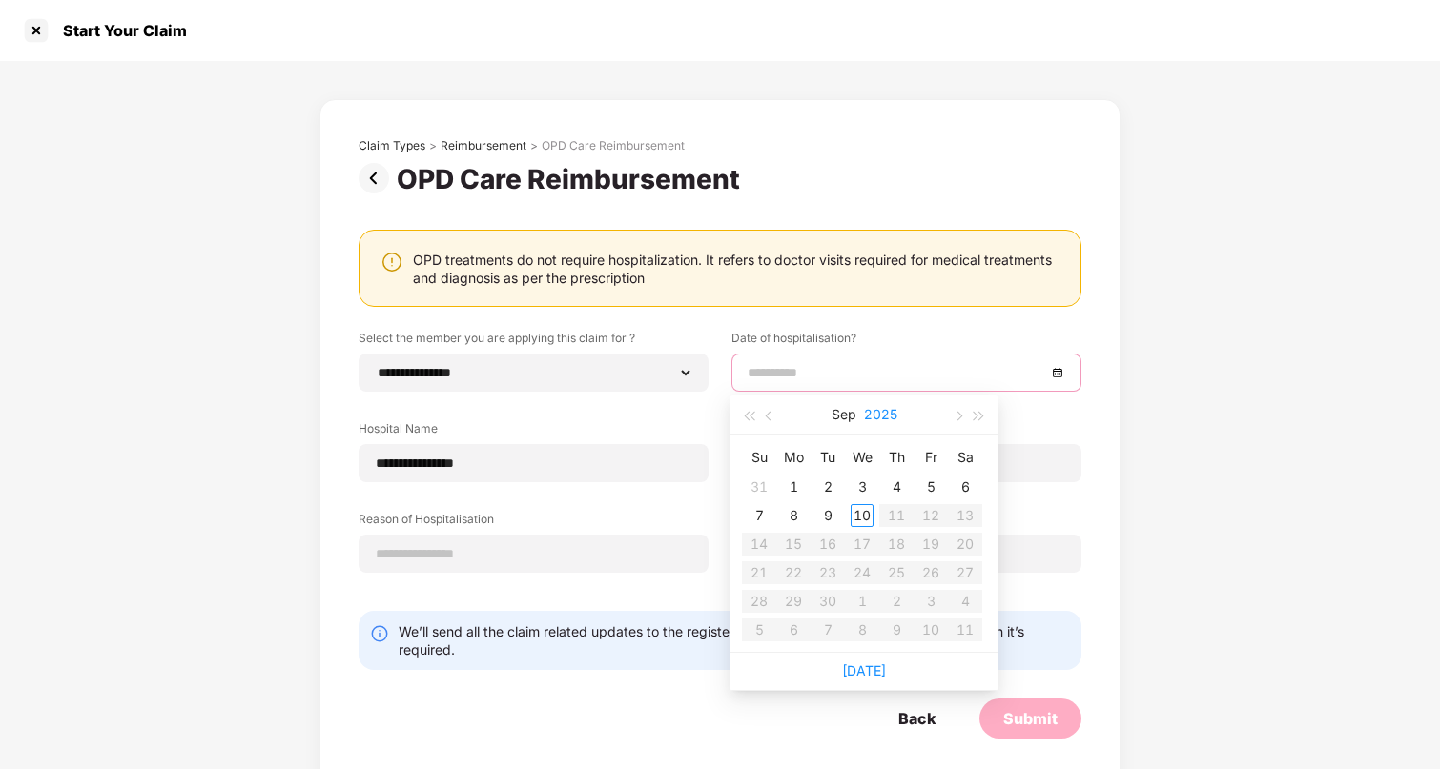
click at [880, 416] on button "2025" at bounding box center [880, 415] width 33 height 38
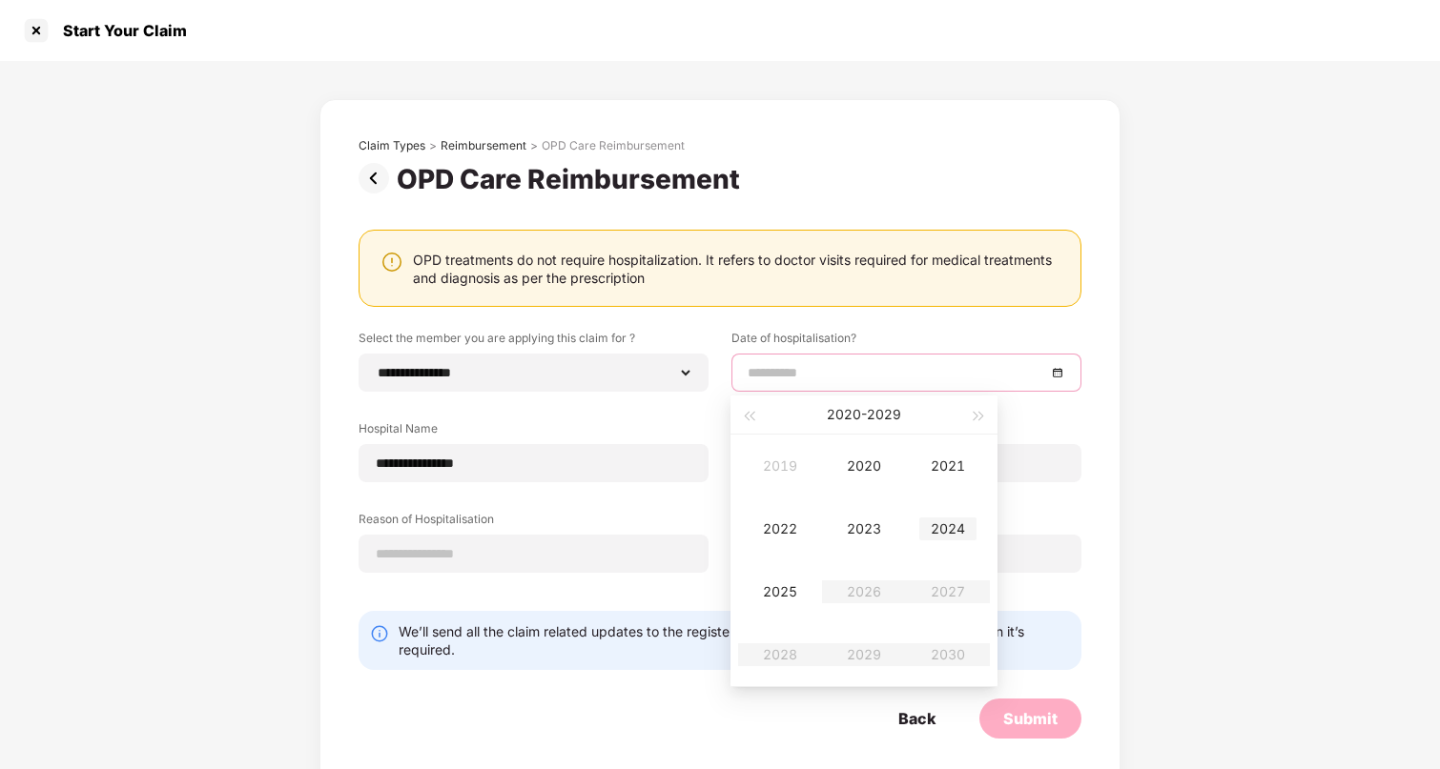
type input "**********"
click at [955, 532] on div "2024" at bounding box center [947, 529] width 57 height 23
type input "**********"
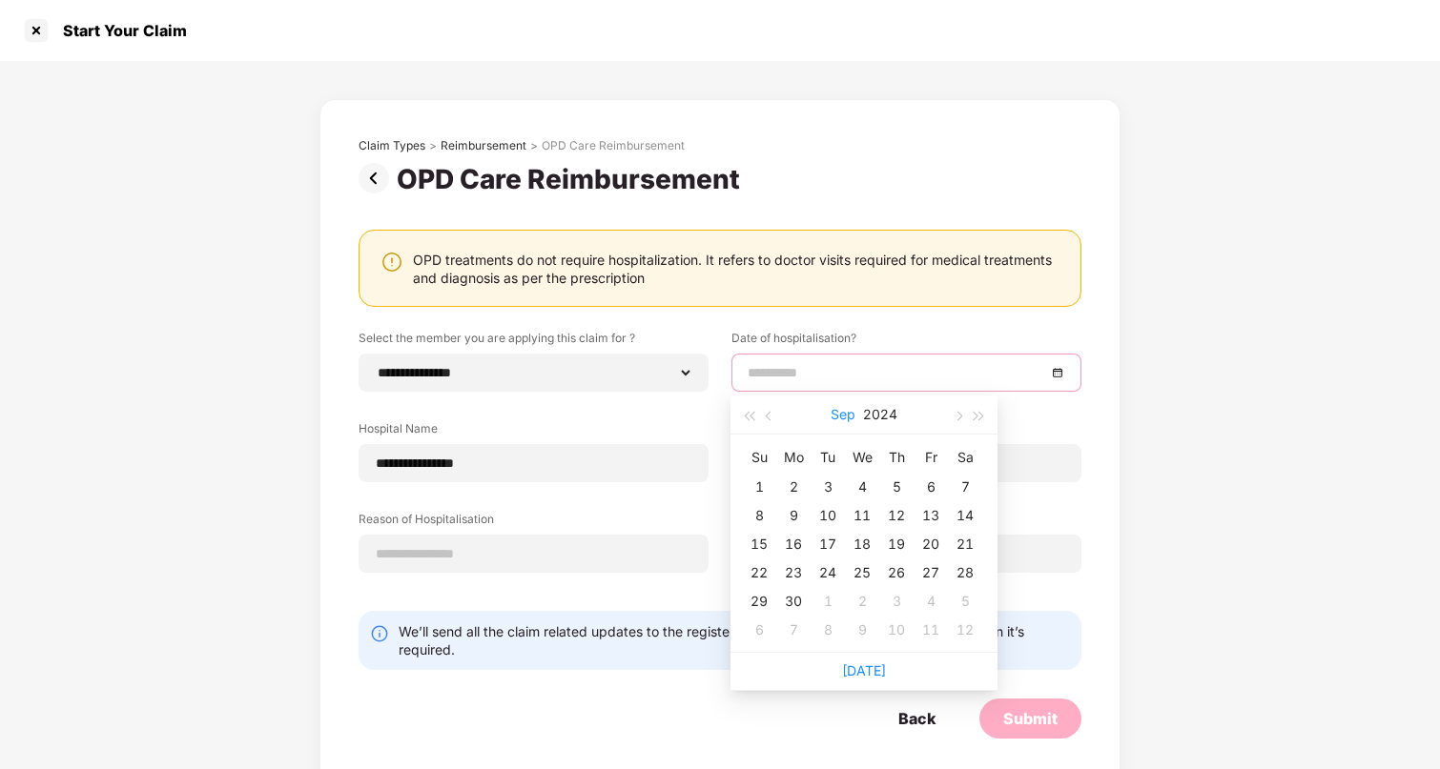
click at [847, 419] on button "Sep" at bounding box center [842, 415] width 25 height 38
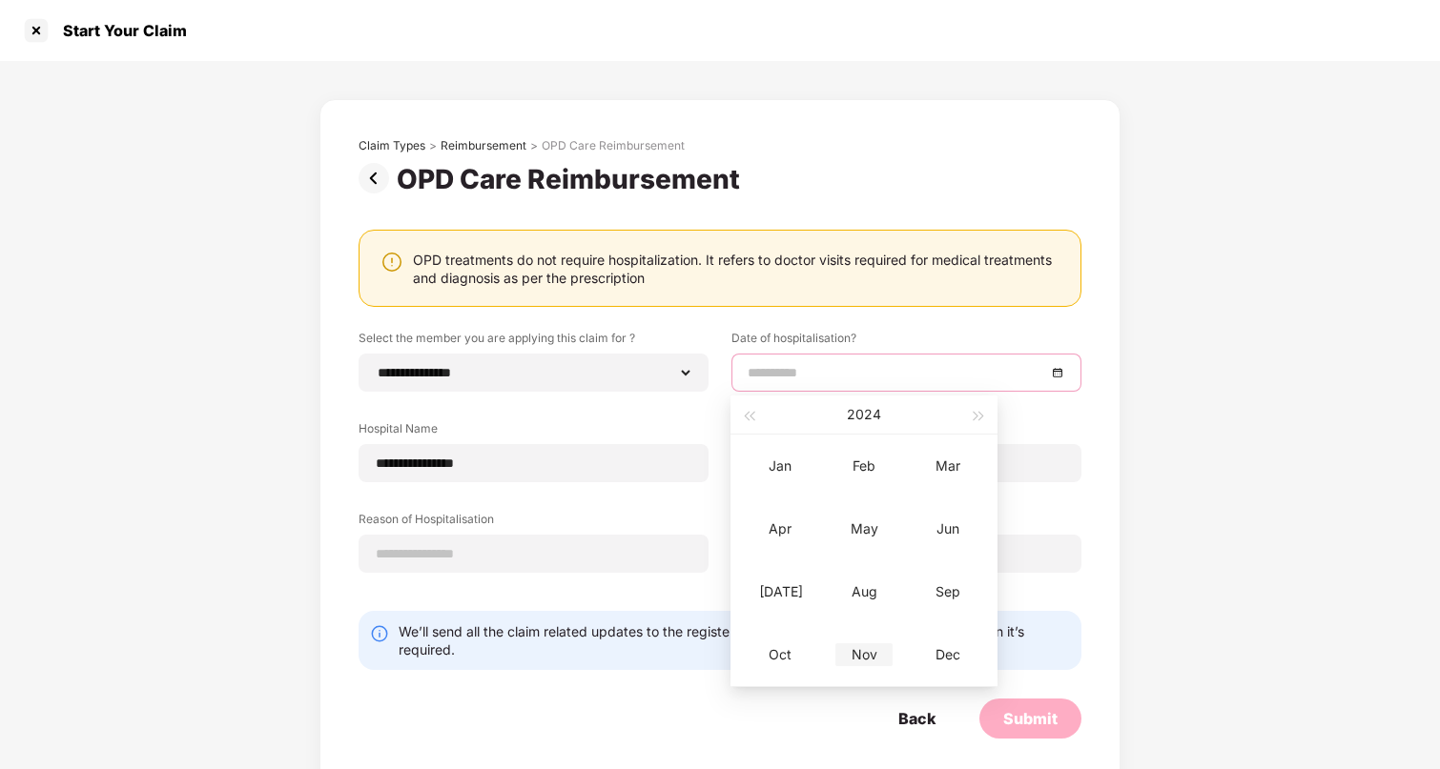
type input "**********"
click at [873, 657] on div "Nov" at bounding box center [863, 654] width 57 height 23
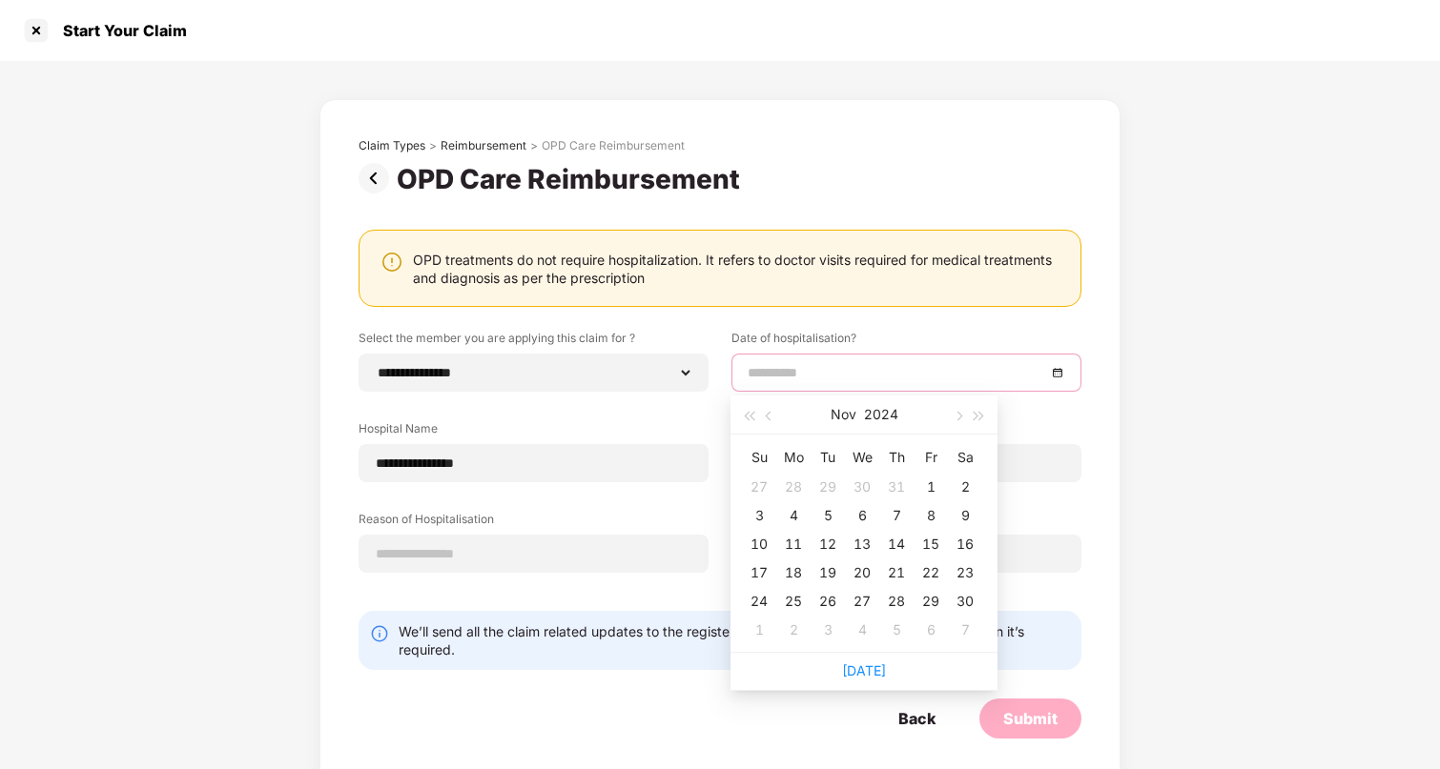
type input "**********"
click at [760, 602] on div "24" at bounding box center [758, 601] width 23 height 23
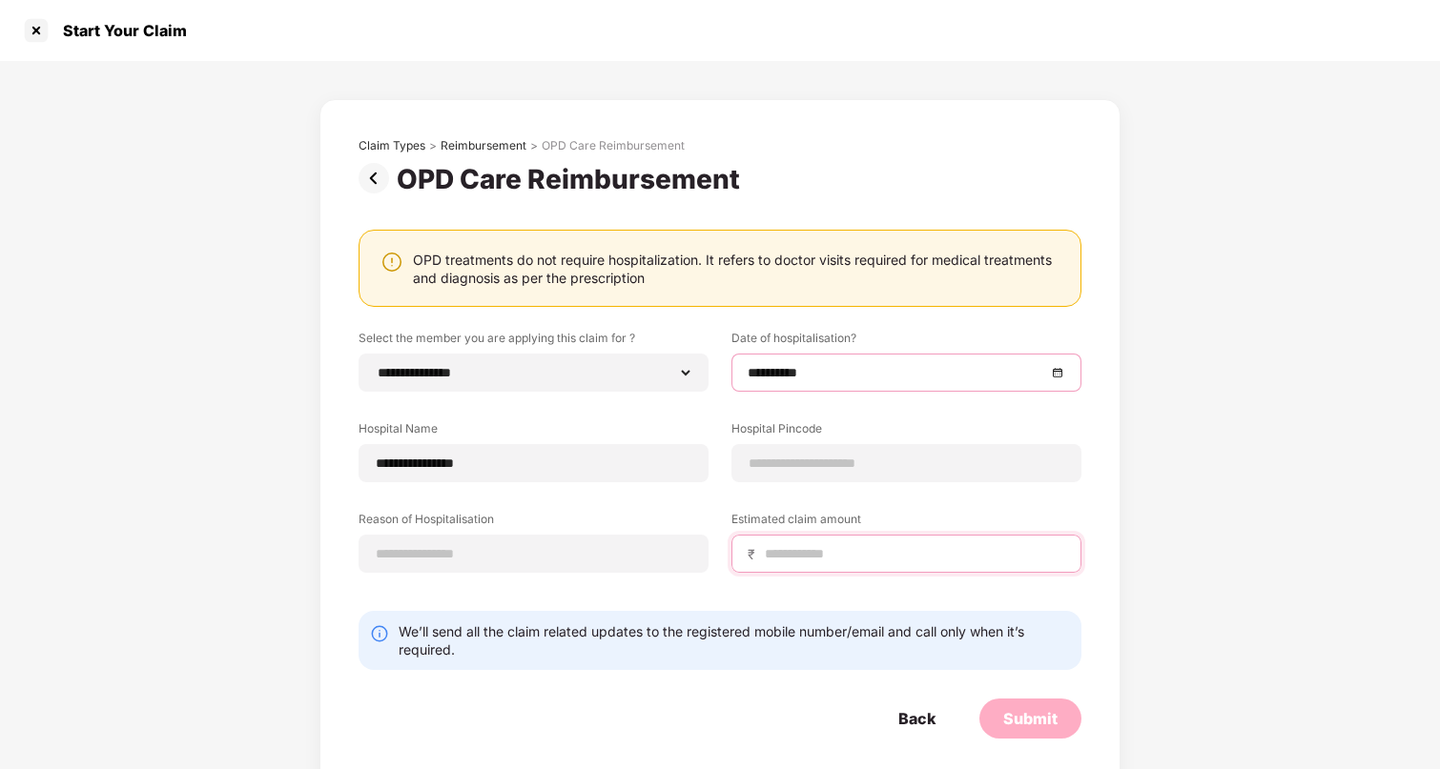
click at [816, 547] on input at bounding box center [914, 554] width 302 height 20
type input "*****"
click at [496, 554] on input at bounding box center [533, 554] width 317 height 20
type input "**********"
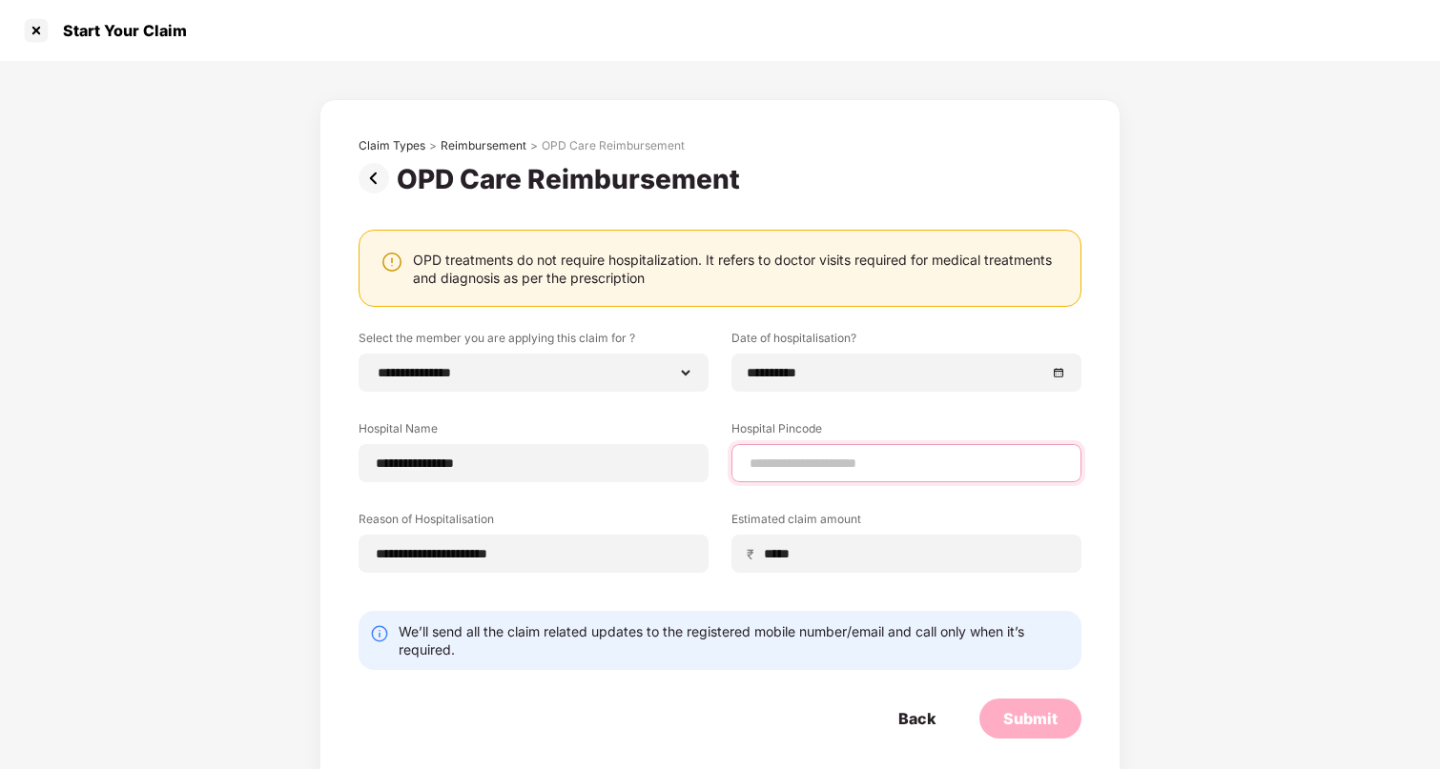
click at [904, 456] on input at bounding box center [905, 464] width 317 height 20
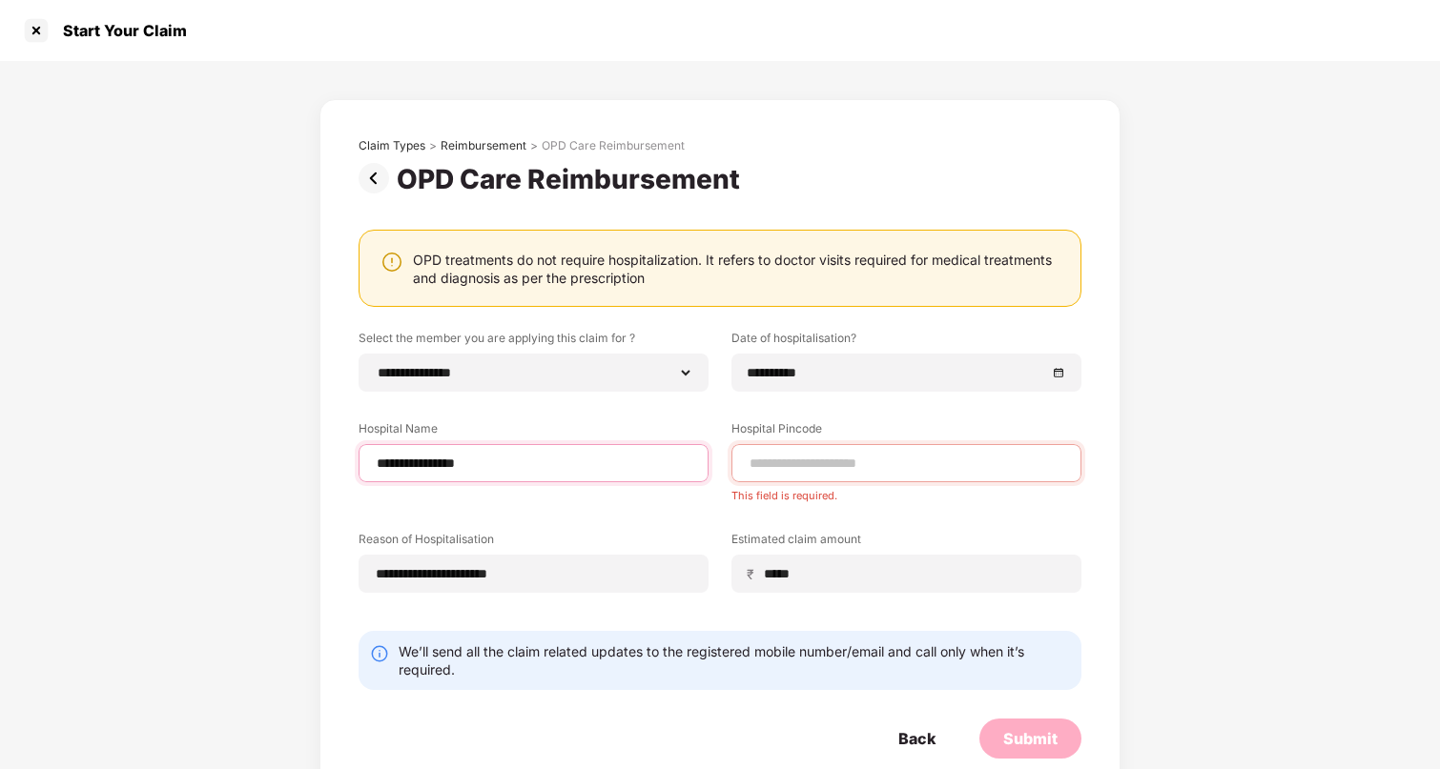
click at [382, 462] on input "**********" at bounding box center [533, 464] width 317 height 20
type input "**********"
click at [791, 467] on input at bounding box center [905, 464] width 317 height 20
type input "******"
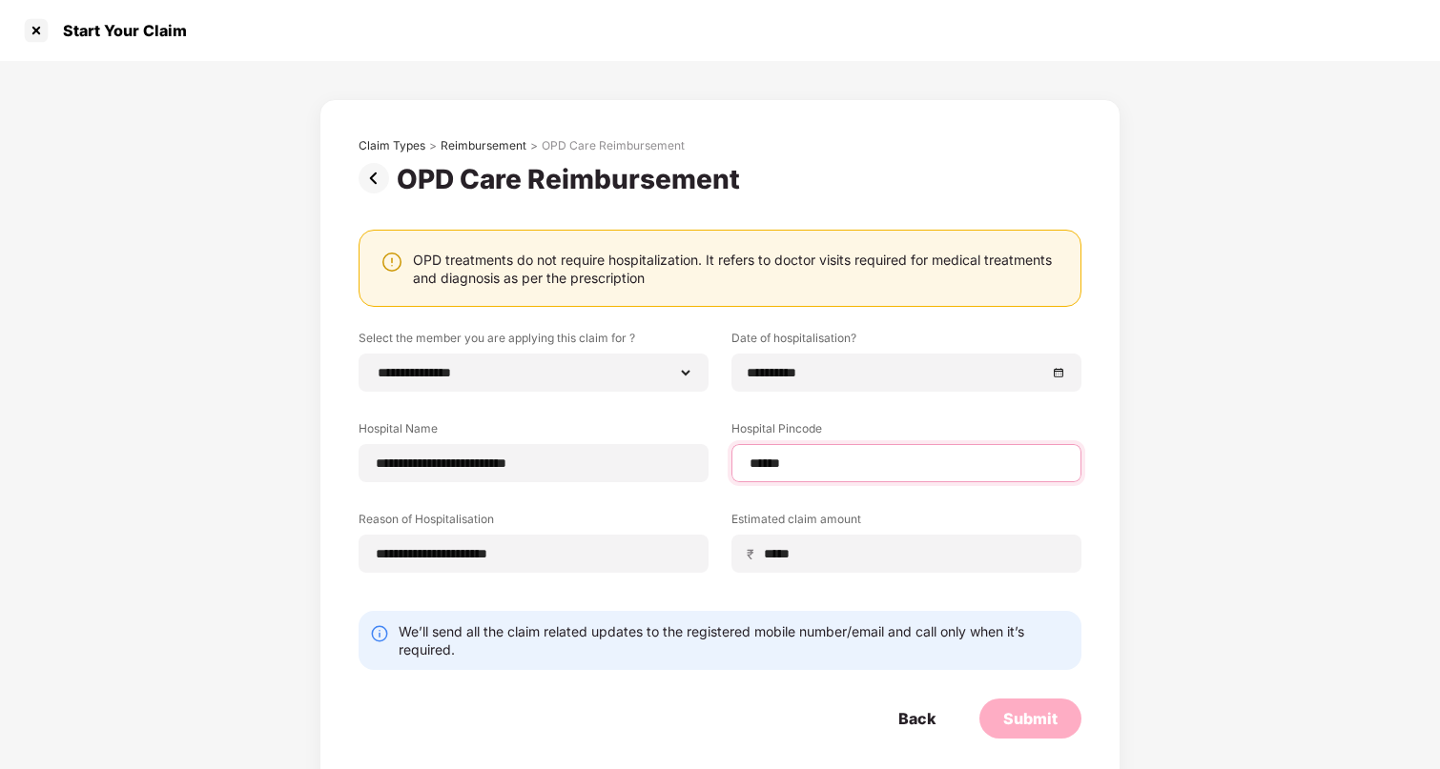
select select "*********"
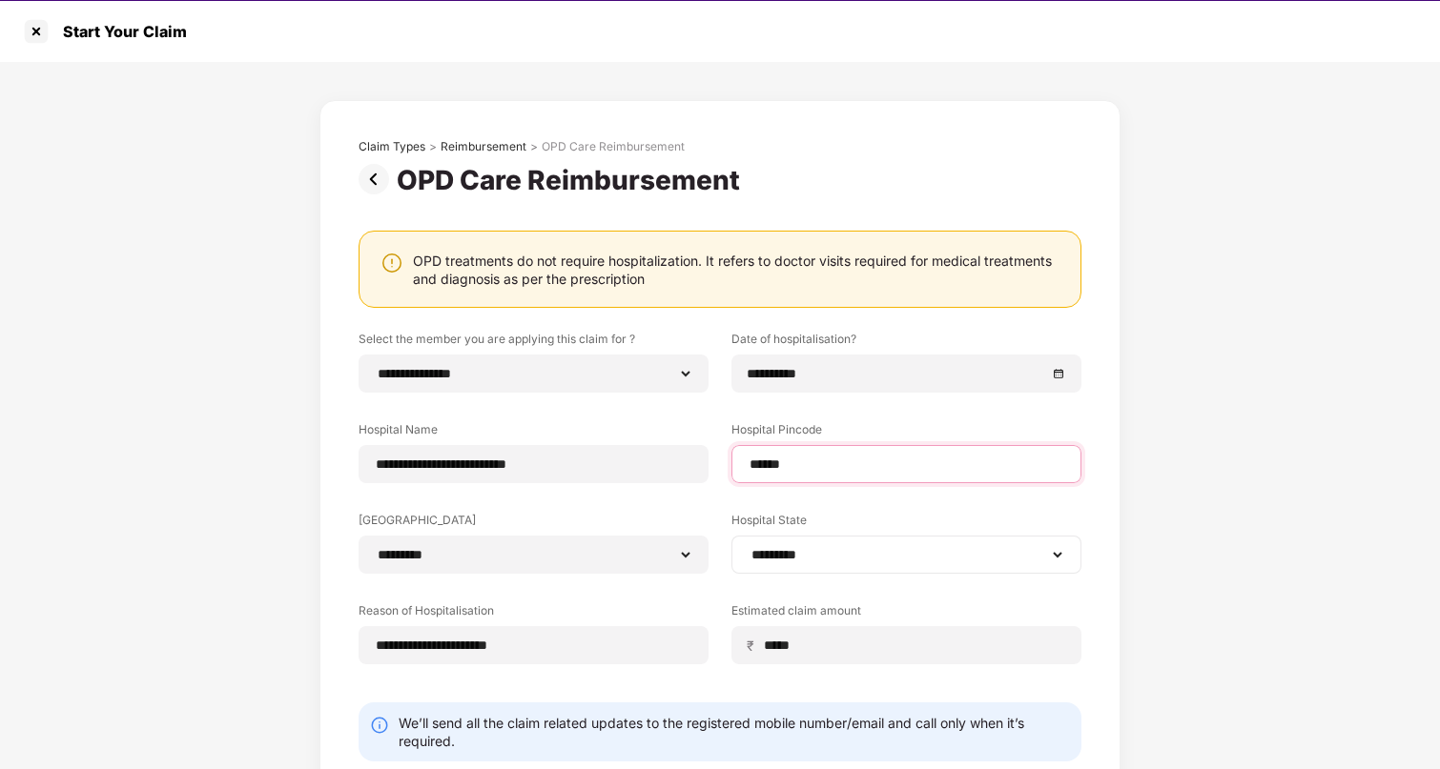
scroll to position [109, 0]
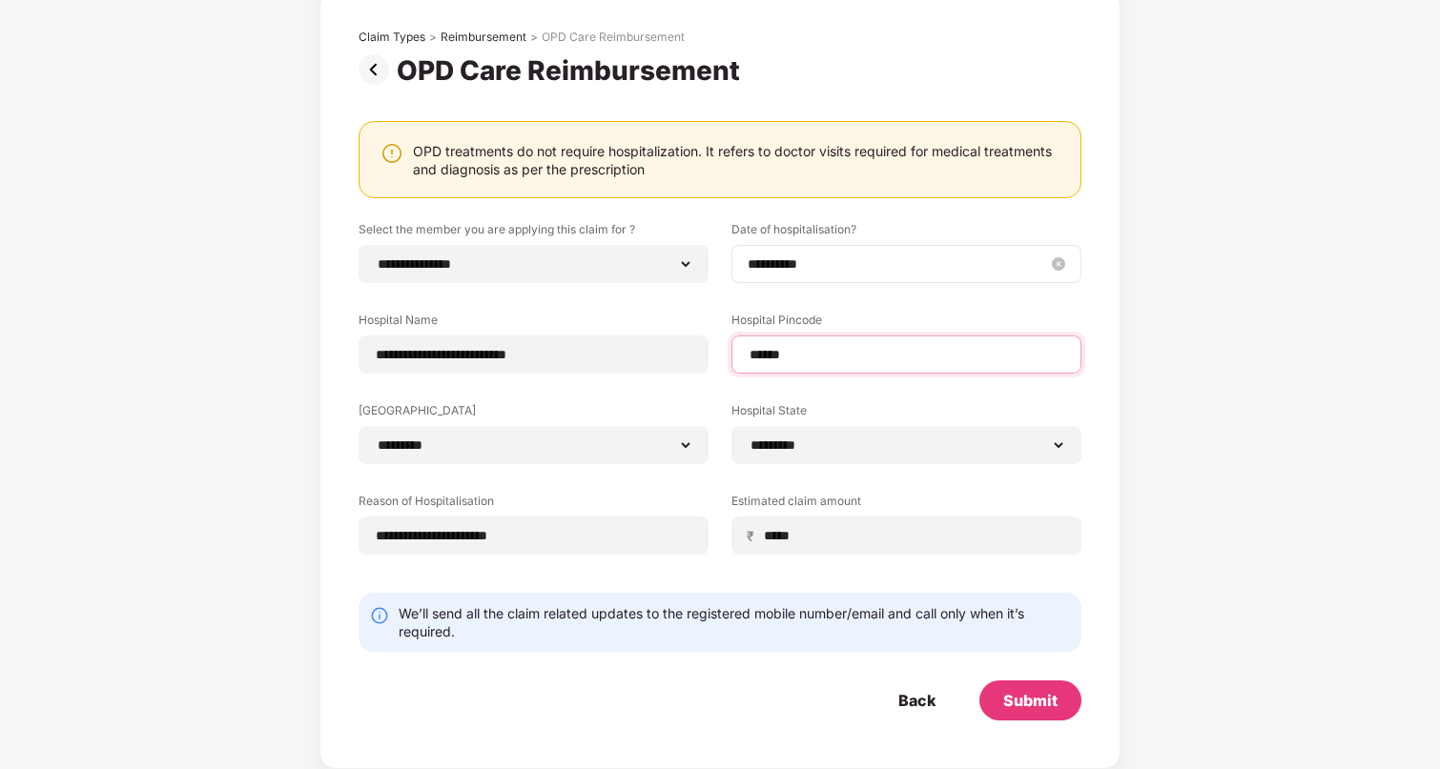
type input "******"
click at [756, 268] on input "**********" at bounding box center [896, 264] width 298 height 21
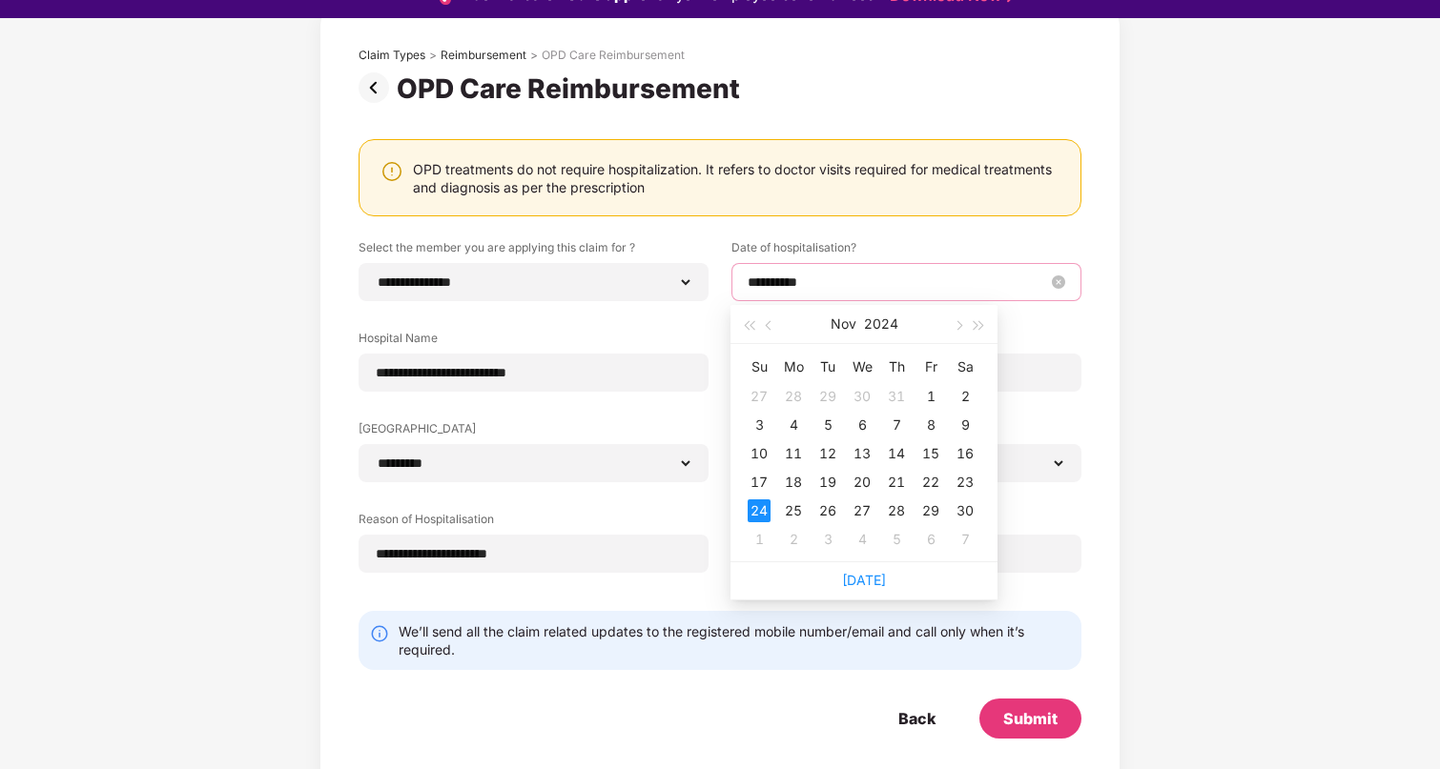
scroll to position [0, 0]
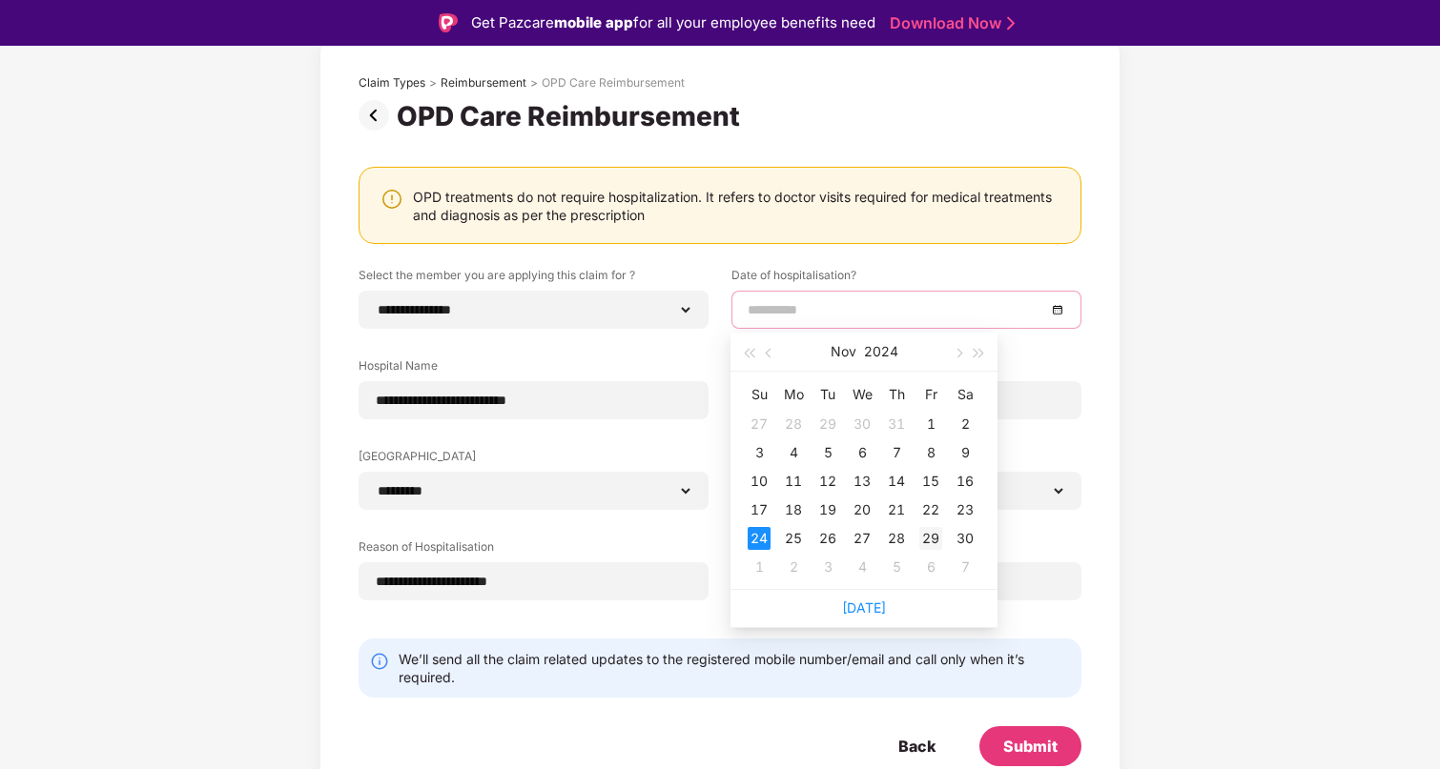
click at [933, 538] on div "29" at bounding box center [930, 538] width 23 height 23
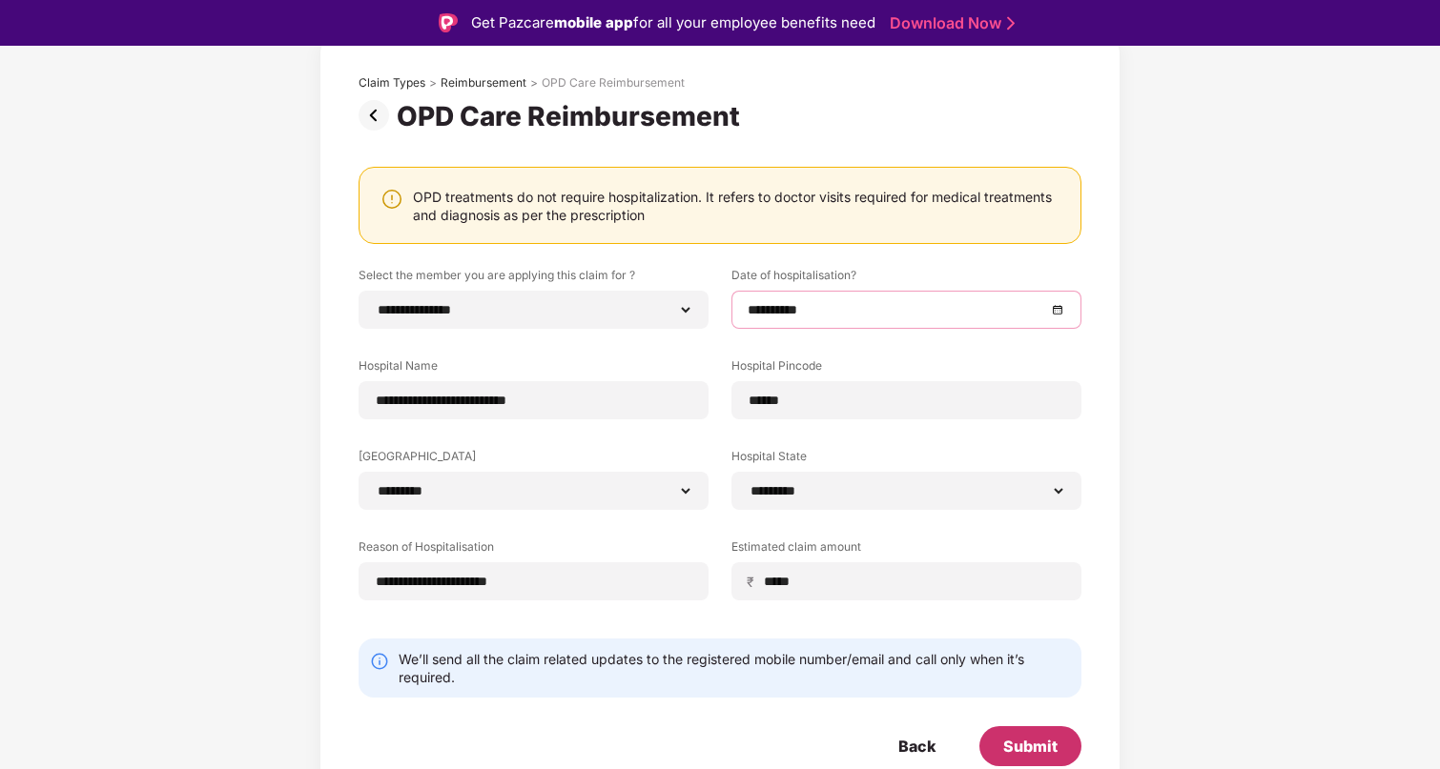
click at [1040, 741] on div "Submit" at bounding box center [1030, 746] width 54 height 21
click at [749, 311] on input "**********" at bounding box center [896, 309] width 298 height 21
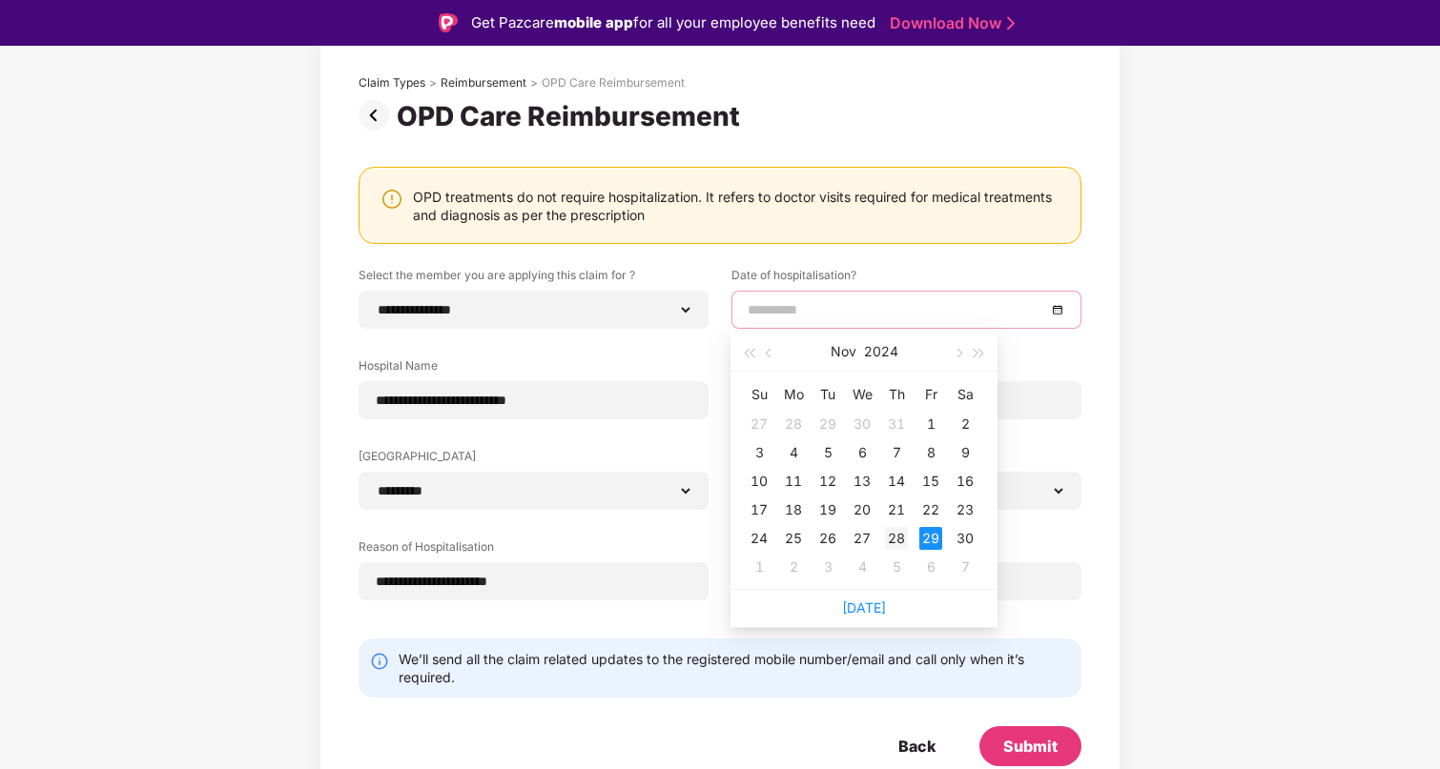
click at [908, 537] on td "28" at bounding box center [896, 538] width 34 height 29
click at [753, 313] on input "**********" at bounding box center [896, 309] width 298 height 21
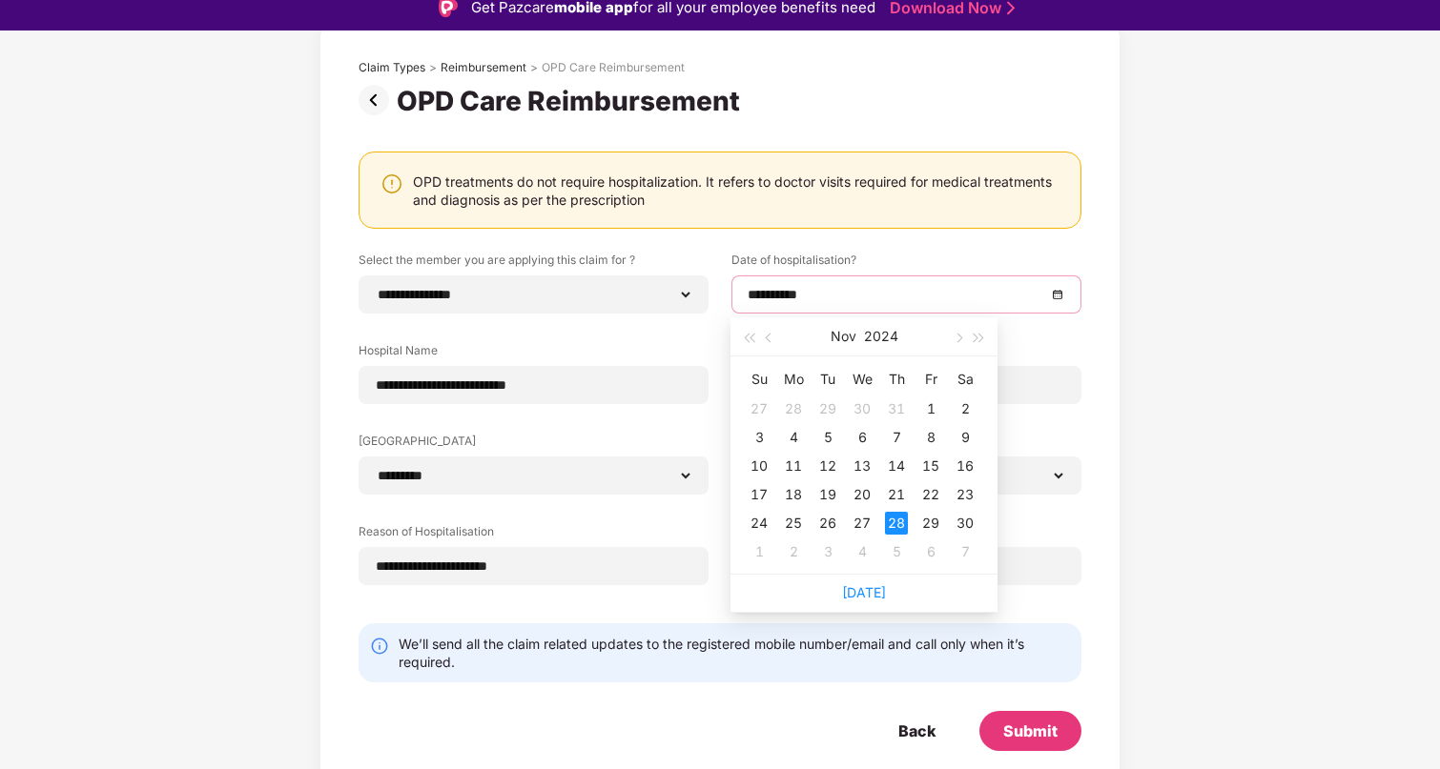
scroll to position [16, 0]
type input "**********"
click at [896, 522] on div "28" at bounding box center [896, 522] width 23 height 23
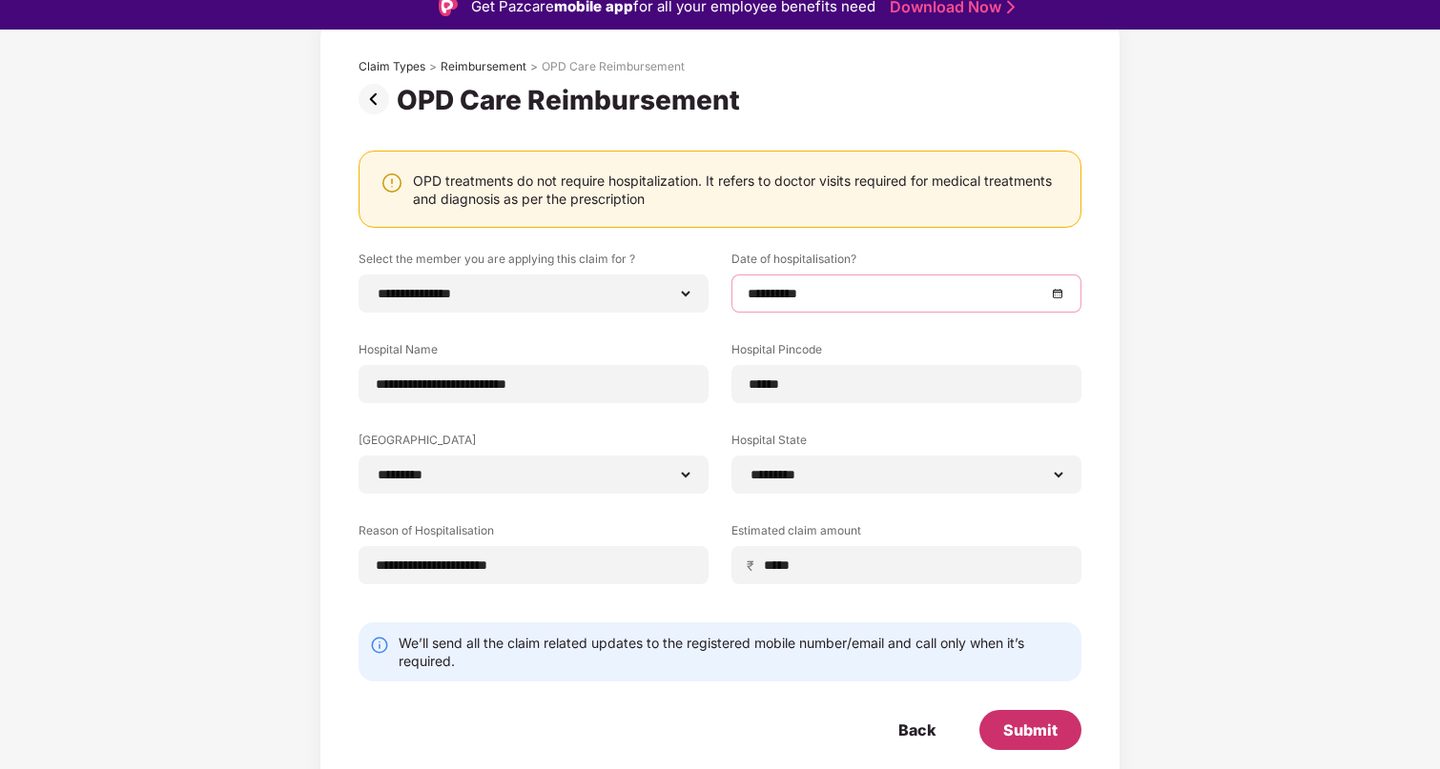
click at [1053, 725] on div "Submit" at bounding box center [1030, 730] width 54 height 21
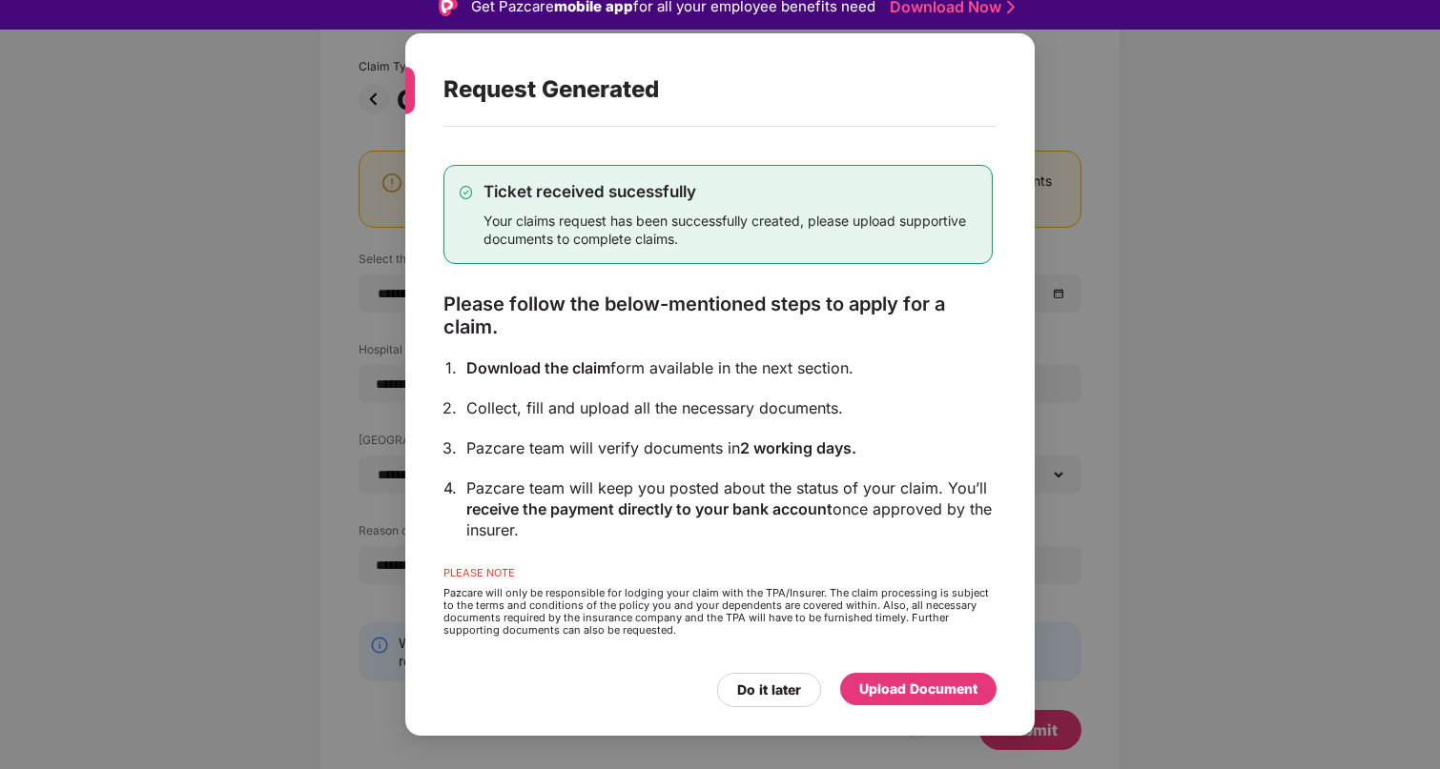
click at [965, 689] on div "Upload Document" at bounding box center [918, 689] width 118 height 21
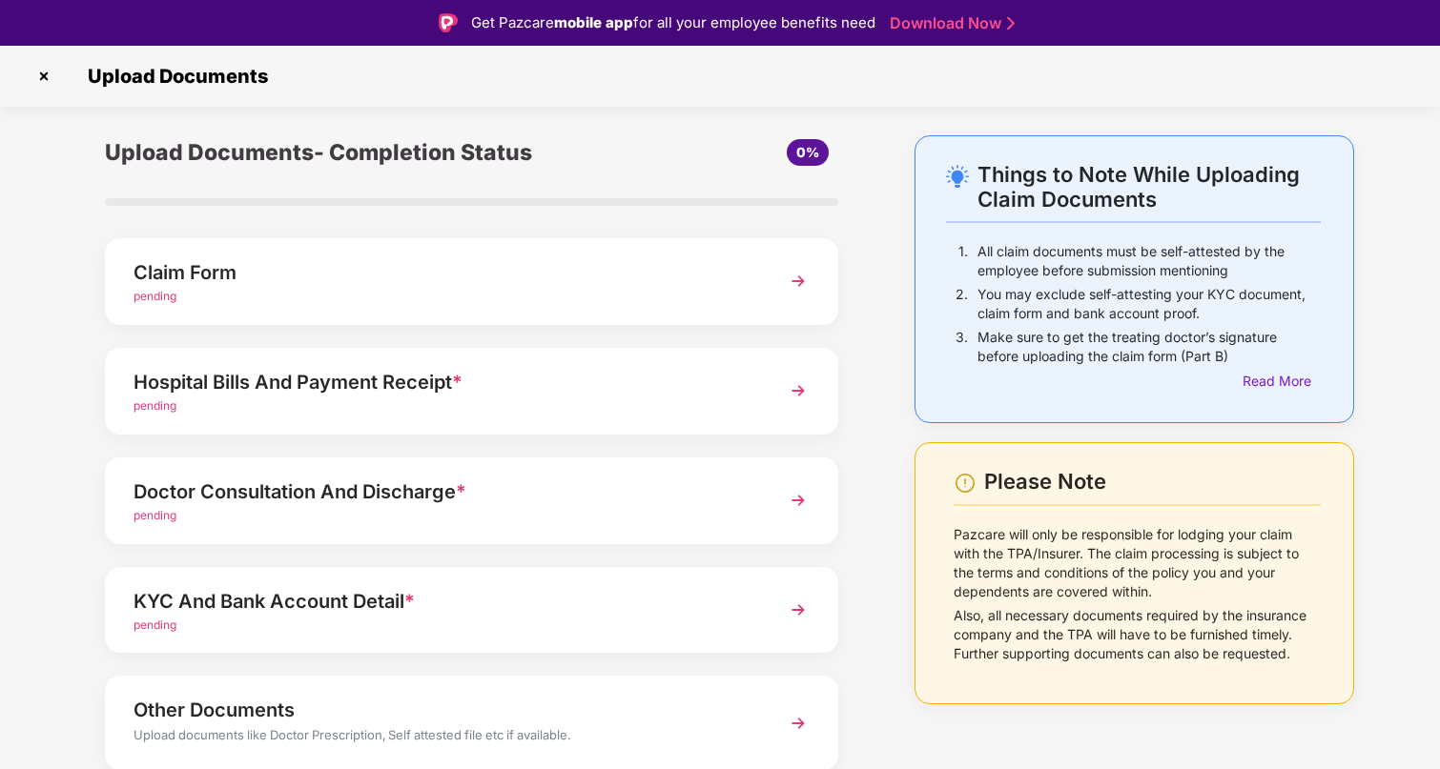
scroll to position [1, 0]
click at [263, 382] on div "Hospital Bills And Payment Receipt *" at bounding box center [443, 381] width 620 height 31
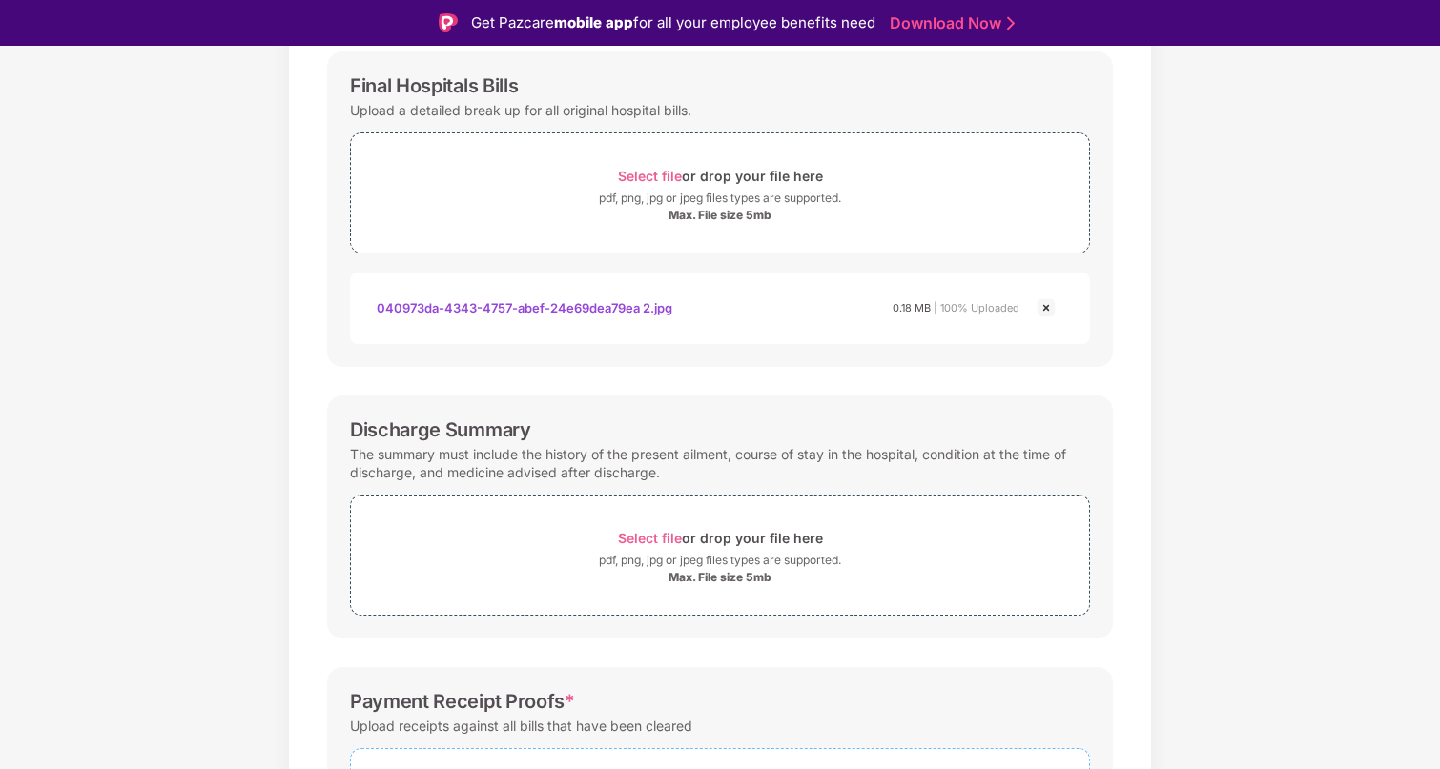
scroll to position [216, 0]
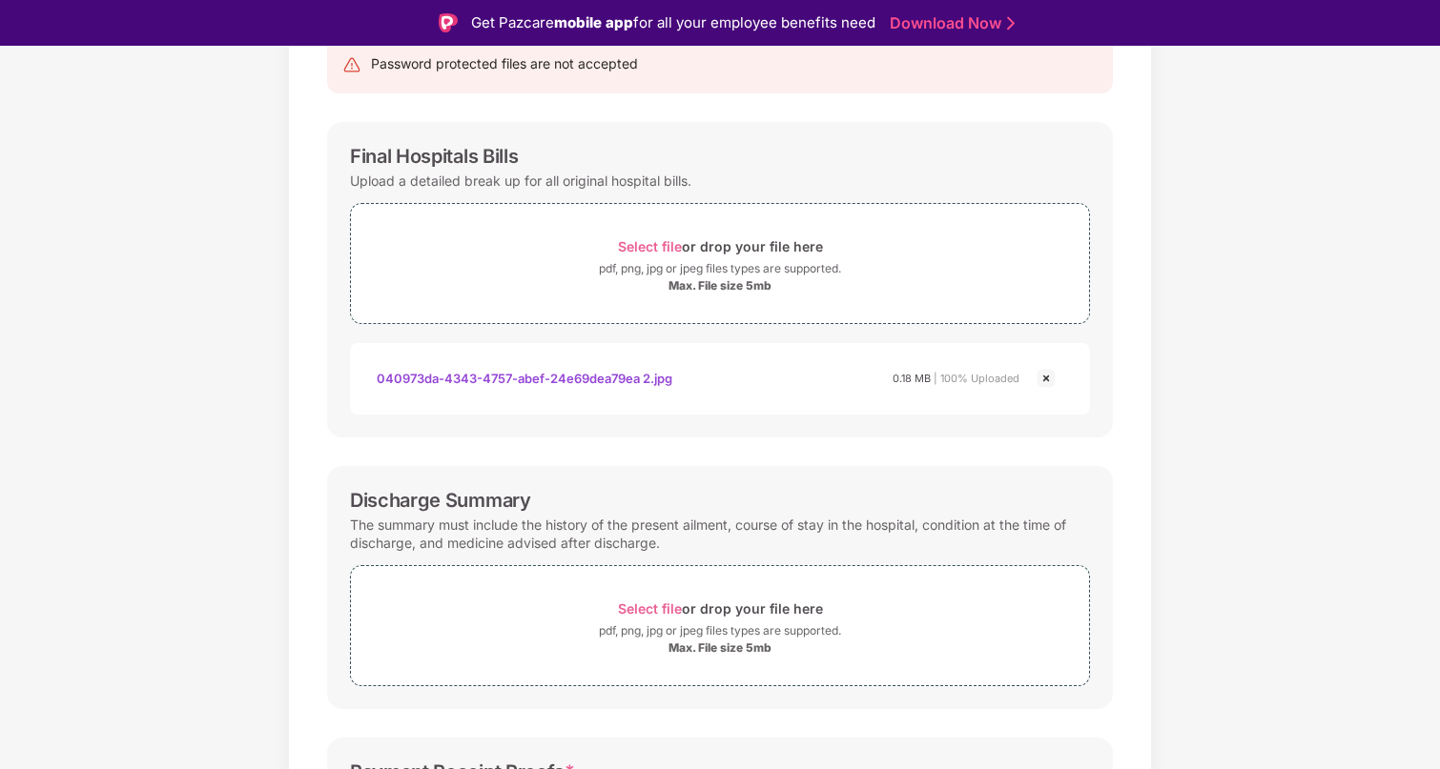
click at [1051, 378] on img at bounding box center [1045, 378] width 23 height 23
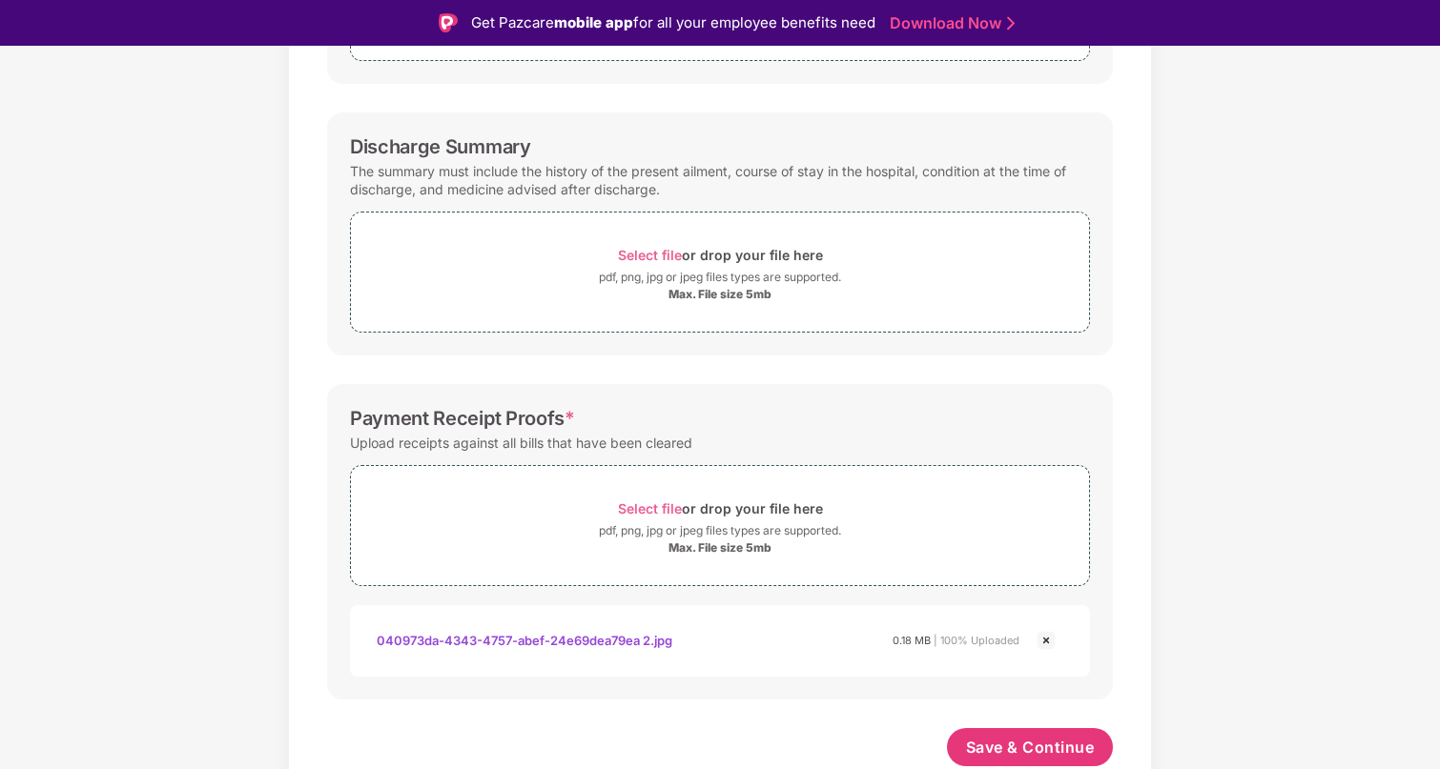
scroll to position [480, 0]
click at [1013, 737] on span "Save & Continue" at bounding box center [1030, 747] width 129 height 21
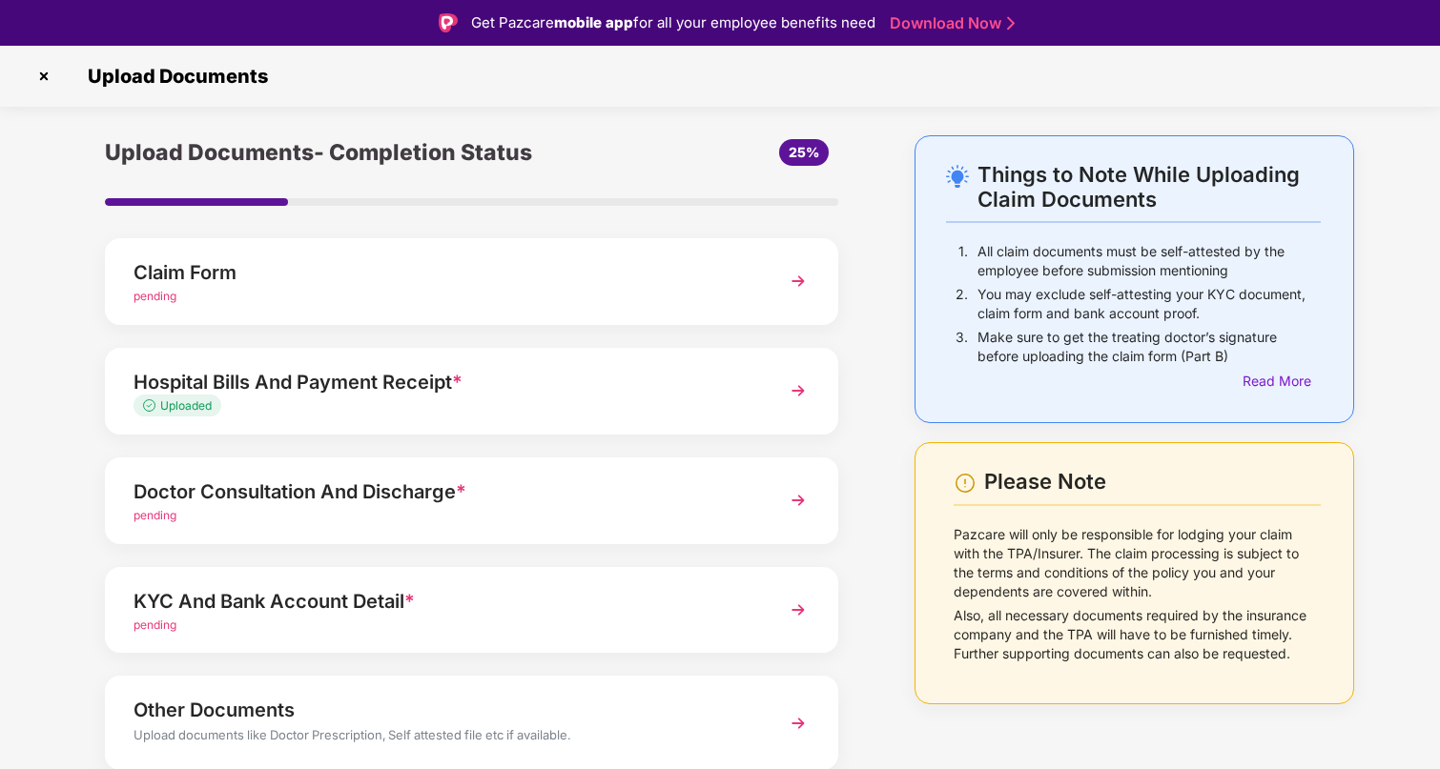
scroll to position [73, 0]
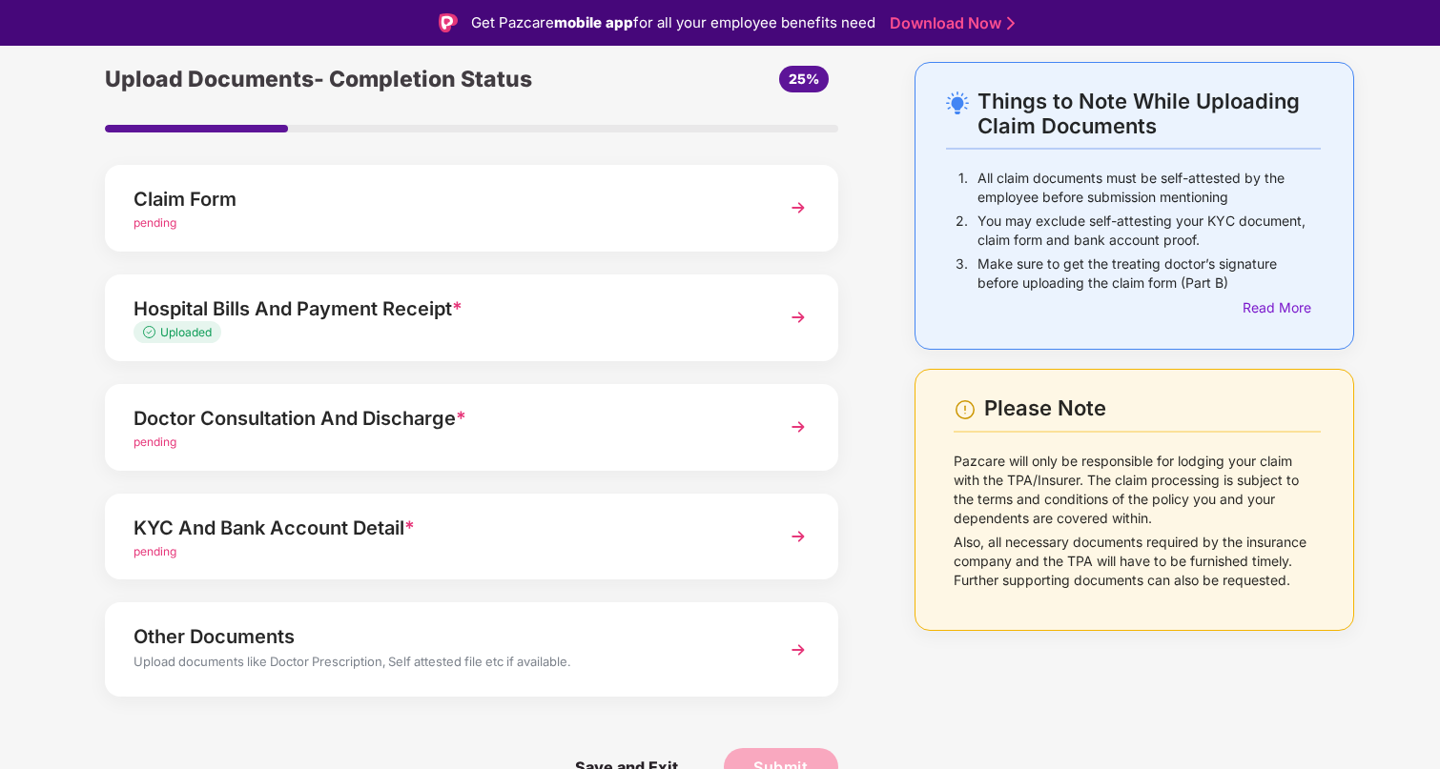
click at [269, 437] on div "pending" at bounding box center [443, 443] width 620 height 18
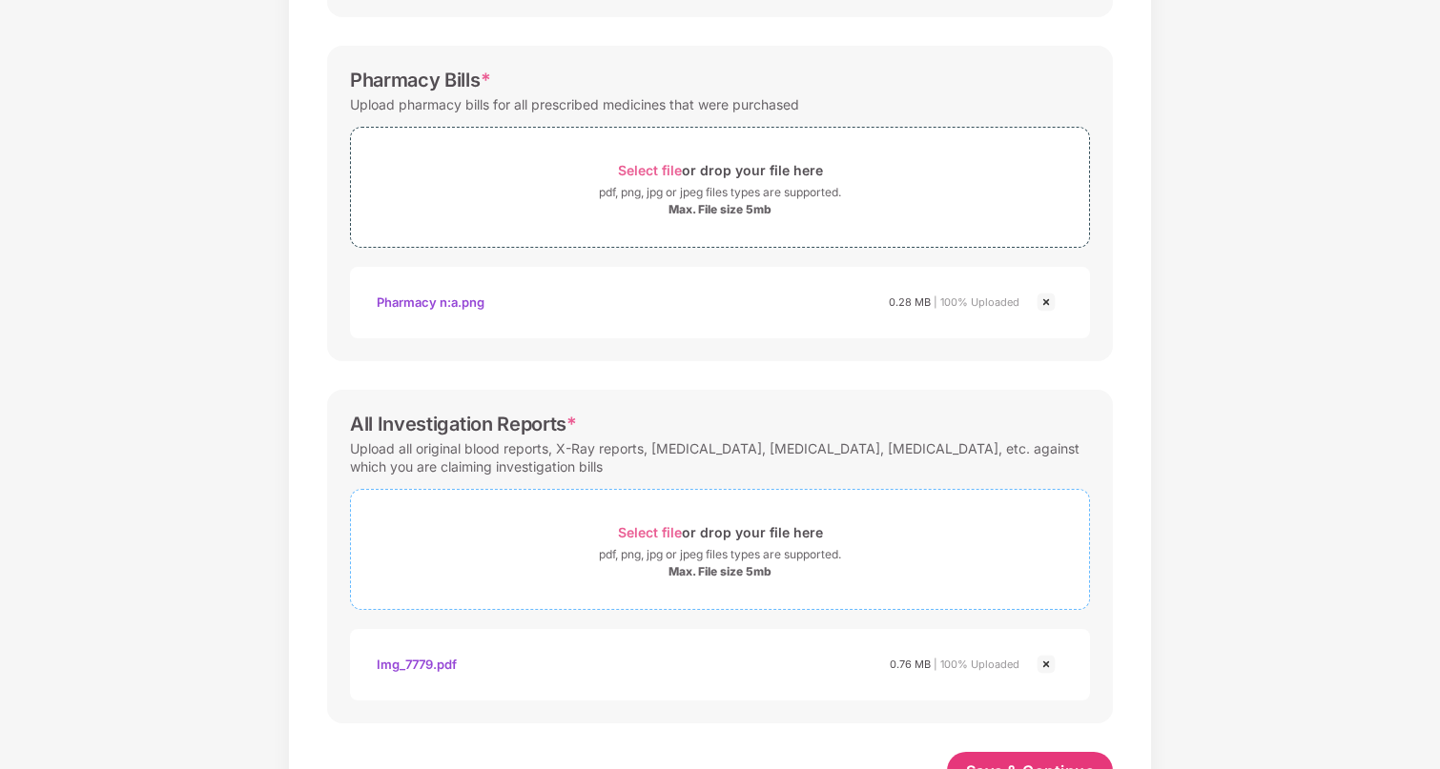
scroll to position [570, 0]
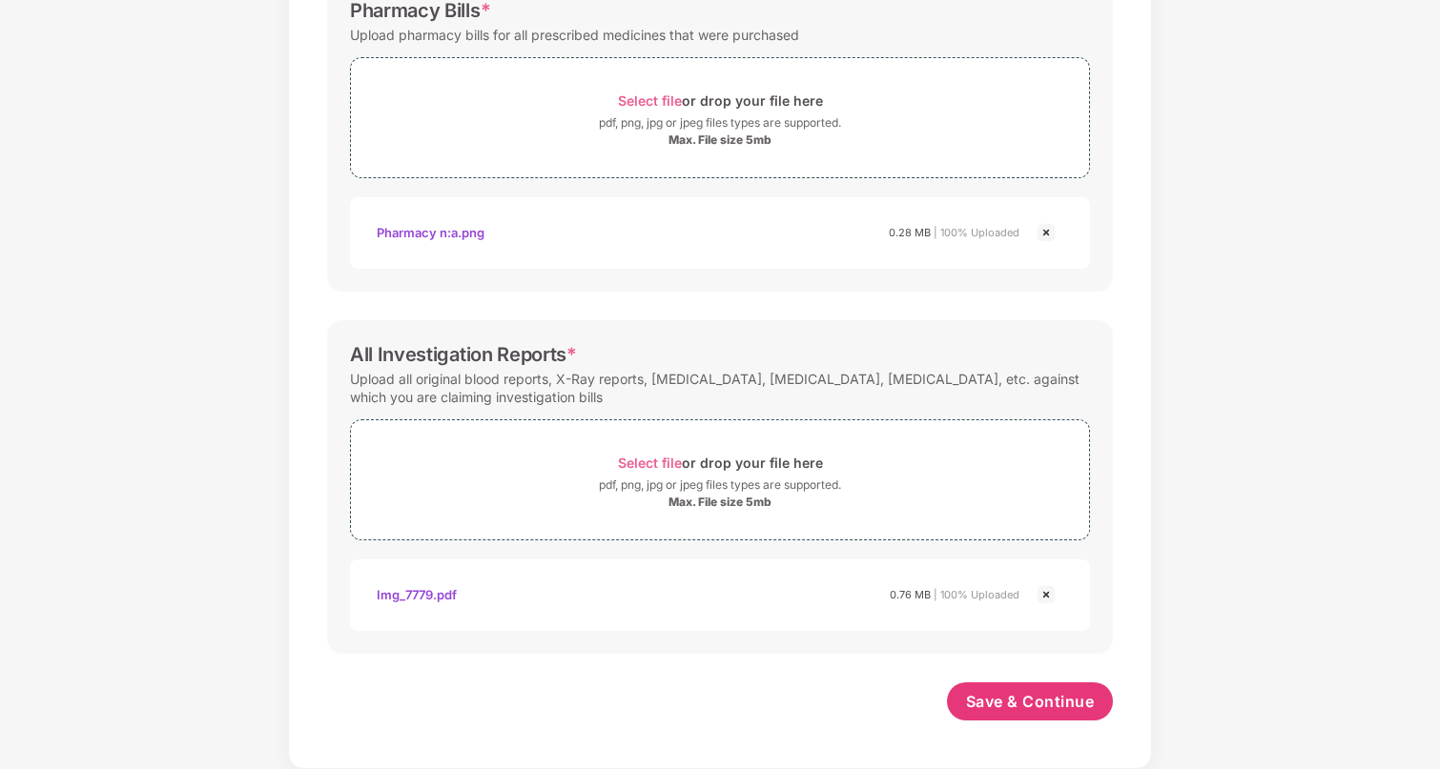
click at [448, 594] on div "Img_7779.pdf" at bounding box center [417, 595] width 80 height 32
click at [1044, 595] on img at bounding box center [1045, 594] width 23 height 23
click at [1011, 707] on span "Save & Continue" at bounding box center [1030, 701] width 129 height 21
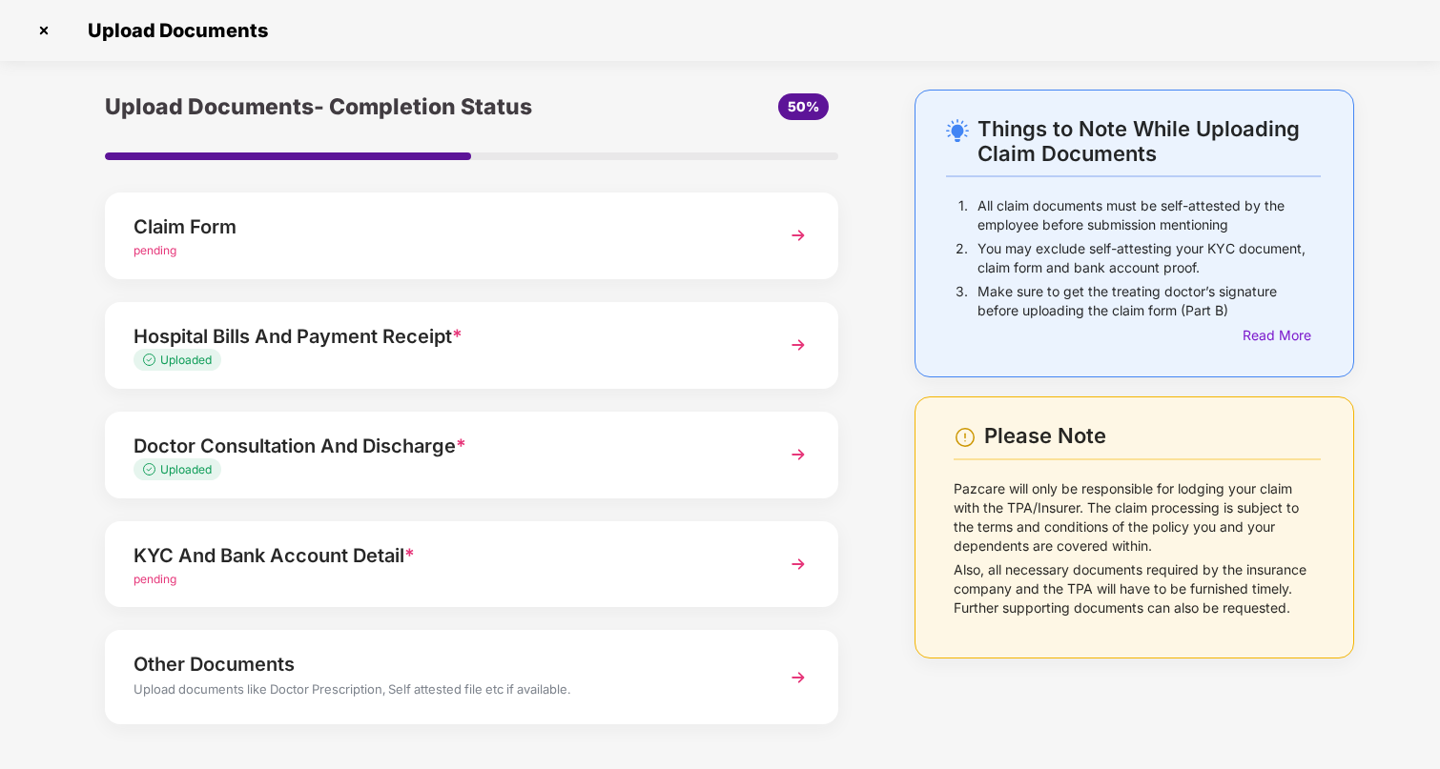
scroll to position [73, 0]
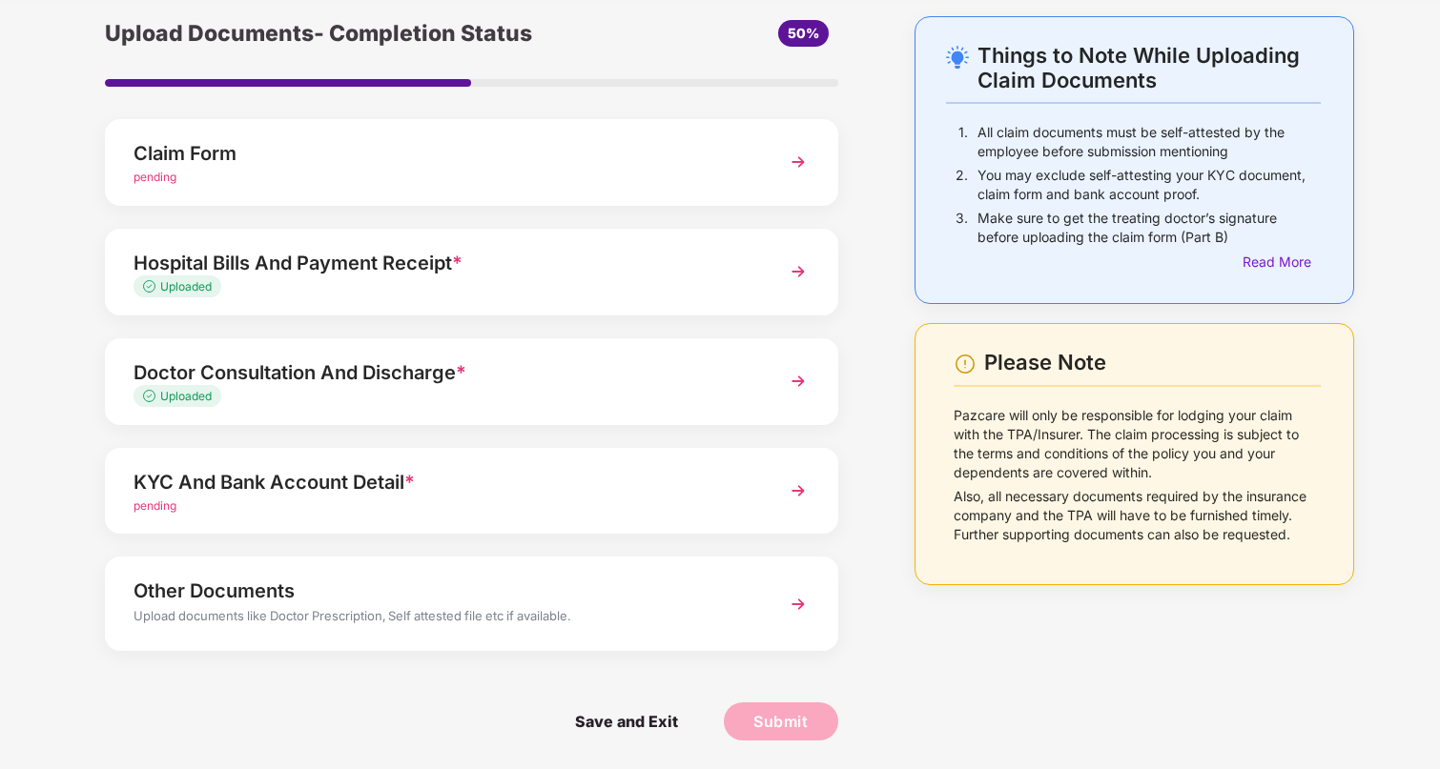
click at [374, 483] on div "KYC And Bank Account Detail *" at bounding box center [443, 482] width 620 height 31
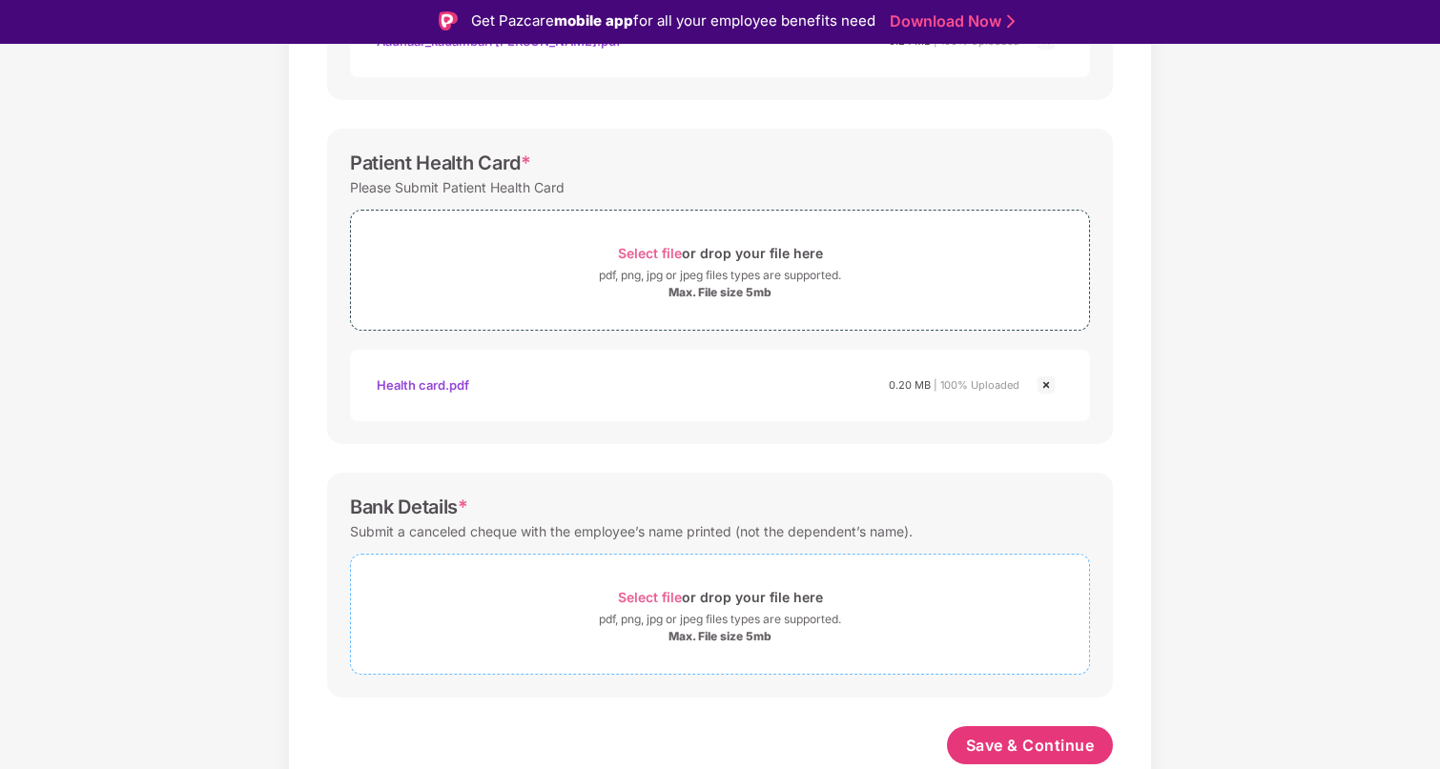
scroll to position [1, 0]
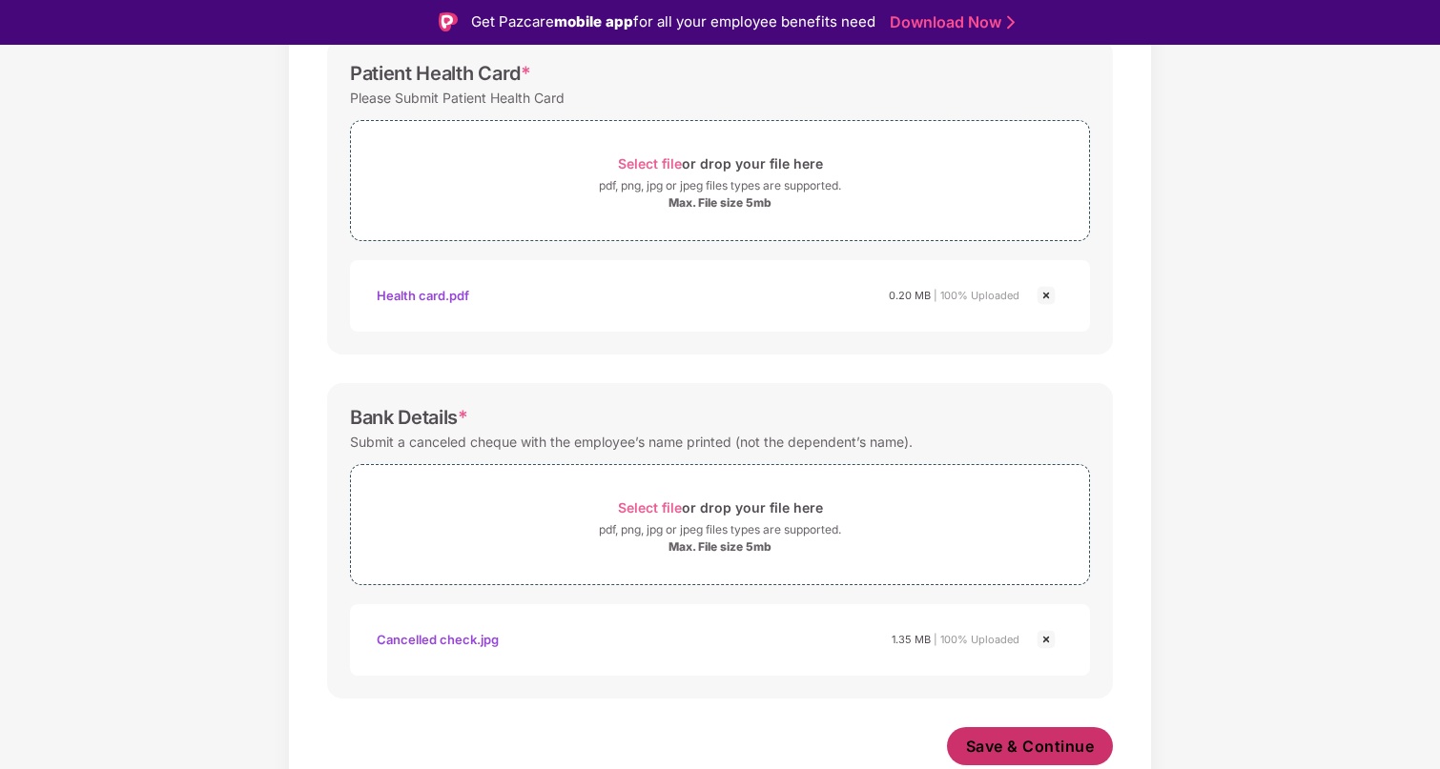
click at [995, 740] on span "Save & Continue" at bounding box center [1030, 746] width 129 height 21
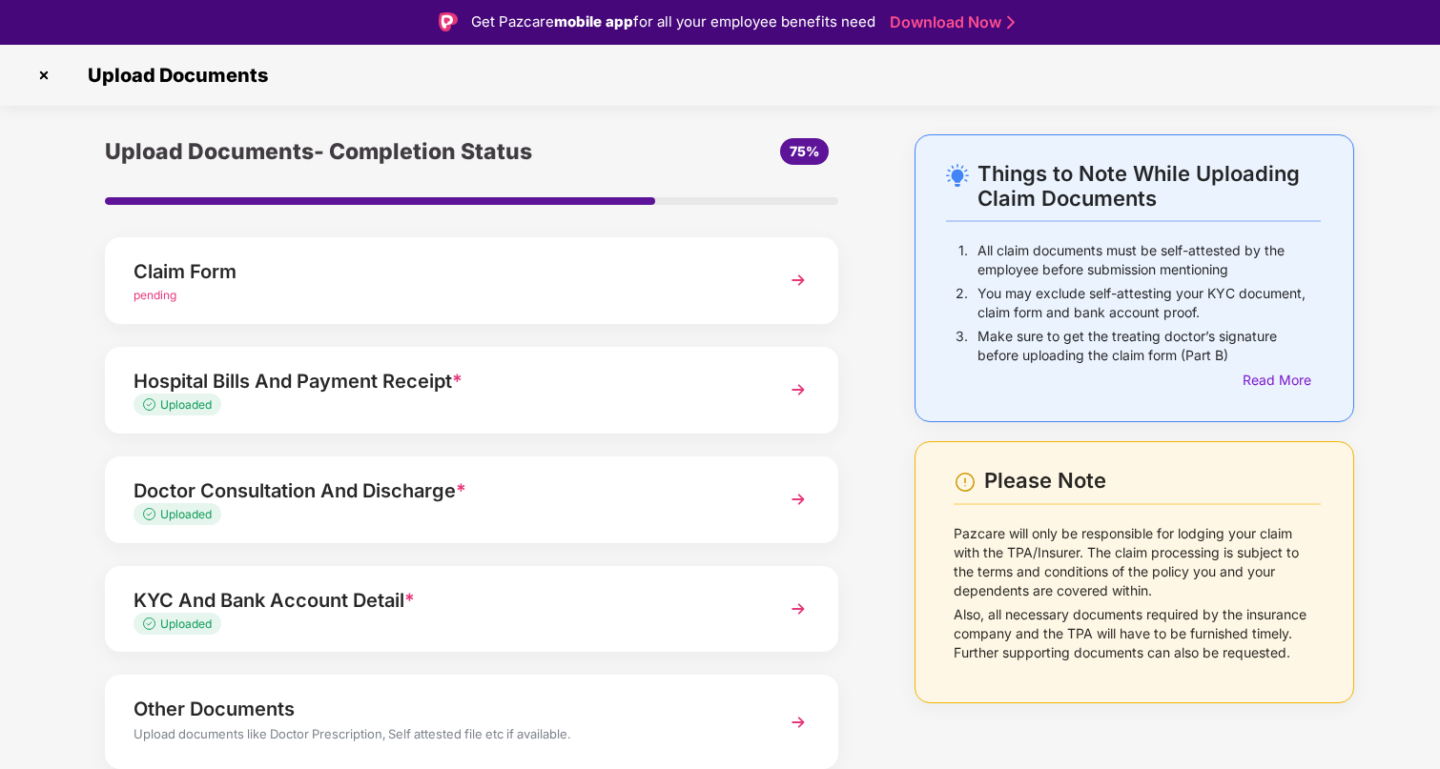
scroll to position [73, 0]
